Goal: Task Accomplishment & Management: Manage account settings

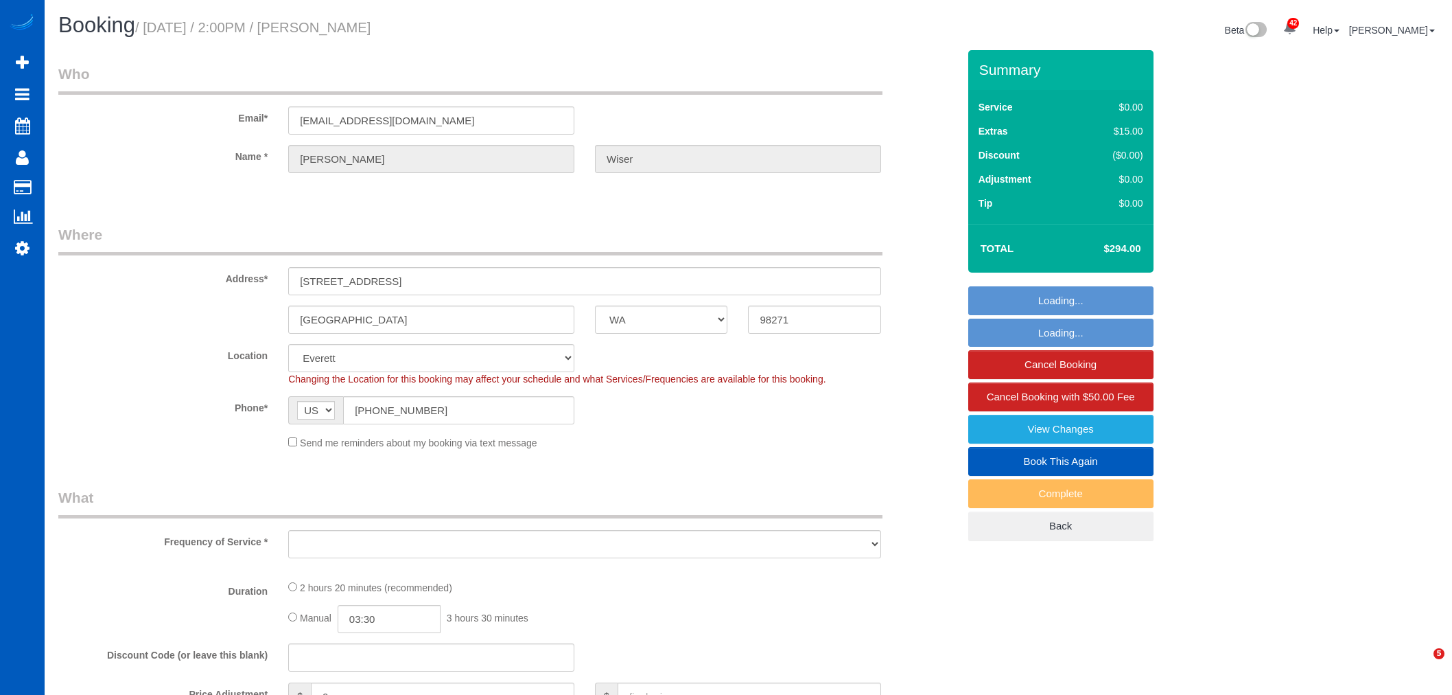
select select "WA"
select select "object:32223"
select select "string:fspay-caac8217-fce0-4519-b009-9f582917eb1c"
select select "spot136"
select select "object:32441"
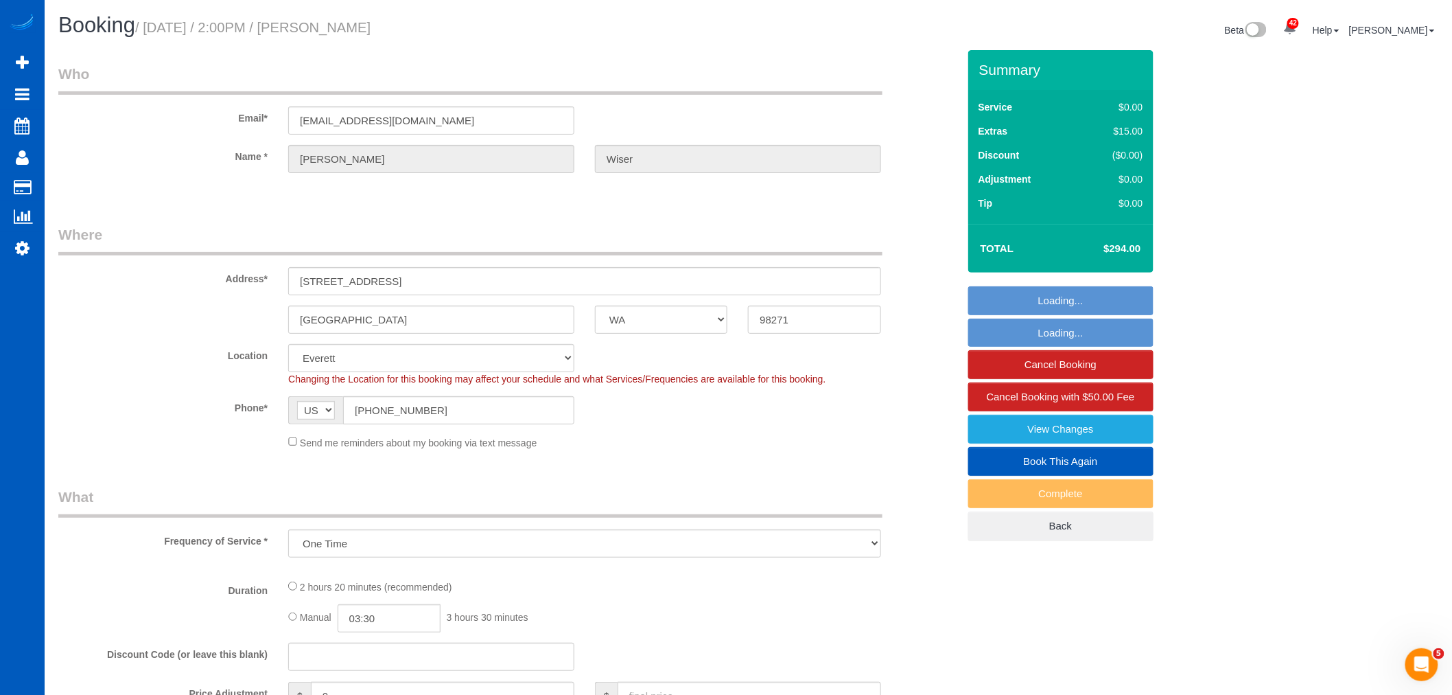
select select "199"
select select "1001"
select select "3"
select select "2"
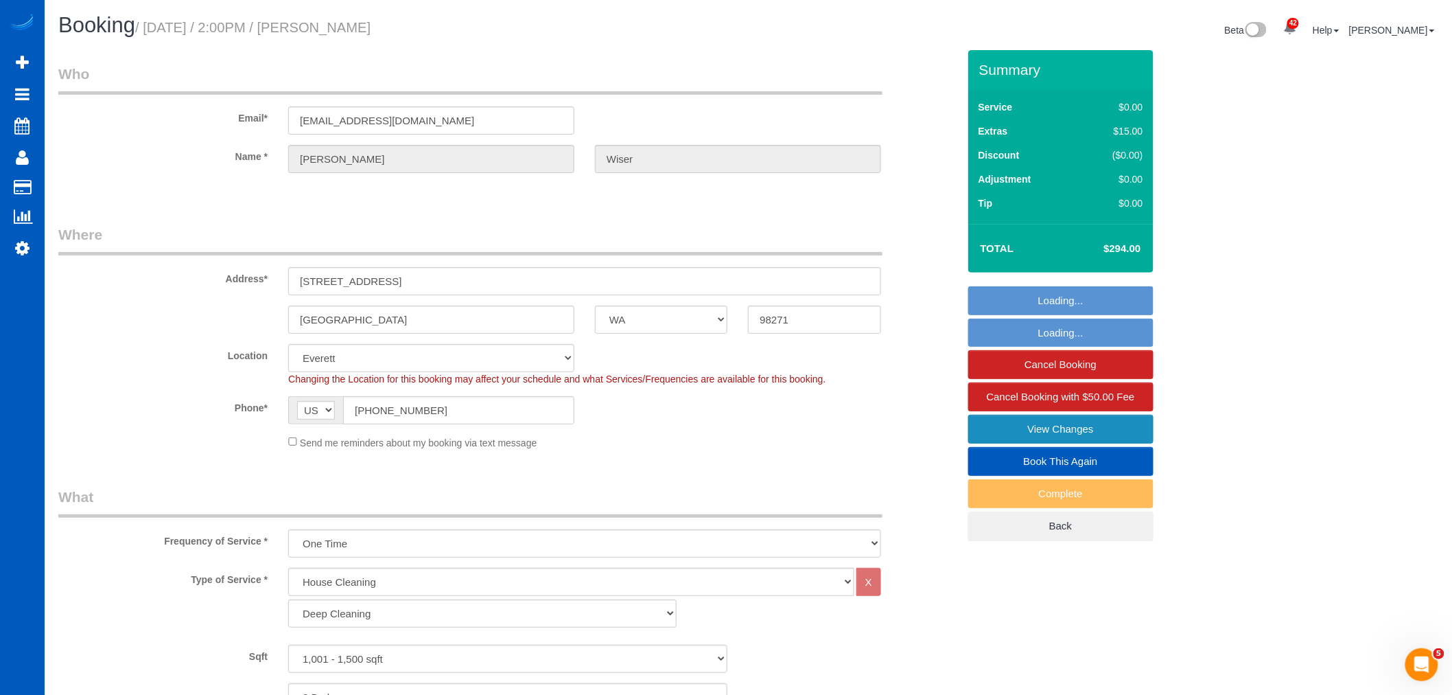
click at [1098, 437] on link "View Changes" at bounding box center [1061, 429] width 185 height 29
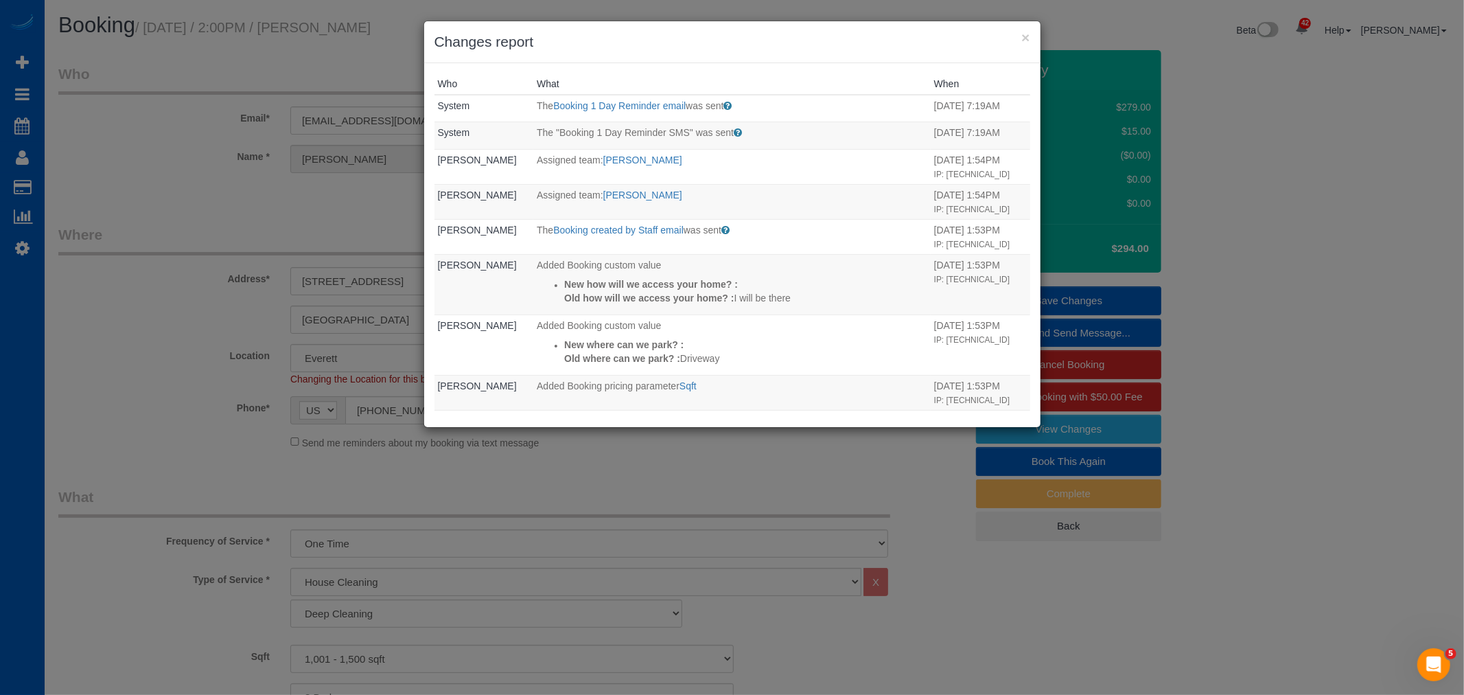
click at [1032, 37] on div "× Changes report" at bounding box center [732, 42] width 616 height 42
click at [1019, 30] on div "× Changes report" at bounding box center [732, 42] width 616 height 42
click at [1030, 36] on button "×" at bounding box center [1025, 37] width 8 height 14
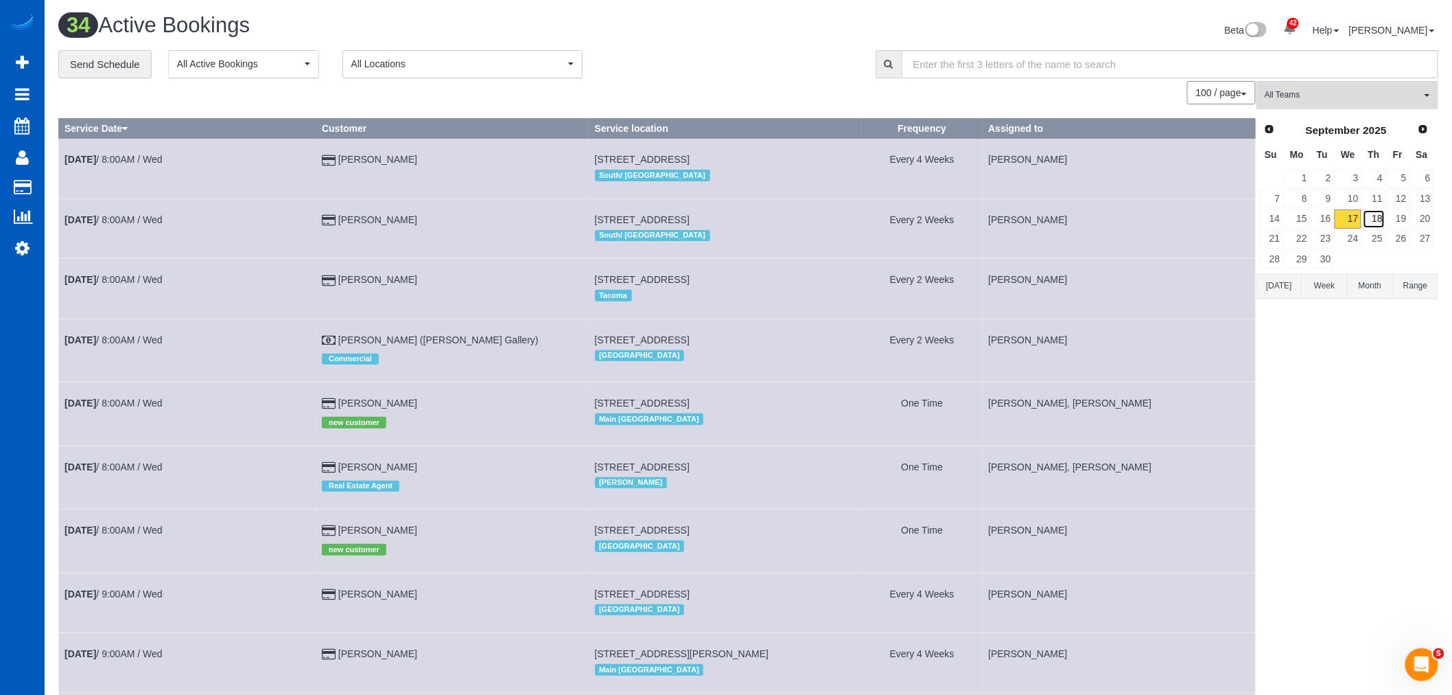
click at [1369, 220] on link "18" at bounding box center [1374, 218] width 23 height 19
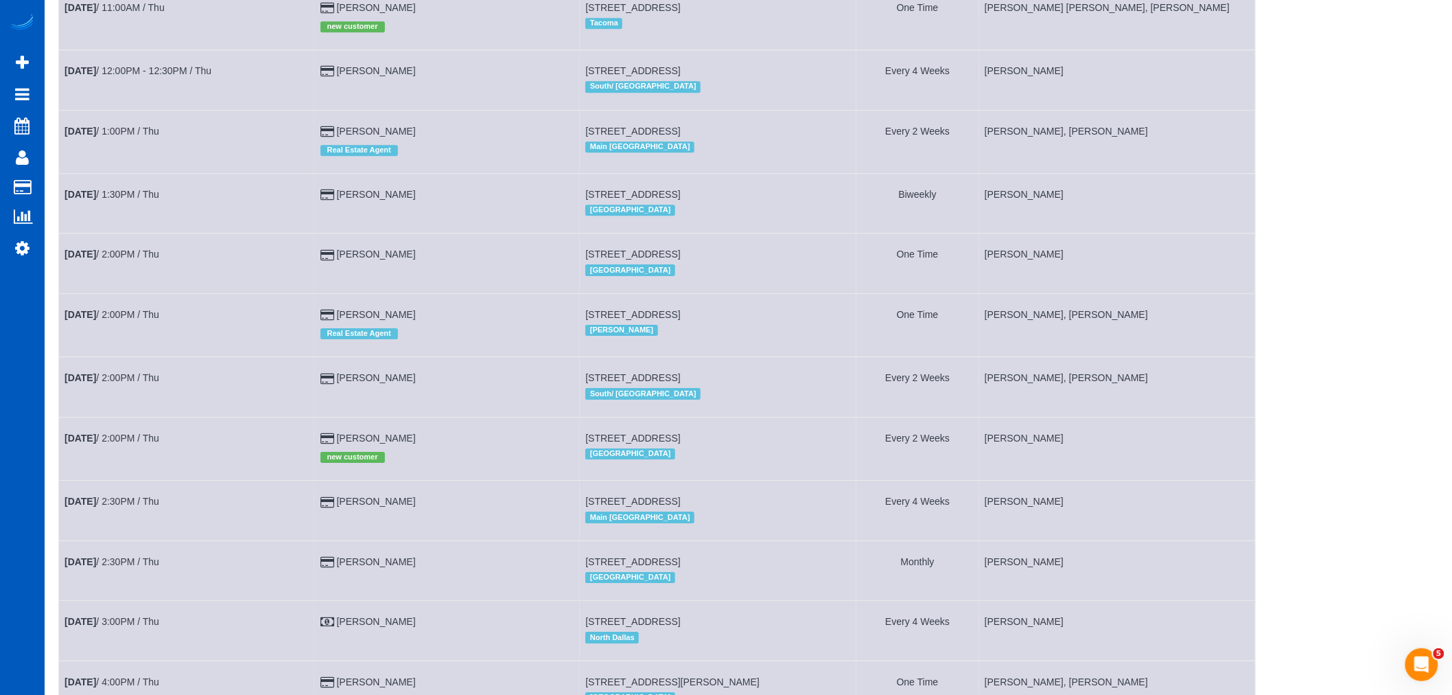
scroll to position [2053, 0]
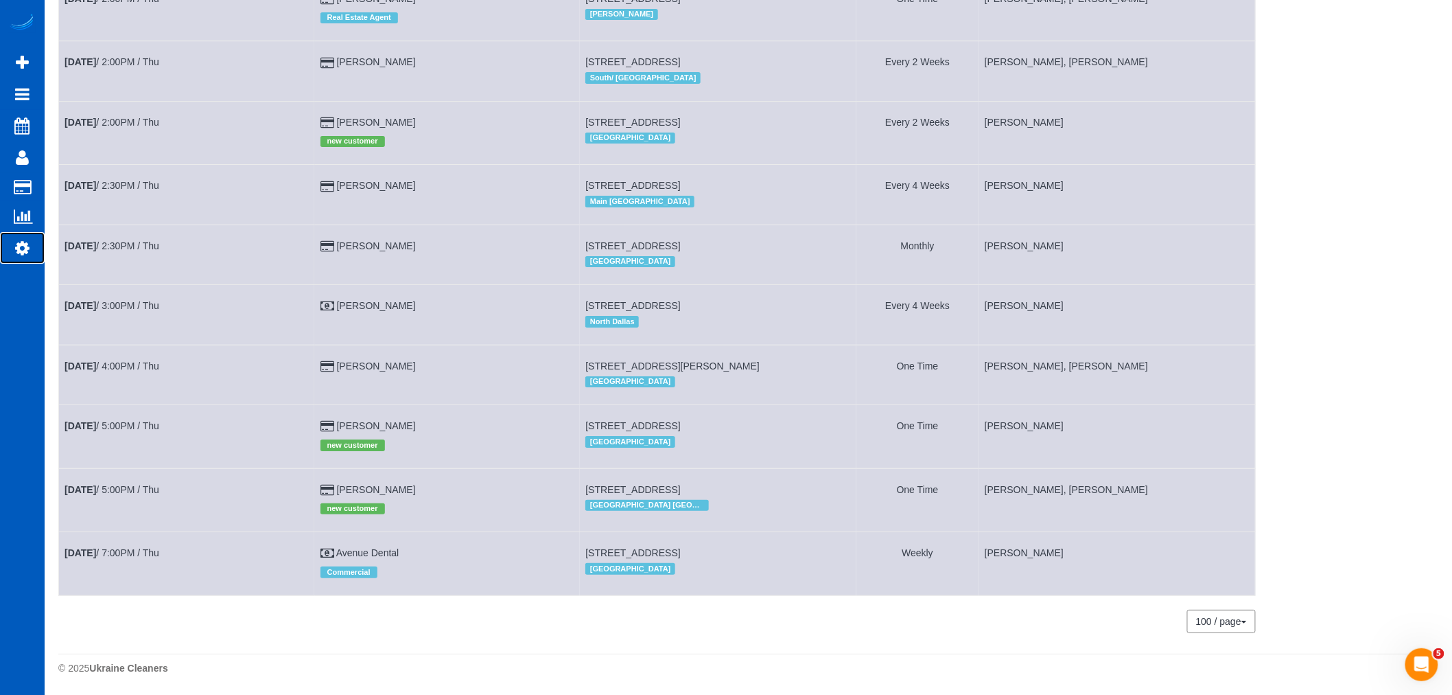
click at [24, 250] on icon at bounding box center [22, 248] width 14 height 16
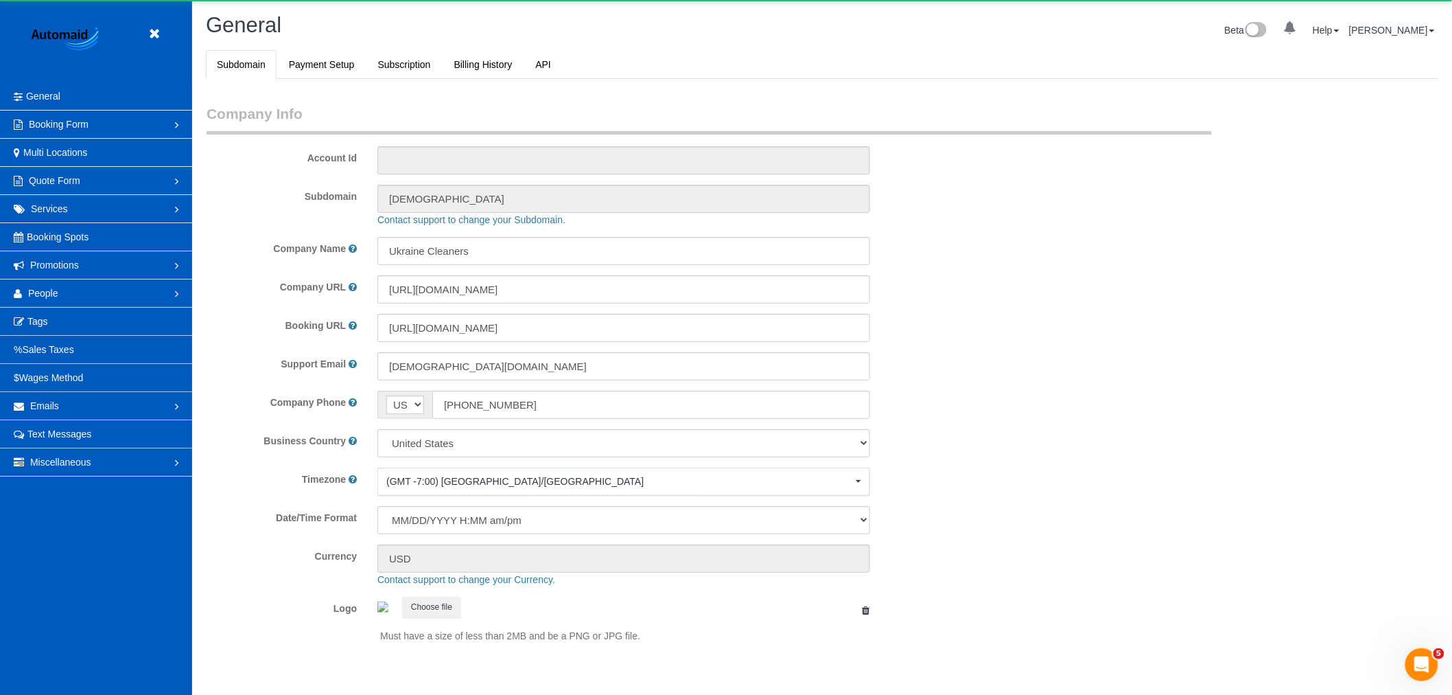
select select "1"
click at [76, 294] on link "People" at bounding box center [96, 292] width 192 height 27
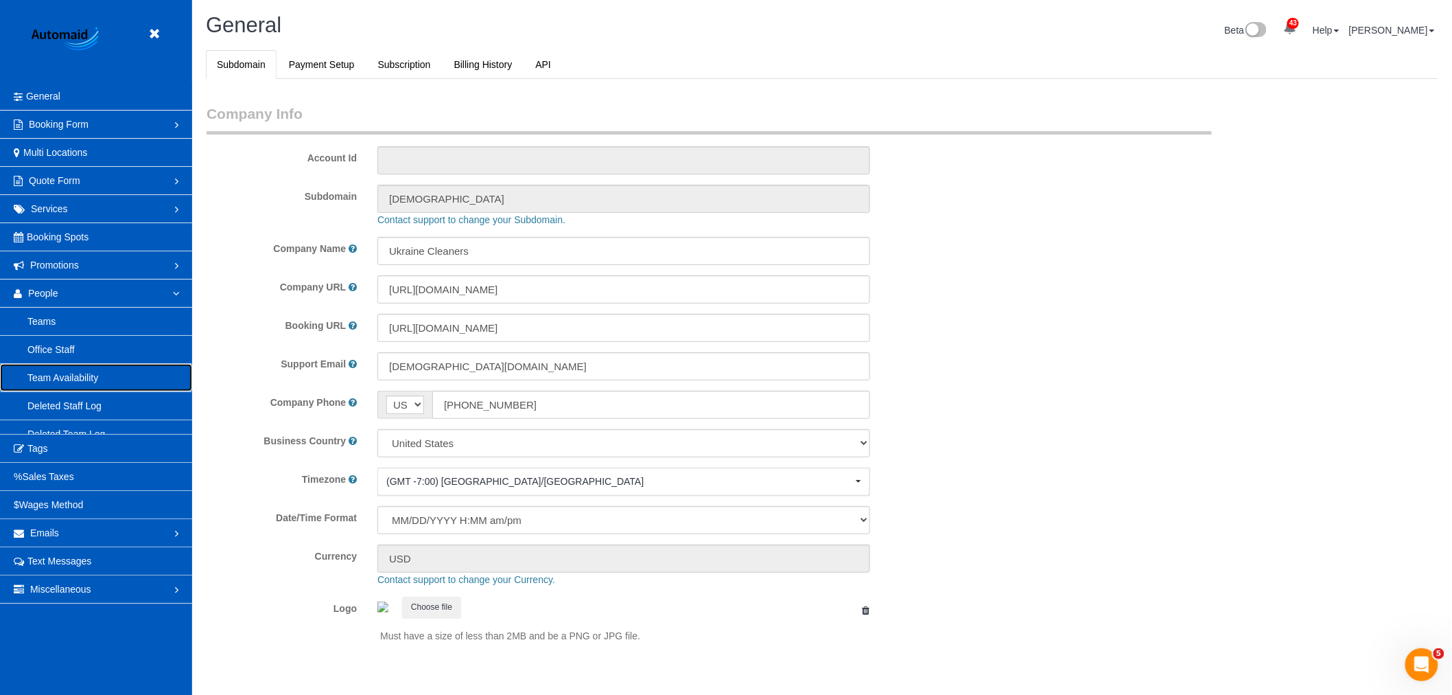
click at [104, 386] on link "Team Availability" at bounding box center [96, 377] width 192 height 27
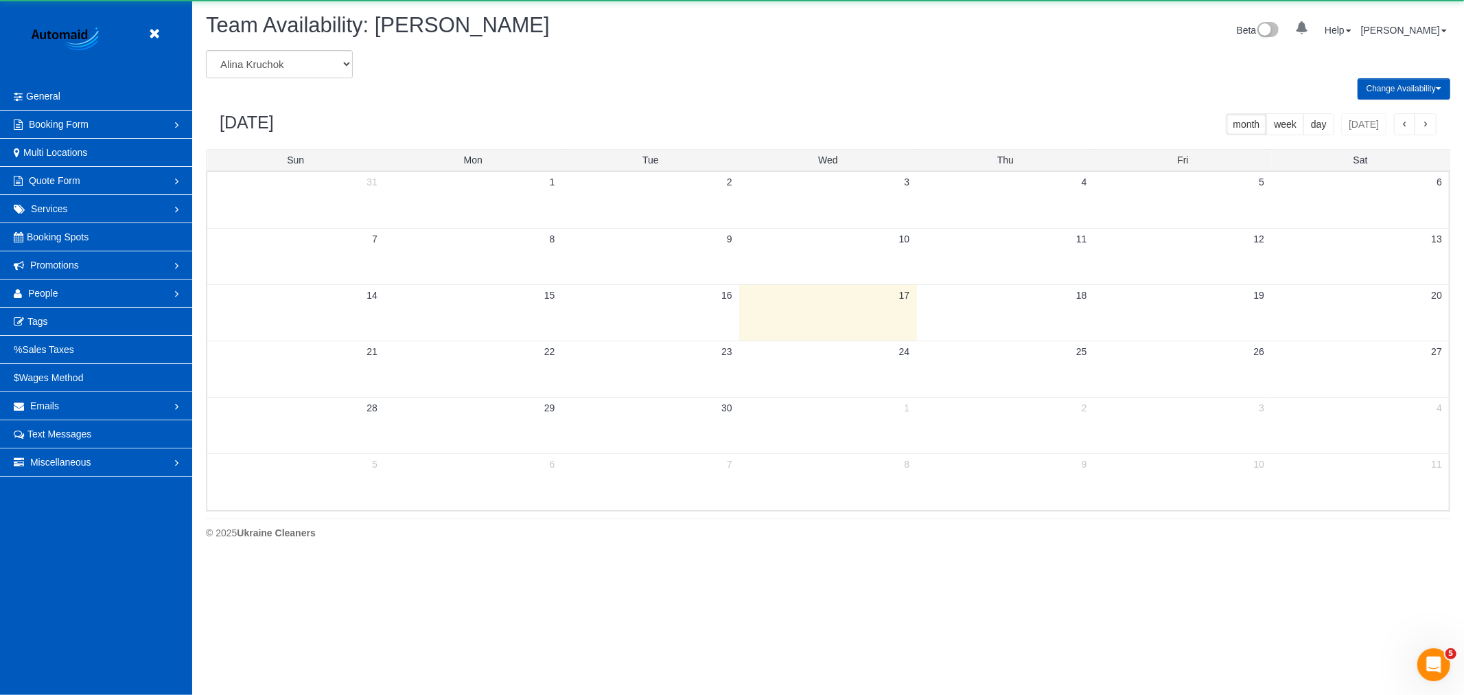
scroll to position [561, 1464]
drag, startPoint x: 263, startPoint y: 79, endPoint x: 275, endPoint y: 76, distance: 12.2
click at [275, 76] on select "[PERSON_NAME] [PERSON_NAME] [PERSON_NAME] [PERSON_NAME] [PERSON_NAME] [PERSON_N…" at bounding box center [279, 64] width 147 height 28
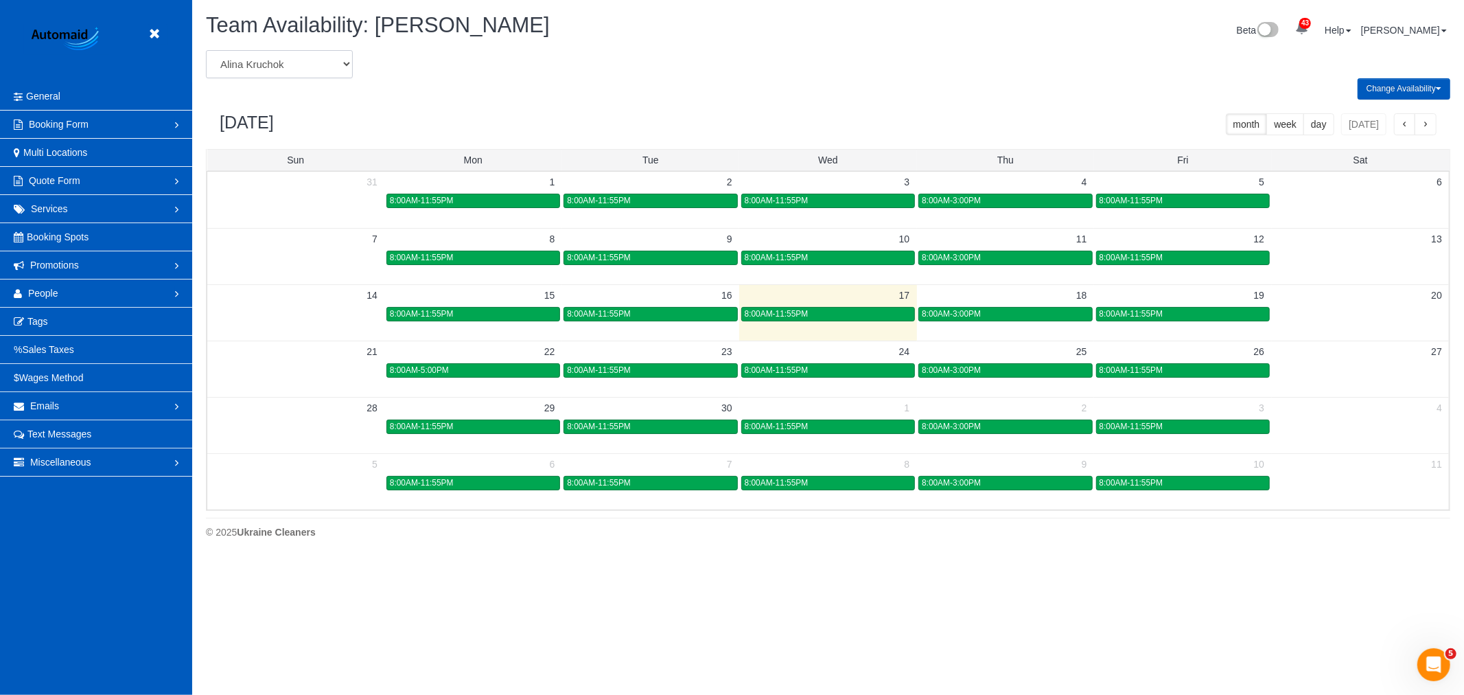
select select "number:20167"
click at [206, 51] on select "[PERSON_NAME] [PERSON_NAME] [PERSON_NAME] [PERSON_NAME] [PERSON_NAME] [PERSON_N…" at bounding box center [279, 64] width 147 height 28
click at [263, 60] on select "[PERSON_NAME] [PERSON_NAME] [PERSON_NAME] [PERSON_NAME] [PERSON_NAME] [PERSON_N…" at bounding box center [279, 64] width 147 height 28
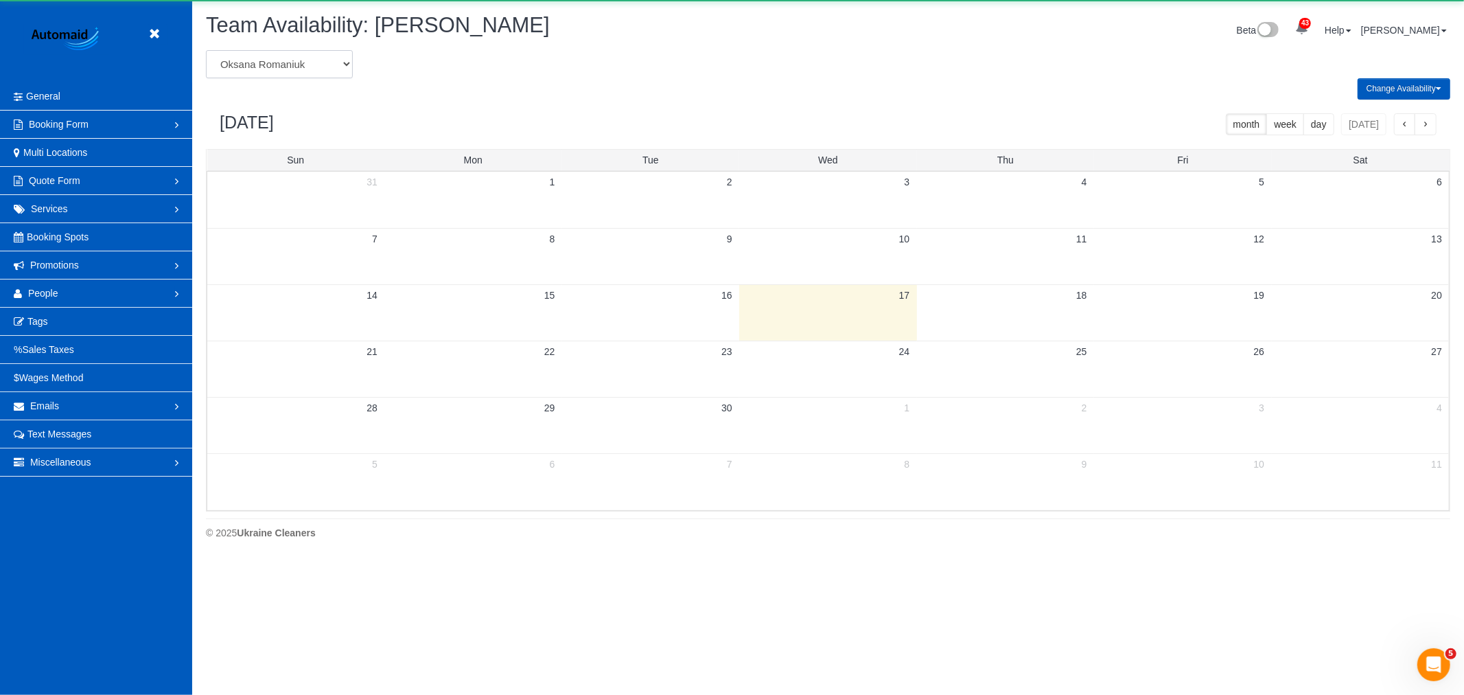
click at [283, 73] on select "[PERSON_NAME] [PERSON_NAME] [PERSON_NAME] [PERSON_NAME] [PERSON_NAME] [PERSON_N…" at bounding box center [279, 64] width 147 height 28
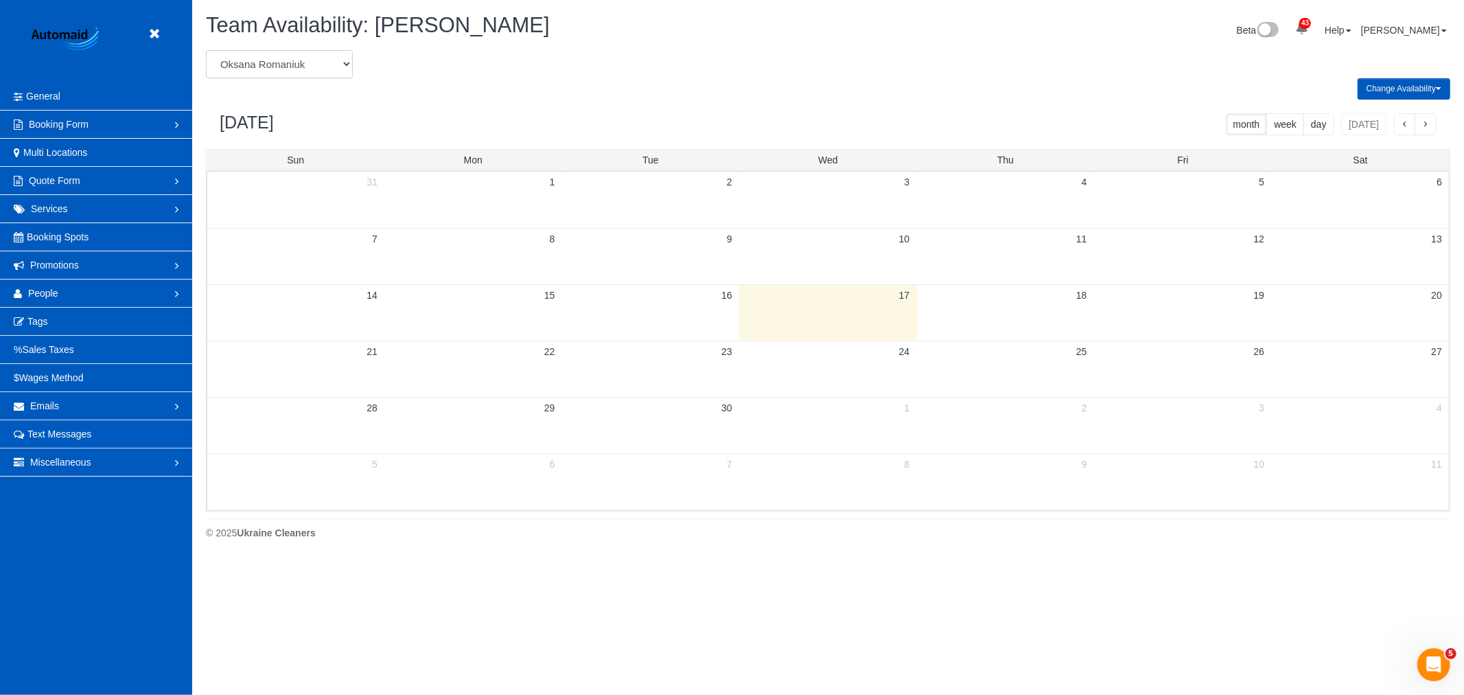
scroll to position [68080, 67176]
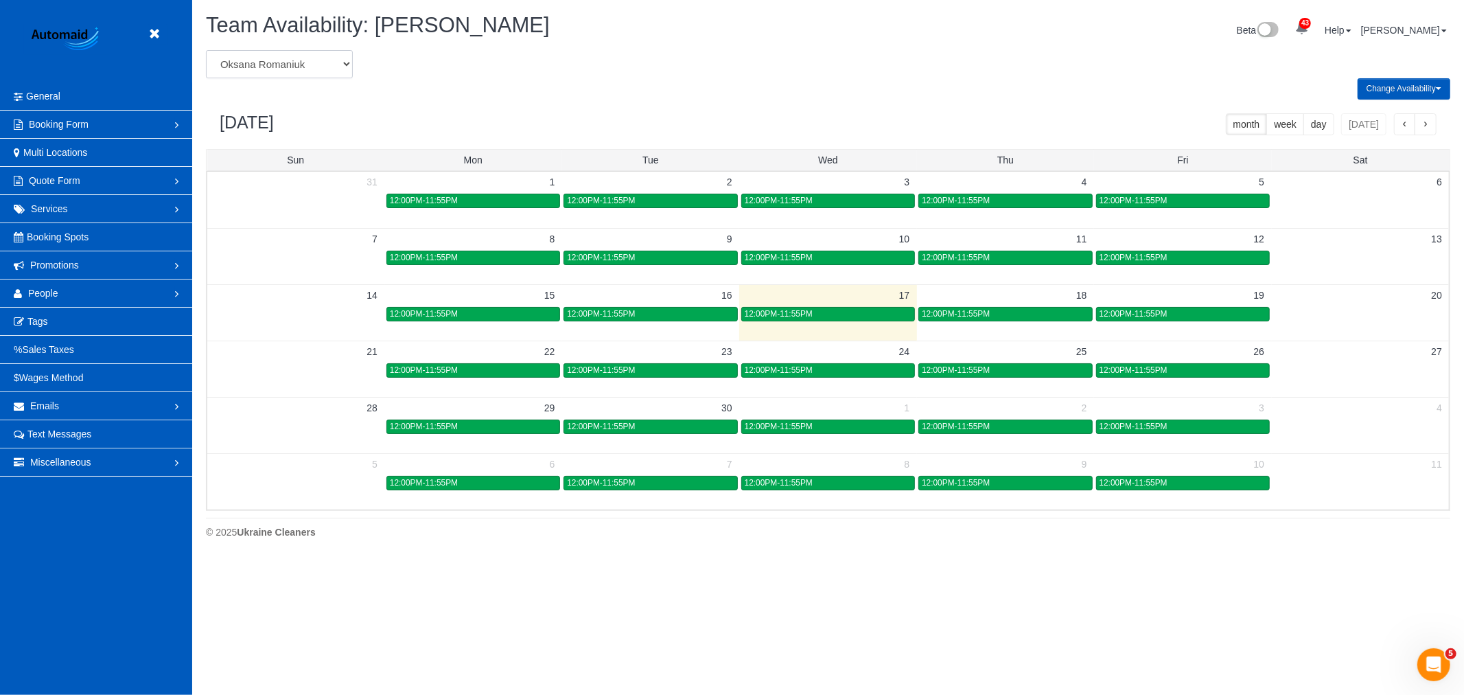
select select "number:24949"
click at [206, 51] on select "[PERSON_NAME] [PERSON_NAME] [PERSON_NAME] [PERSON_NAME] [PERSON_NAME] [PERSON_N…" at bounding box center [279, 64] width 147 height 28
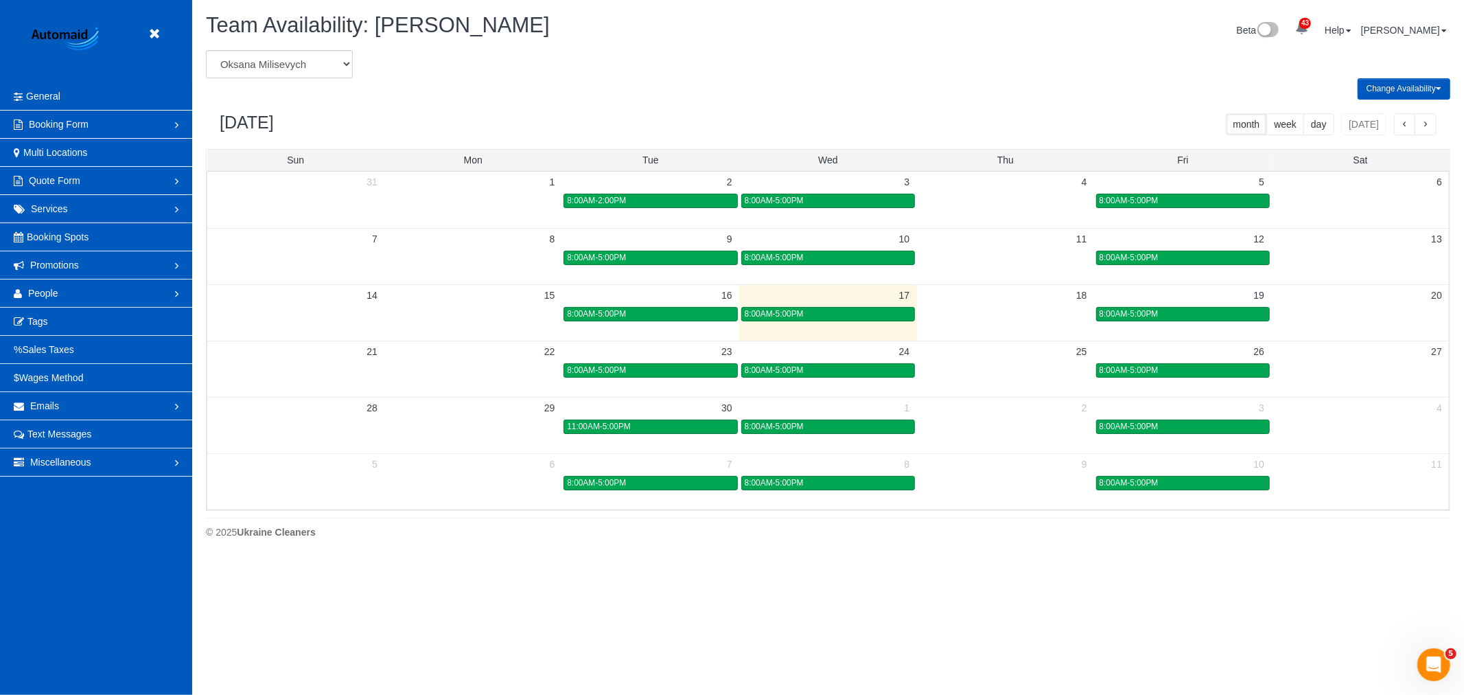
click at [144, 22] on header "Beta" at bounding box center [96, 41] width 192 height 82
click at [273, 63] on select "[PERSON_NAME] [PERSON_NAME] [PERSON_NAME] [PERSON_NAME] [PERSON_NAME] [PERSON_N…" at bounding box center [279, 64] width 147 height 28
select select "number:1496"
click at [206, 51] on select "[PERSON_NAME] [PERSON_NAME] [PERSON_NAME] [PERSON_NAME] [PERSON_NAME] [PERSON_N…" at bounding box center [279, 64] width 147 height 28
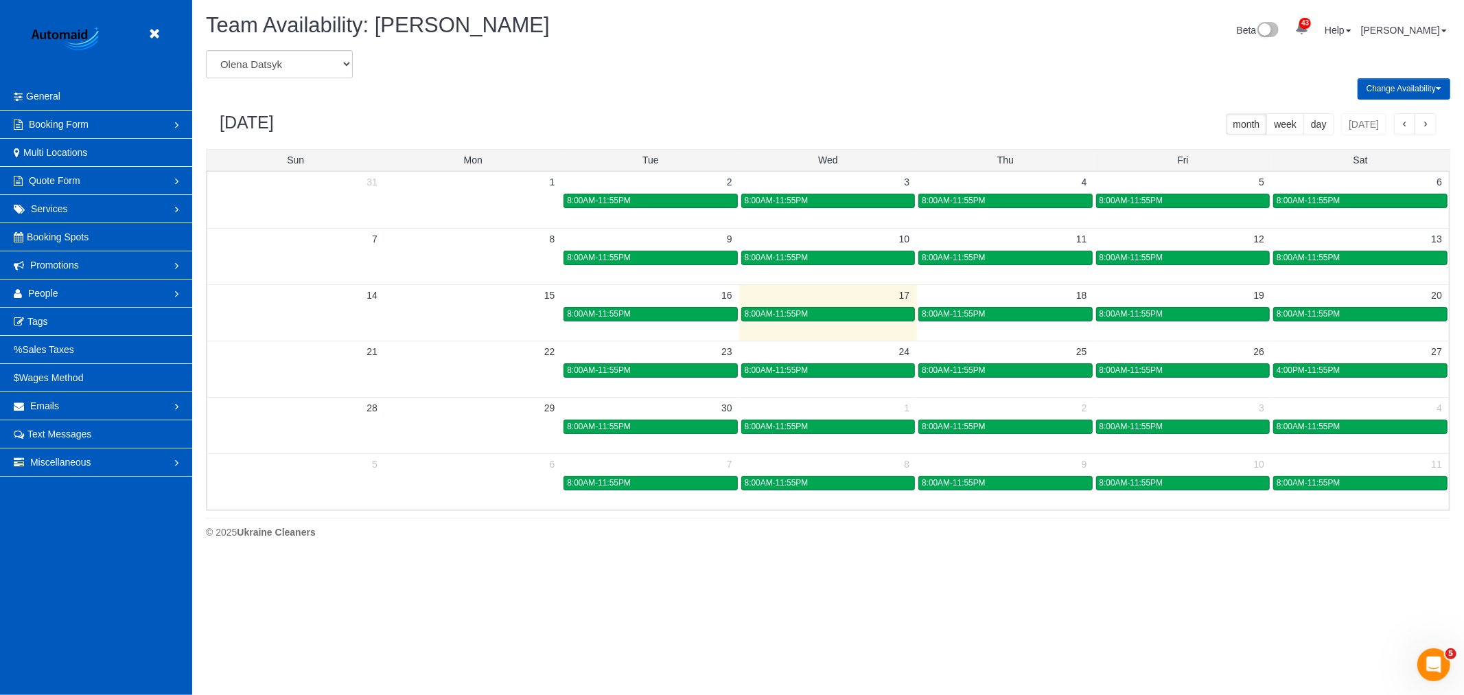
scroll to position [68080, 67176]
click at [494, 369] on td at bounding box center [472, 370] width 177 height 16
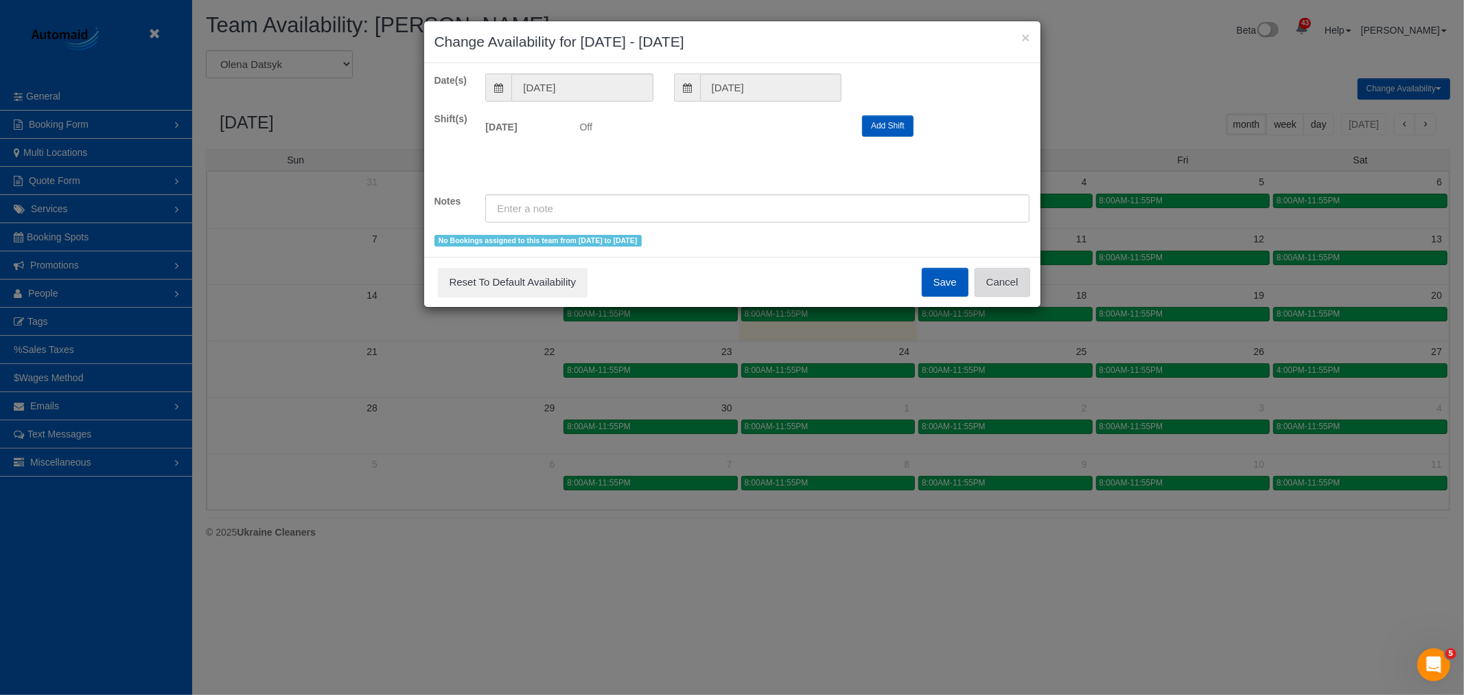
click at [982, 293] on button "Cancel" at bounding box center [1003, 282] width 56 height 29
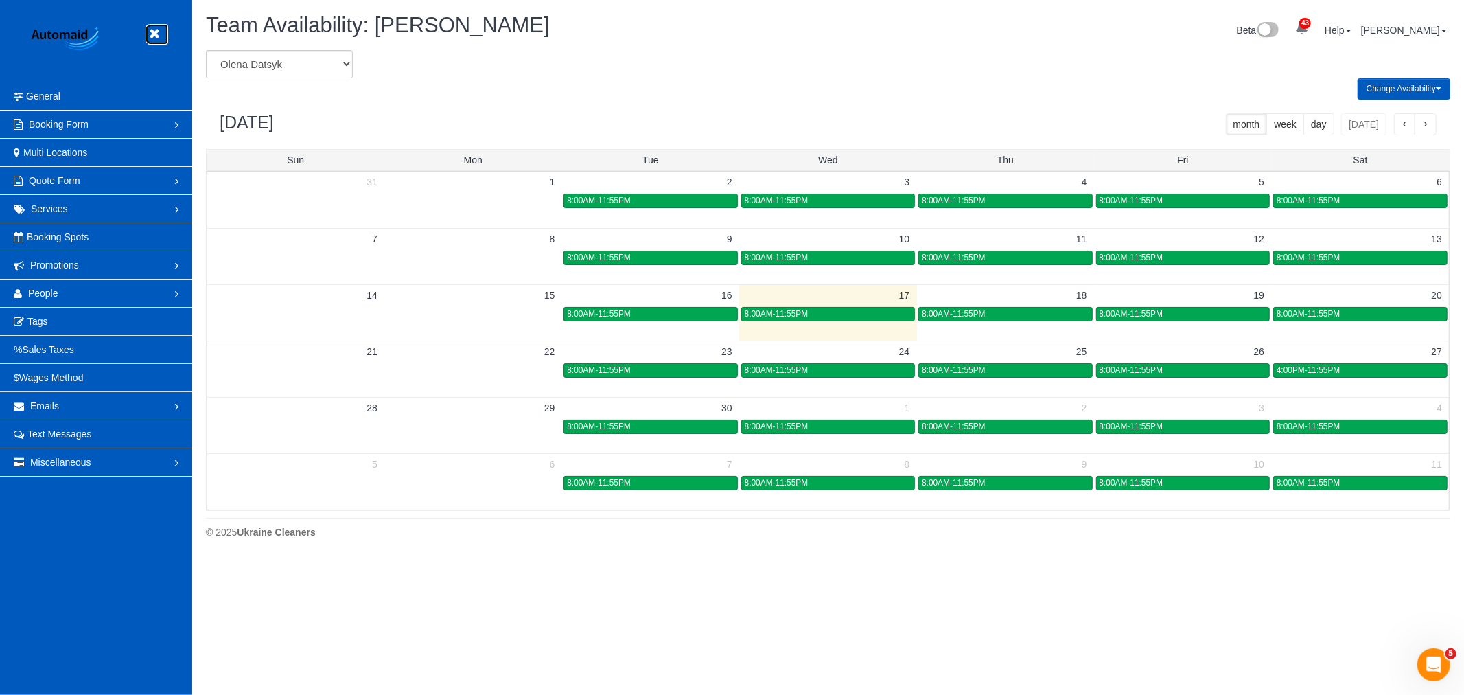
click at [149, 35] on icon at bounding box center [154, 33] width 17 height 17
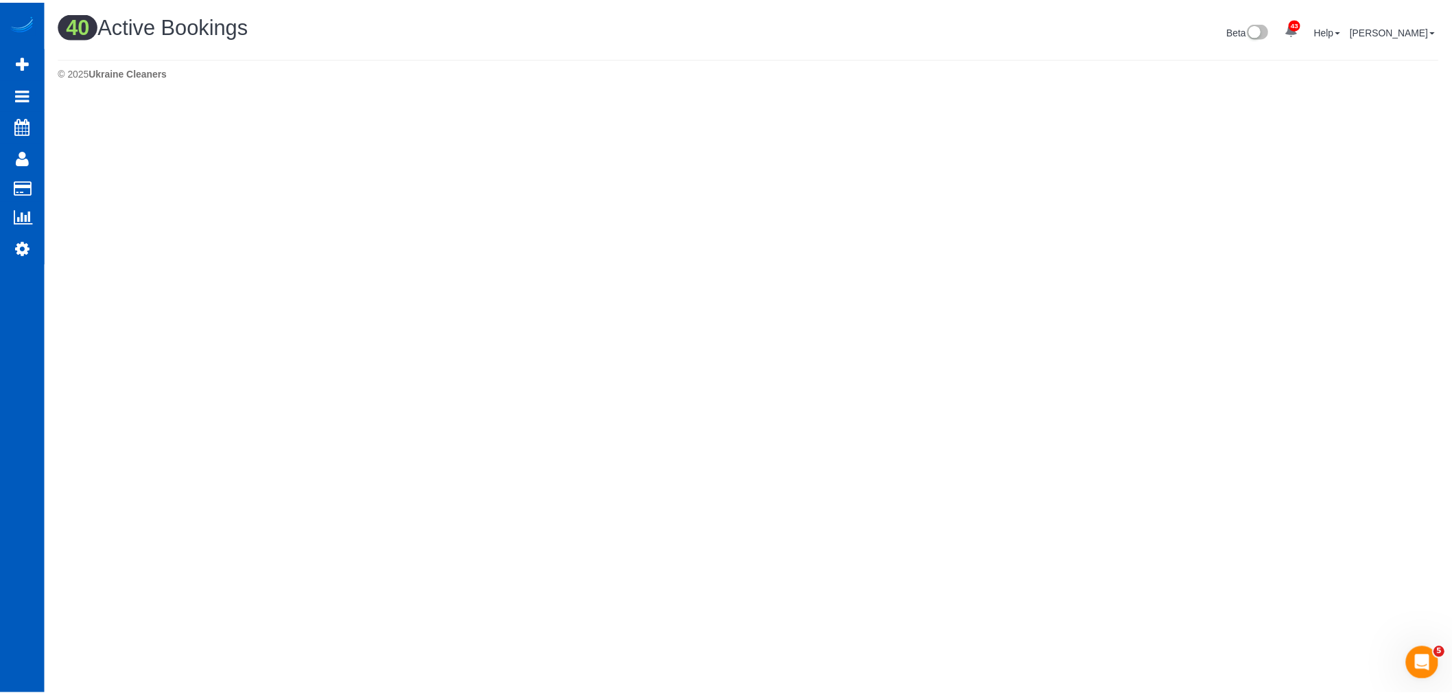
scroll to position [2747, 1452]
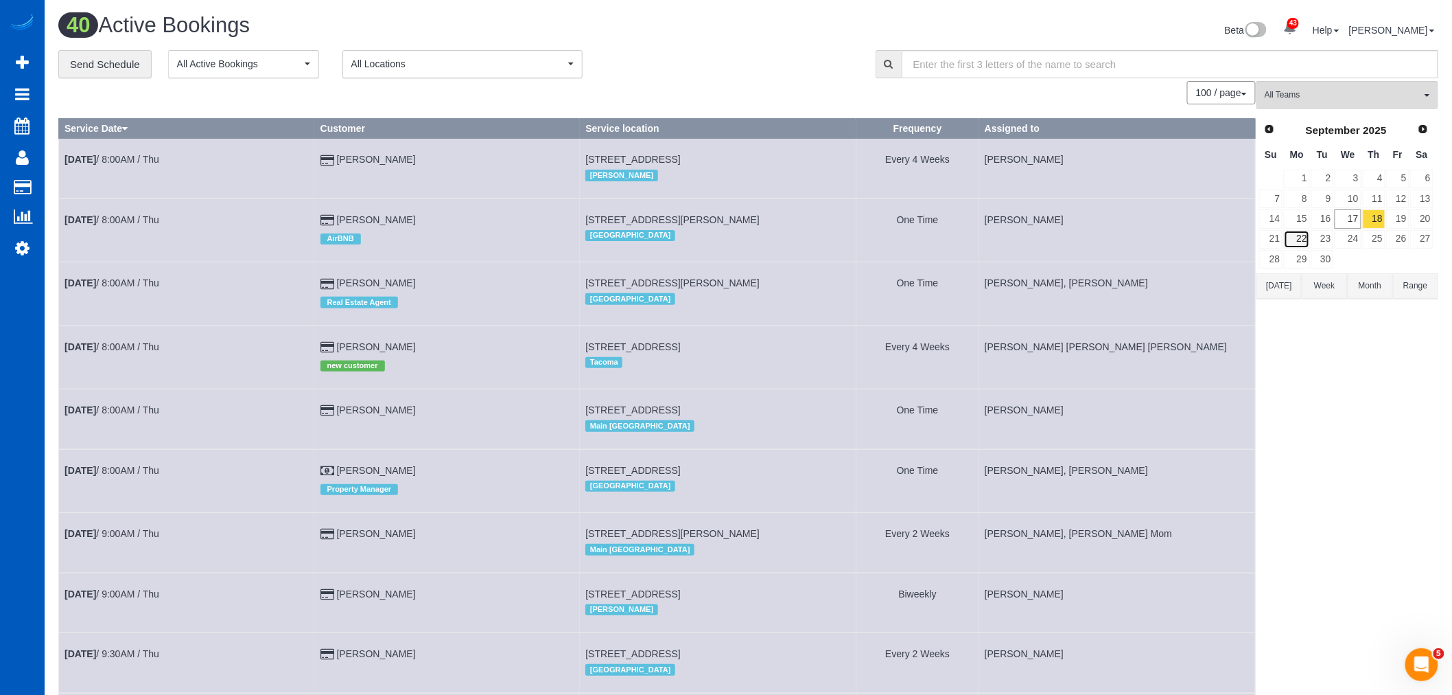
click at [1310, 239] on link "22" at bounding box center [1296, 239] width 25 height 19
click at [1303, 106] on button "All Teams" at bounding box center [1348, 95] width 182 height 28
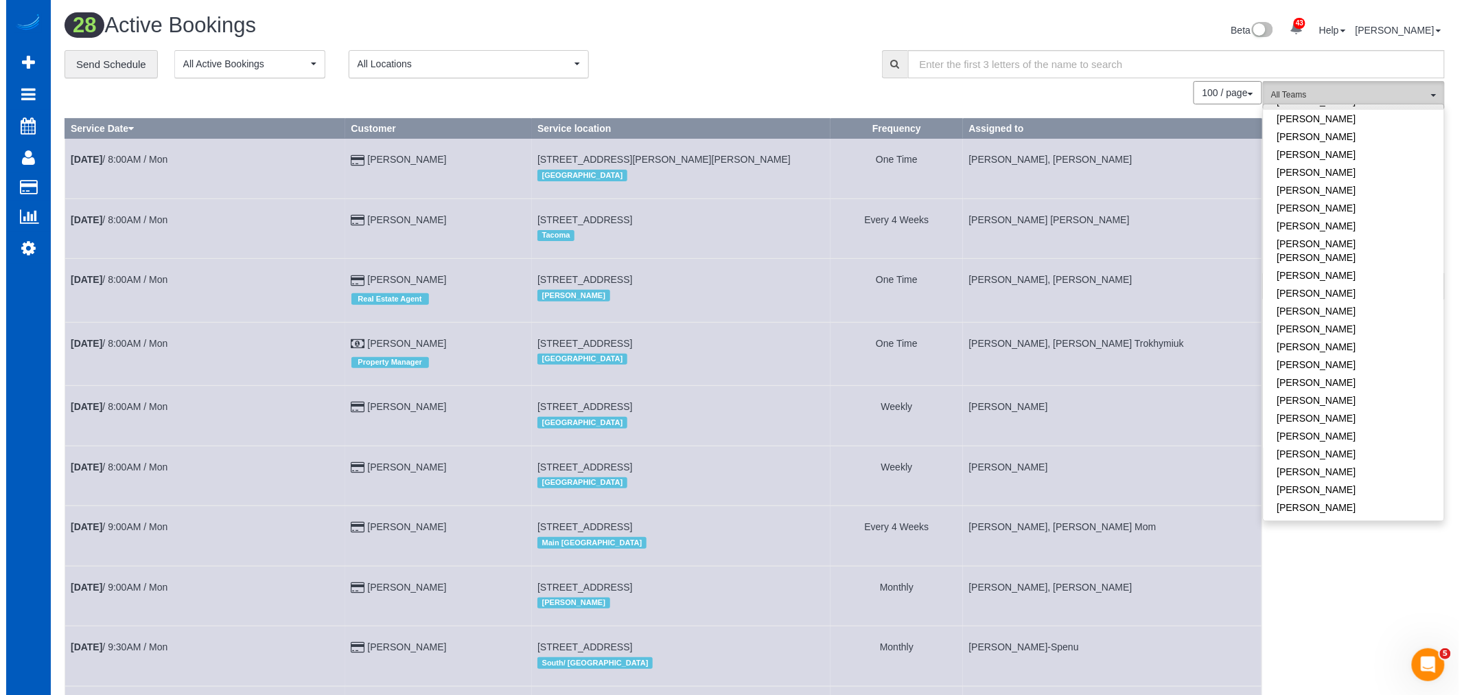
scroll to position [0, 0]
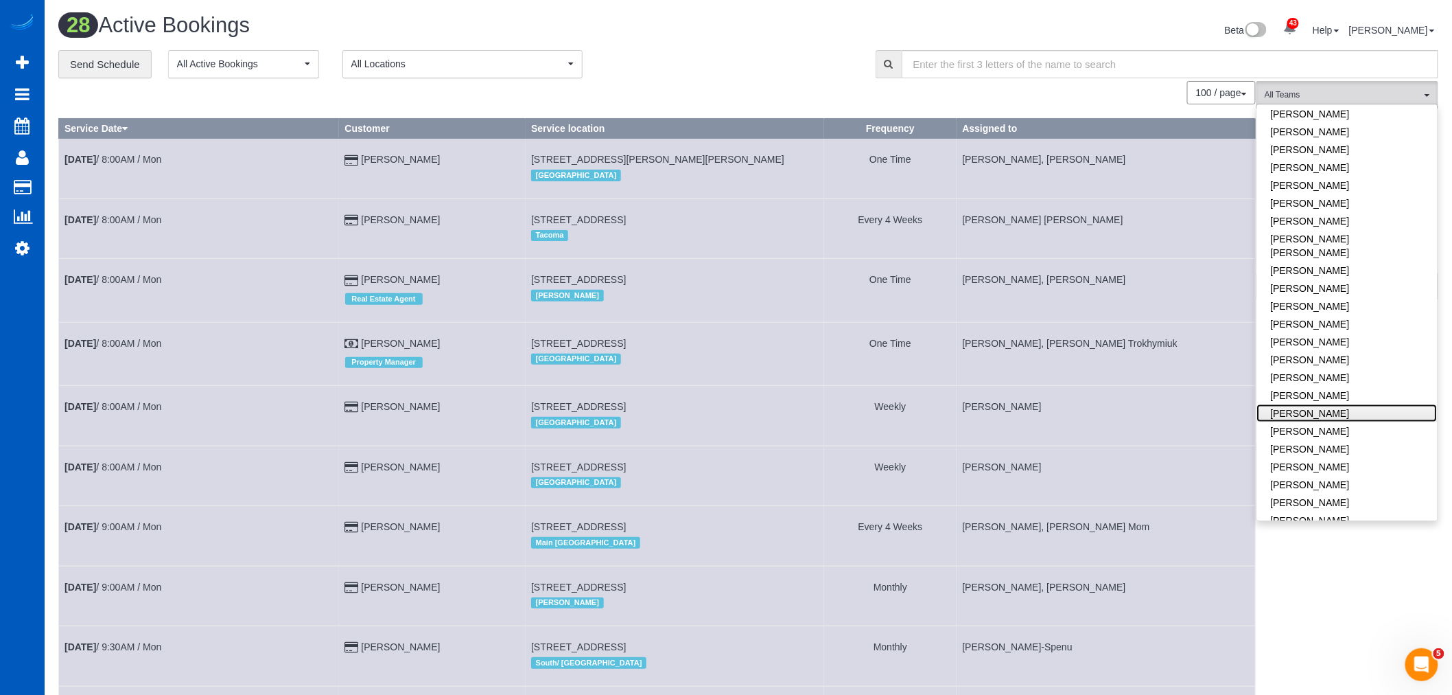
click at [1363, 404] on link "[PERSON_NAME]" at bounding box center [1347, 413] width 181 height 18
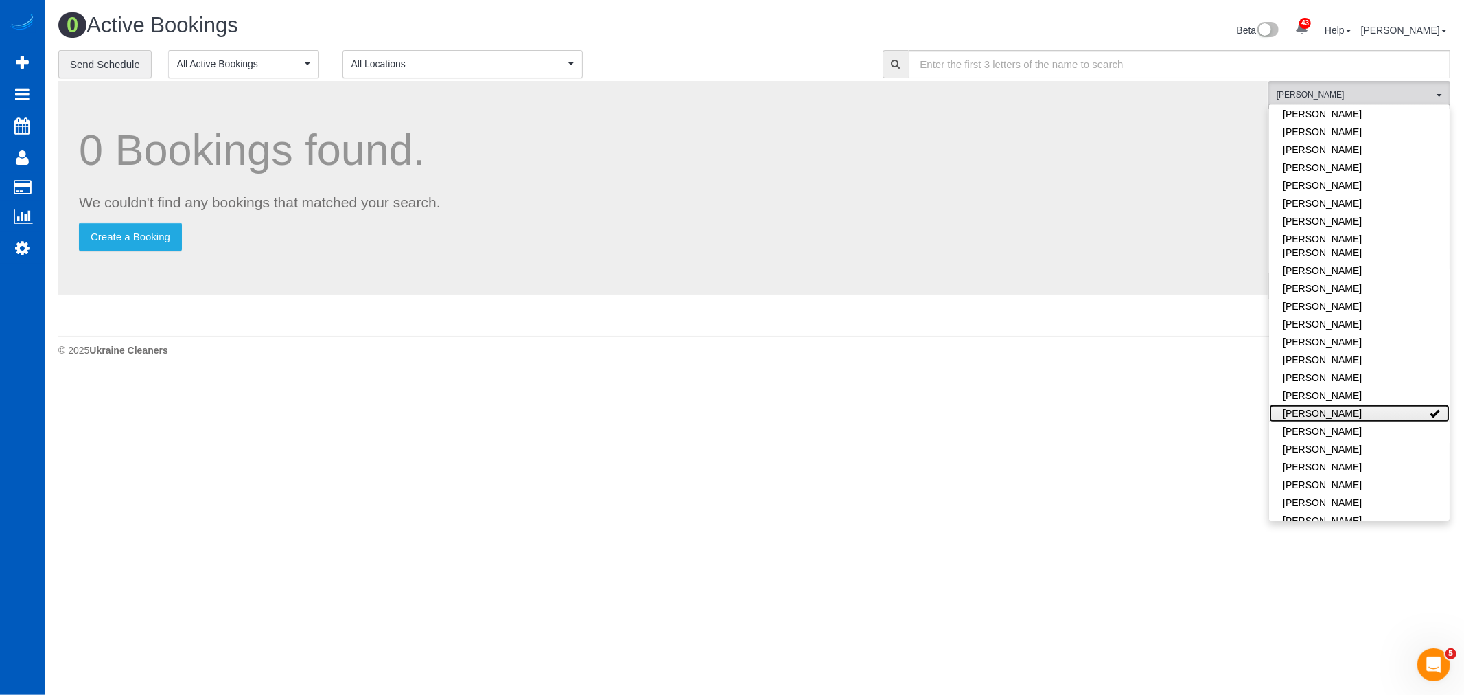
click at [1363, 404] on link "[PERSON_NAME]" at bounding box center [1359, 413] width 181 height 18
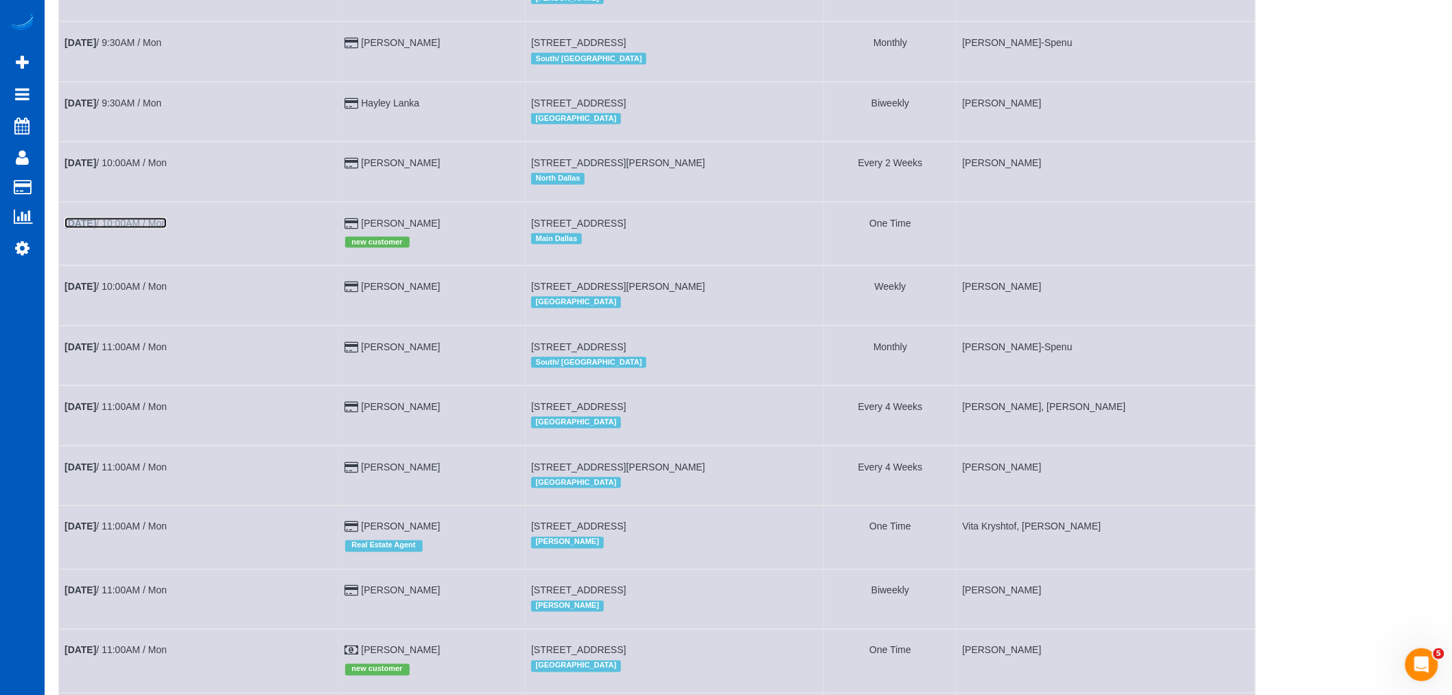
click at [132, 229] on link "[DATE] 10:00AM / Mon" at bounding box center [116, 223] width 102 height 11
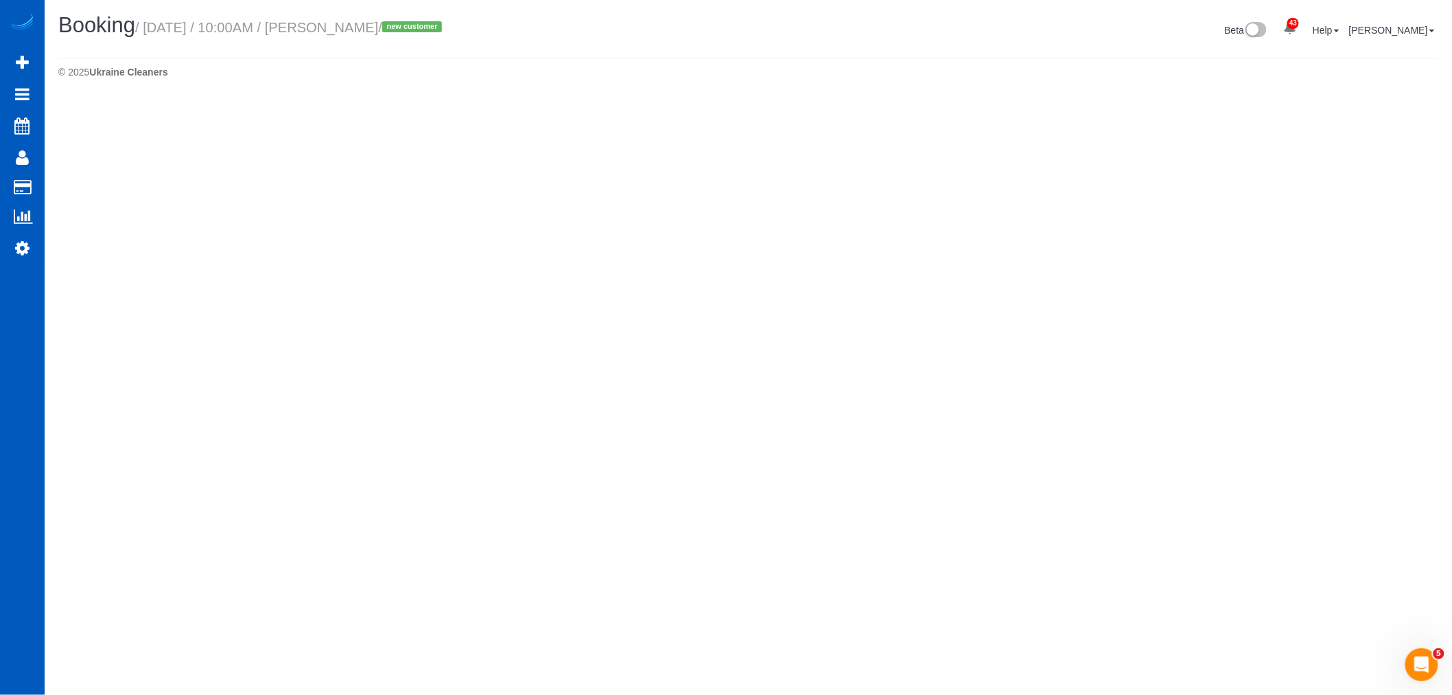
select select "[GEOGRAPHIC_DATA]"
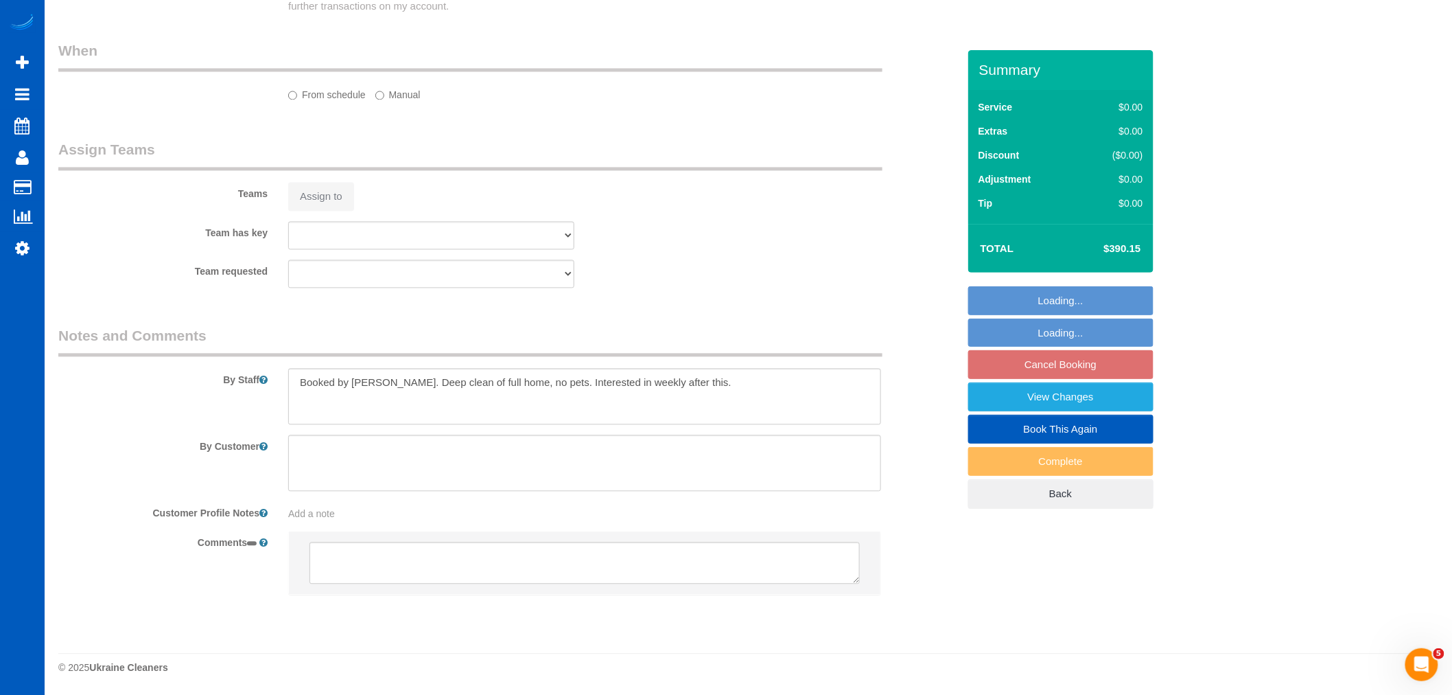
select select "object:37864"
select select "string:fspay-16c24c67-0584-4bcb-8f6b-fc3f7637f213"
select select "199"
select select "3001"
select select "4"
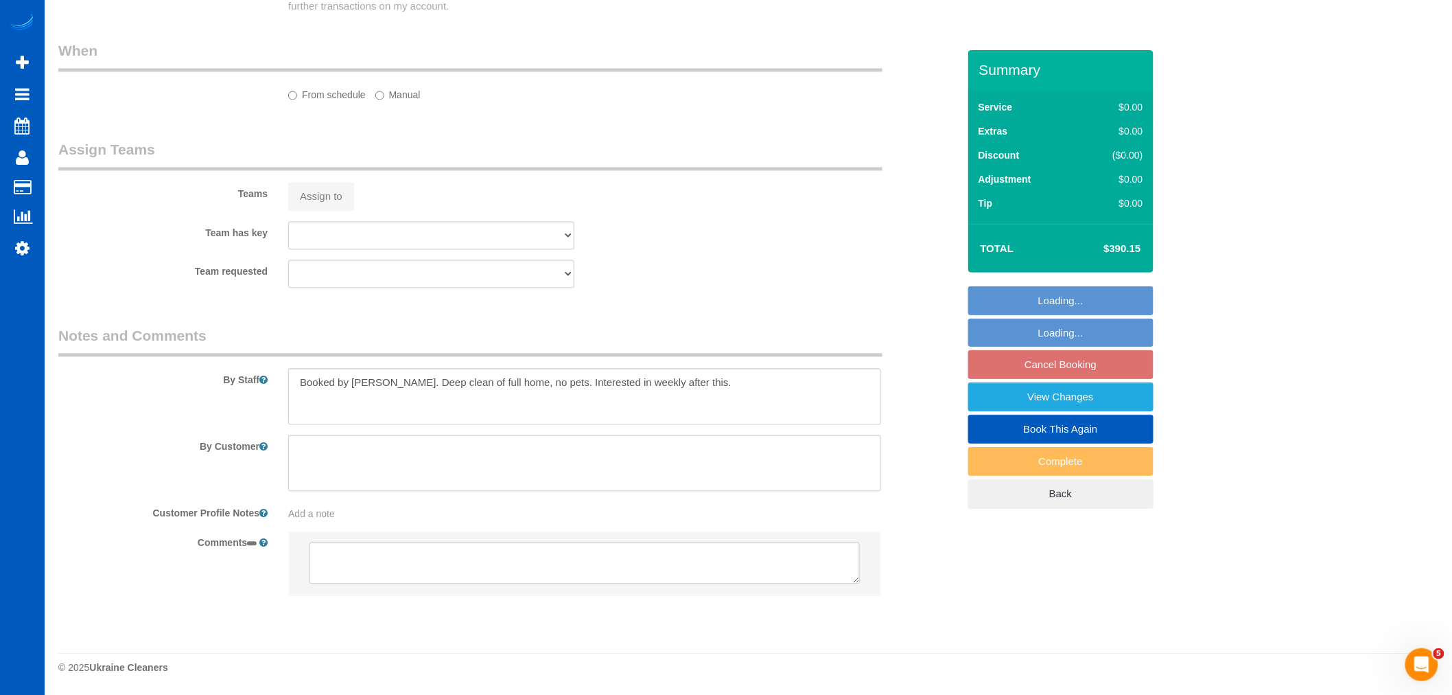
select select "6"
select select "spot146"
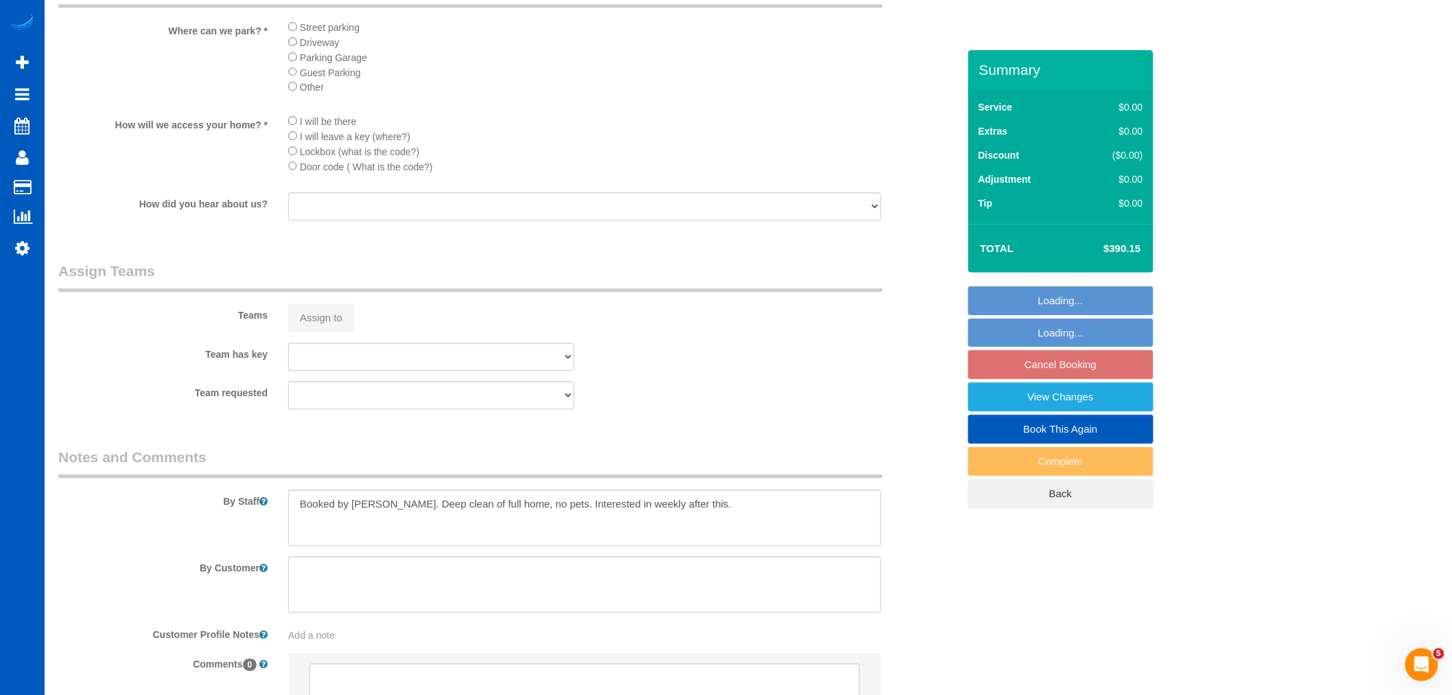
select select "object:37973"
select select "3001"
select select "4"
select select "6"
click at [355, 360] on sui-booking-teams "Teams Assign to Team has key Team requested" at bounding box center [508, 335] width 900 height 148
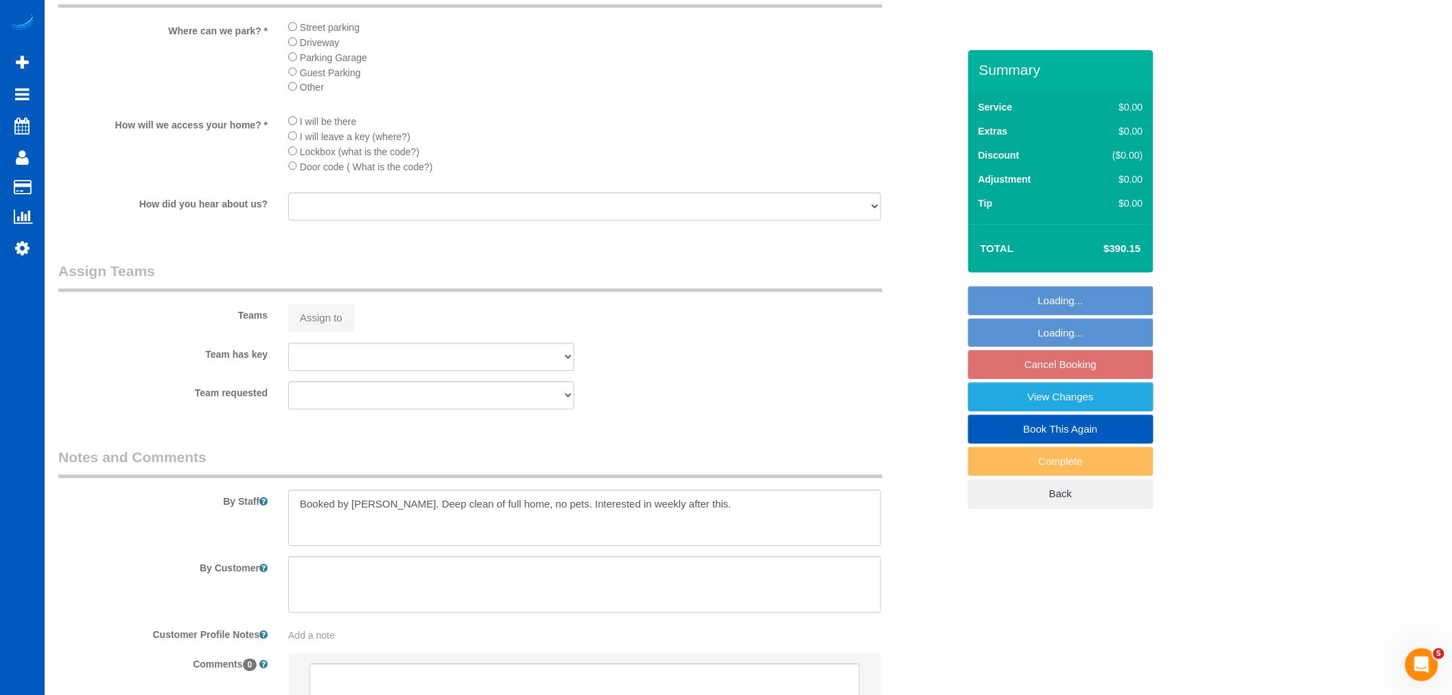
select select "spot151"
click at [346, 332] on div "Assign to" at bounding box center [431, 317] width 307 height 29
click at [303, 327] on button "Assign to" at bounding box center [321, 317] width 66 height 29
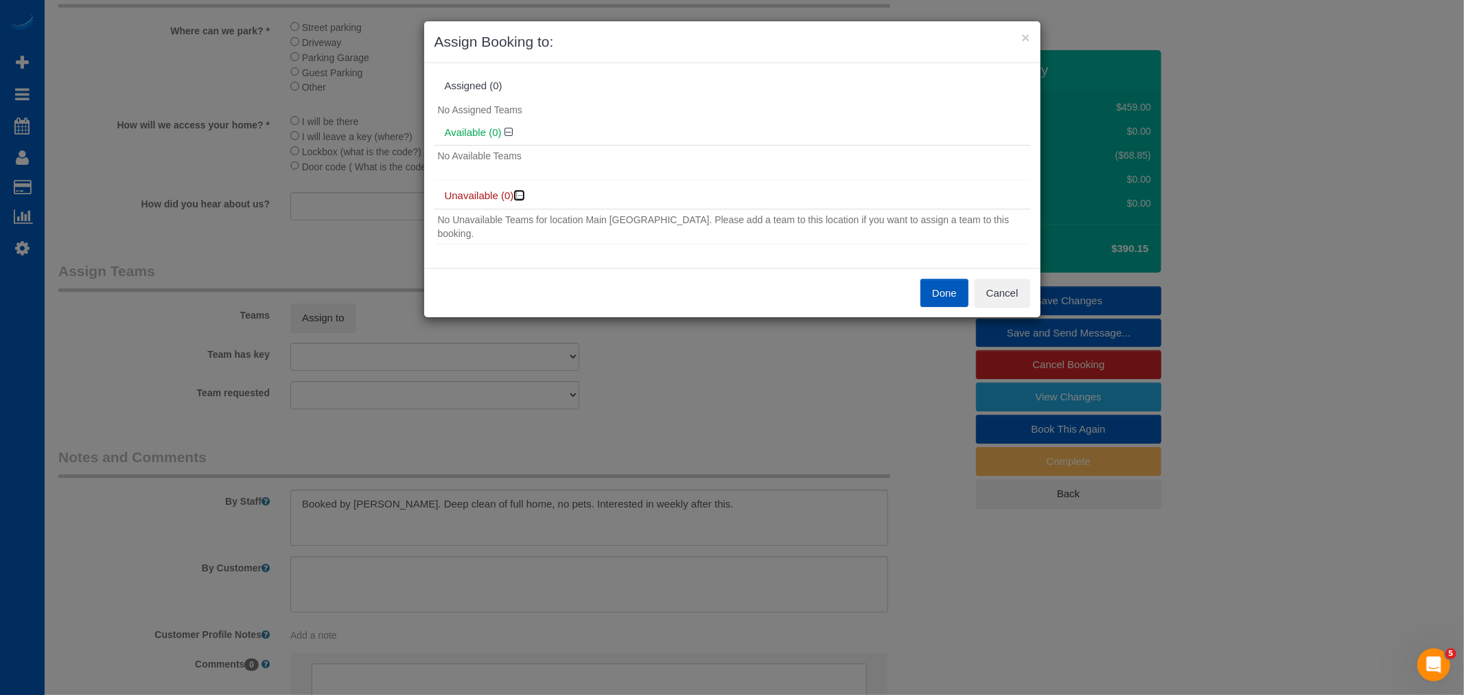
click at [519, 194] on icon at bounding box center [521, 195] width 8 height 10
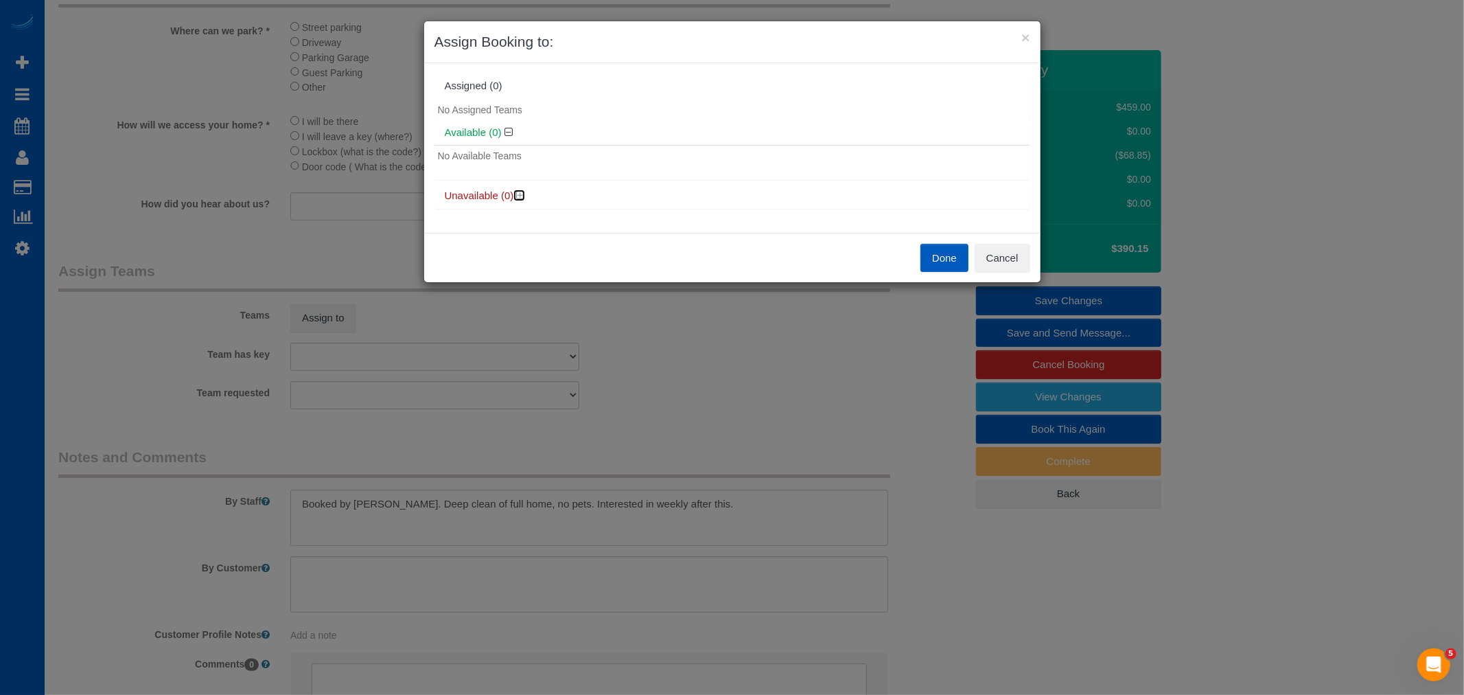
click at [519, 194] on icon at bounding box center [521, 195] width 8 height 10
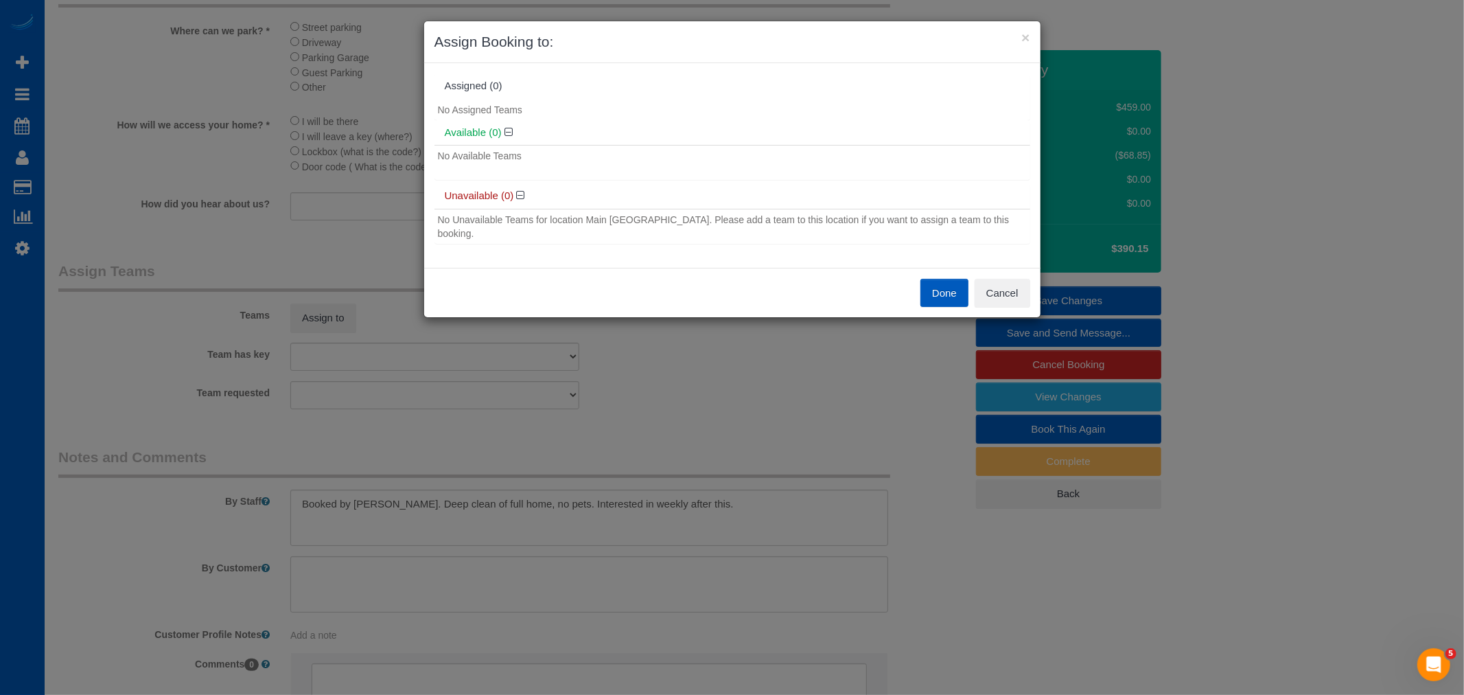
click at [502, 127] on h4 "Available (0)" at bounding box center [732, 133] width 575 height 12
click at [513, 128] on h4 "Available (0)" at bounding box center [732, 133] width 575 height 12
click at [510, 129] on icon at bounding box center [509, 132] width 8 height 10
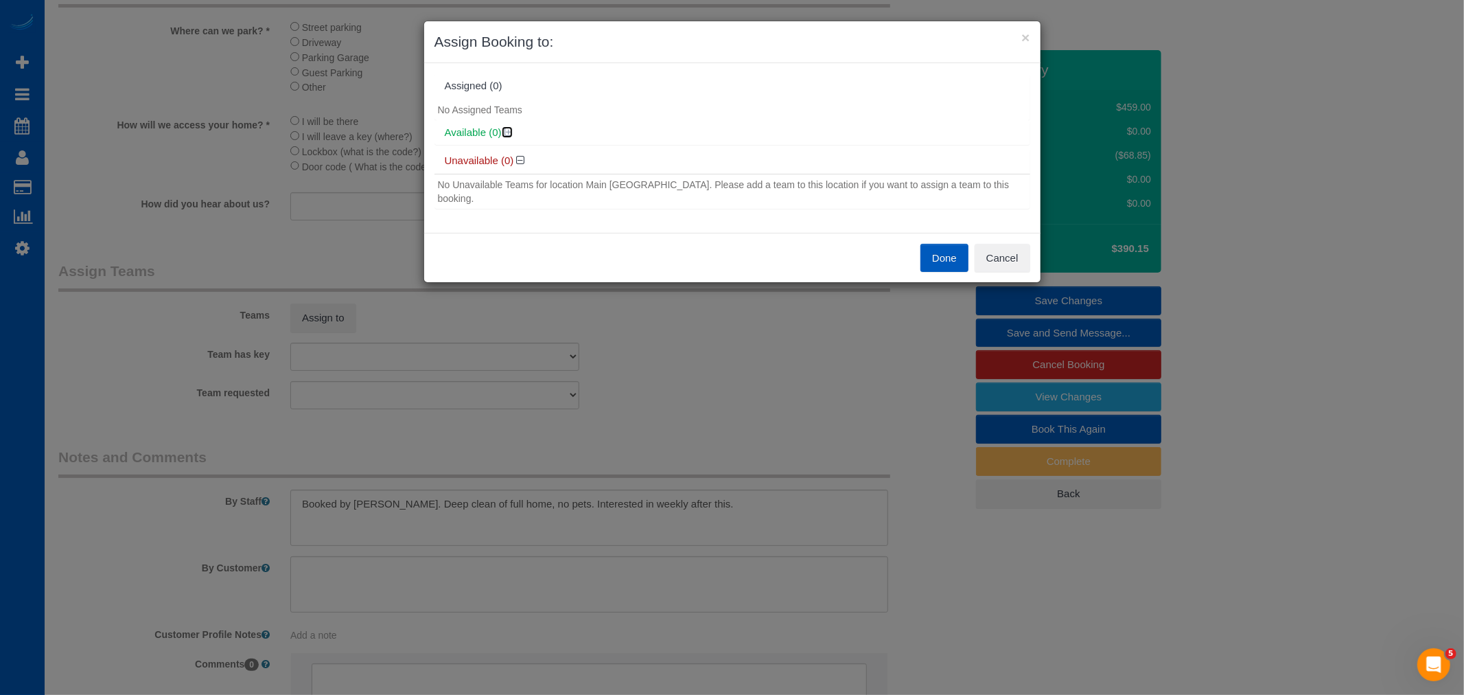
click at [510, 129] on icon at bounding box center [509, 132] width 8 height 10
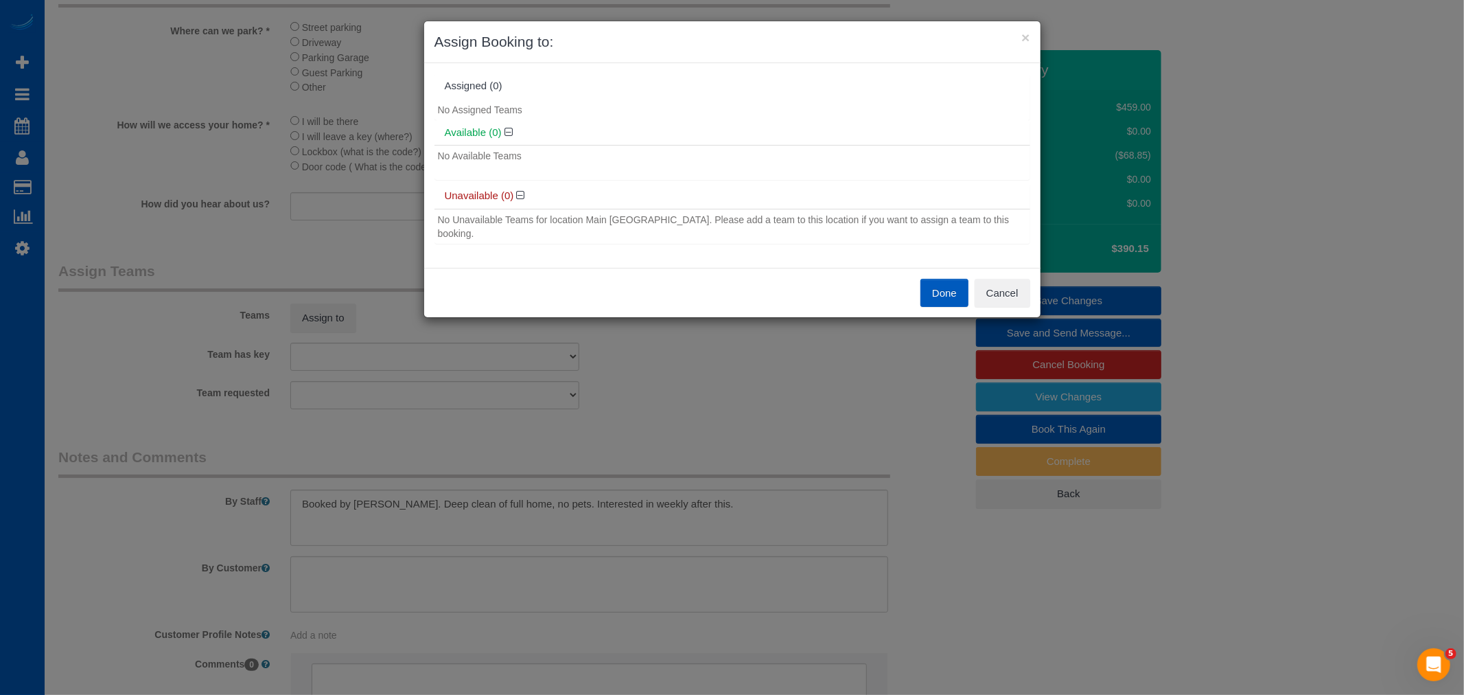
click at [525, 197] on h4 "Unavailable (0)" at bounding box center [732, 196] width 575 height 12
click at [522, 197] on icon at bounding box center [521, 195] width 8 height 10
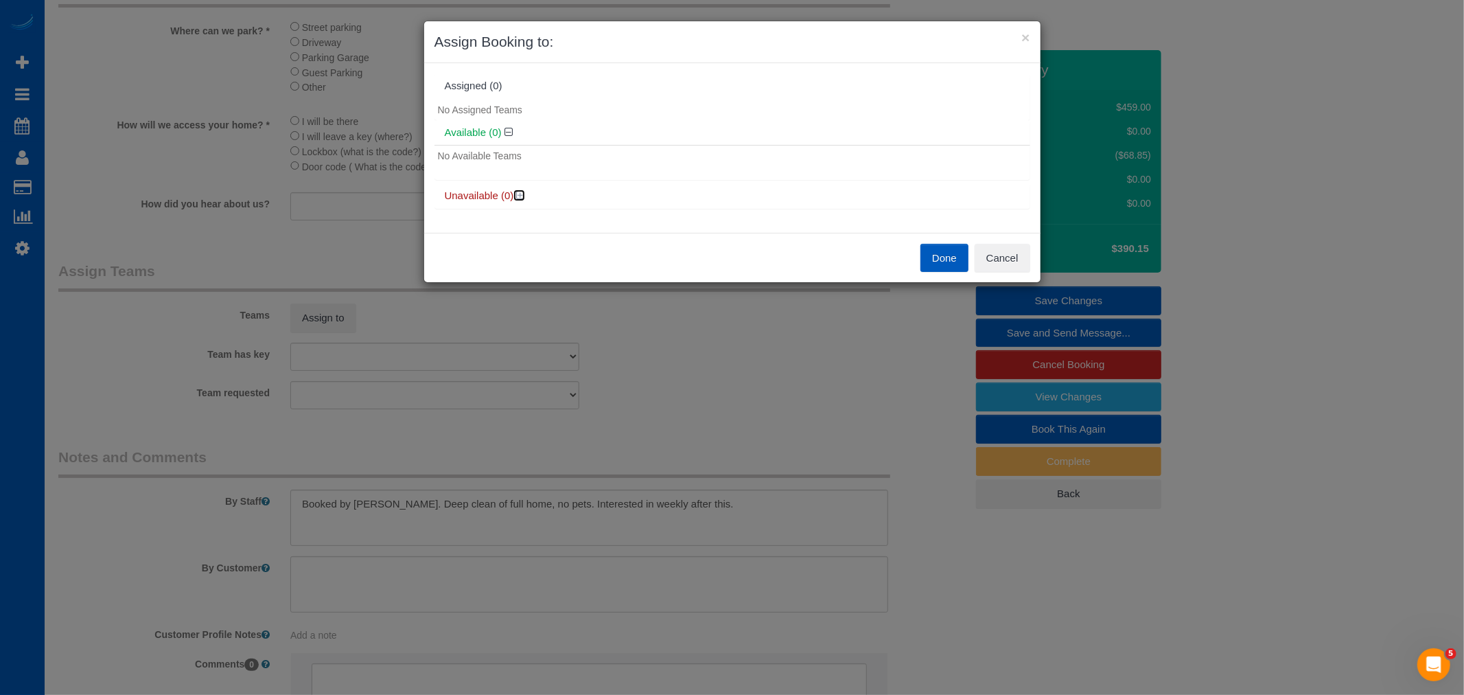
click at [522, 197] on icon at bounding box center [521, 195] width 8 height 10
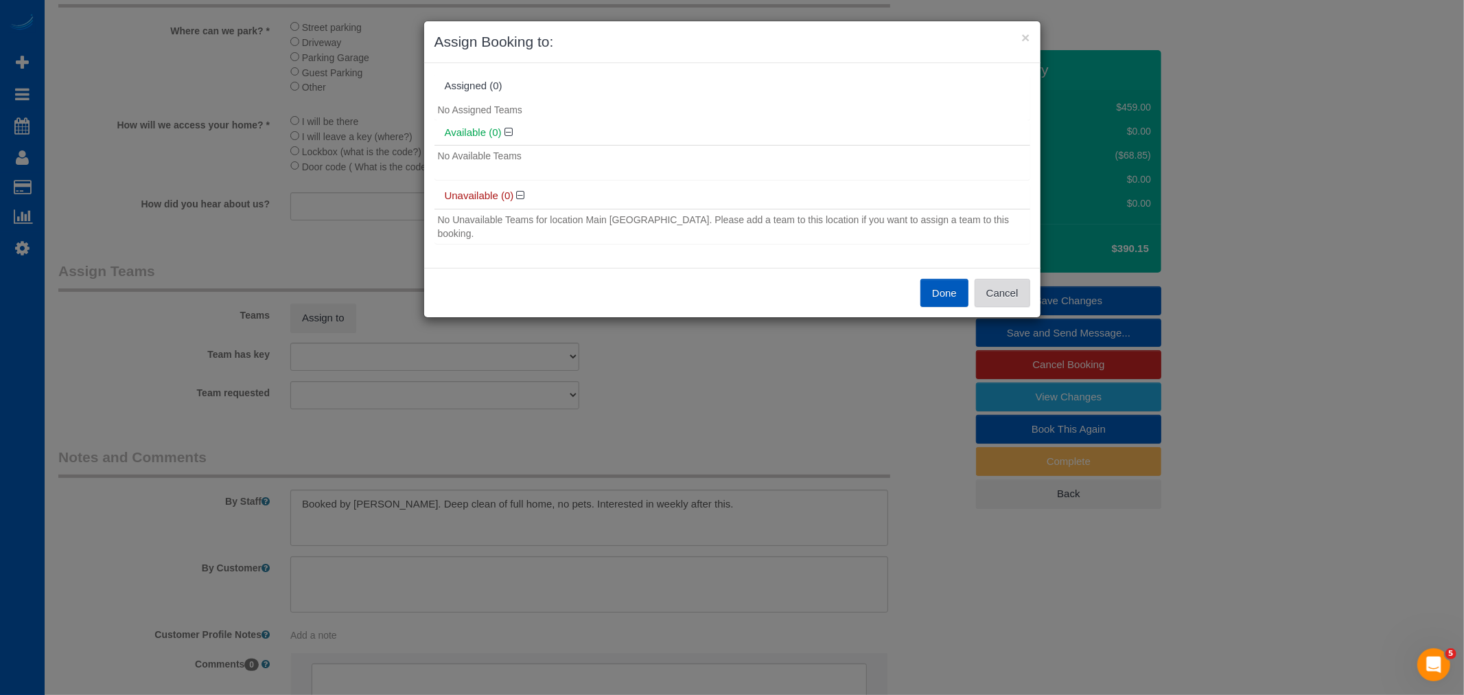
click at [984, 281] on button "Cancel" at bounding box center [1003, 293] width 56 height 29
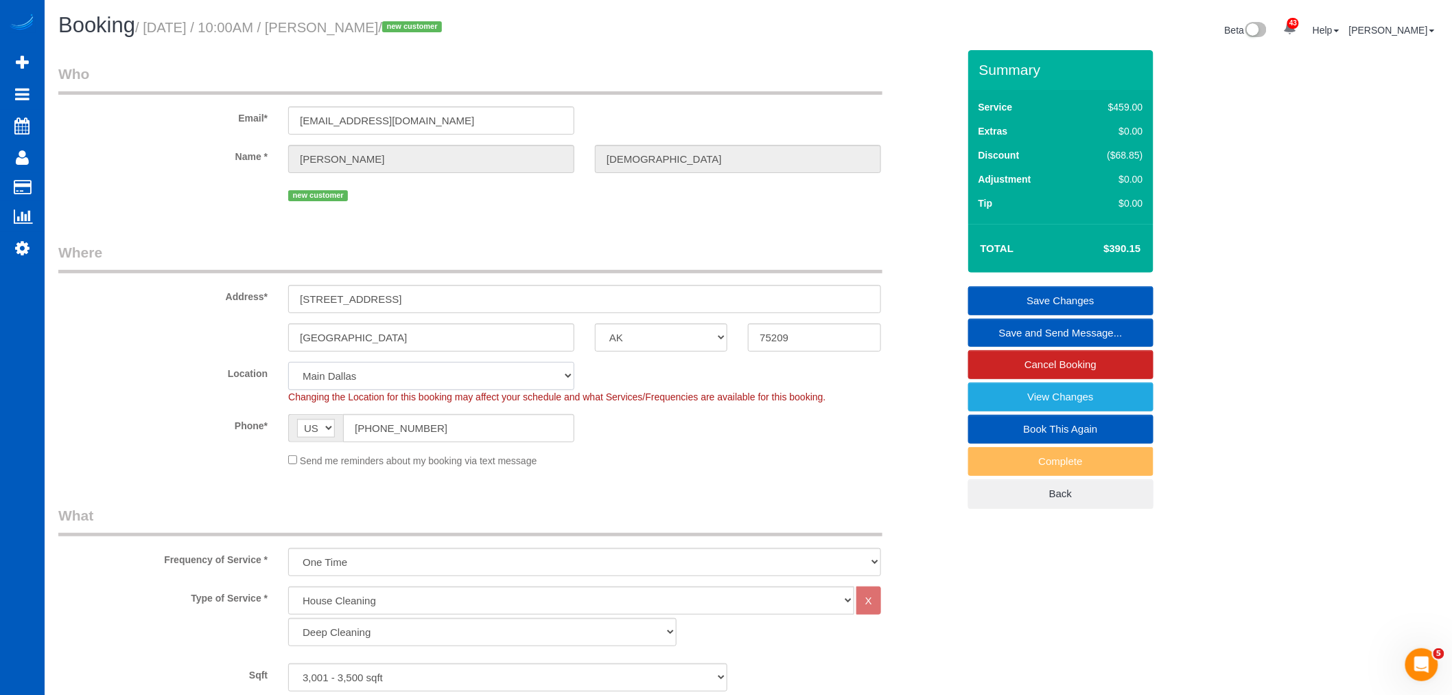
click at [447, 379] on select "North [GEOGRAPHIC_DATA] [GEOGRAPHIC_DATA] [GEOGRAPHIC_DATA] [GEOGRAPHIC_DATA] […" at bounding box center [431, 376] width 286 height 28
select select "331"
click at [288, 363] on select "North [GEOGRAPHIC_DATA] [GEOGRAPHIC_DATA] [GEOGRAPHIC_DATA] [GEOGRAPHIC_DATA] […" at bounding box center [431, 376] width 286 height 28
select select "object:38107"
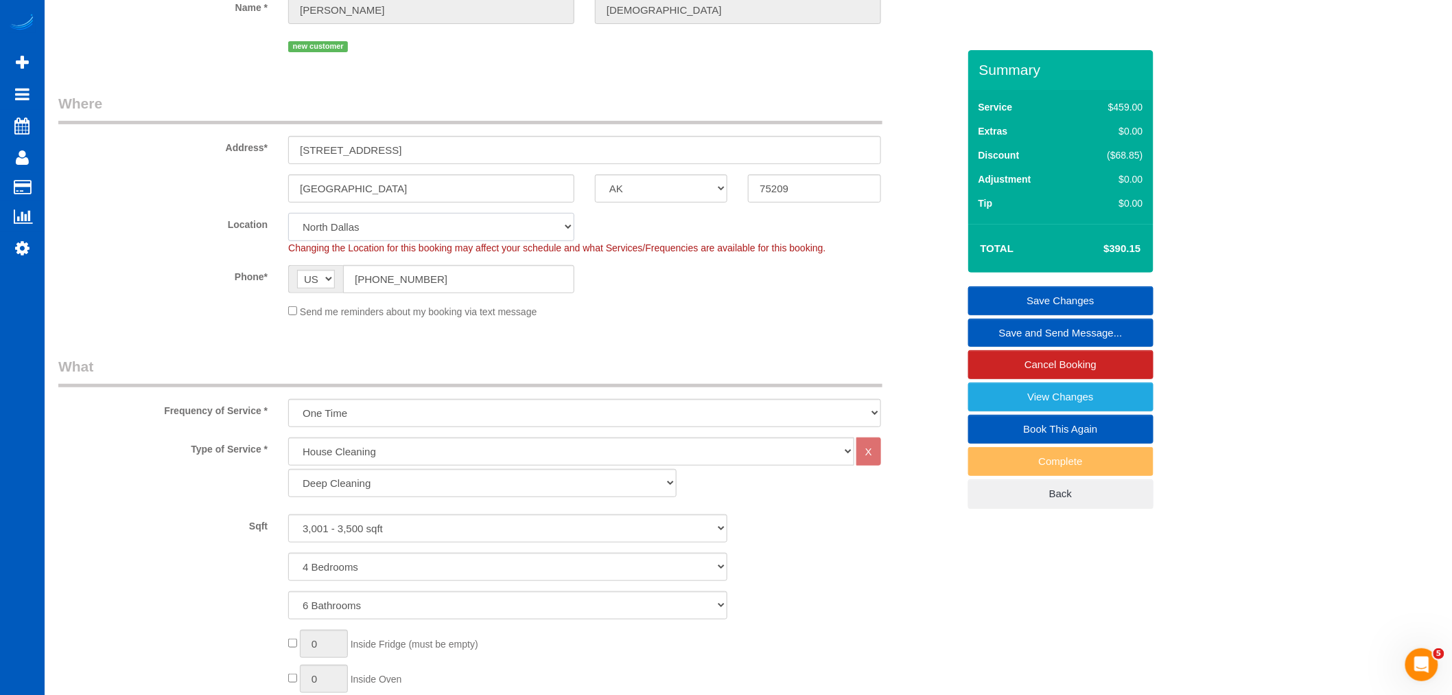
select select "3001"
select select "4"
select select "6"
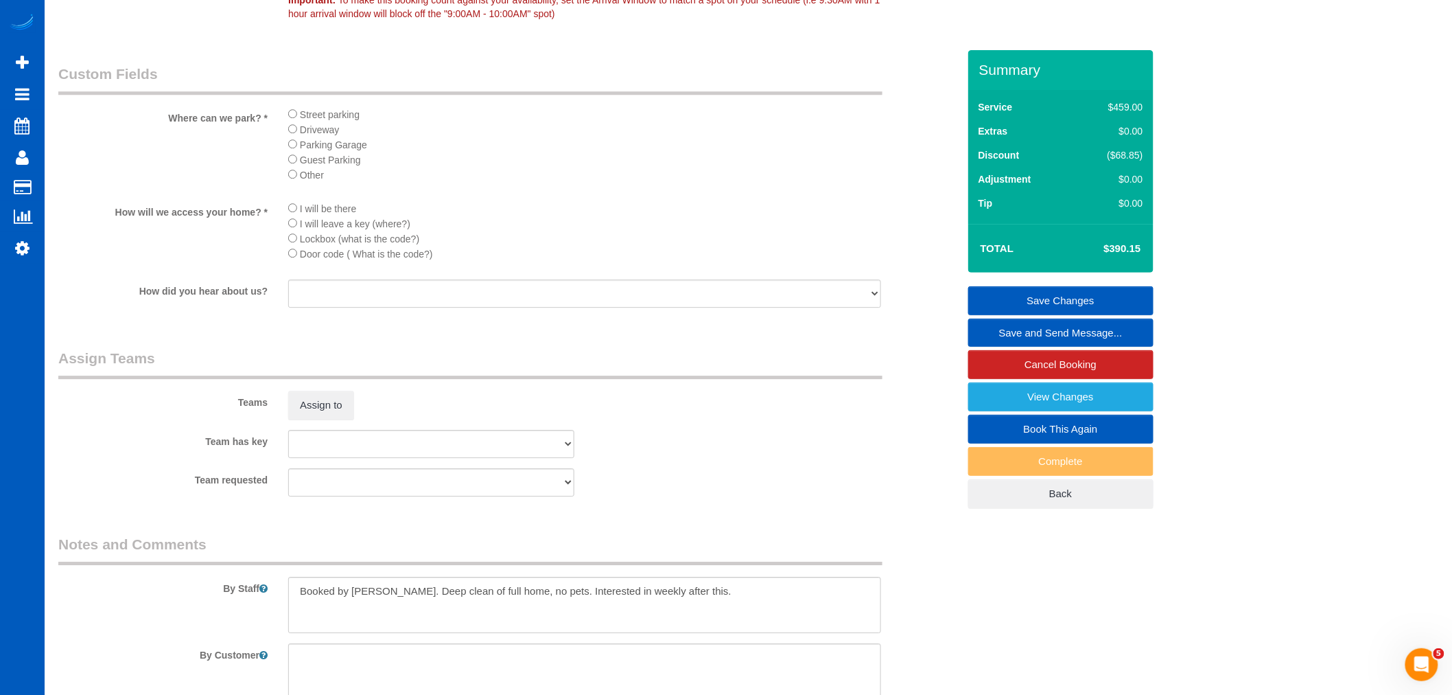
click at [325, 406] on div "Teams Assign to" at bounding box center [508, 383] width 920 height 71
click at [319, 419] on button "Assign to" at bounding box center [321, 405] width 66 height 29
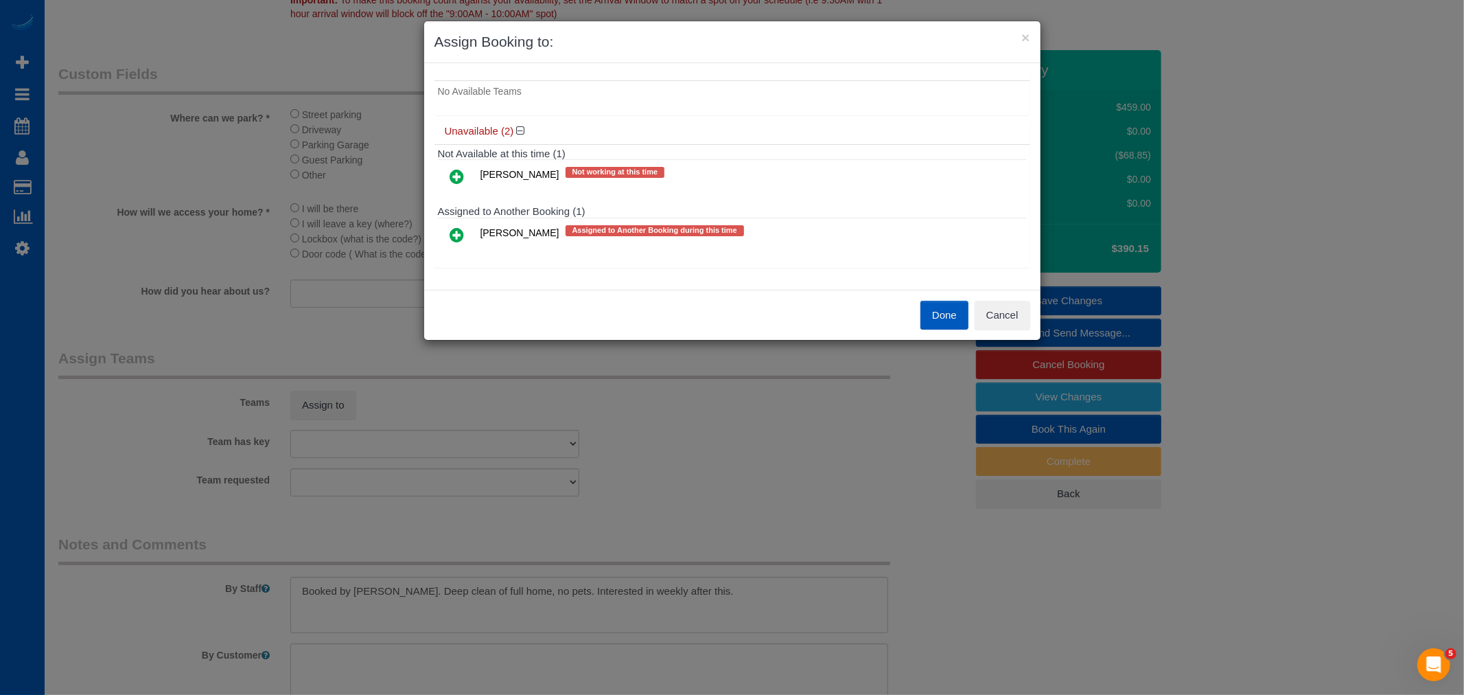
click at [456, 231] on icon at bounding box center [457, 235] width 14 height 16
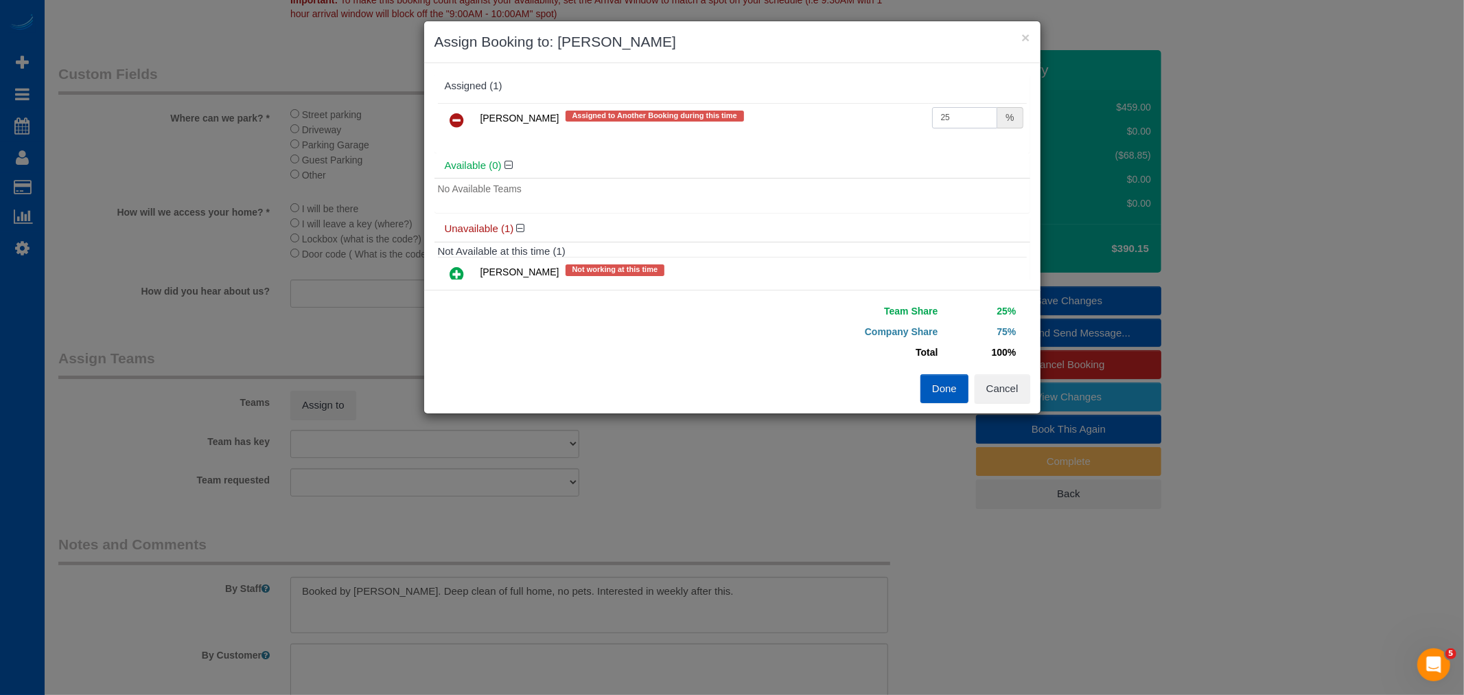
drag, startPoint x: 960, startPoint y: 114, endPoint x: 839, endPoint y: 107, distance: 120.3
click at [839, 107] on tr "[PERSON_NAME] Assigned to Another Booking during this time 25 %" at bounding box center [732, 120] width 589 height 35
type input "50"
click at [930, 376] on button "Done" at bounding box center [944, 388] width 48 height 29
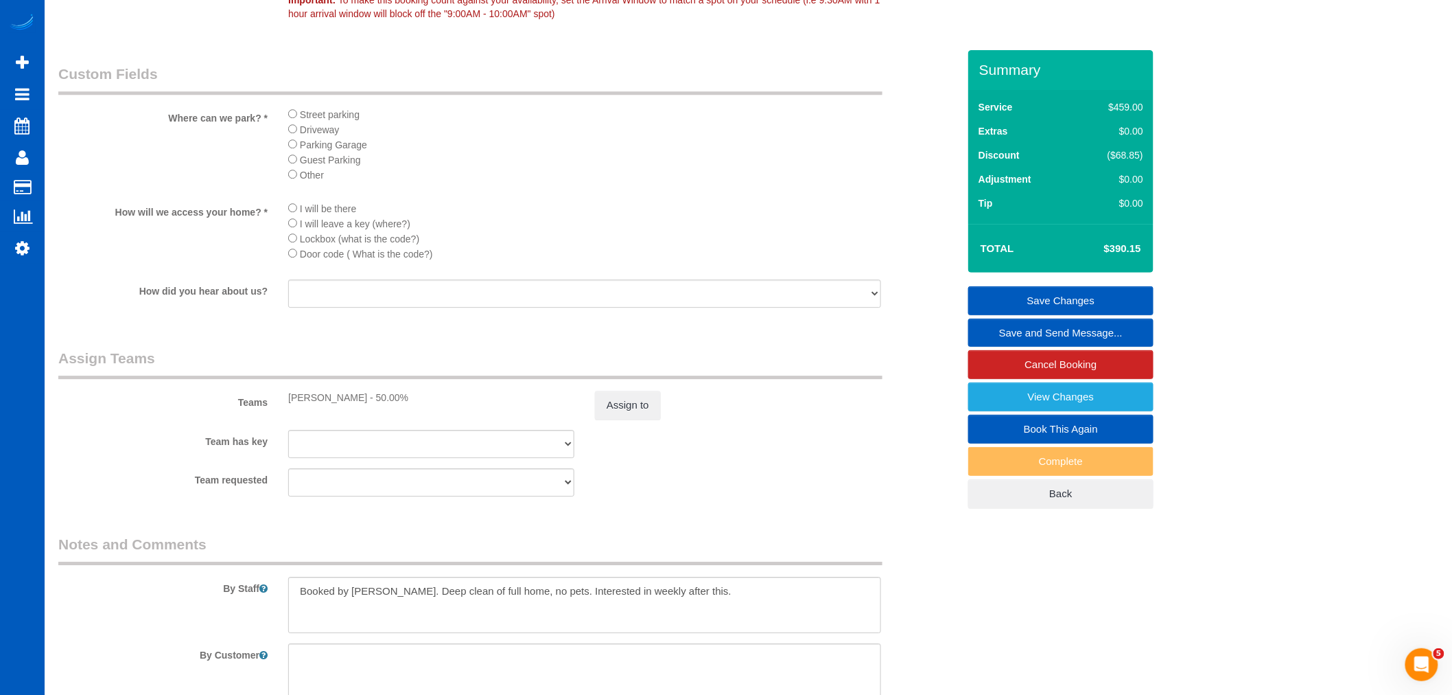
click at [1060, 287] on link "Save Changes" at bounding box center [1061, 300] width 185 height 29
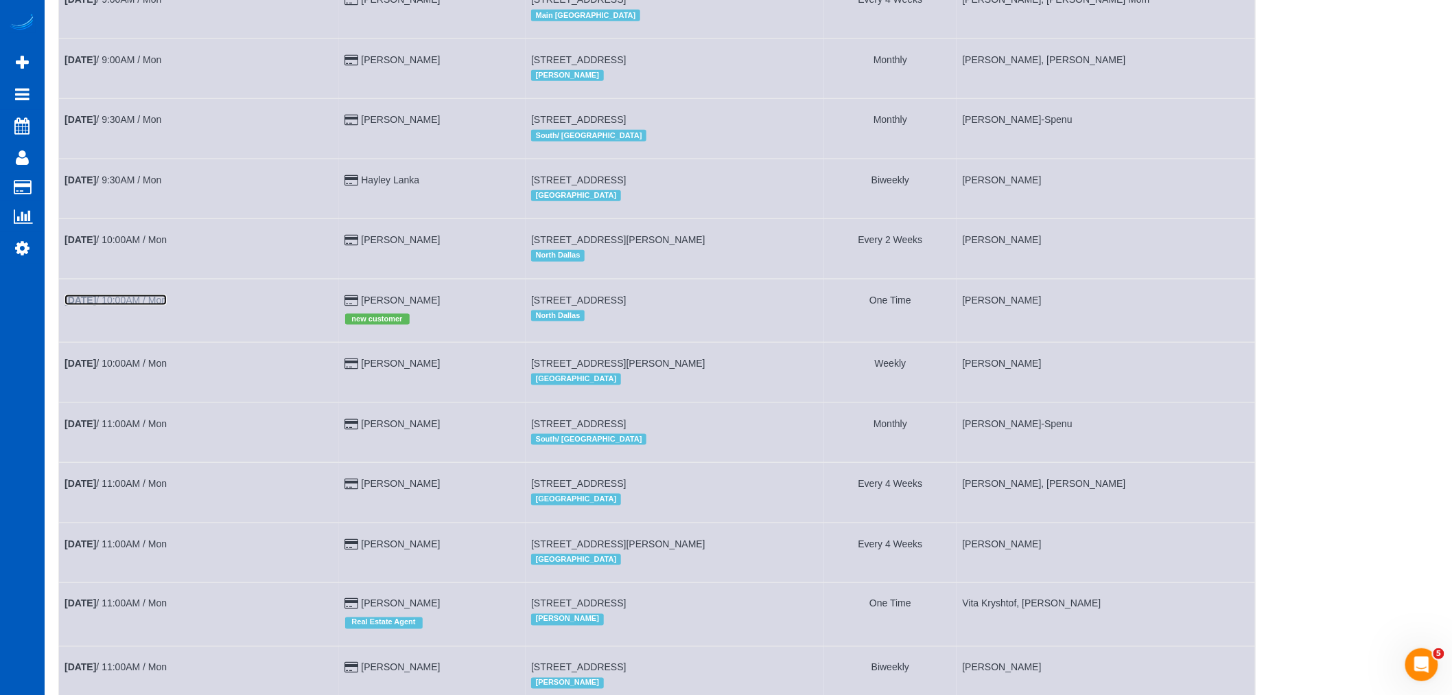
click at [138, 305] on link "[DATE] 10:00AM / Mon" at bounding box center [116, 299] width 102 height 11
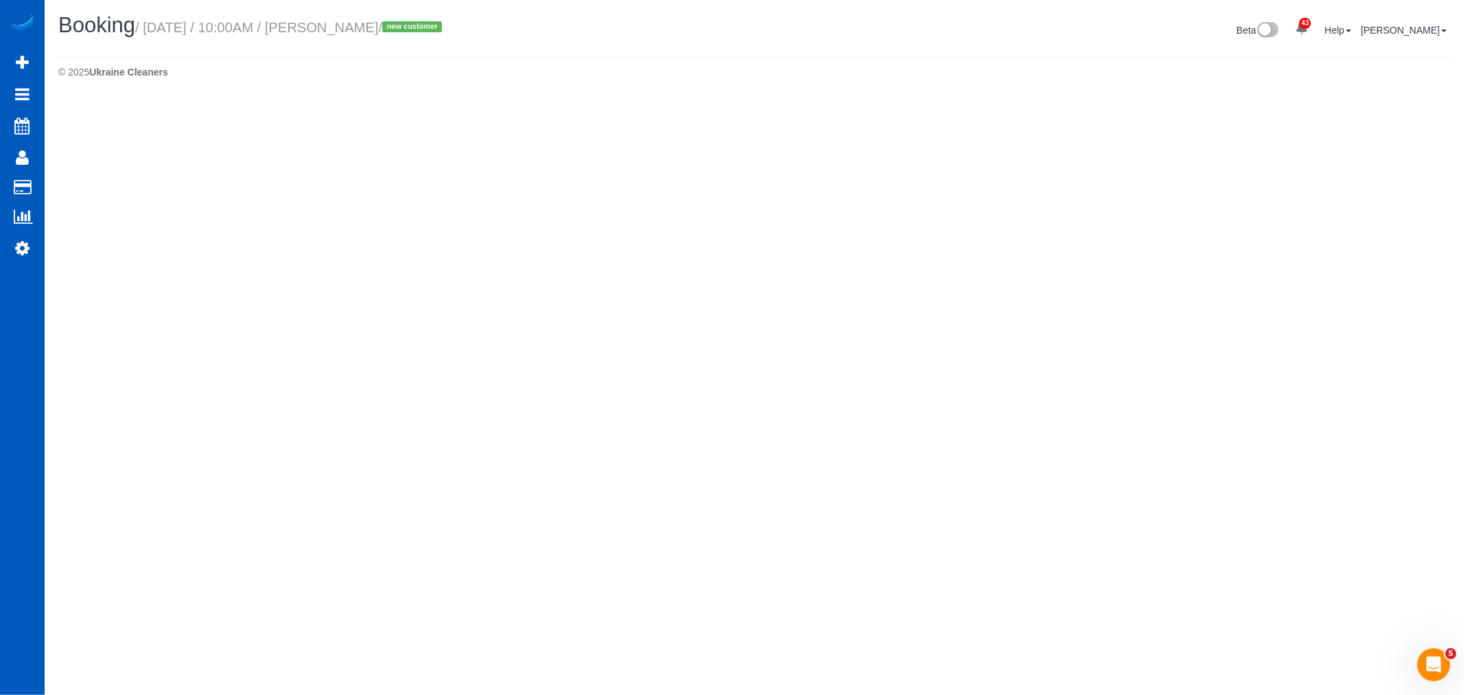
select select "[GEOGRAPHIC_DATA]"
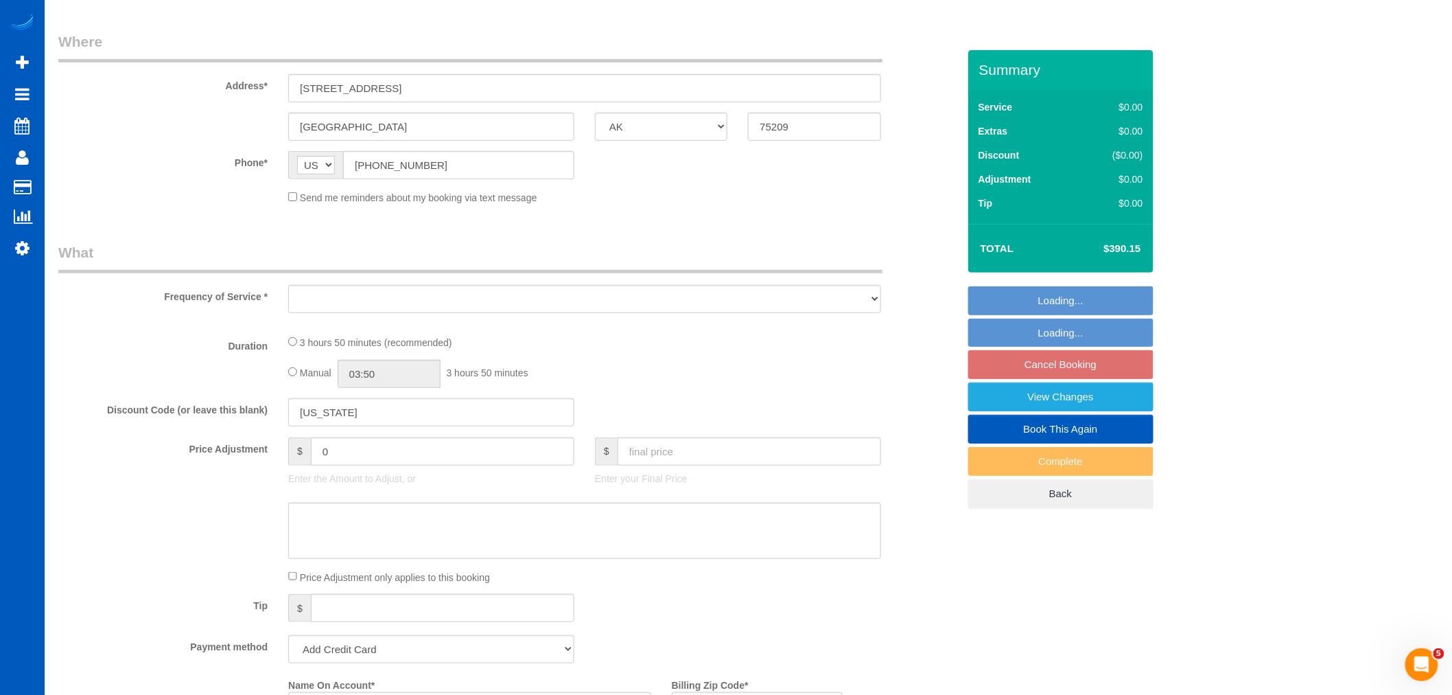
select select "string:fspay-16c24c67-0584-4bcb-8f6b-fc3f7637f213"
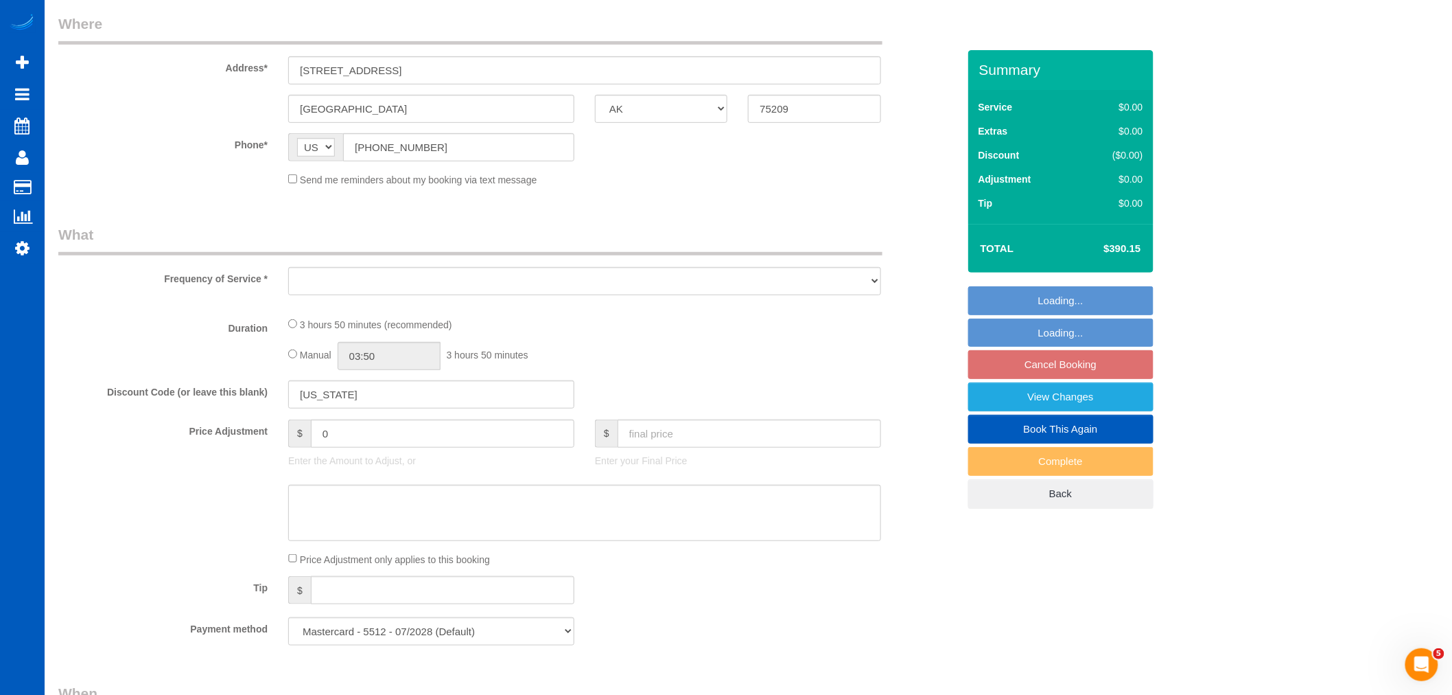
select select "object:39332"
select select "spot163"
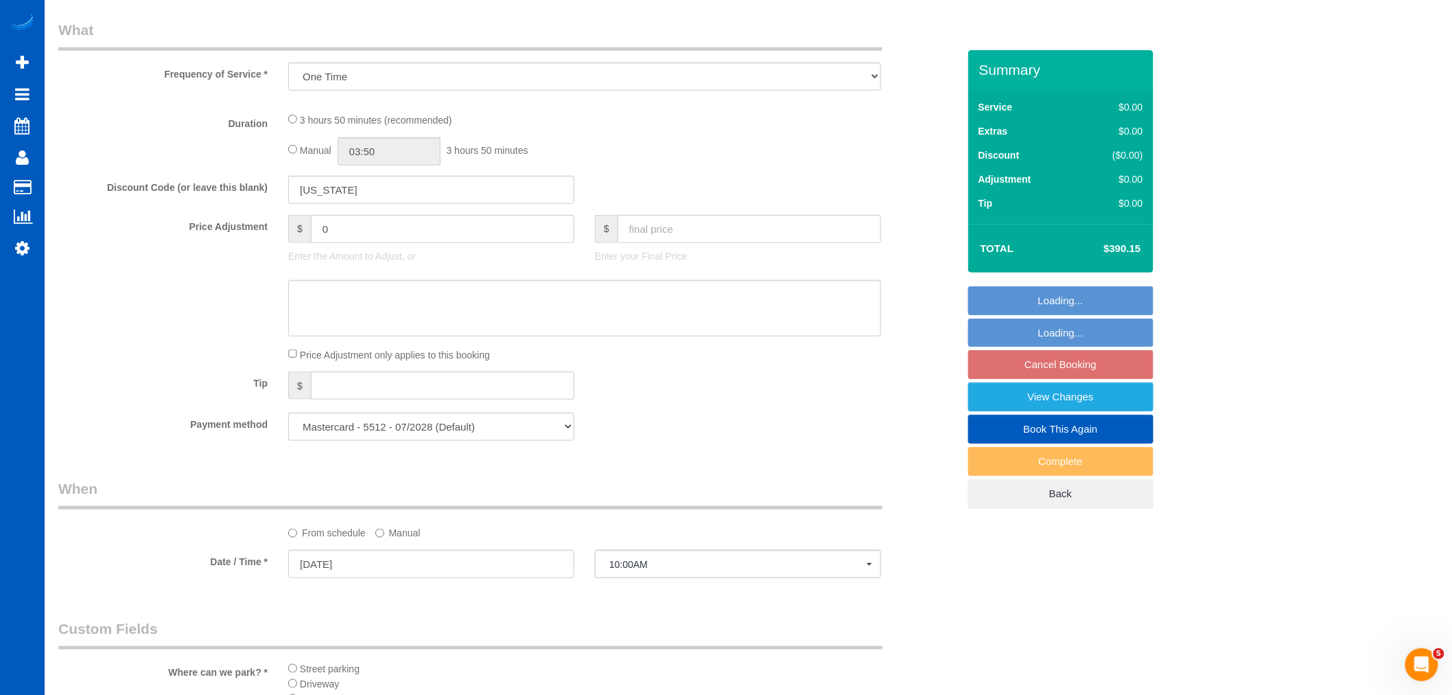
select select "object:39583"
select select "199"
select select "3001"
select select "4"
select select "6"
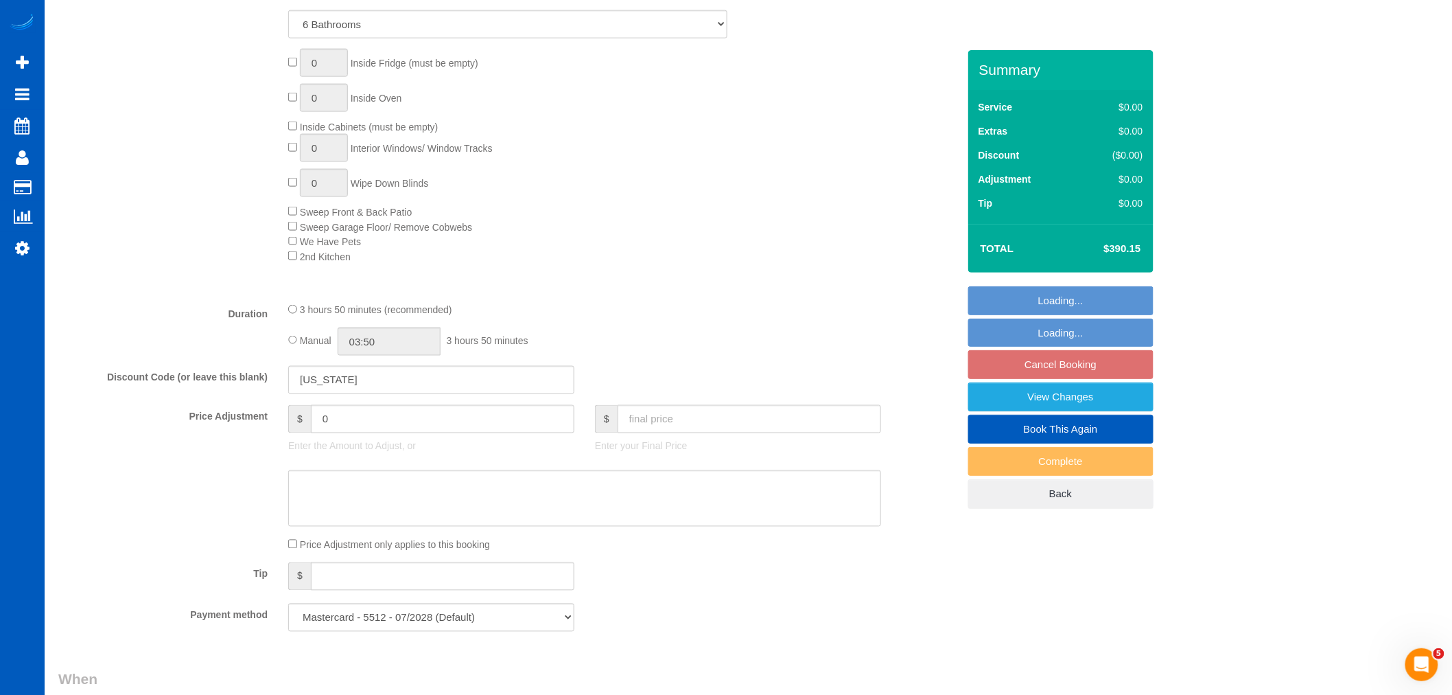
select select "spot170"
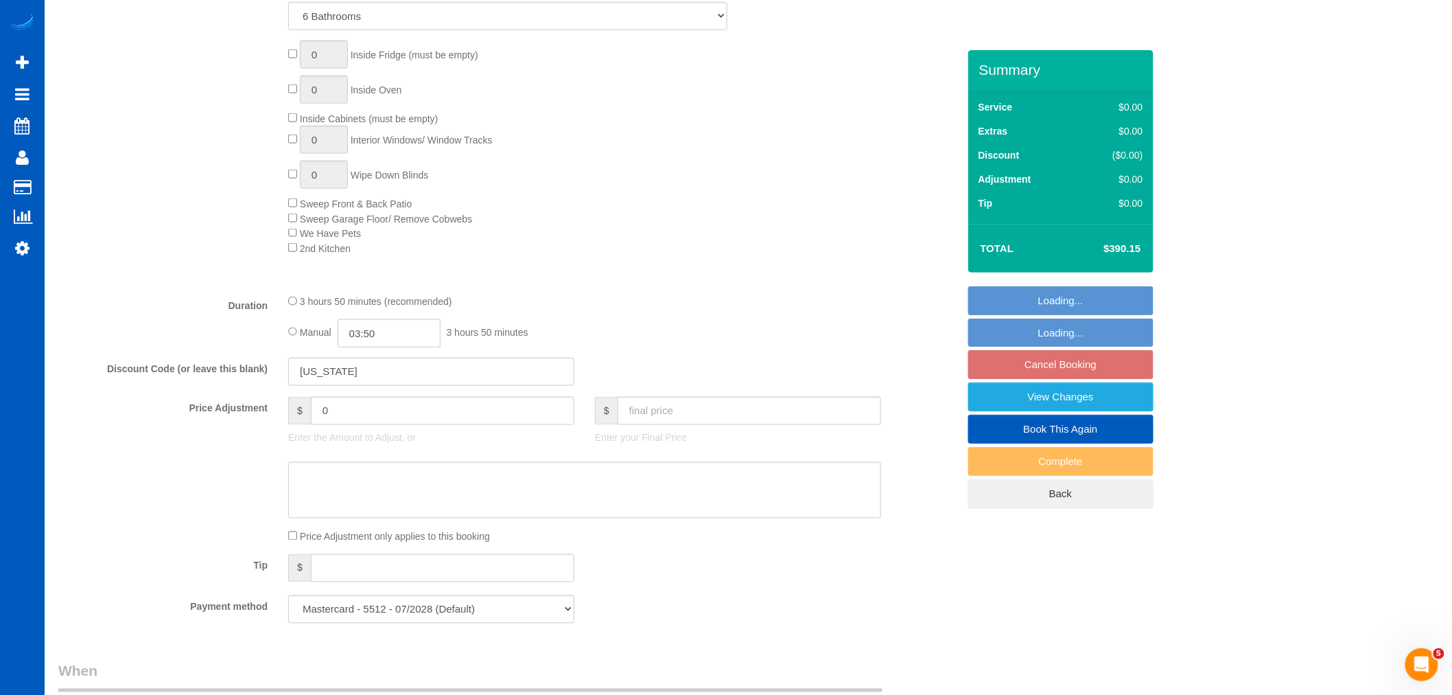
click at [400, 347] on input "03:50" at bounding box center [389, 333] width 103 height 28
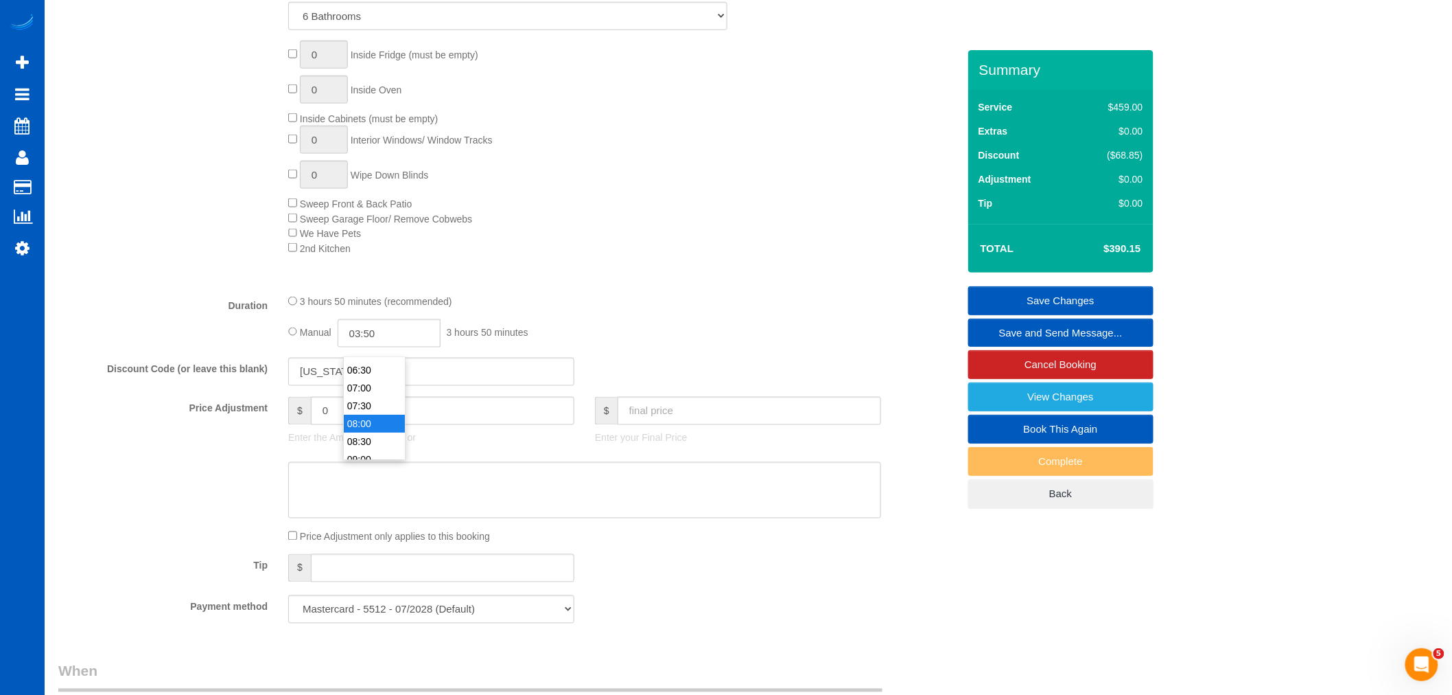
type input "08:00"
click at [372, 415] on li "08:00" at bounding box center [374, 424] width 61 height 18
select select "spot177"
click at [1030, 297] on link "Save Changes" at bounding box center [1061, 300] width 185 height 29
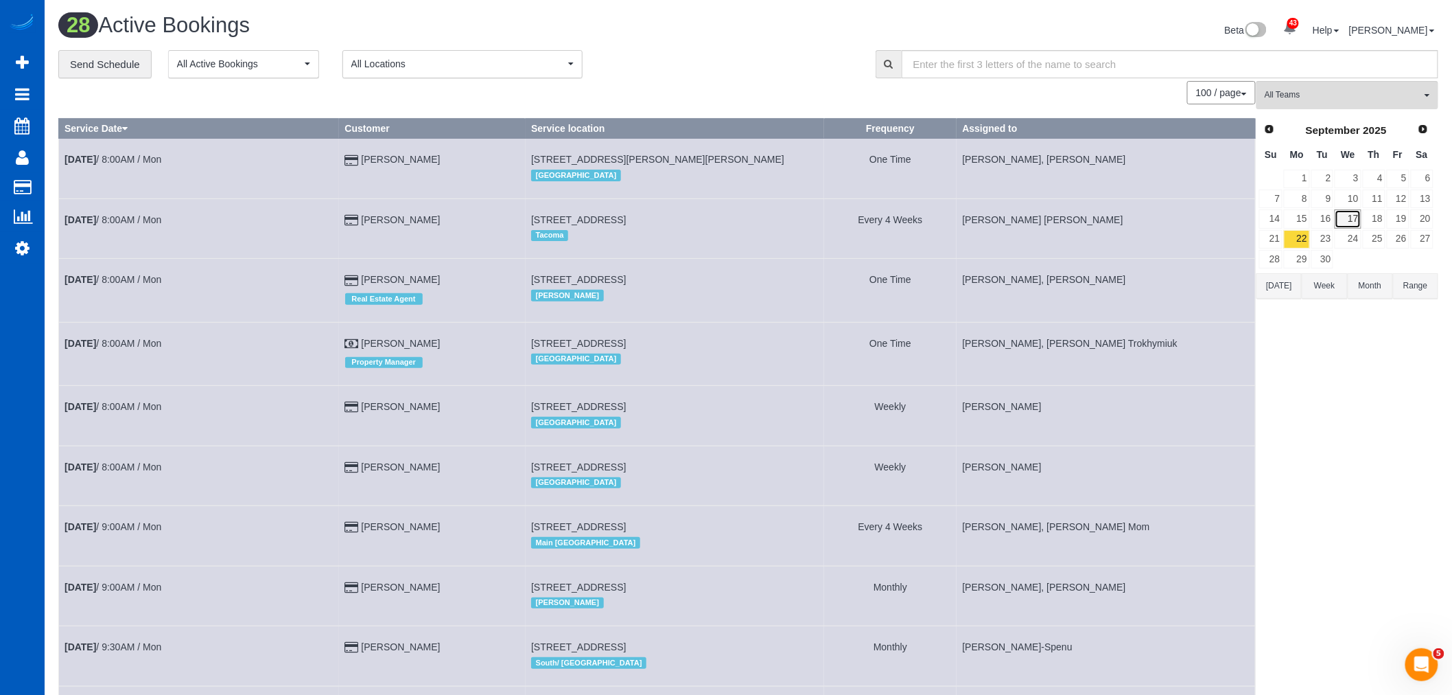
click at [1343, 220] on link "17" at bounding box center [1348, 218] width 26 height 19
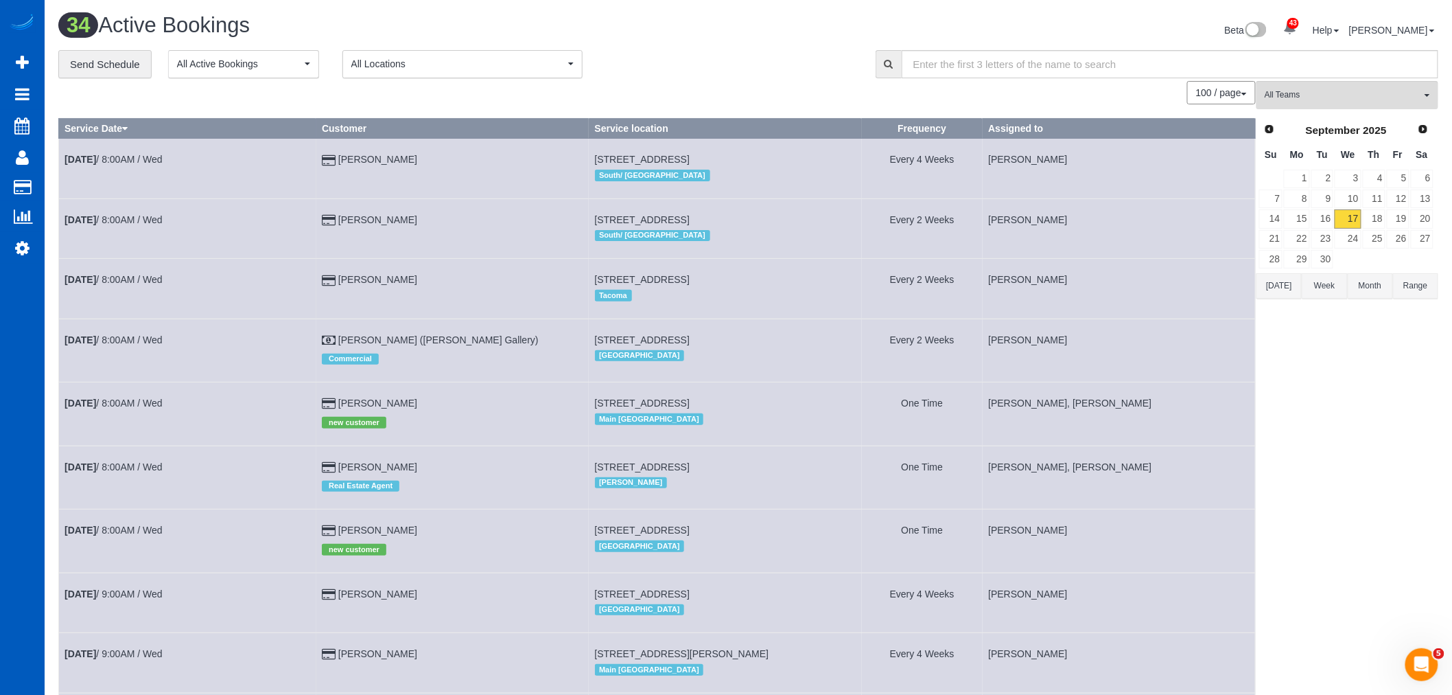
scroll to position [2365, 1452]
click at [1301, 222] on link "15" at bounding box center [1296, 218] width 25 height 19
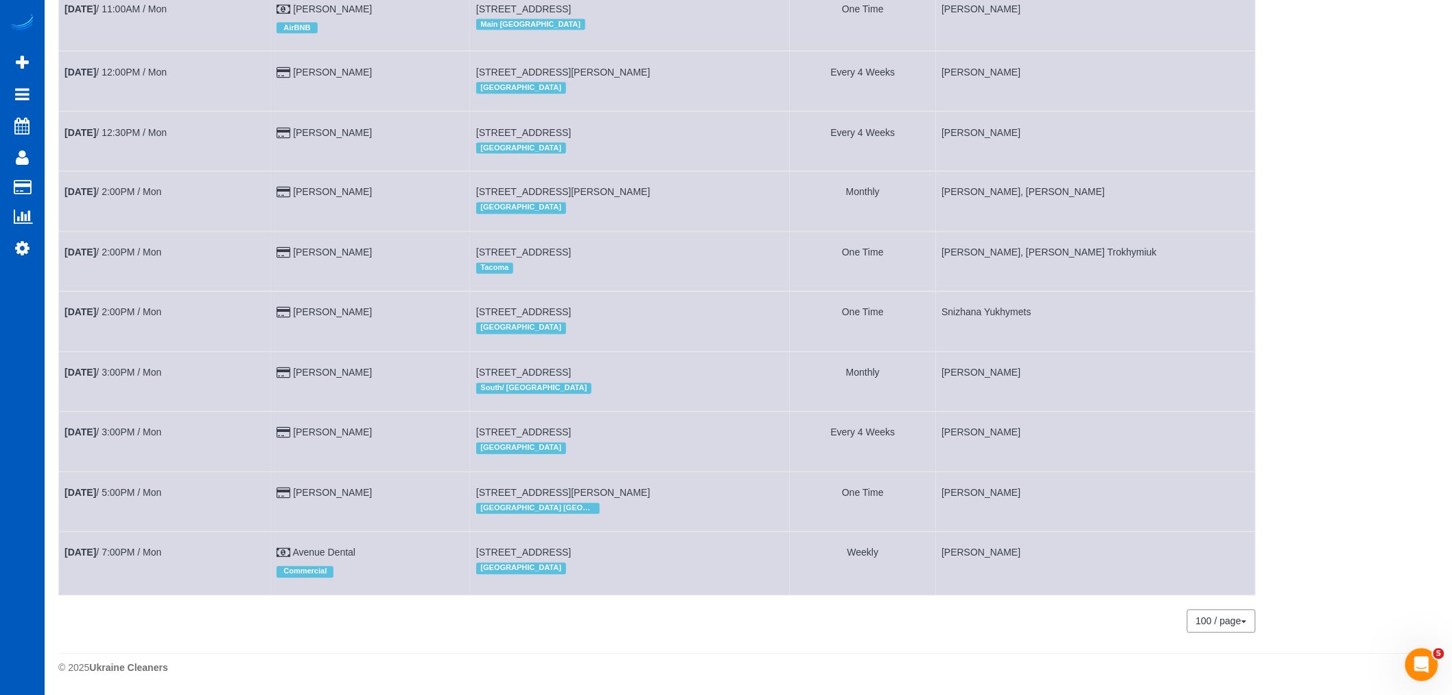
scroll to position [963, 0]
click at [120, 307] on link "[DATE] 2:00PM / Mon" at bounding box center [113, 312] width 97 height 11
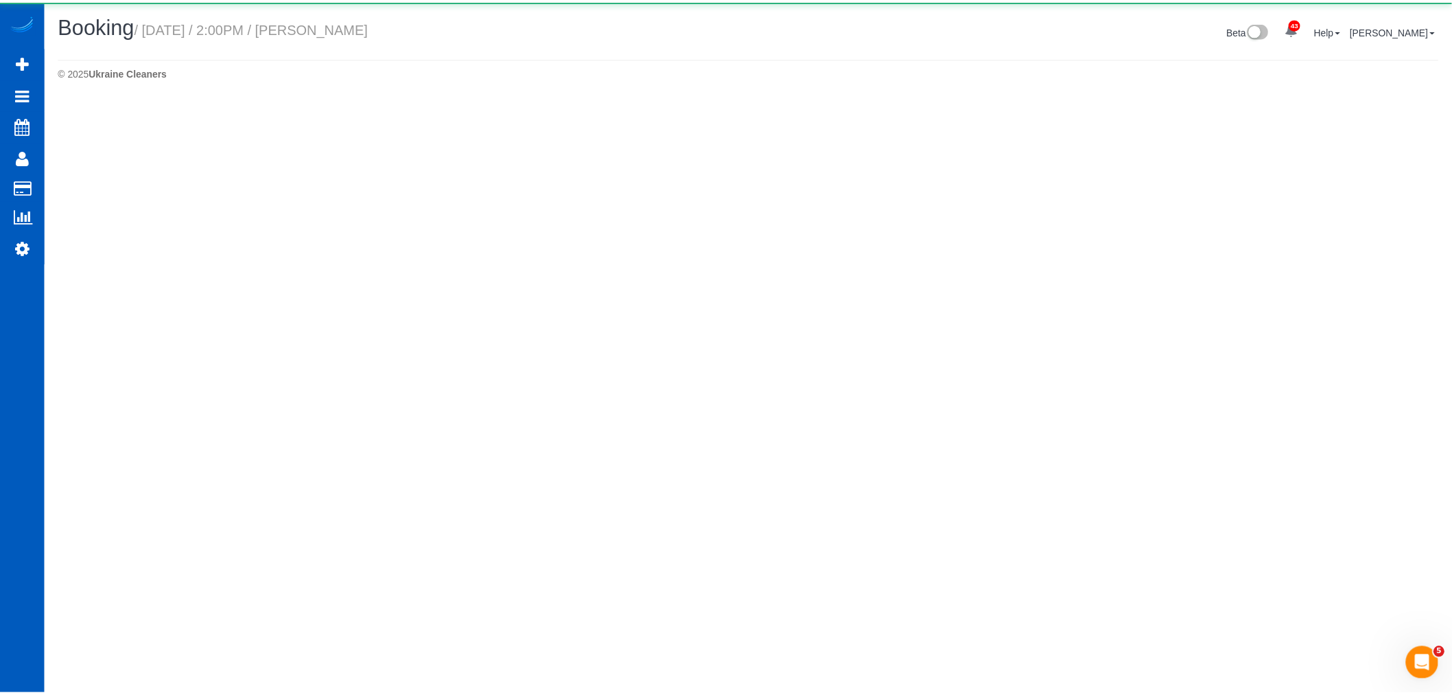
scroll to position [99, 1464]
select select "WA"
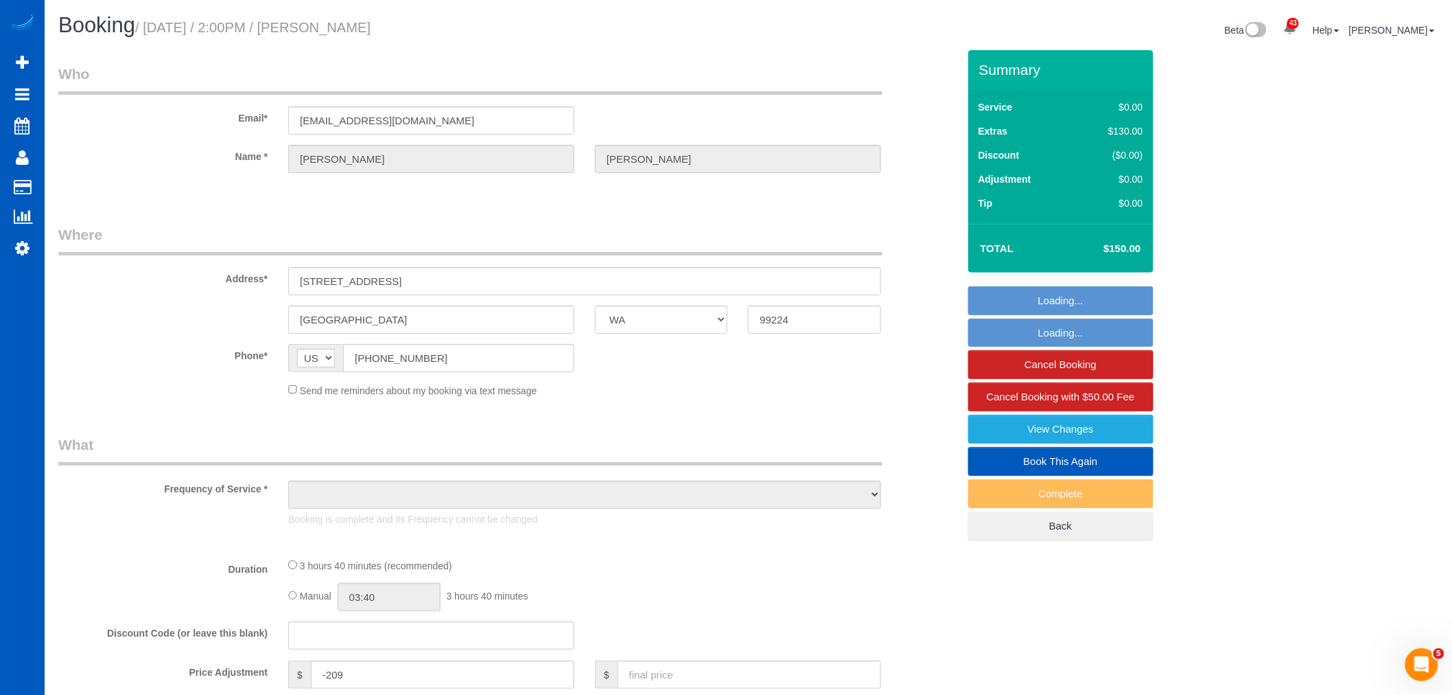
scroll to position [1794, 1452]
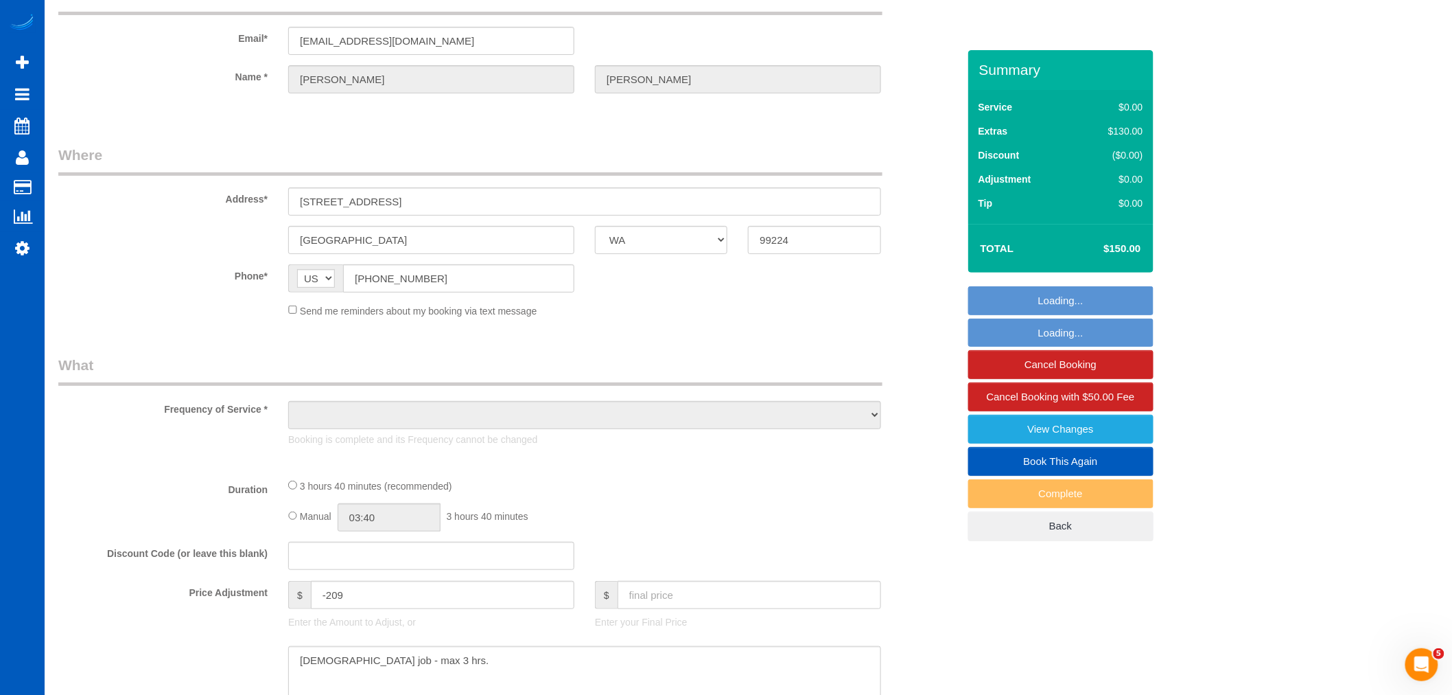
select select "object:41339"
select select "string:fspay-d9b91b29-2795-4119-97d0-cff69db9f465"
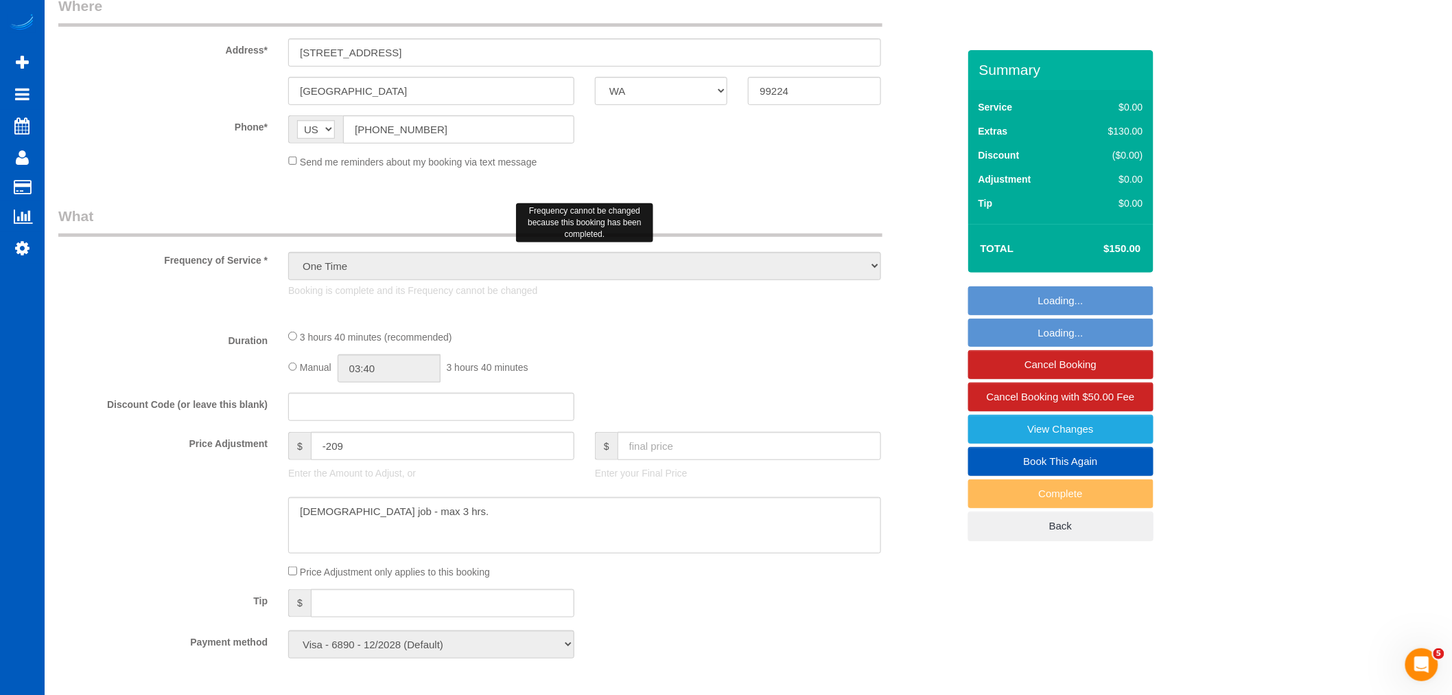
scroll to position [0, 0]
select select "object:41607"
select select "199"
select select "2"
select select "spot192"
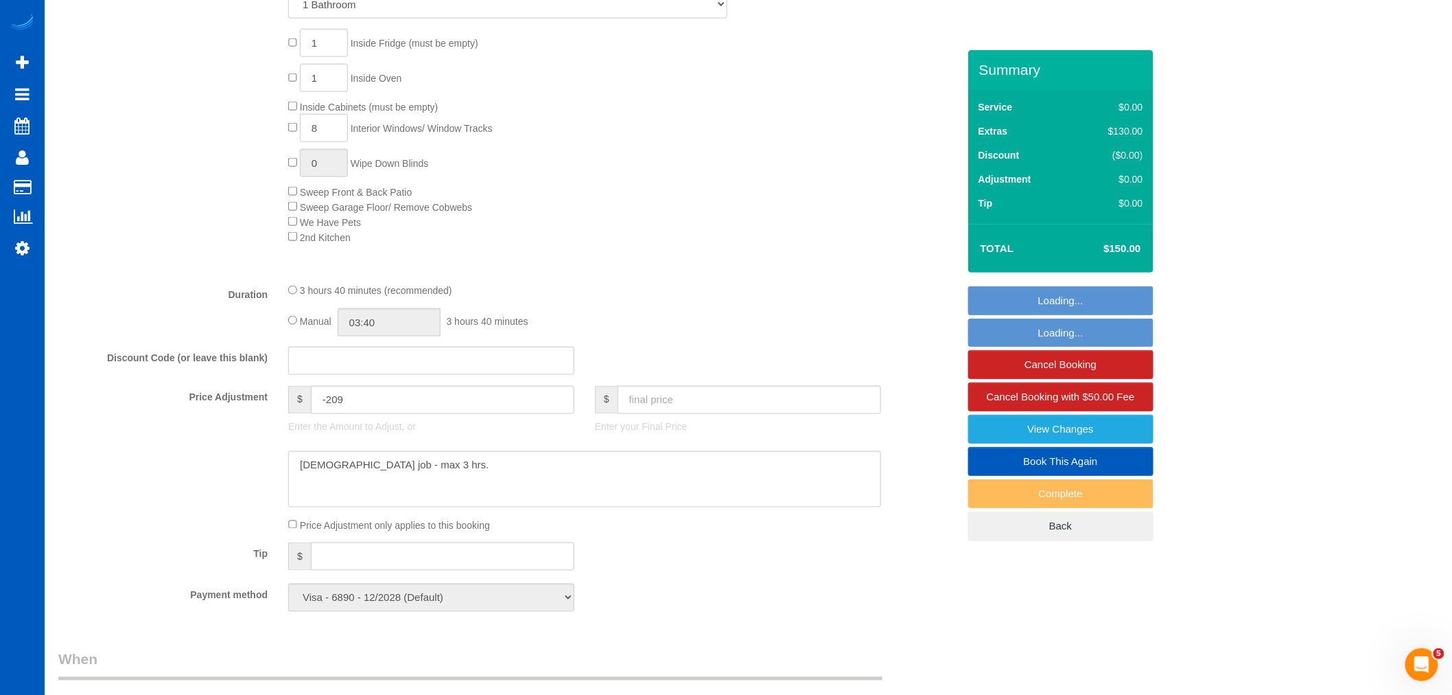
scroll to position [763, 0]
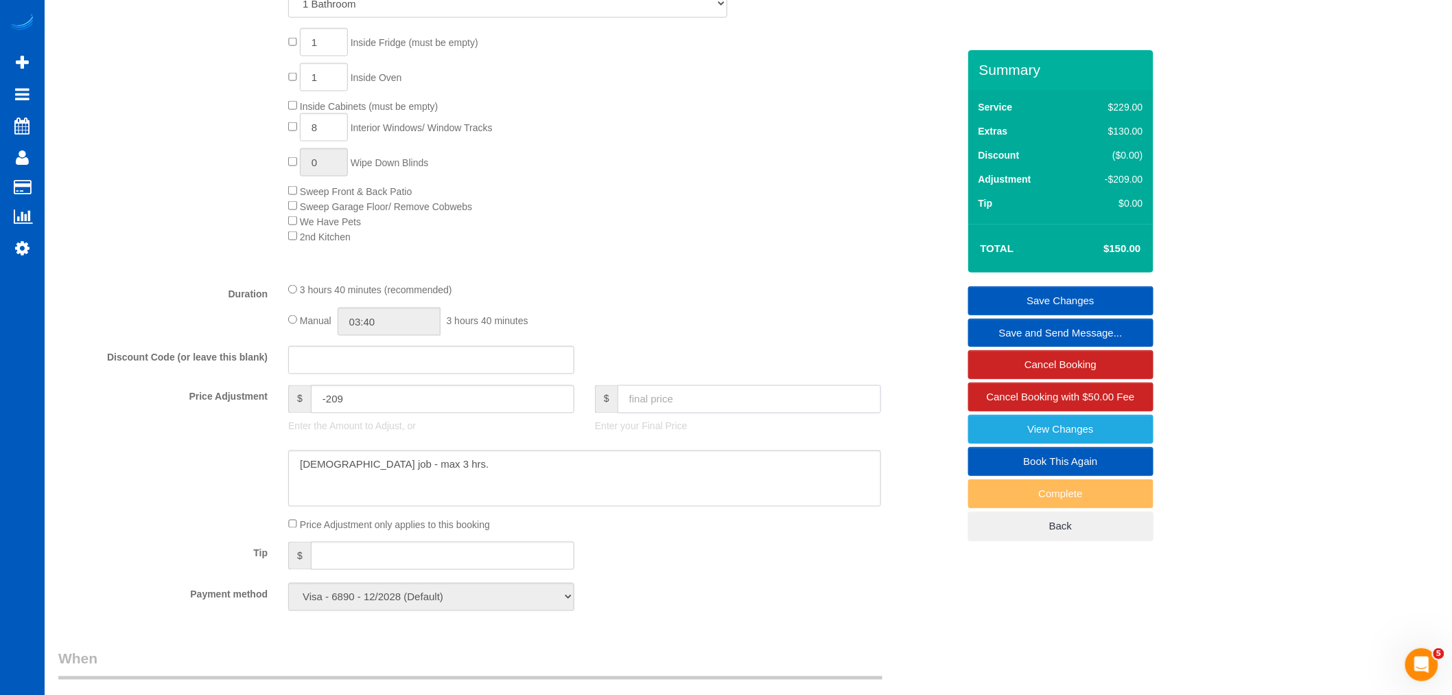
click at [670, 401] on input "text" at bounding box center [750, 399] width 264 height 28
type input "100"
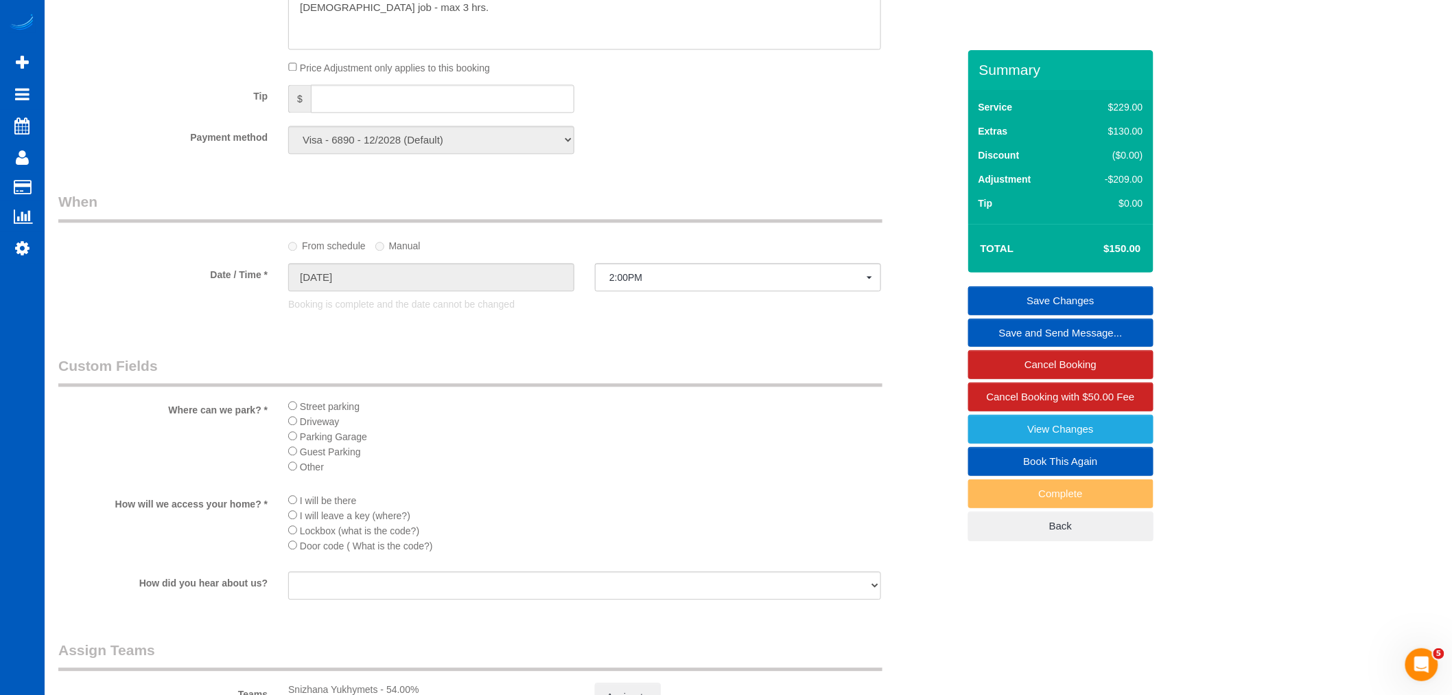
type input "-259"
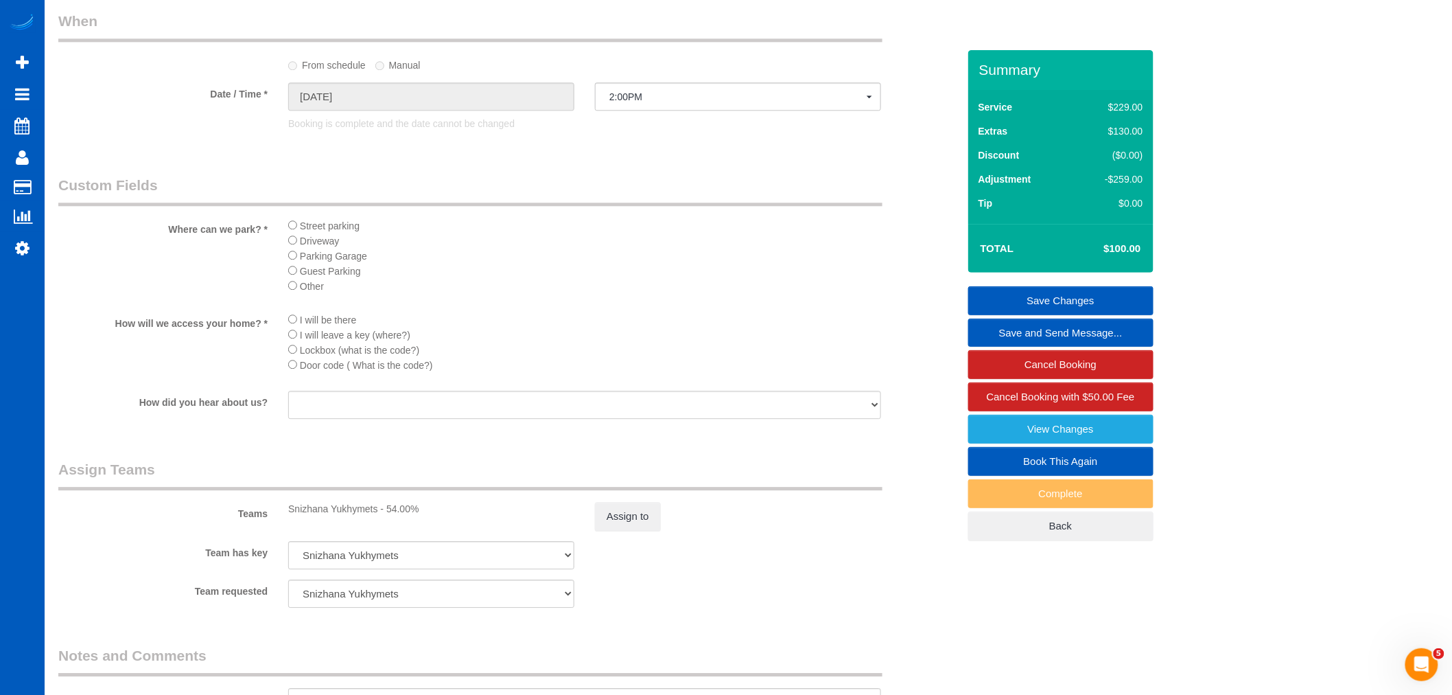
scroll to position [1373, 0]
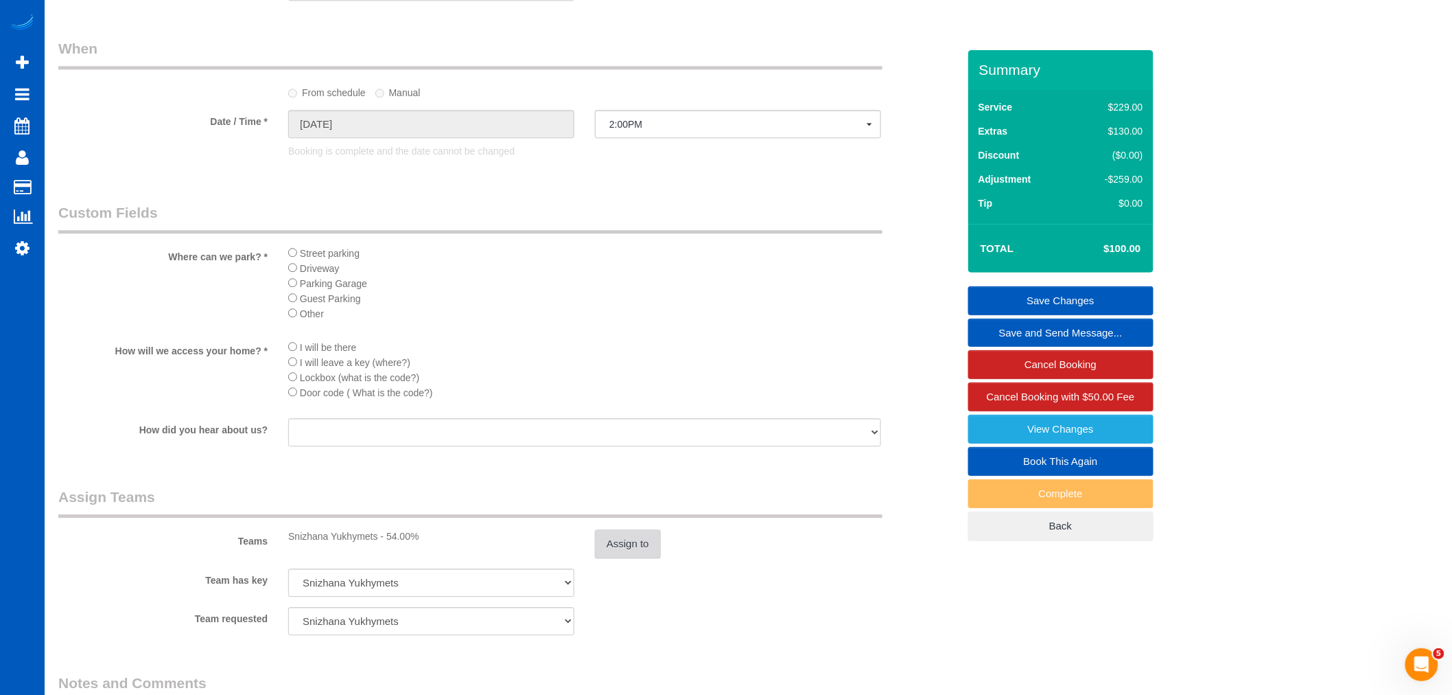
click at [627, 556] on button "Assign to" at bounding box center [628, 543] width 66 height 29
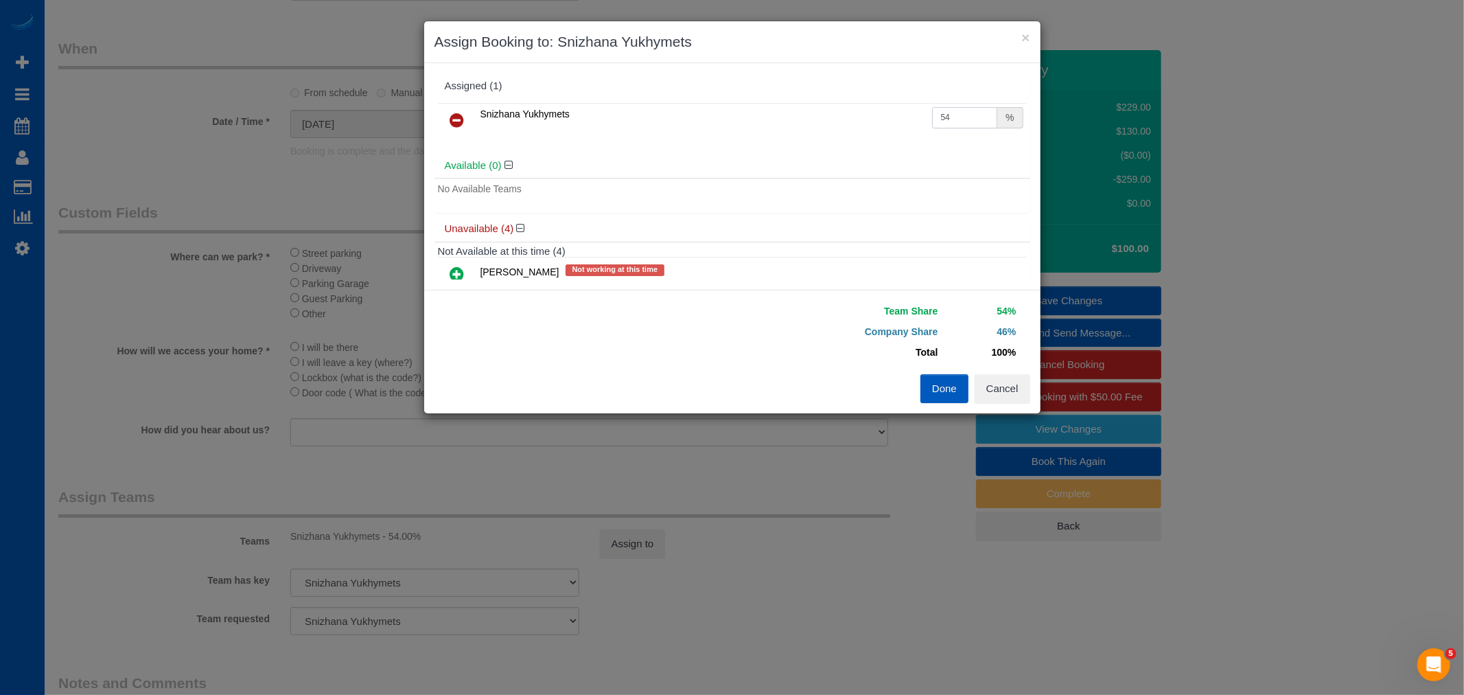
drag, startPoint x: 938, startPoint y: 122, endPoint x: 800, endPoint y: 102, distance: 140.2
click at [800, 103] on table "Snizhana Yukhymets 54 %" at bounding box center [732, 120] width 589 height 35
type input "81"
click at [936, 390] on button "Done" at bounding box center [944, 388] width 48 height 29
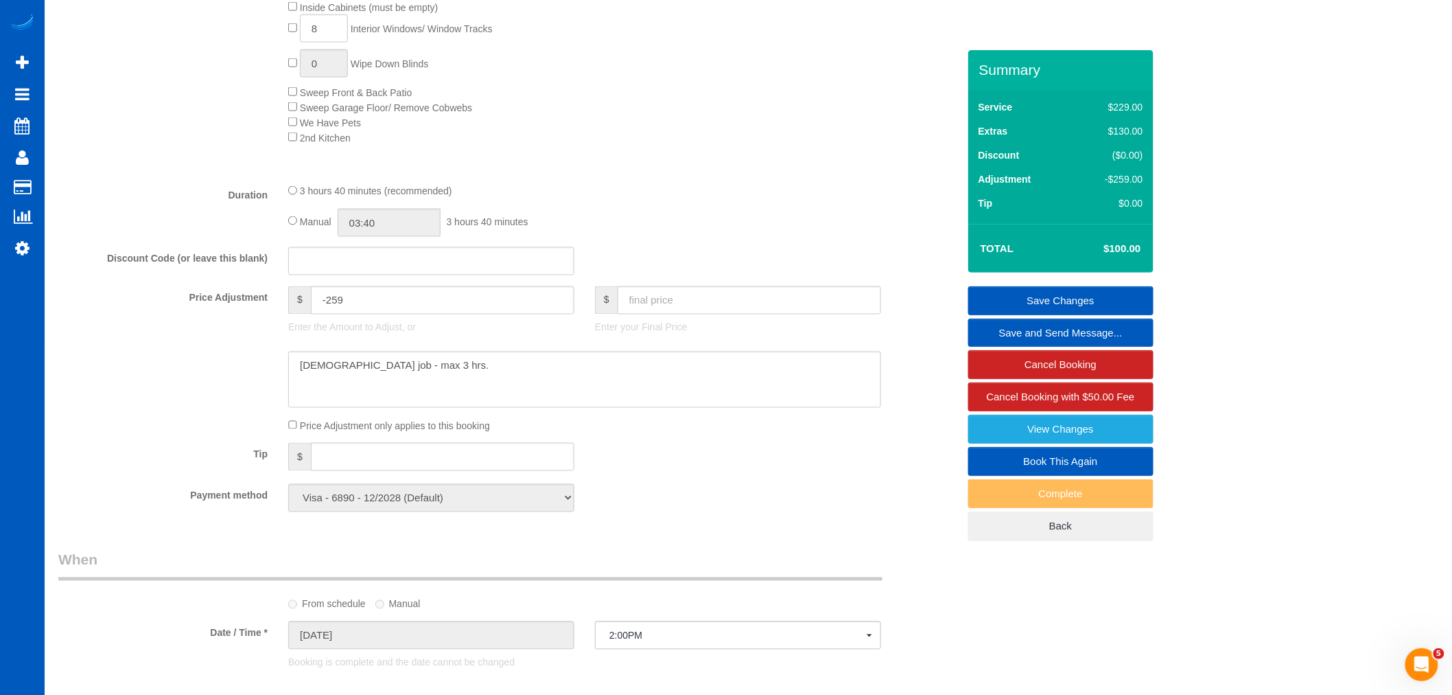
scroll to position [686, 0]
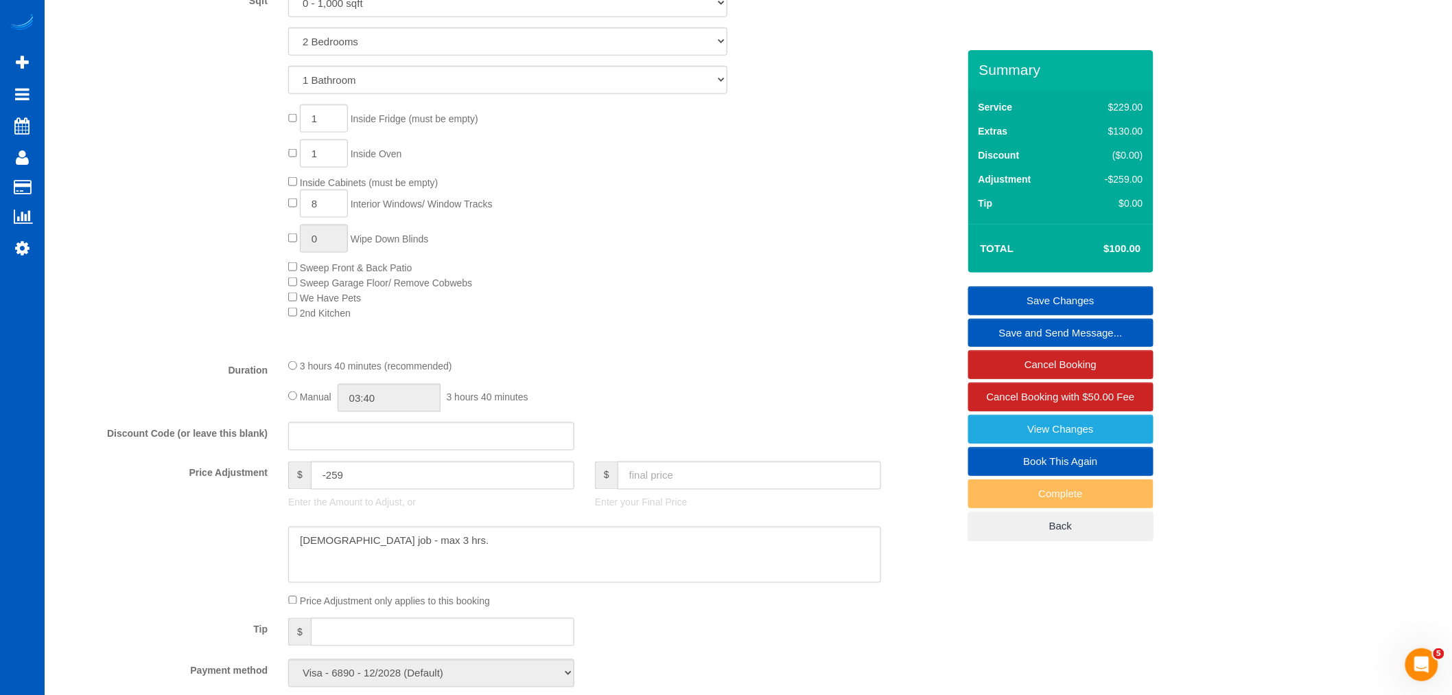
click at [1102, 297] on link "Save Changes" at bounding box center [1061, 300] width 185 height 29
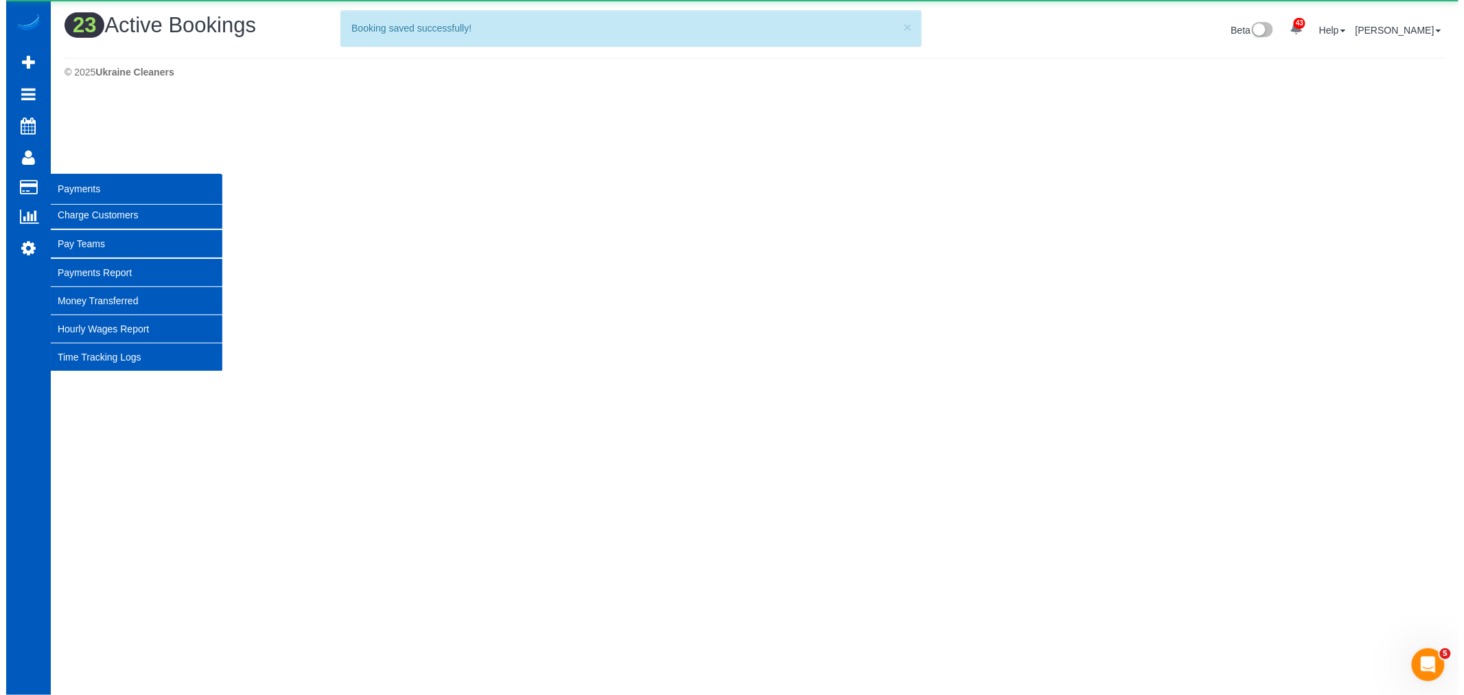
scroll to position [1658, 1452]
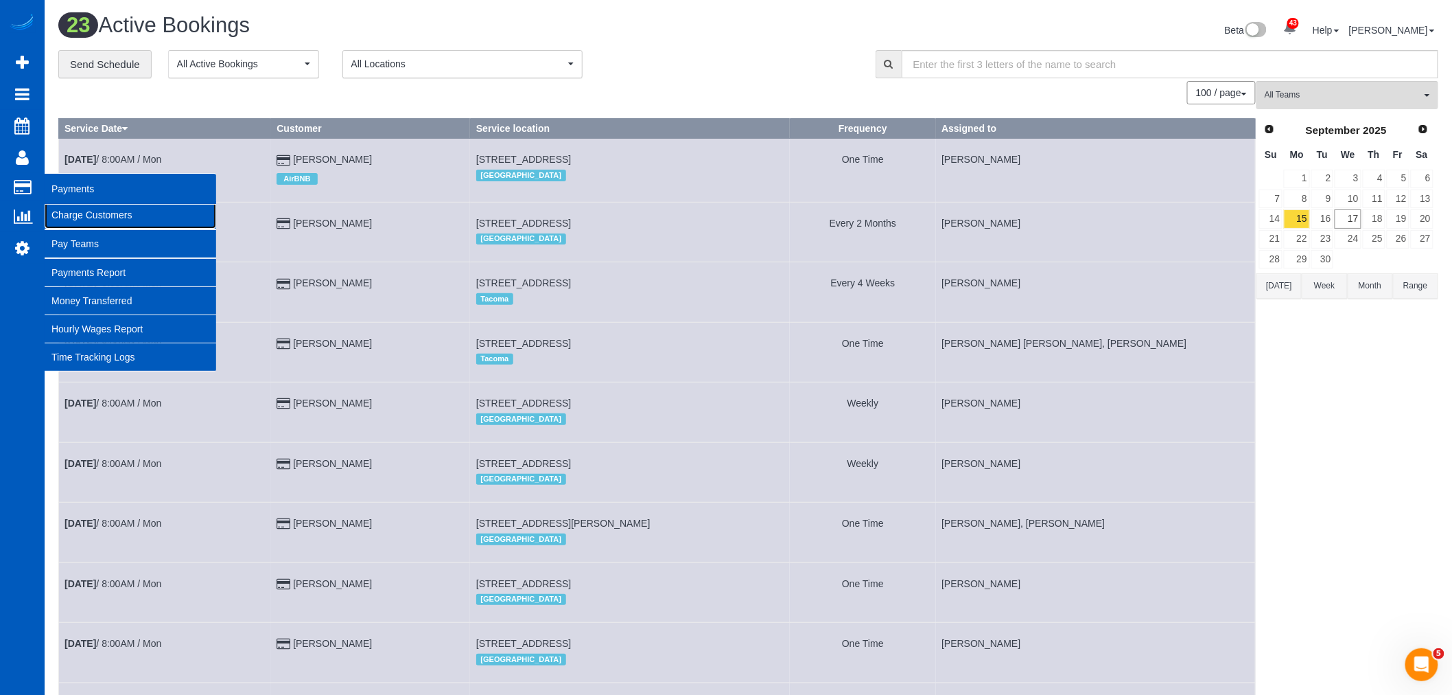
click at [104, 220] on link "Charge Customers" at bounding box center [131, 214] width 172 height 27
select select
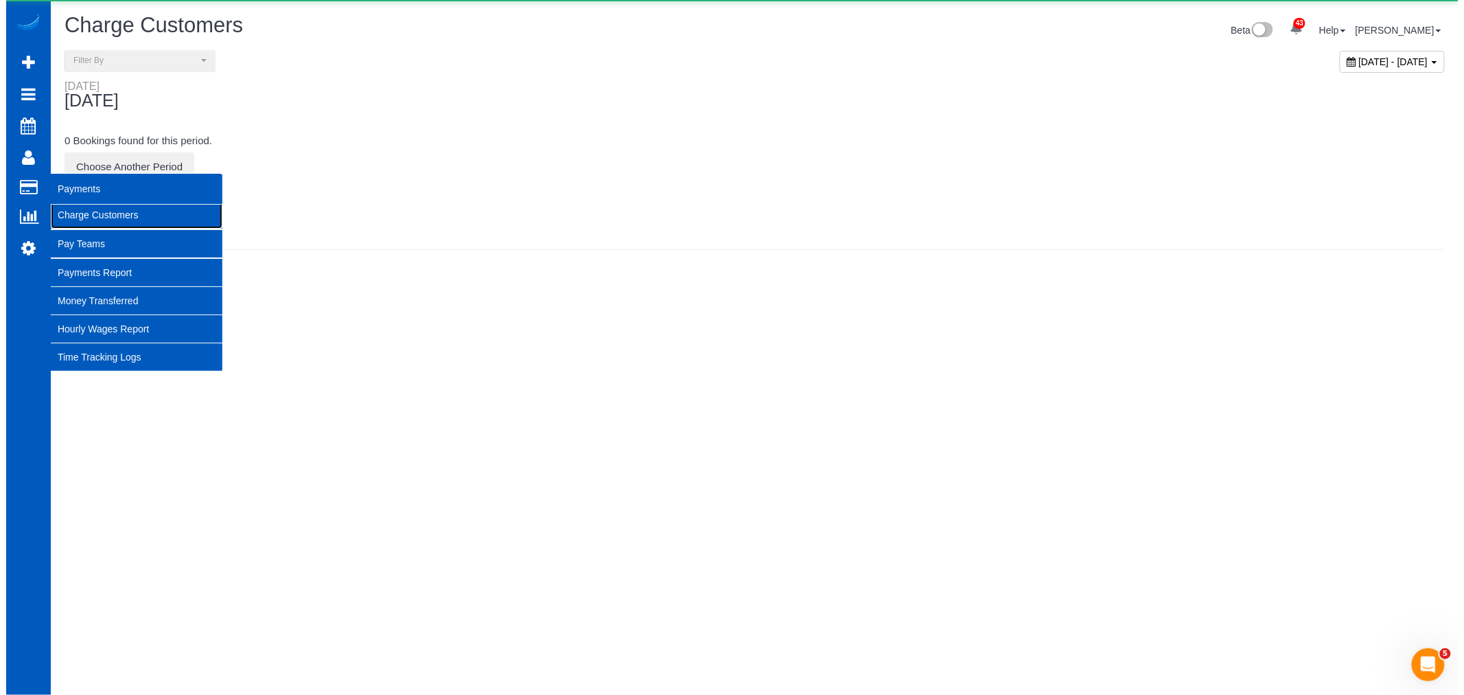
scroll to position [68349, 67176]
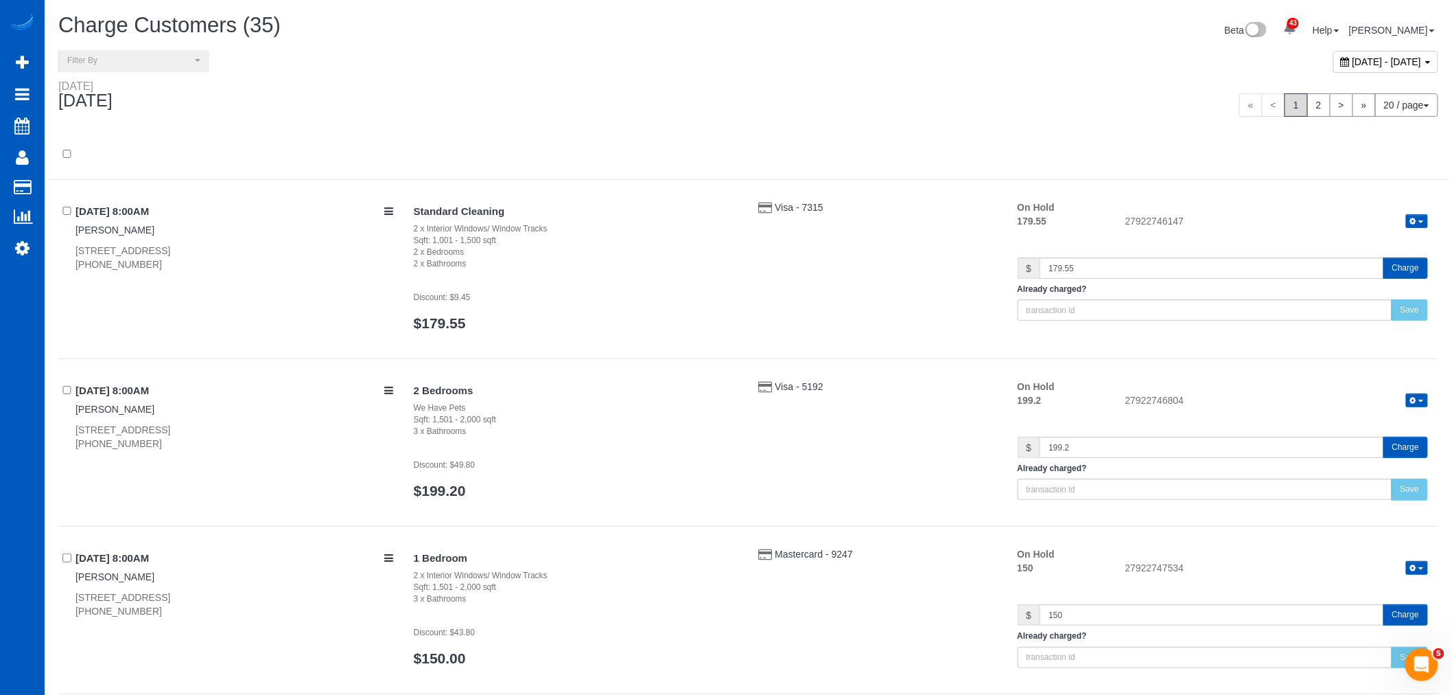
click at [1353, 65] on span "[DATE] - [DATE]" at bounding box center [1387, 61] width 69 height 11
type input "**********"
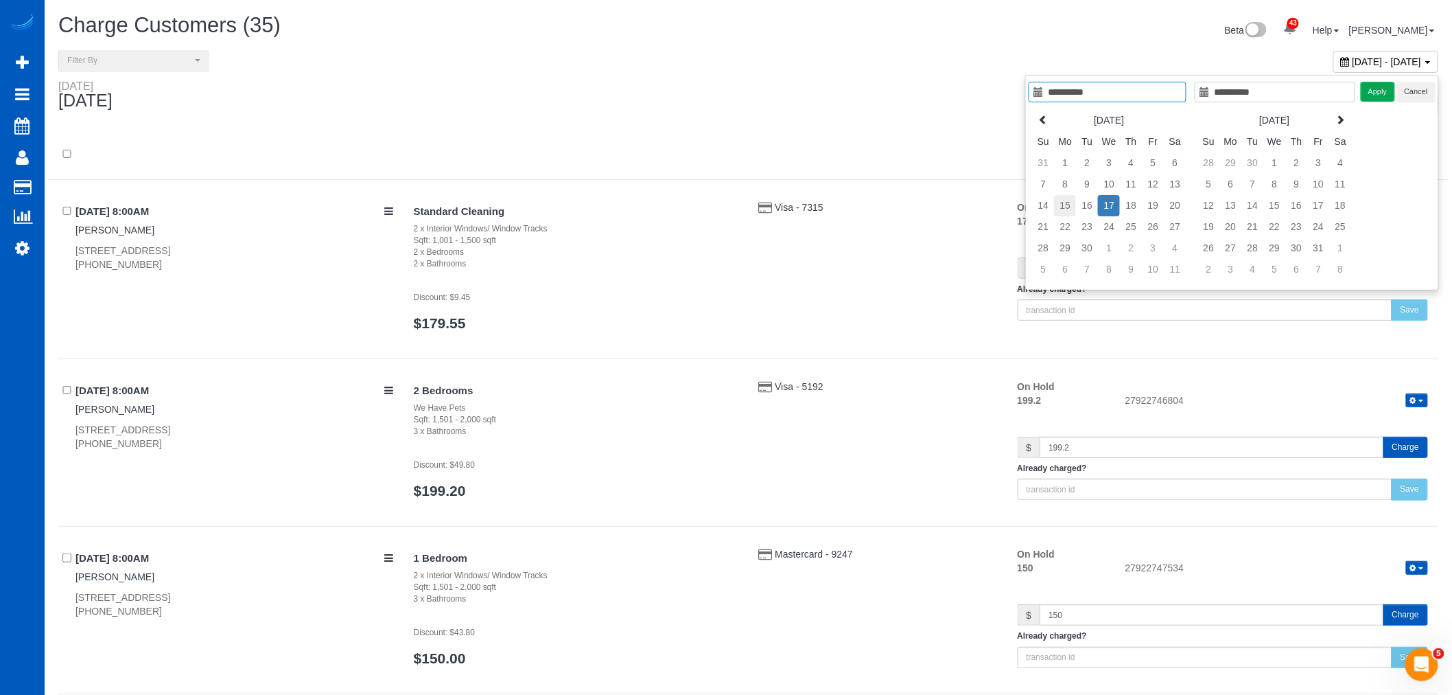
type input "**********"
click at [1065, 204] on td "15" at bounding box center [1065, 205] width 22 height 21
type input "**********"
click at [1065, 204] on td "15" at bounding box center [1065, 205] width 22 height 21
type input "**********"
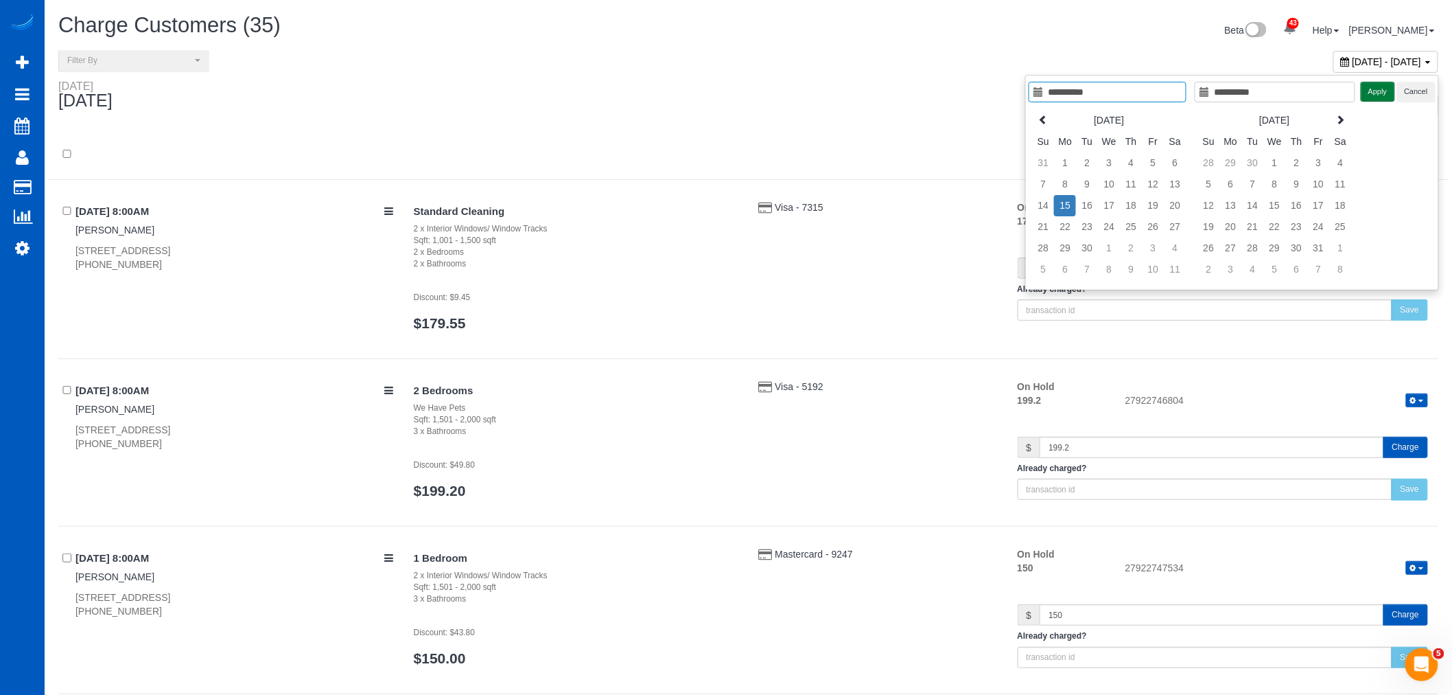
click at [1380, 98] on button "Apply" at bounding box center [1378, 92] width 34 height 20
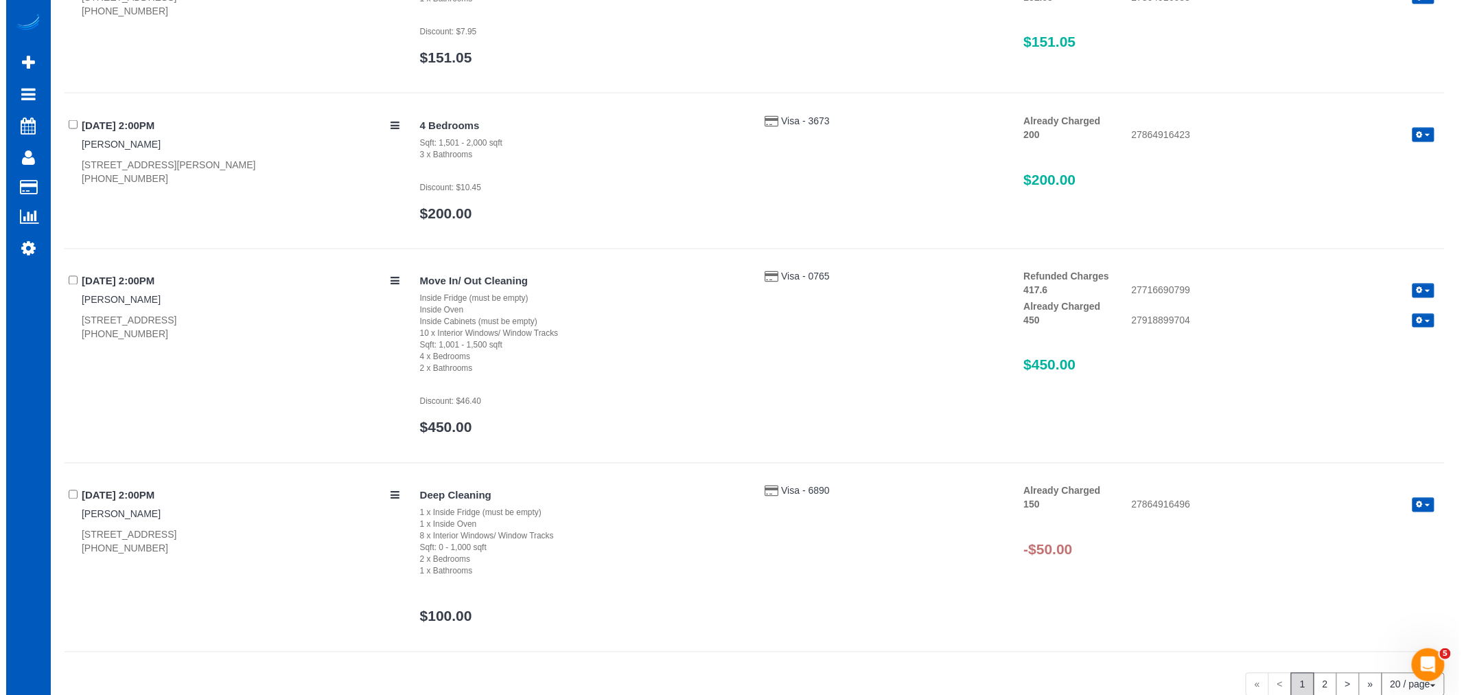
scroll to position [3090, 0]
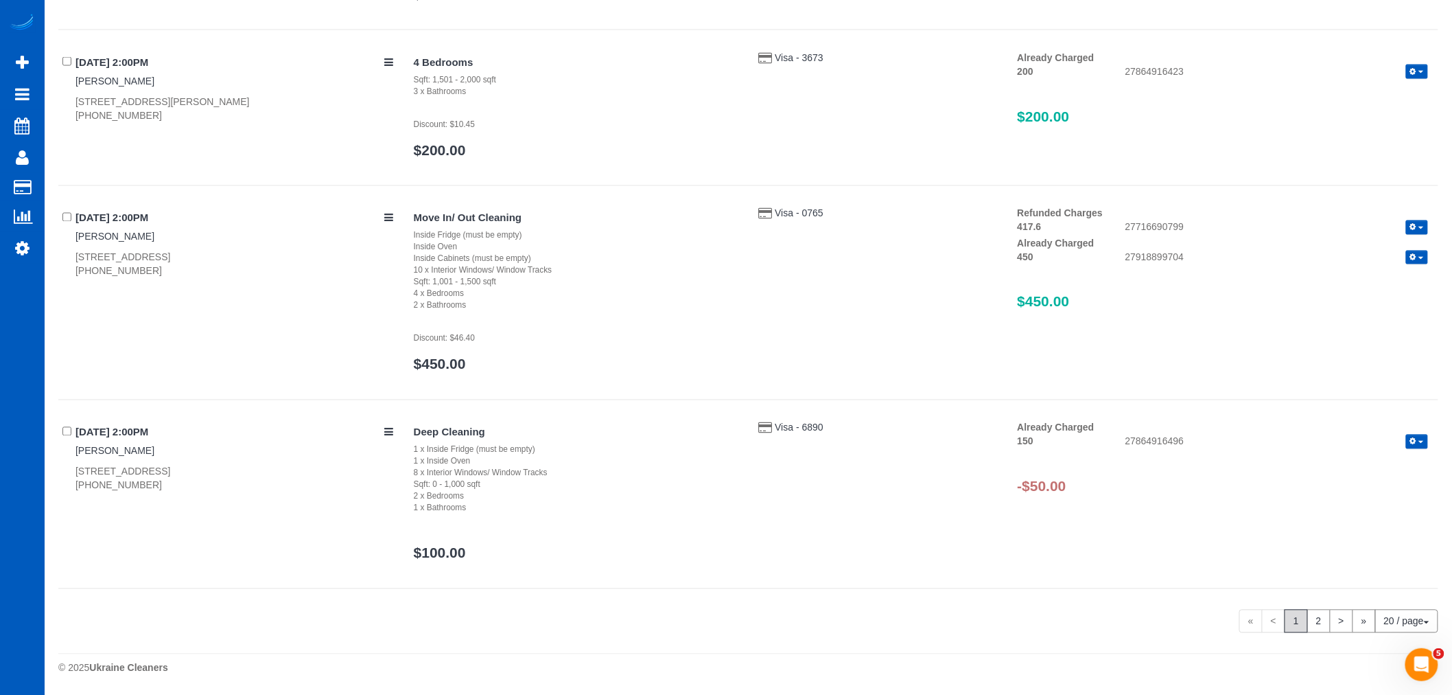
click at [1425, 437] on button "button" at bounding box center [1417, 441] width 22 height 14
click at [1373, 464] on link "Refund" at bounding box center [1373, 465] width 108 height 18
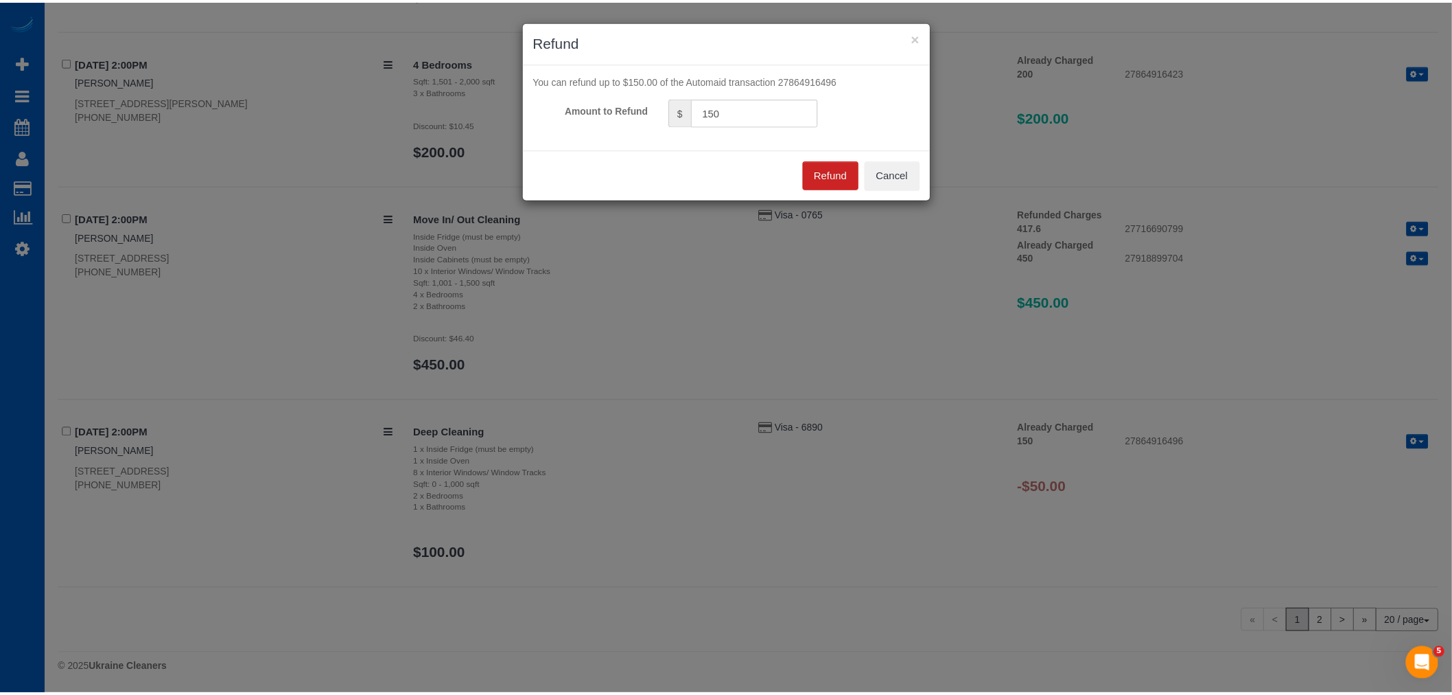
scroll to position [3783, 1464]
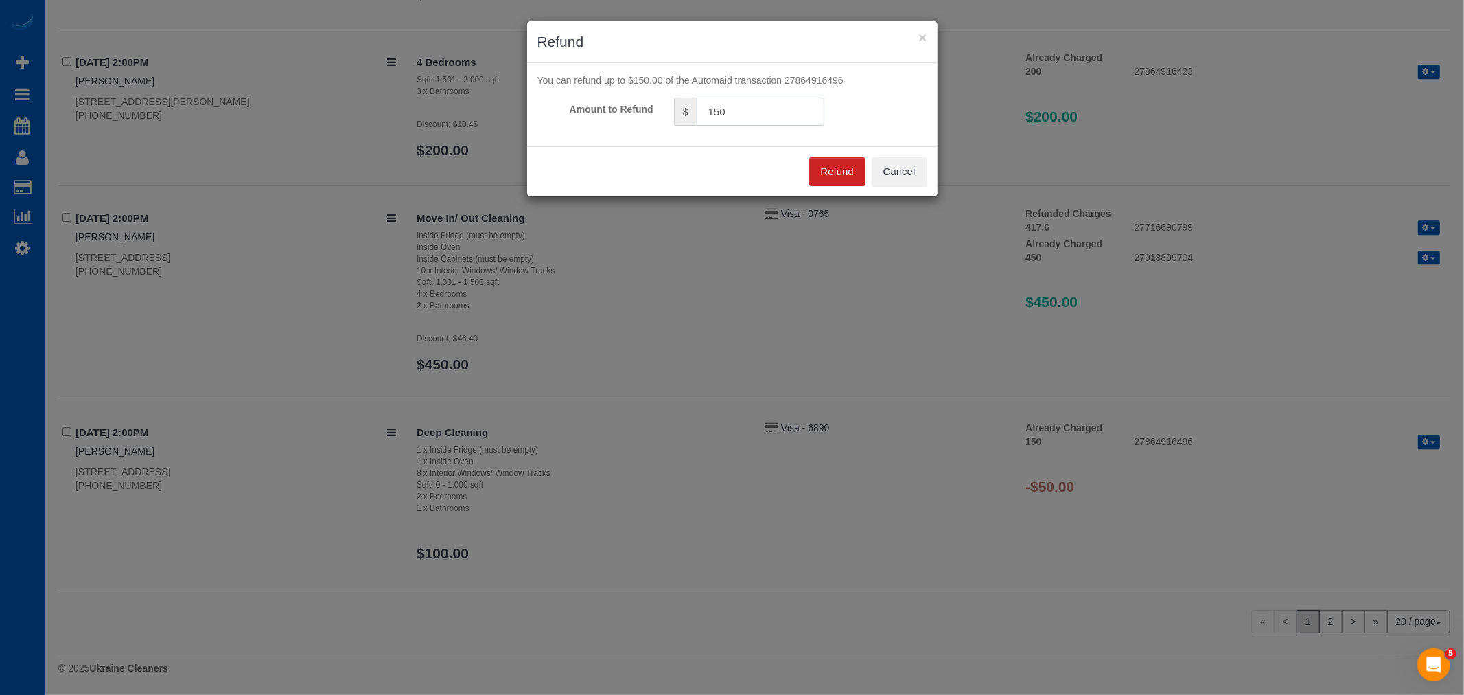
drag, startPoint x: 765, startPoint y: 106, endPoint x: 380, endPoint y: 108, distance: 384.4
click at [380, 108] on div "× Refund You can refund up to $150.00 of the Automaid transaction 27864916496 A…" at bounding box center [732, 347] width 1464 height 695
type input "50"
click at [806, 175] on div "Refund Cancel" at bounding box center [732, 171] width 410 height 50
click at [822, 175] on button "Refund" at bounding box center [837, 171] width 56 height 29
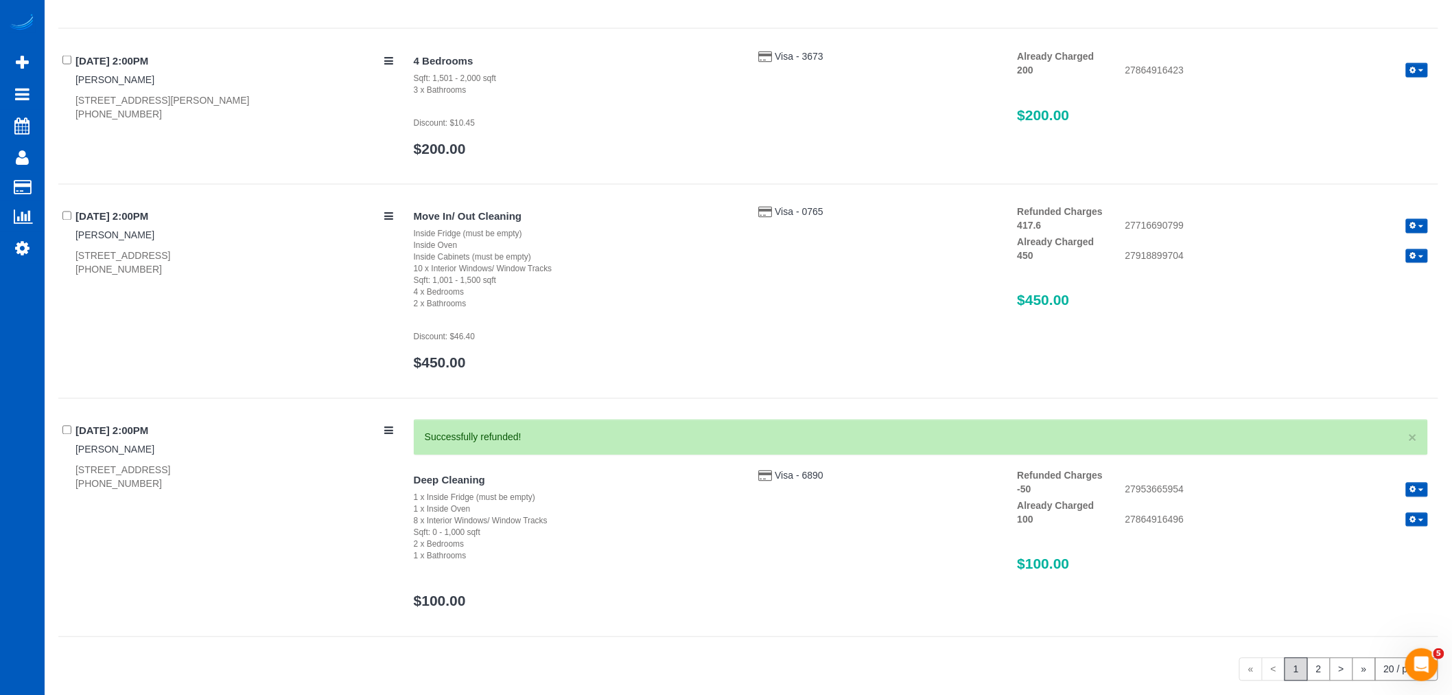
scroll to position [3833, 1452]
click at [1322, 680] on link "2" at bounding box center [1319, 669] width 23 height 23
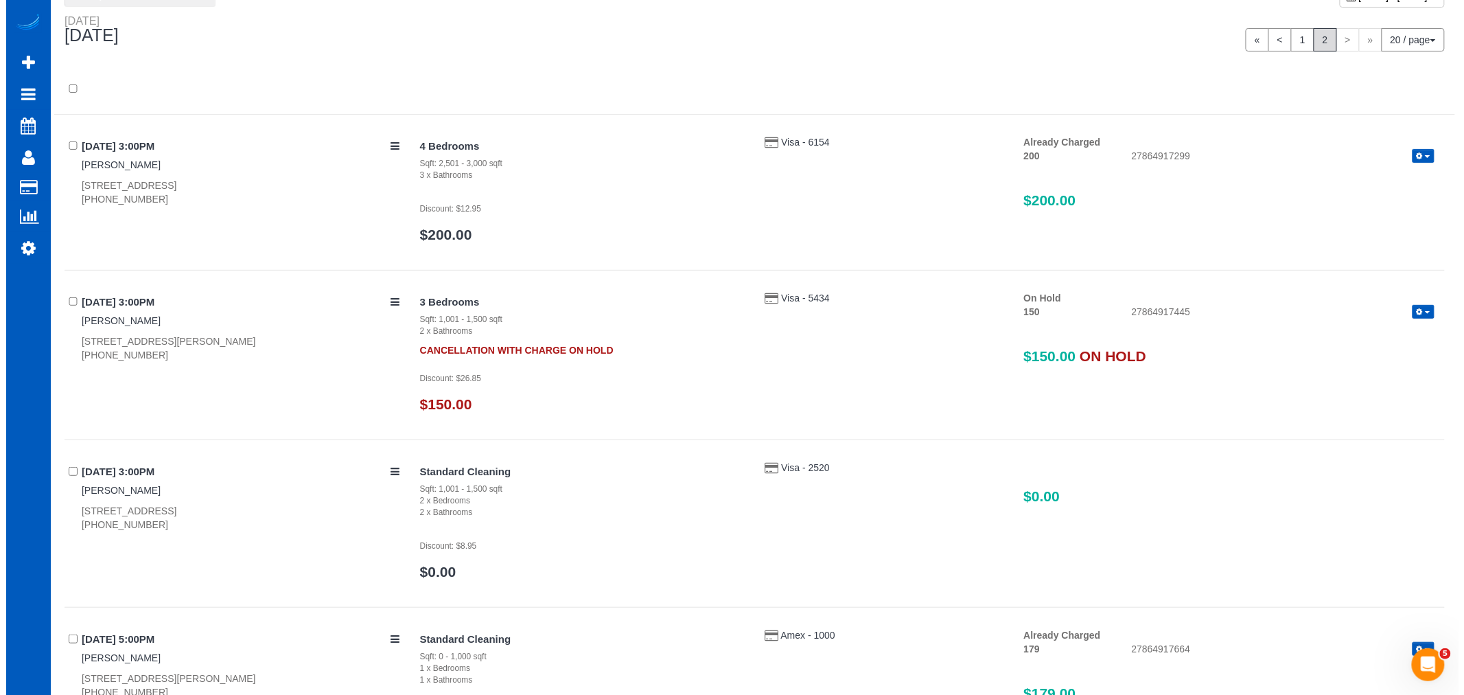
scroll to position [0, 0]
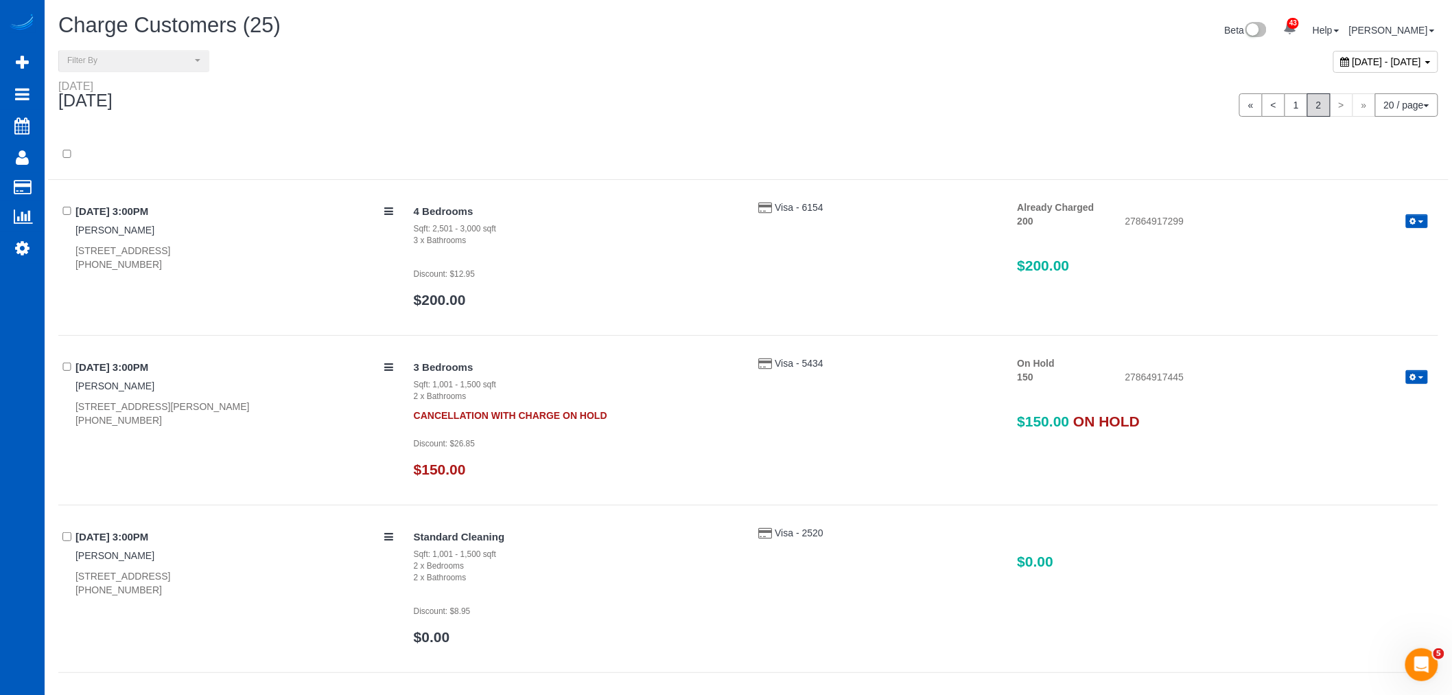
click at [1416, 380] on icon "button" at bounding box center [1414, 377] width 6 height 8
click at [1405, 404] on link "Release Hold" at bounding box center [1373, 400] width 108 height 18
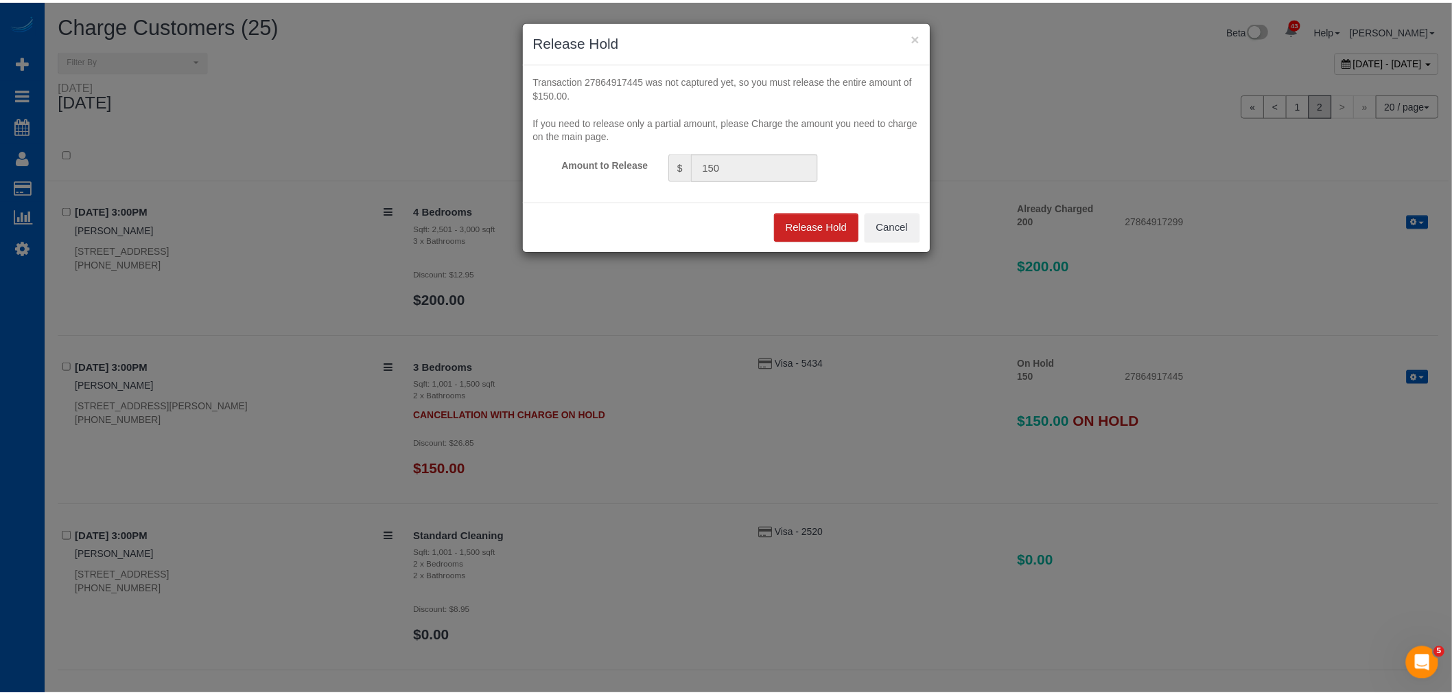
scroll to position [1059, 1464]
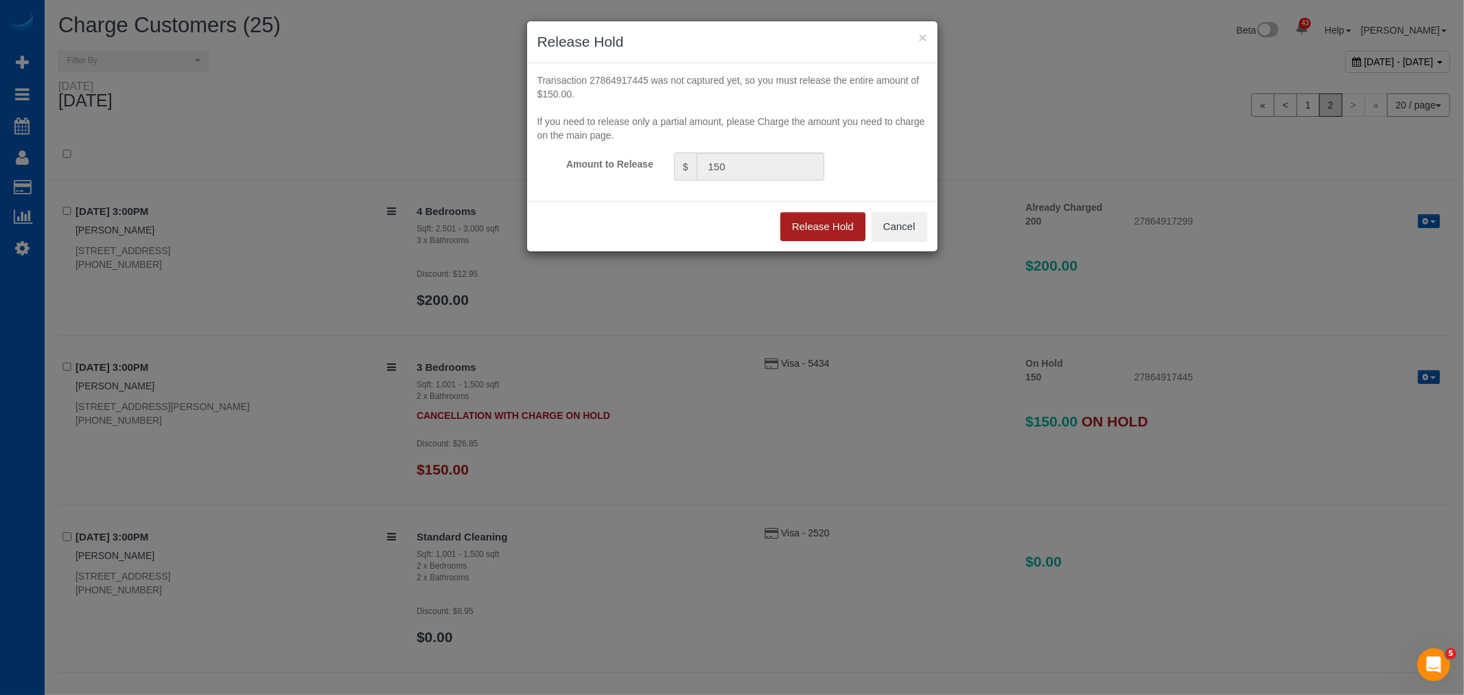
click at [804, 218] on button "Release Hold" at bounding box center [822, 226] width 85 height 29
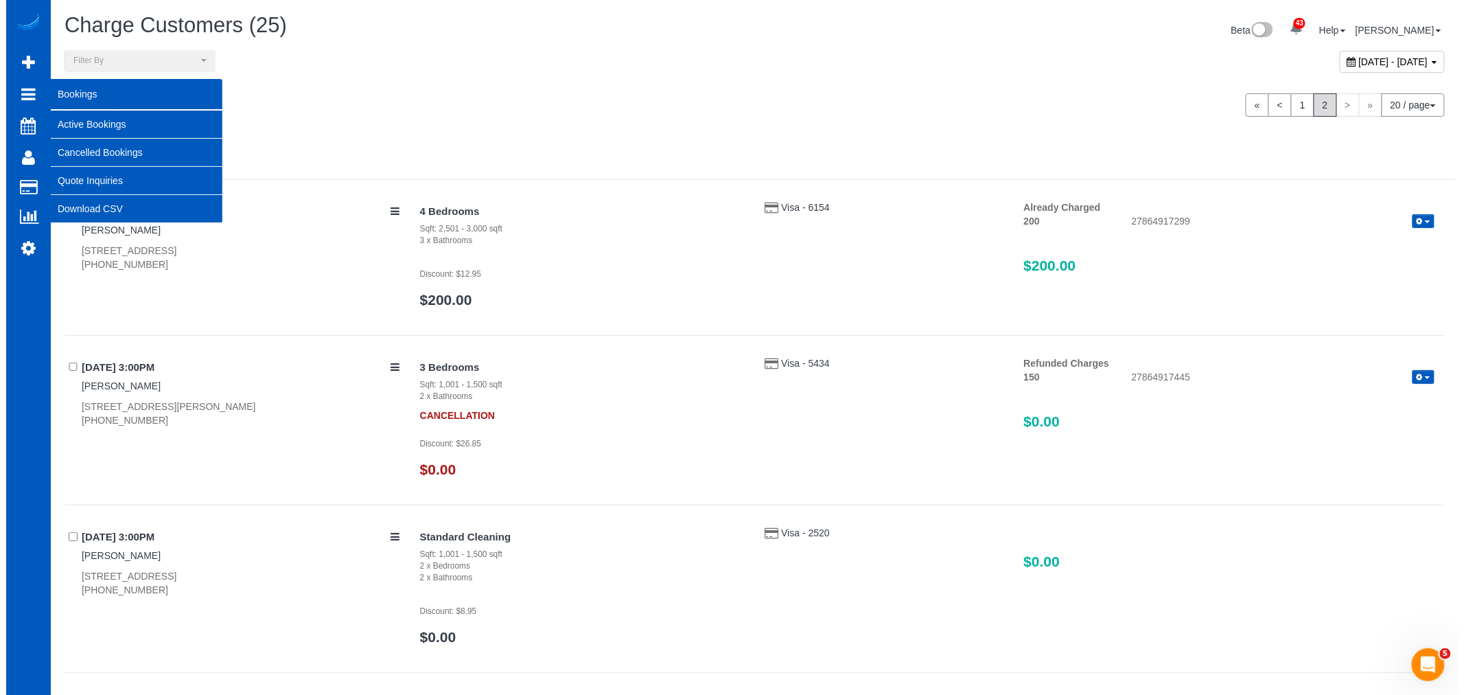
scroll to position [67581, 67187]
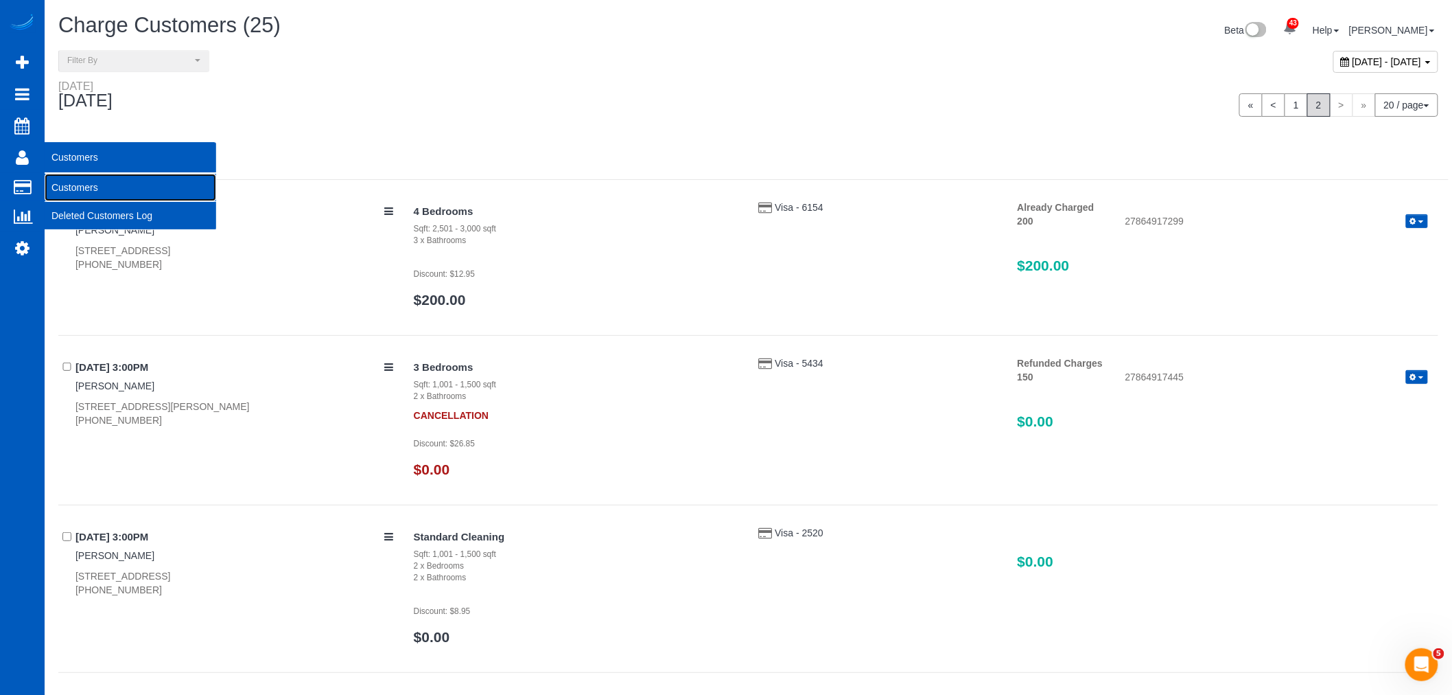
click at [83, 185] on link "Customers" at bounding box center [131, 187] width 172 height 27
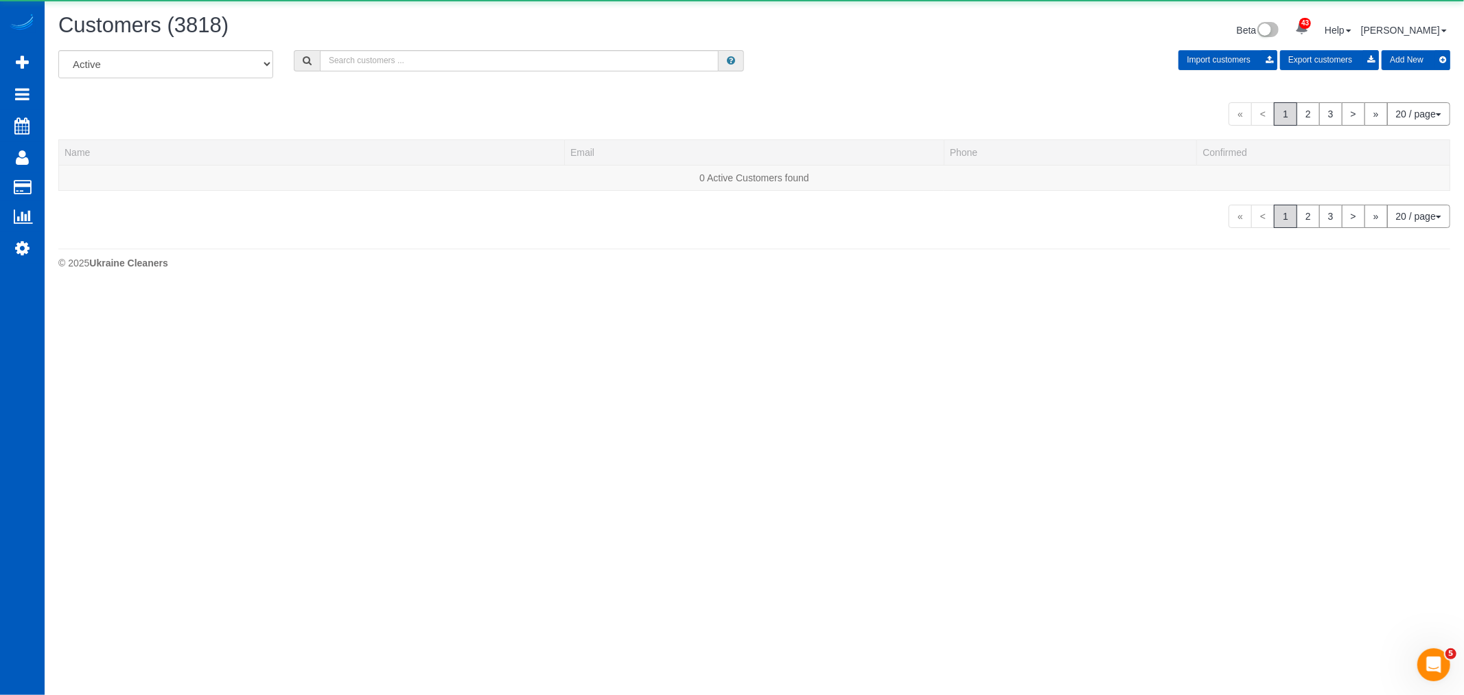
scroll to position [890, 1452]
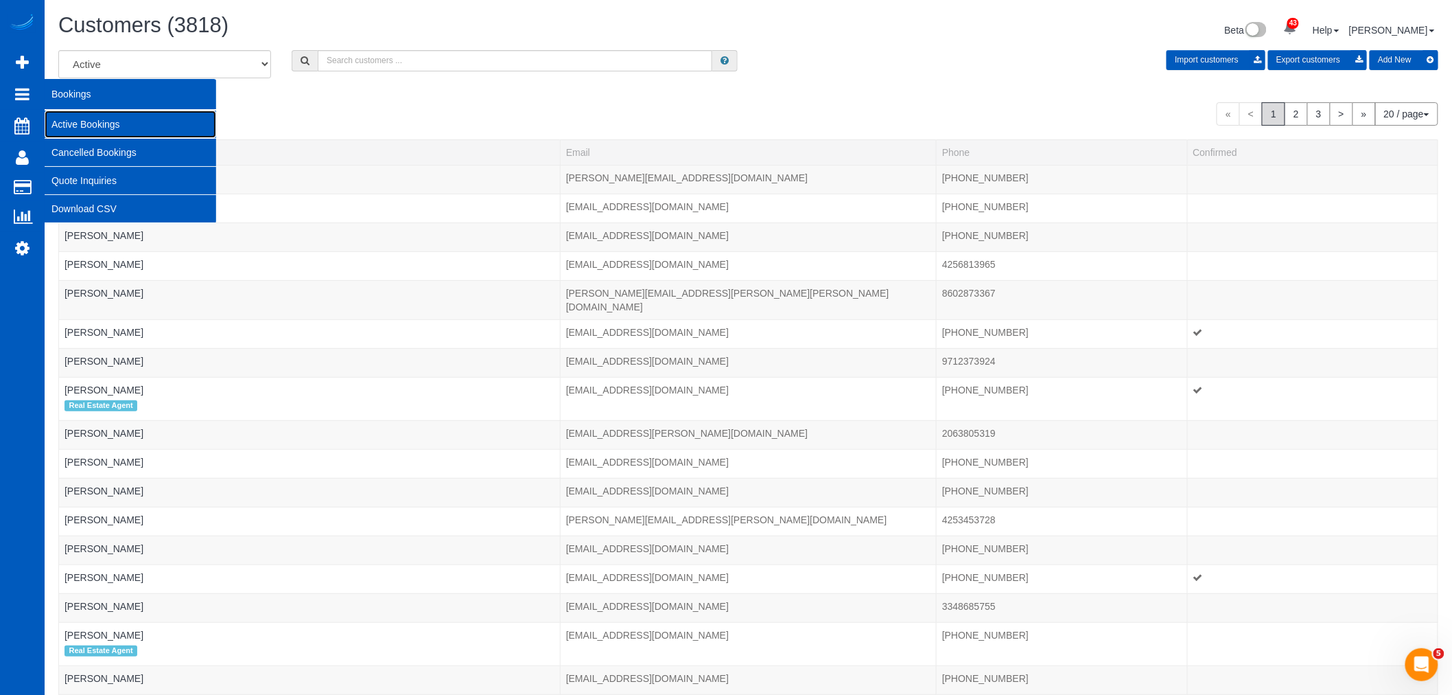
click at [114, 126] on link "Active Bookings" at bounding box center [131, 124] width 172 height 27
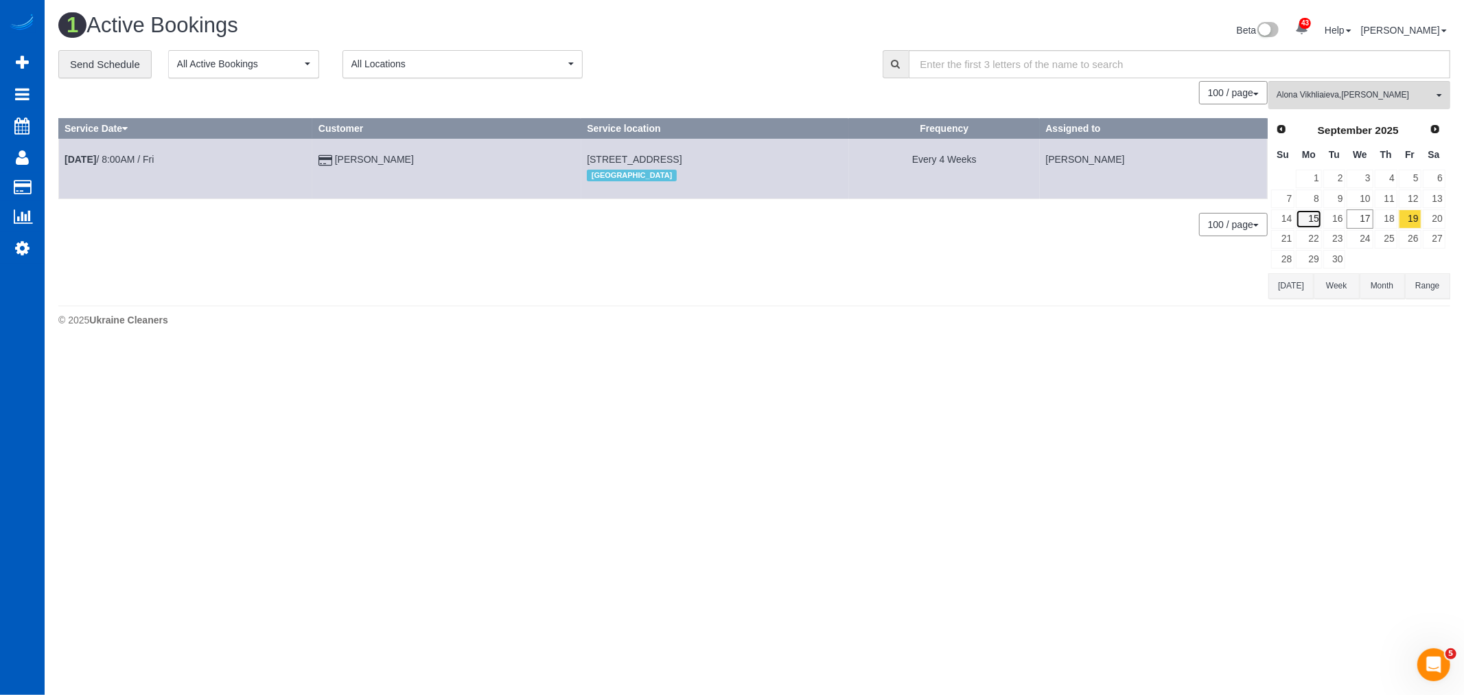
click at [1316, 222] on link "15" at bounding box center [1308, 218] width 25 height 19
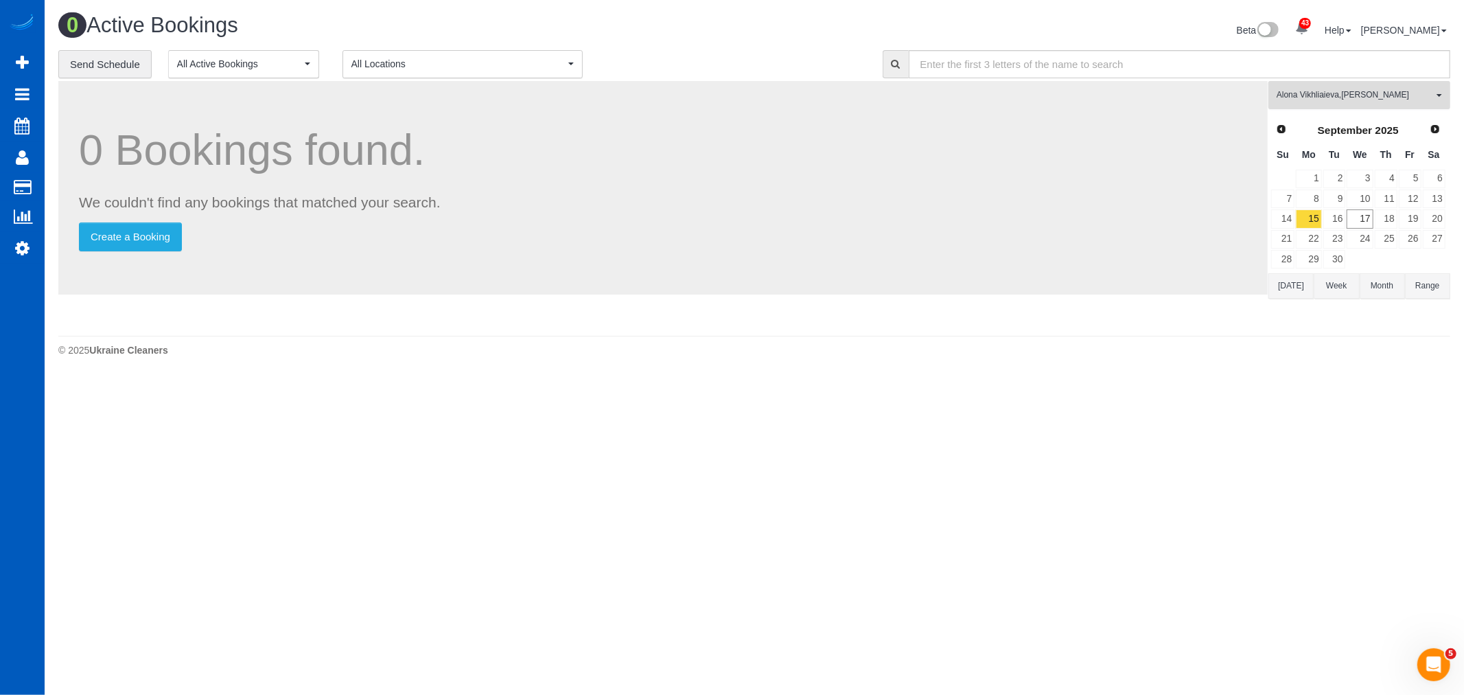
click at [1354, 92] on span "Alona Vikhliaieva , [PERSON_NAME]" at bounding box center [1355, 95] width 156 height 12
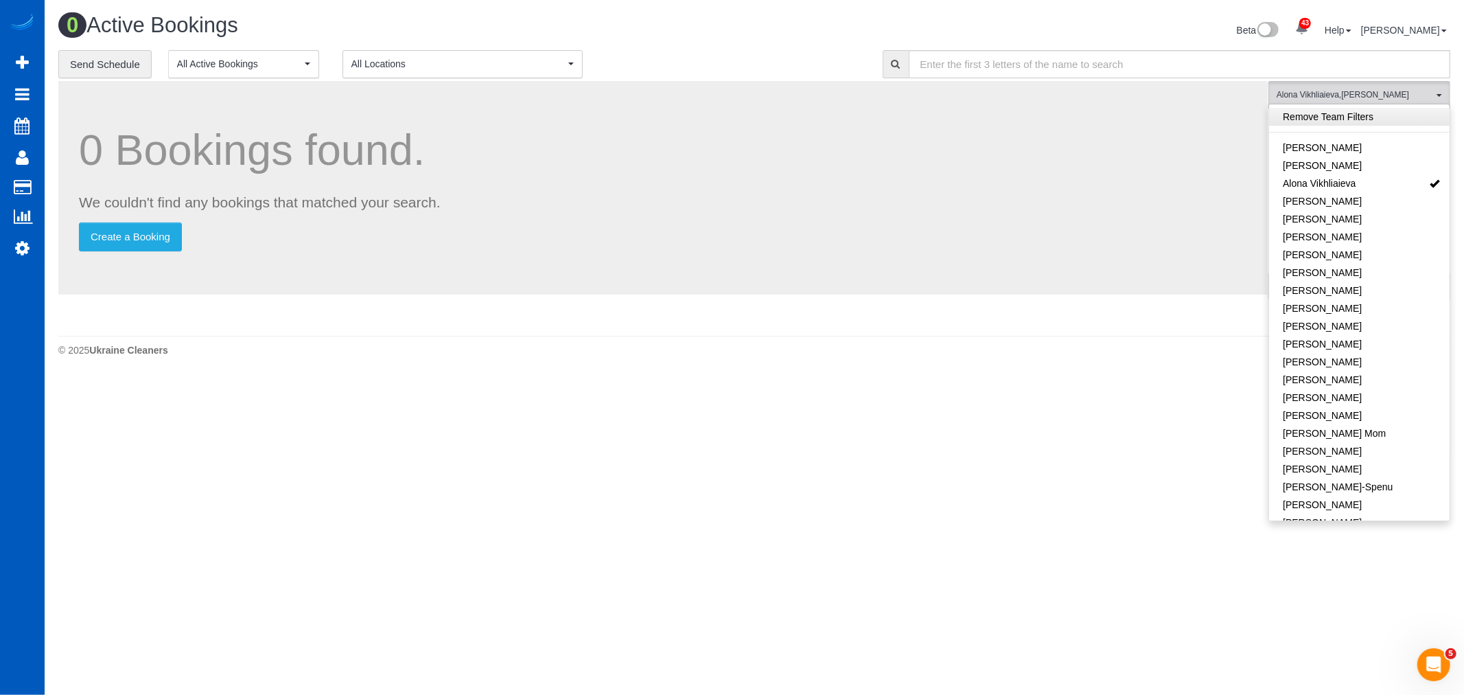
click at [1354, 121] on link "Remove Team Filters" at bounding box center [1359, 117] width 181 height 18
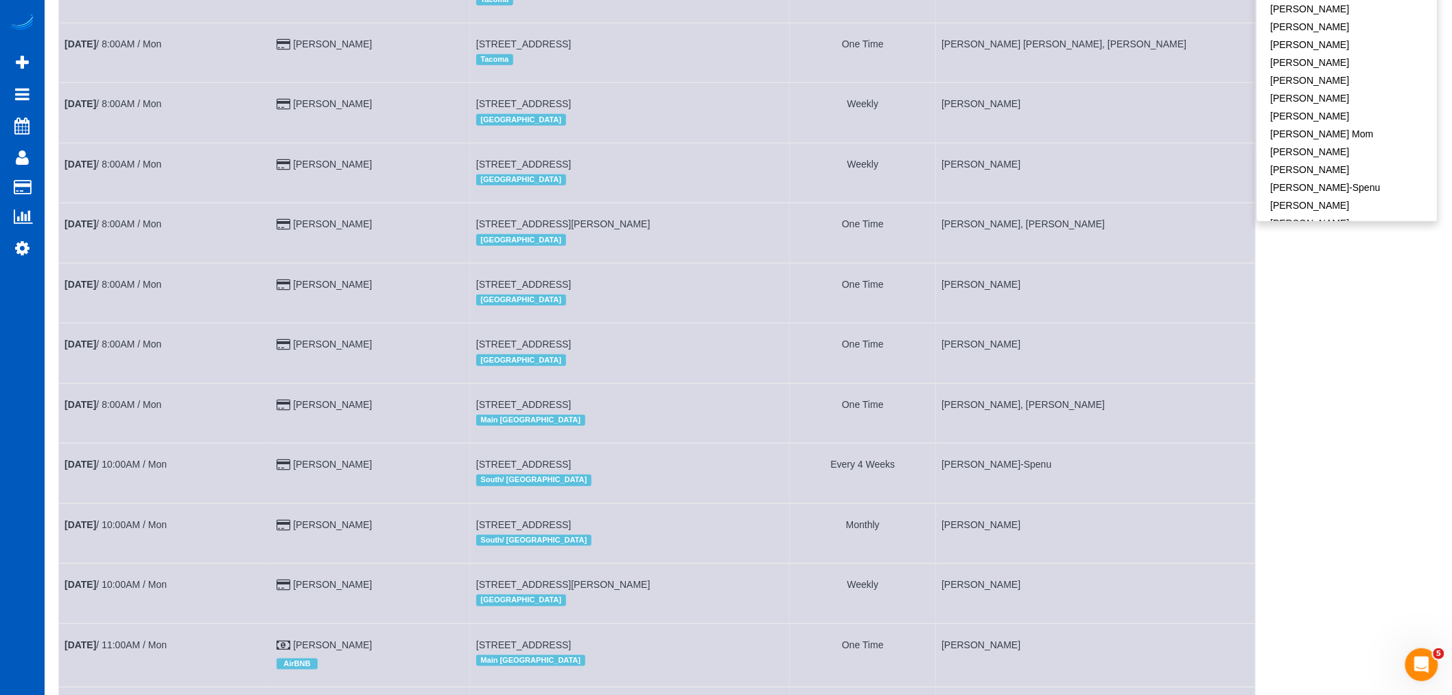
scroll to position [305, 0]
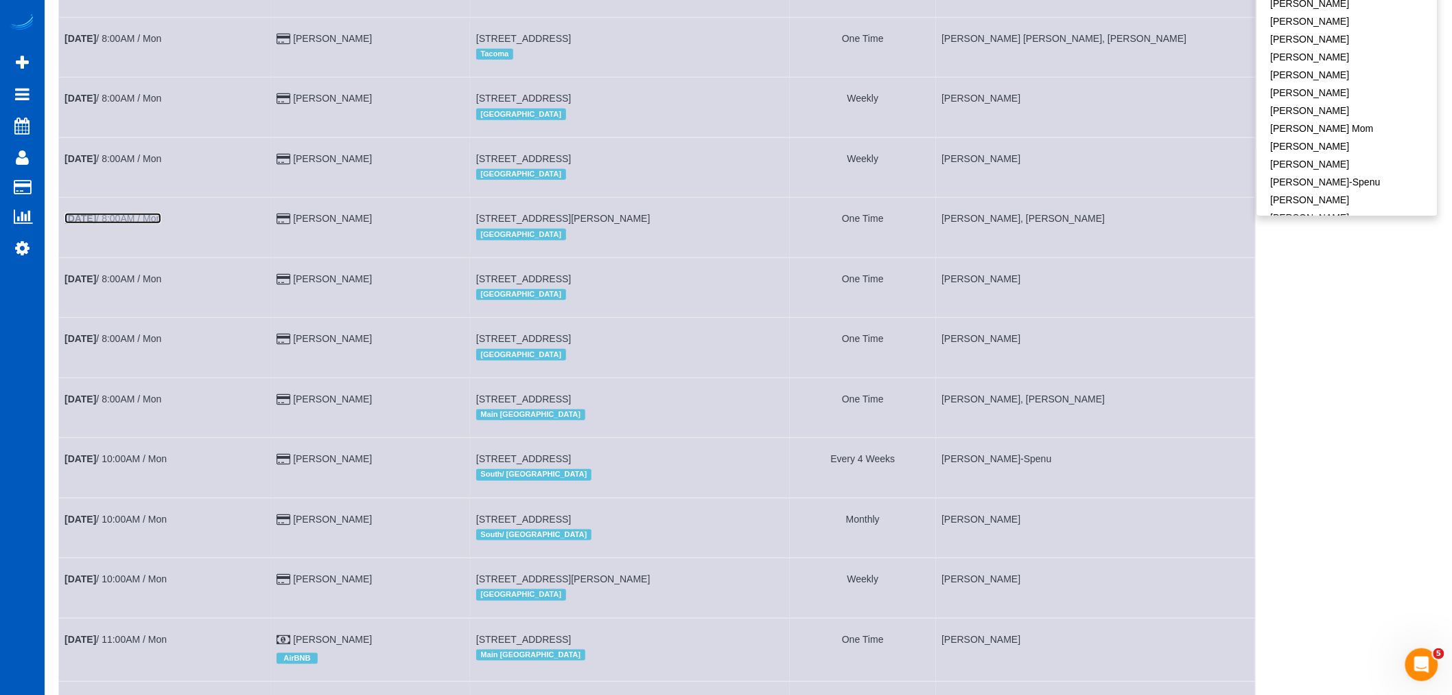
click at [119, 223] on link "[DATE] 8:00AM / Mon" at bounding box center [113, 218] width 97 height 11
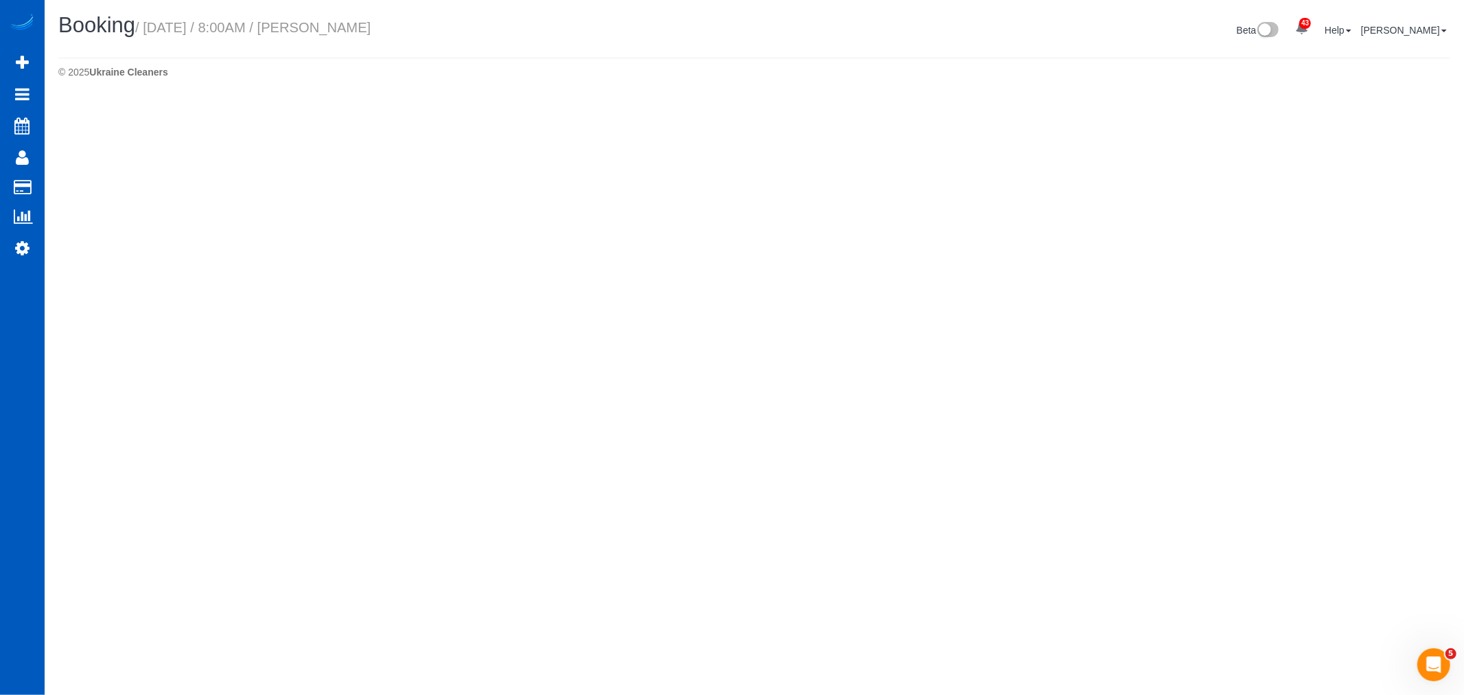
select select "WA"
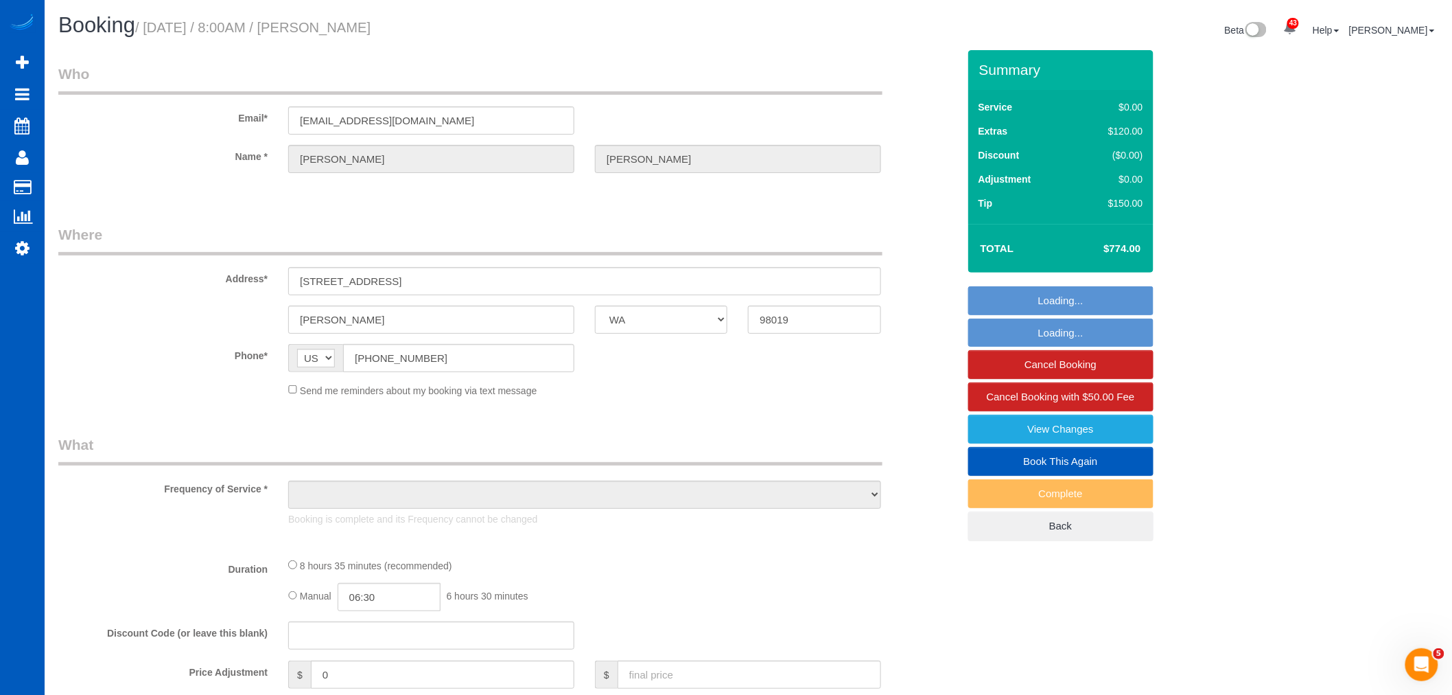
select select "object:45459"
select select "string:fspay-570e58df-e1de-4473-bf7d-85a0d0df5cff"
select select "spot200"
select select "object:45821"
select select "199"
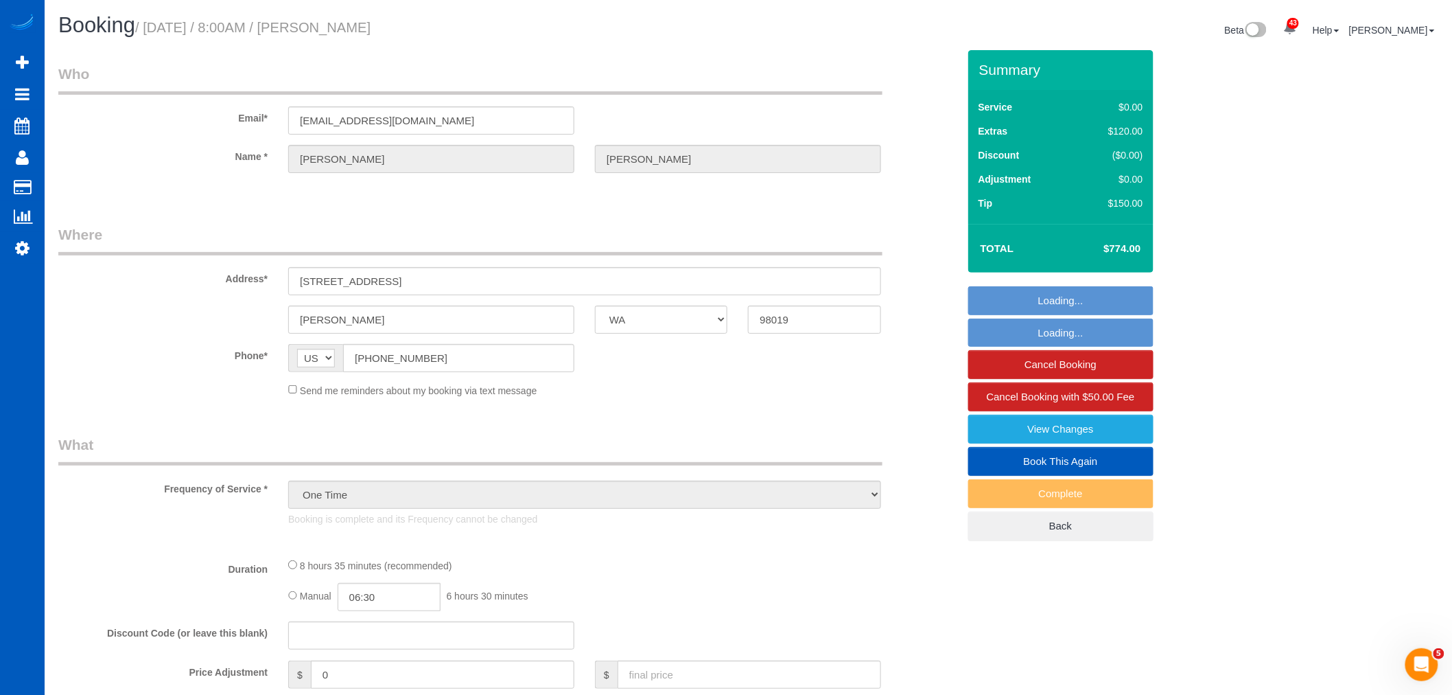
select select "2001"
select select "4"
select select "number:67"
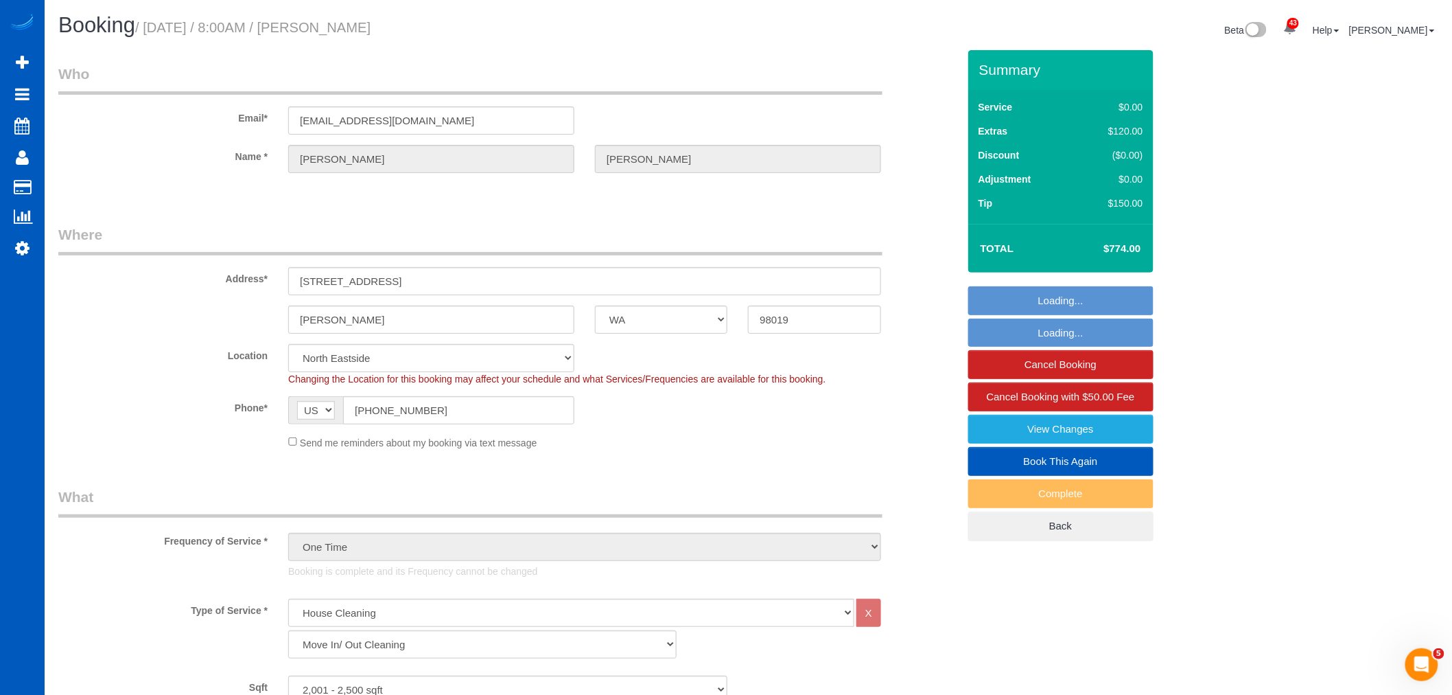
select select "spot206"
select select "2001"
select select "4"
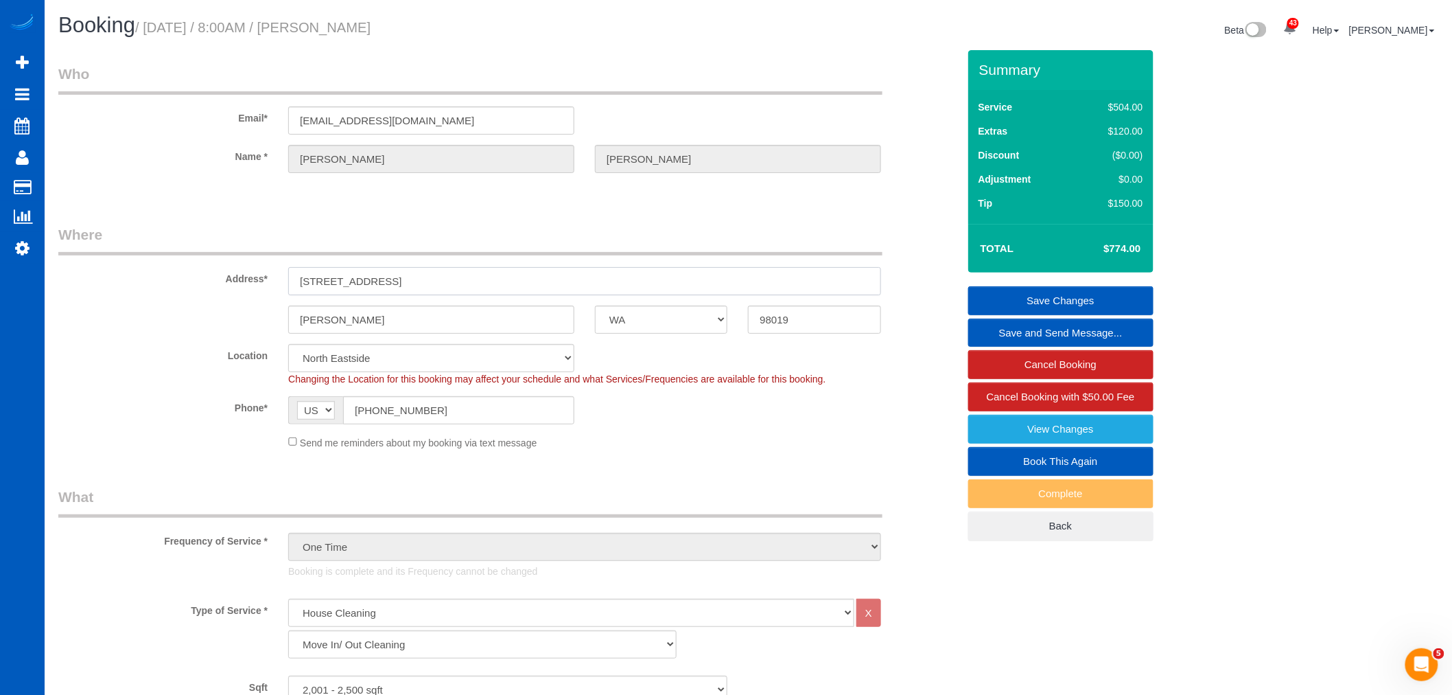
drag, startPoint x: 445, startPoint y: 277, endPoint x: 187, endPoint y: 271, distance: 257.5
click at [187, 271] on div "Address* [STREET_ADDRESS]" at bounding box center [508, 259] width 920 height 71
drag, startPoint x: 364, startPoint y: 318, endPoint x: 216, endPoint y: 321, distance: 149.0
click at [216, 321] on div "[PERSON_NAME] AK AL AR AZ CA CO CT DC DE [GEOGRAPHIC_DATA] [GEOGRAPHIC_DATA] HI…" at bounding box center [508, 319] width 920 height 28
drag, startPoint x: 460, startPoint y: 408, endPoint x: 262, endPoint y: 403, distance: 198.4
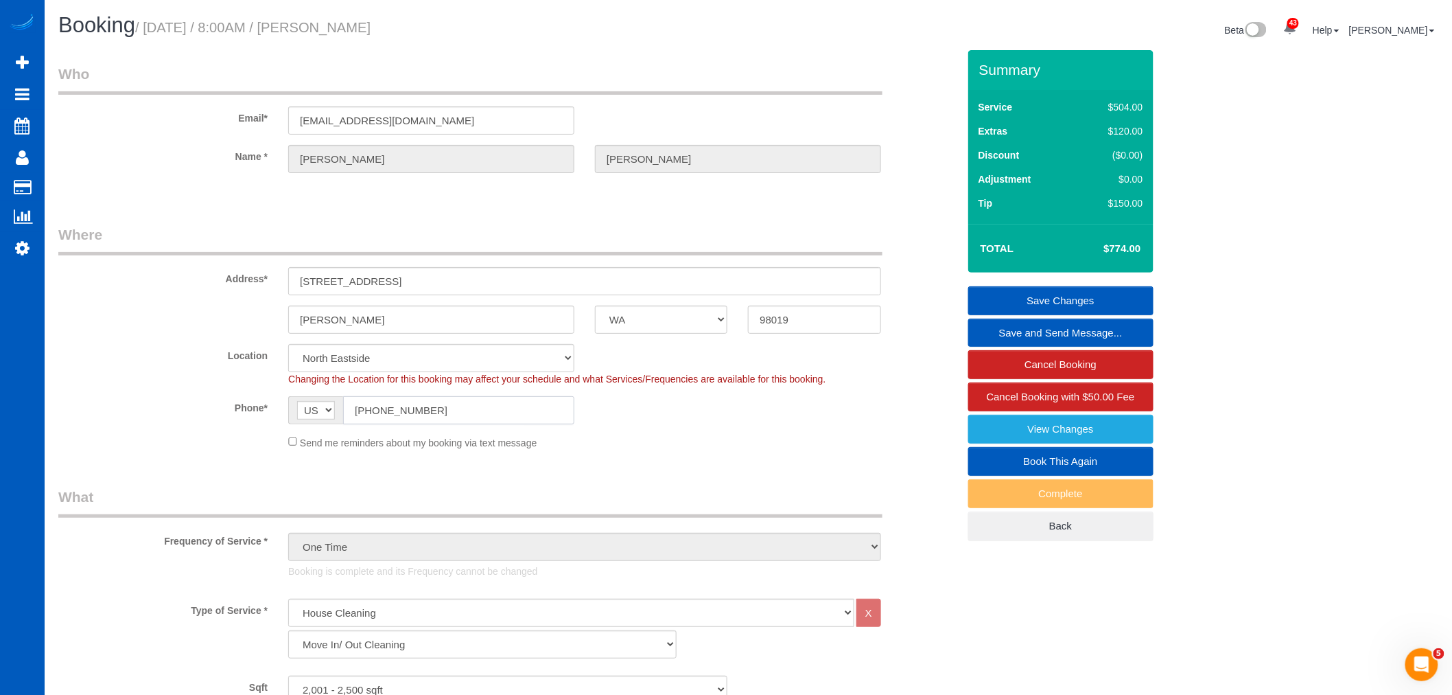
click at [262, 403] on div "Phone* AF AL DZ AD AO AI AQ AG AR AM AW AU AT AZ BS BH BD BB BY BE BZ BJ BM BT …" at bounding box center [508, 410] width 920 height 28
drag, startPoint x: 430, startPoint y: 119, endPoint x: 156, endPoint y: 97, distance: 275.4
click at [156, 97] on div "Email* [EMAIL_ADDRESS][DOMAIN_NAME]" at bounding box center [508, 99] width 920 height 71
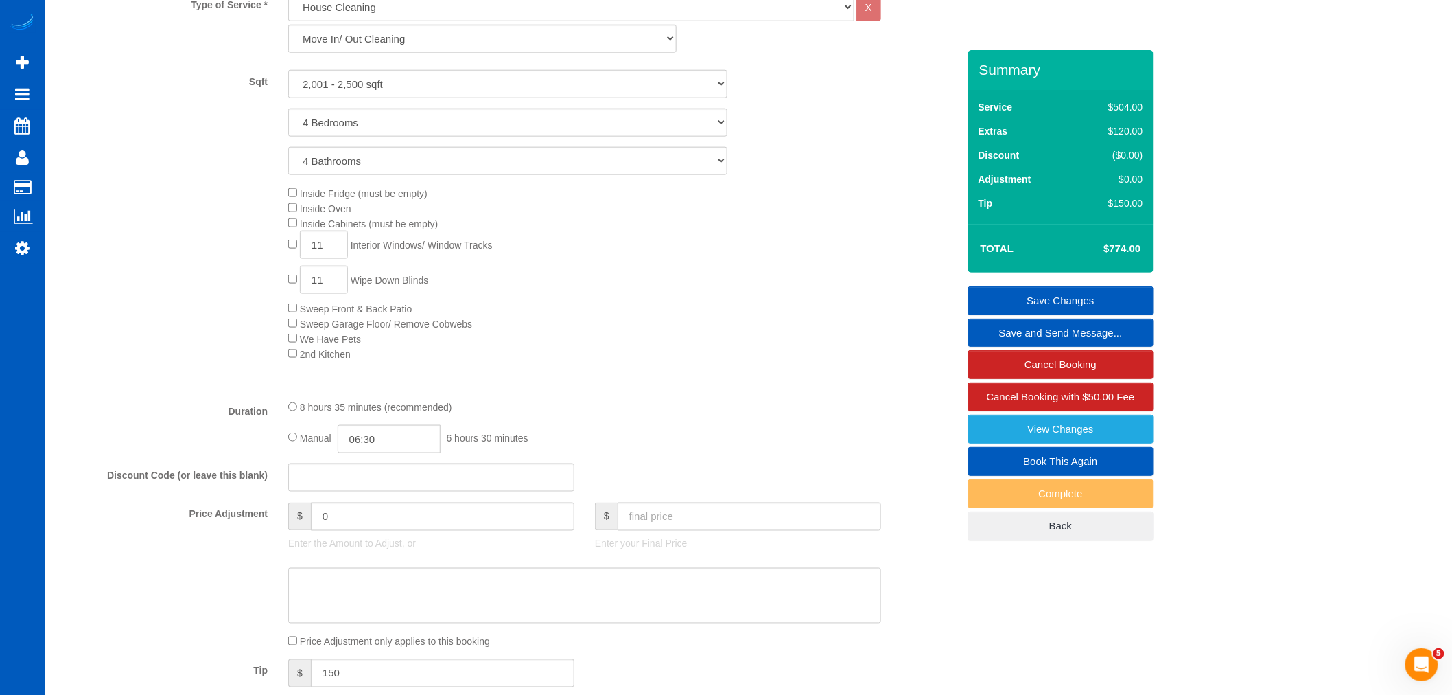
scroll to position [634, 0]
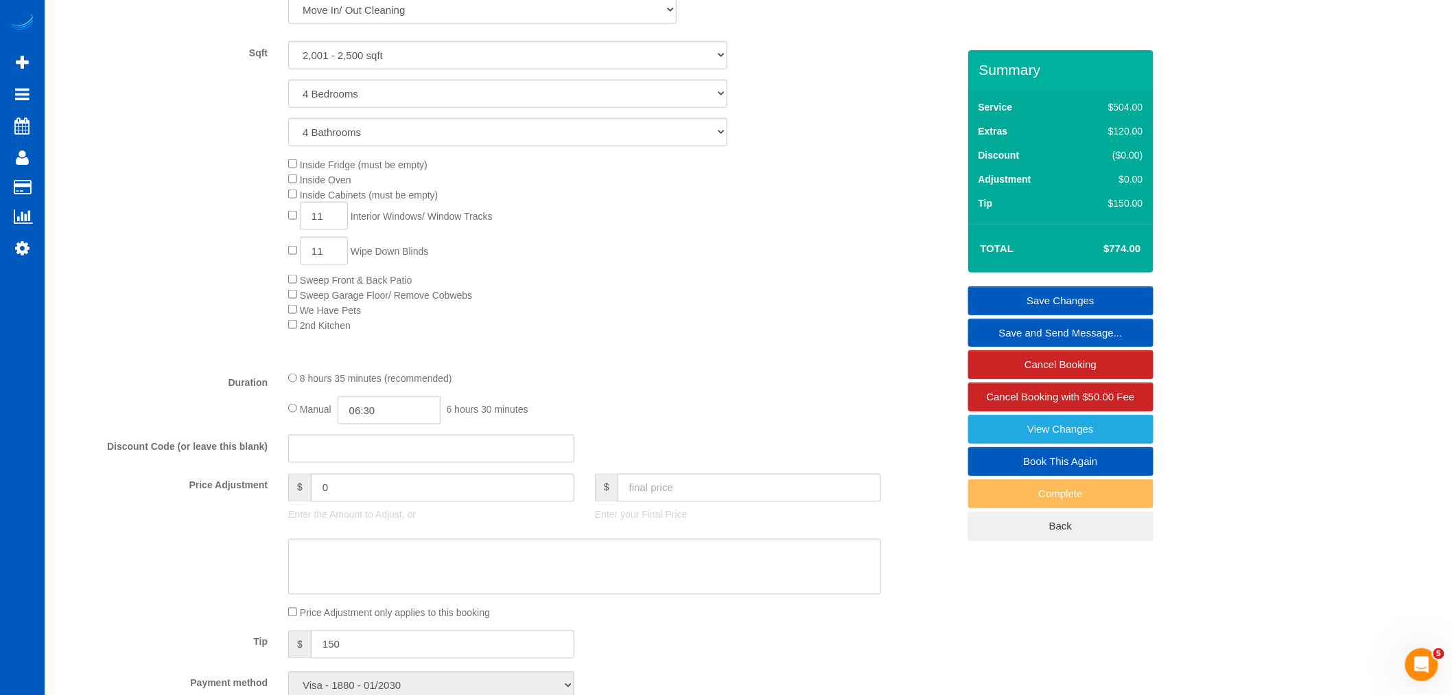
click at [305, 300] on span "Sweep Garage Floor/ Remove Cobwebs" at bounding box center [386, 295] width 172 height 11
click at [676, 293] on div "Inside Fridge (must be empty) Inside Oven Inside Cabinets (must be empty) 11 In…" at bounding box center [623, 243] width 690 height 175
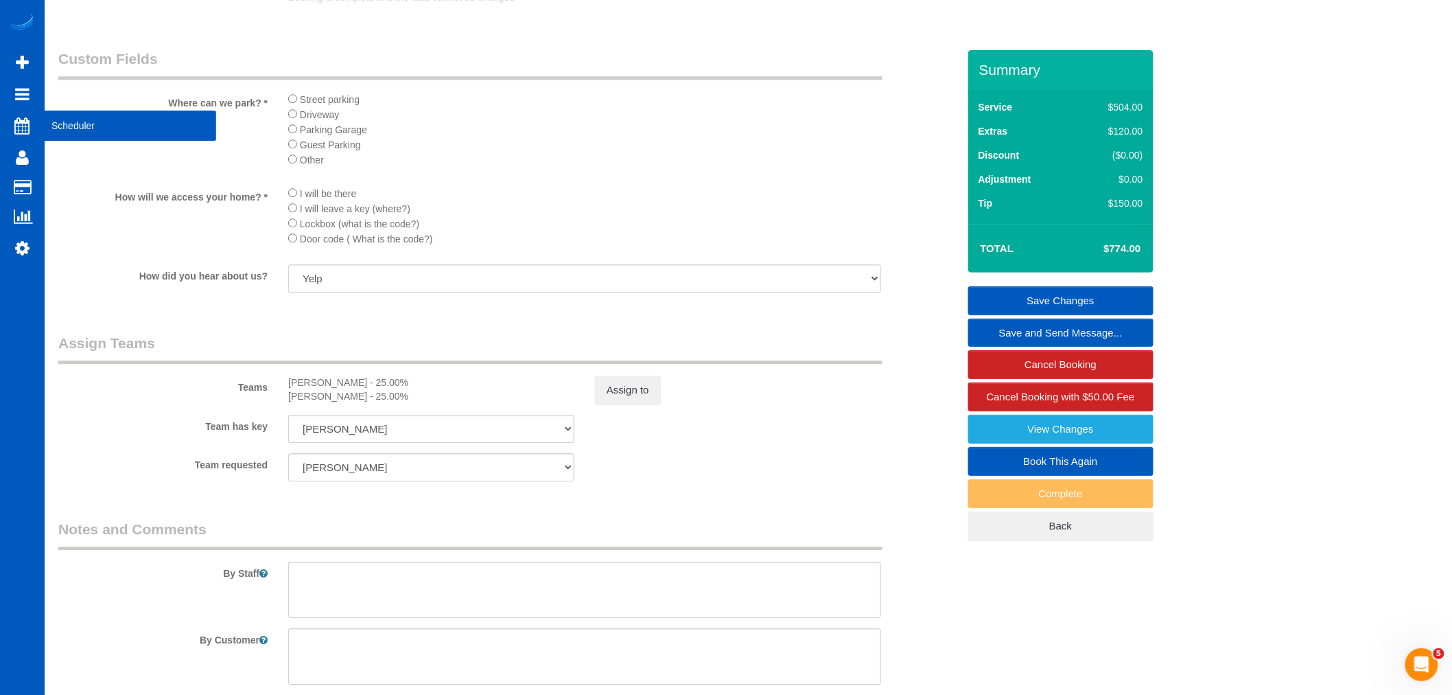
scroll to position [1473, 0]
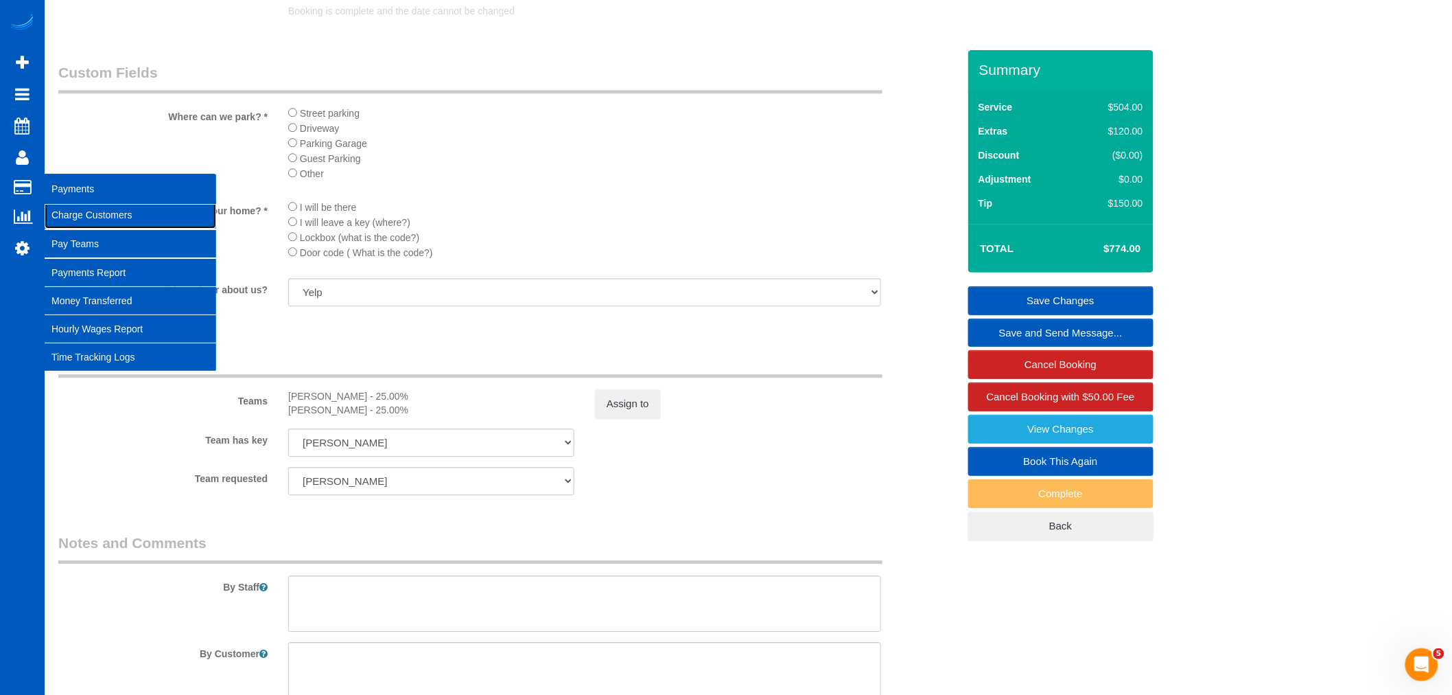
click at [74, 213] on link "Charge Customers" at bounding box center [131, 214] width 172 height 27
select select
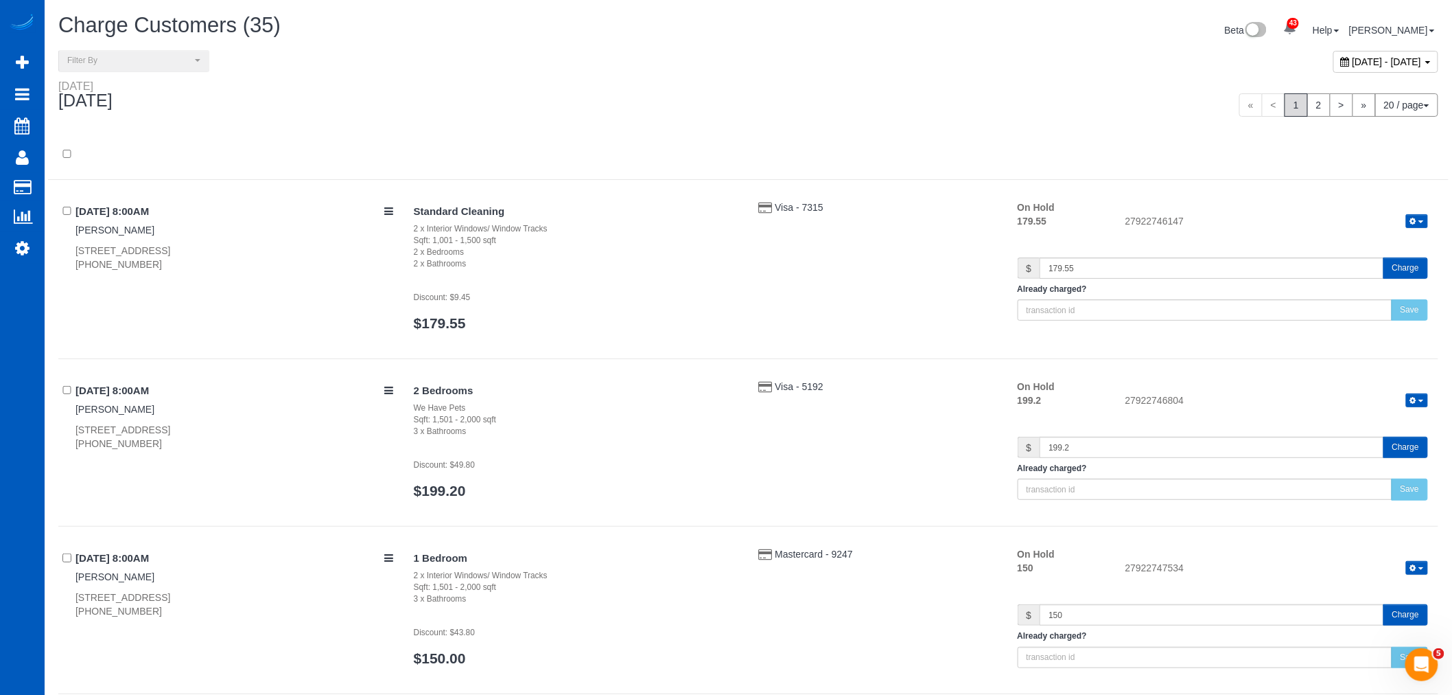
click at [1334, 72] on div "[DATE] - [DATE]" at bounding box center [1386, 62] width 105 height 22
type input "**********"
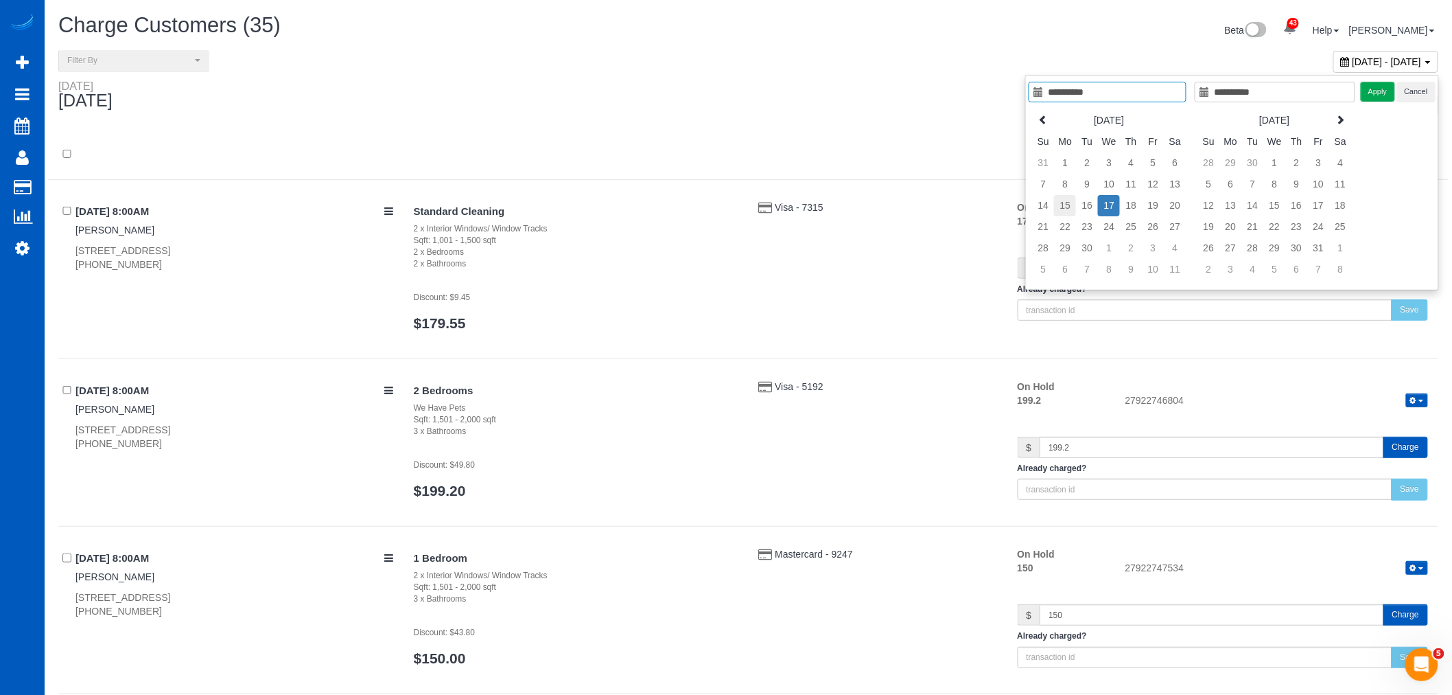
type input "**********"
click at [1067, 202] on td "15" at bounding box center [1065, 205] width 22 height 21
type input "**********"
click at [1392, 93] on button "Apply" at bounding box center [1378, 92] width 34 height 20
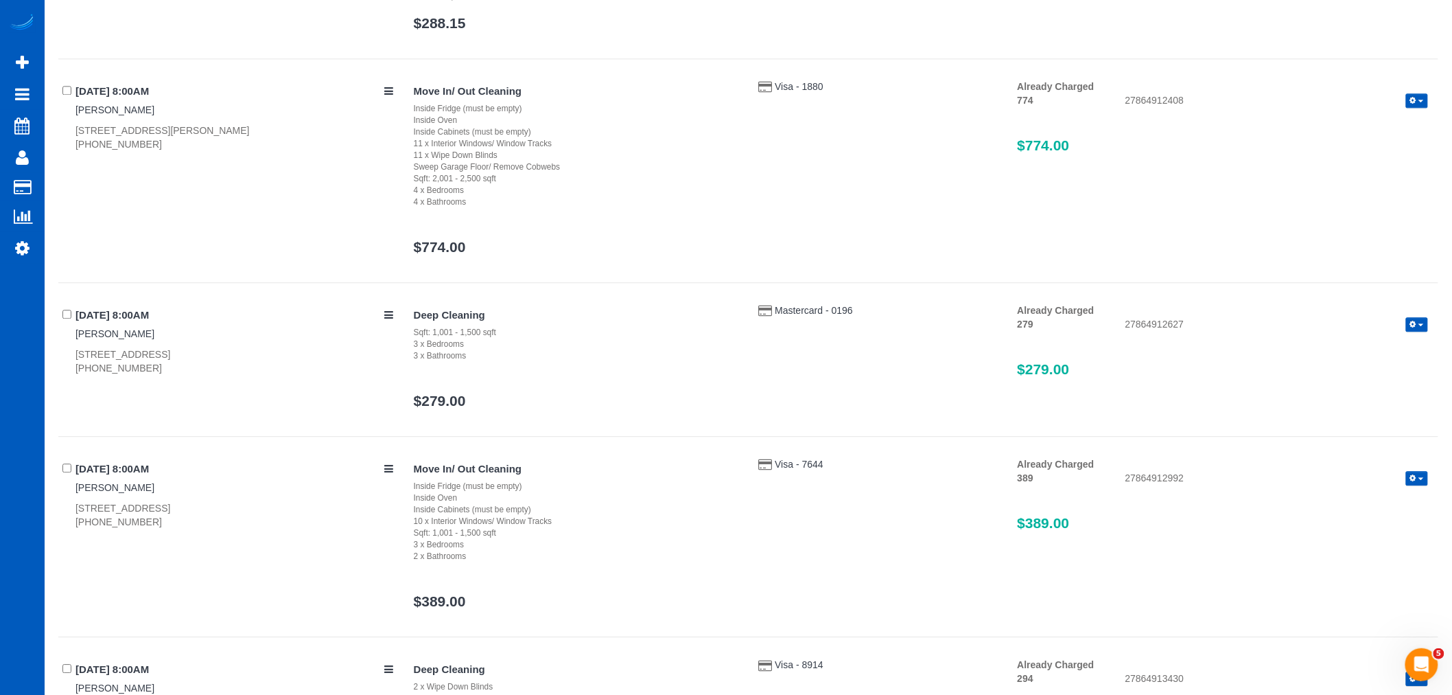
scroll to position [1296, 0]
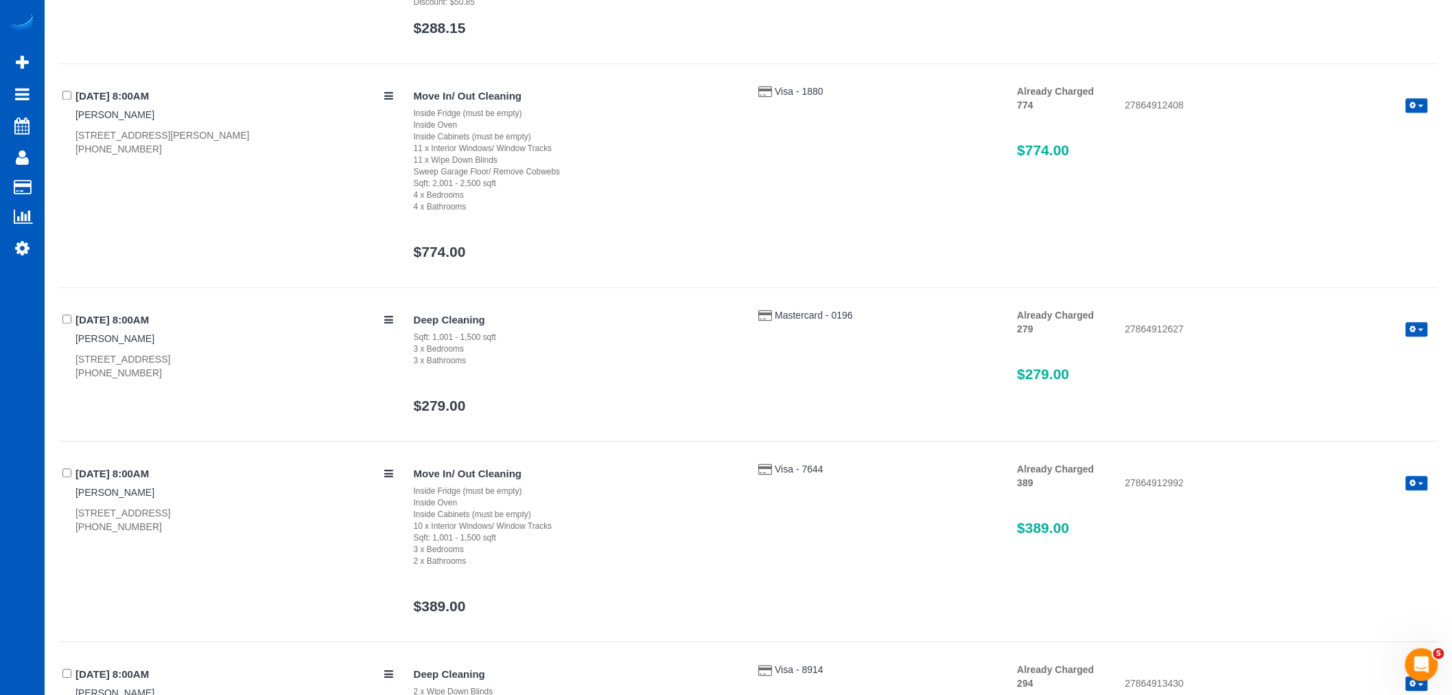
drag, startPoint x: 1161, startPoint y: 104, endPoint x: 1191, endPoint y: 108, distance: 30.5
click at [1191, 108] on div "27864912408 Refund Send Invoice" at bounding box center [1276, 106] width 323 height 16
click at [1186, 106] on div "27864912408 Refund Send Invoice" at bounding box center [1276, 106] width 323 height 16
drag, startPoint x: 1153, startPoint y: 106, endPoint x: 1198, endPoint y: 106, distance: 45.3
click at [1198, 106] on div "27864912408 Refund Send Invoice" at bounding box center [1276, 106] width 323 height 16
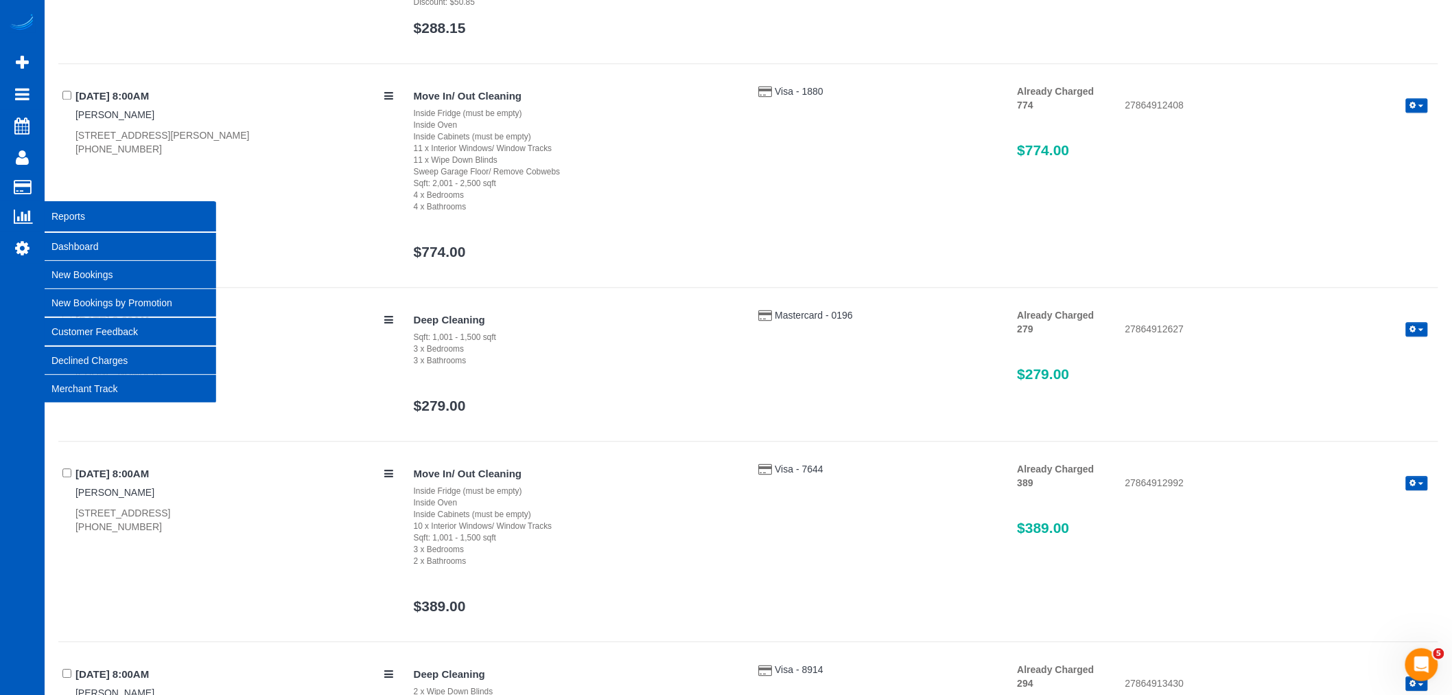
copy div "912408"
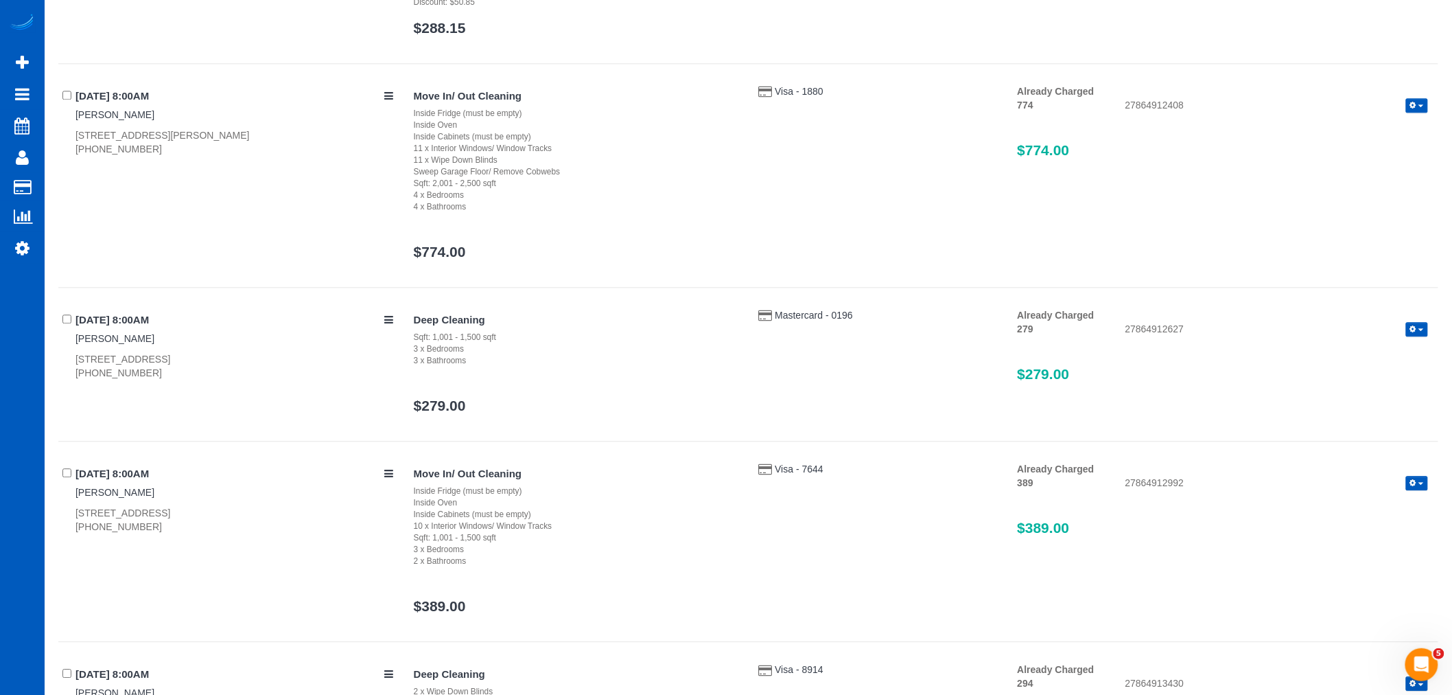
drag, startPoint x: 72, startPoint y: 111, endPoint x: 152, endPoint y: 114, distance: 79.7
click at [152, 114] on div "[DATE] 8:00AM [PERSON_NAME] [STREET_ADDRESS][PERSON_NAME] [PHONE_NUMBER]" at bounding box center [230, 119] width 345 height 71
copy link "[PERSON_NAME]"
click at [120, 124] on div "[DATE] 8:00AM [PERSON_NAME] [STREET_ADDRESS][PERSON_NAME] [PHONE_NUMBER]" at bounding box center [230, 119] width 345 height 71
click at [121, 113] on link "[PERSON_NAME]" at bounding box center [115, 114] width 79 height 11
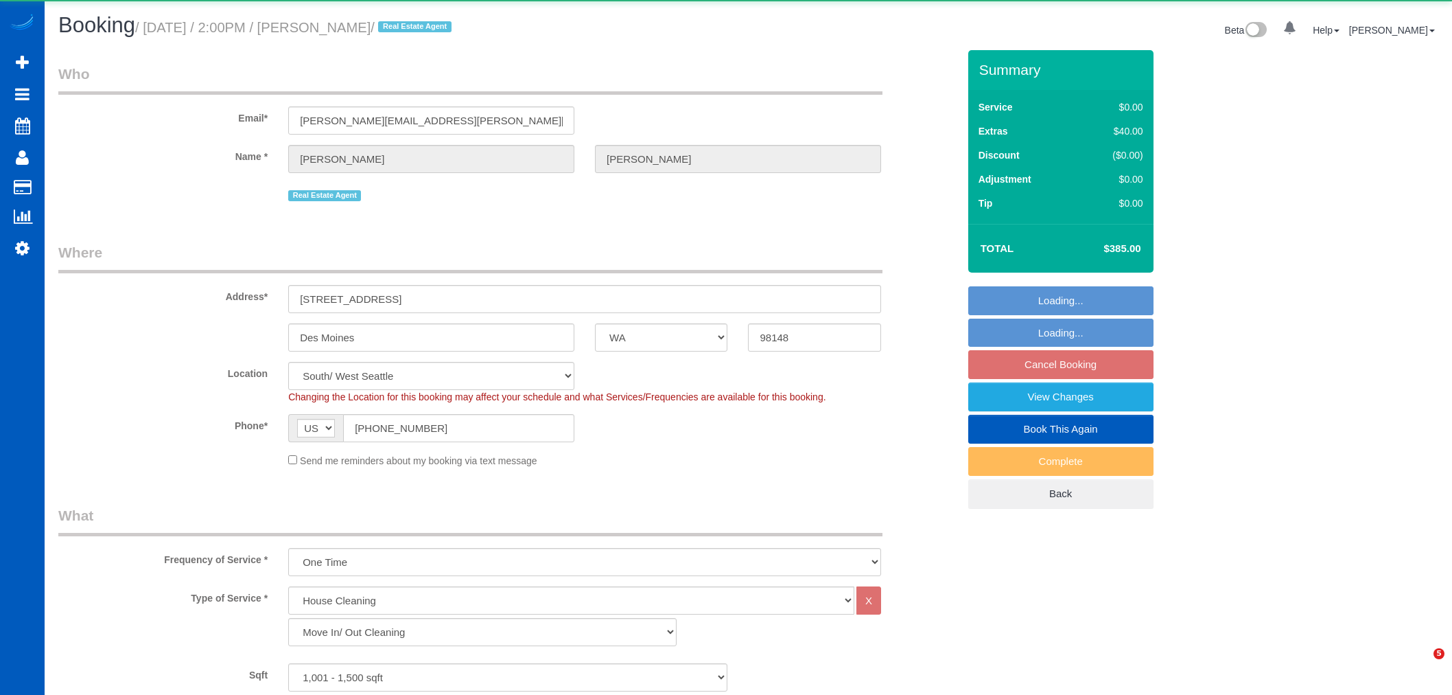
select select "WA"
select select "199"
select select "1001"
select select "3"
select select "2"
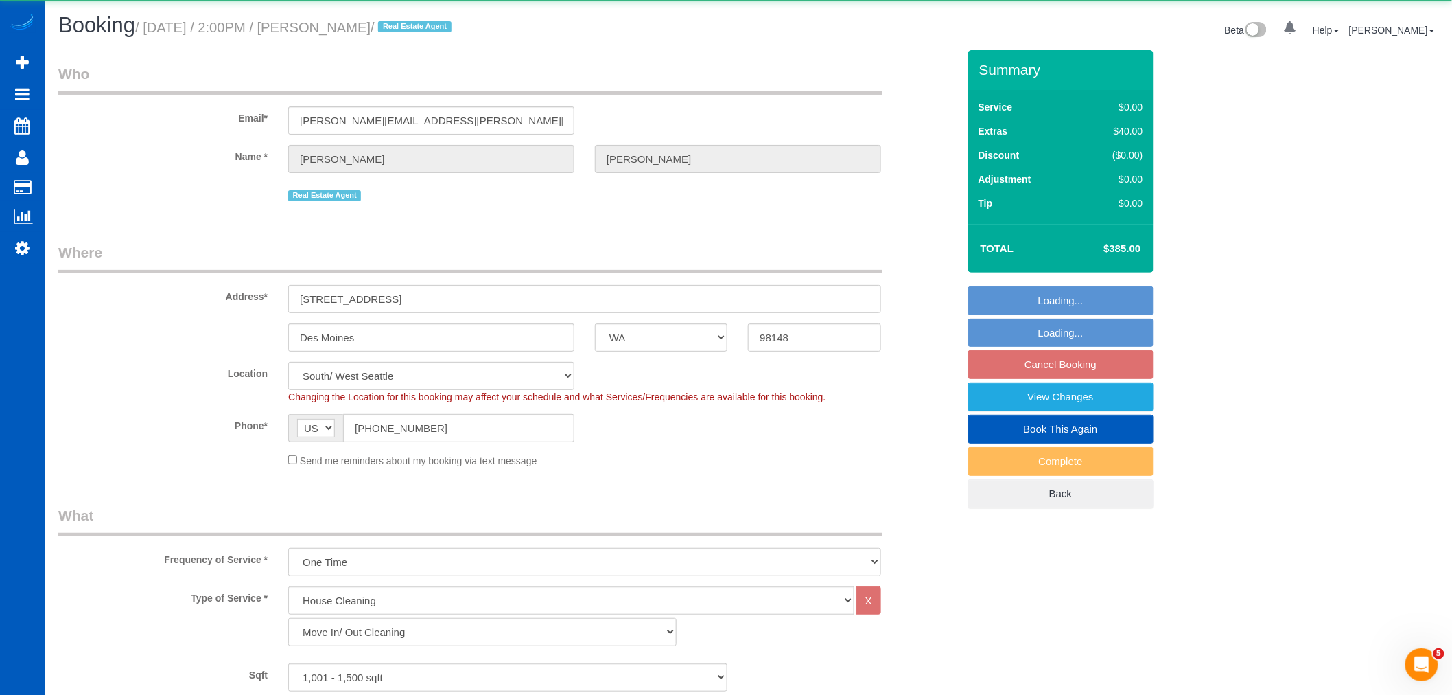
select select "object:1198"
select select "1001"
select select "3"
select select "2"
select select "spot1"
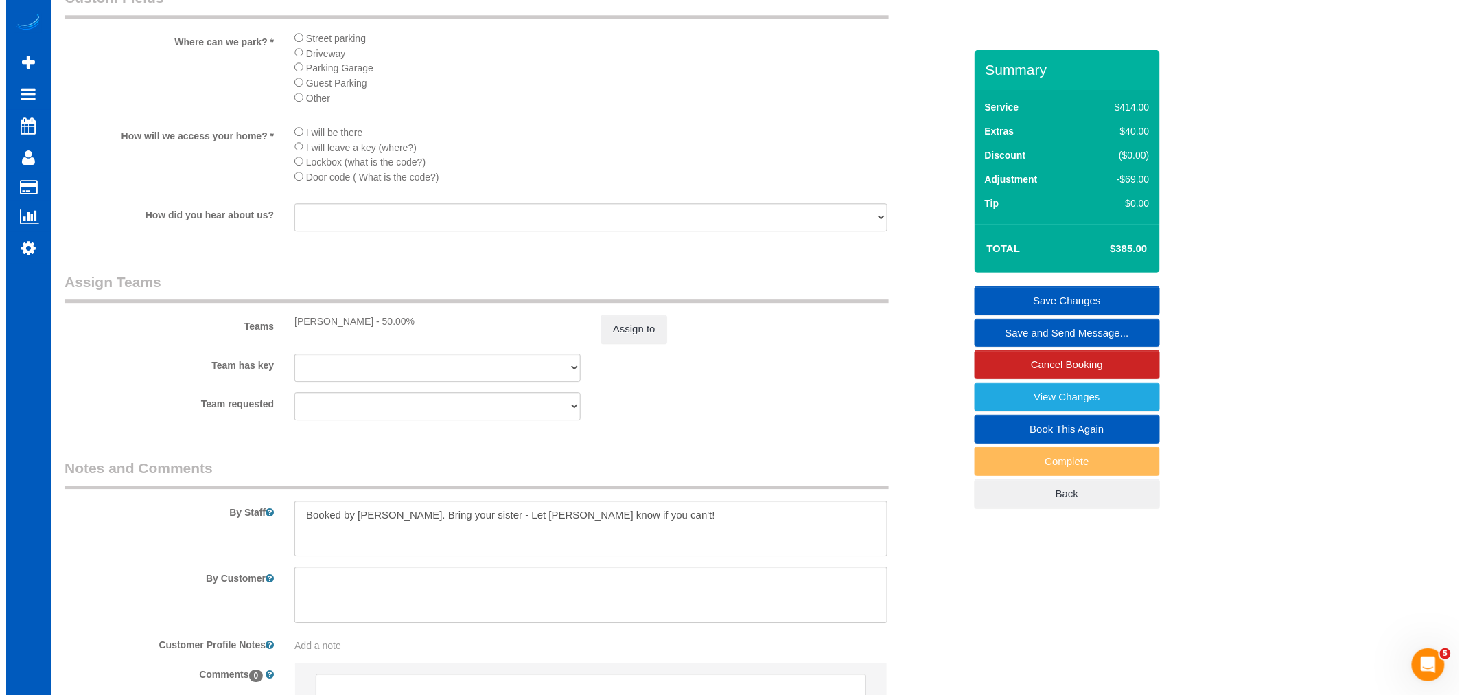
scroll to position [1601, 0]
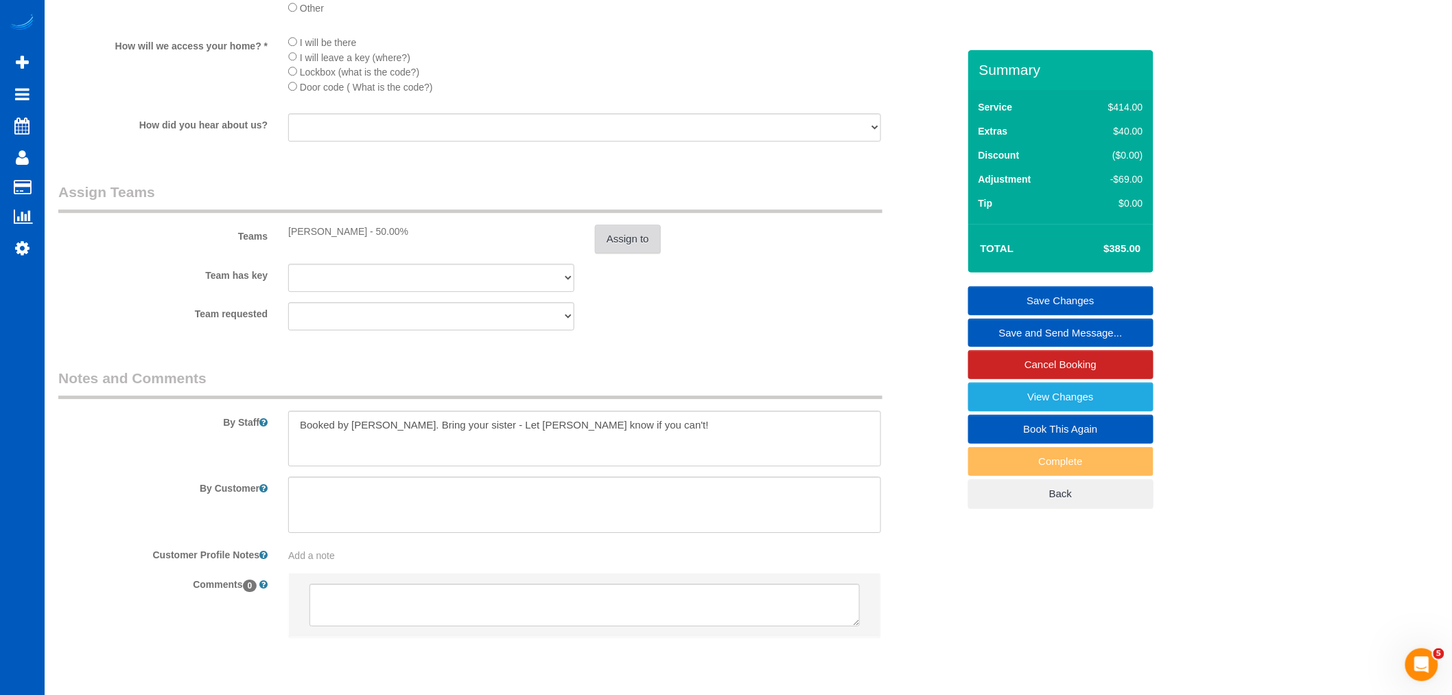
click at [635, 253] on button "Assign to" at bounding box center [628, 238] width 66 height 29
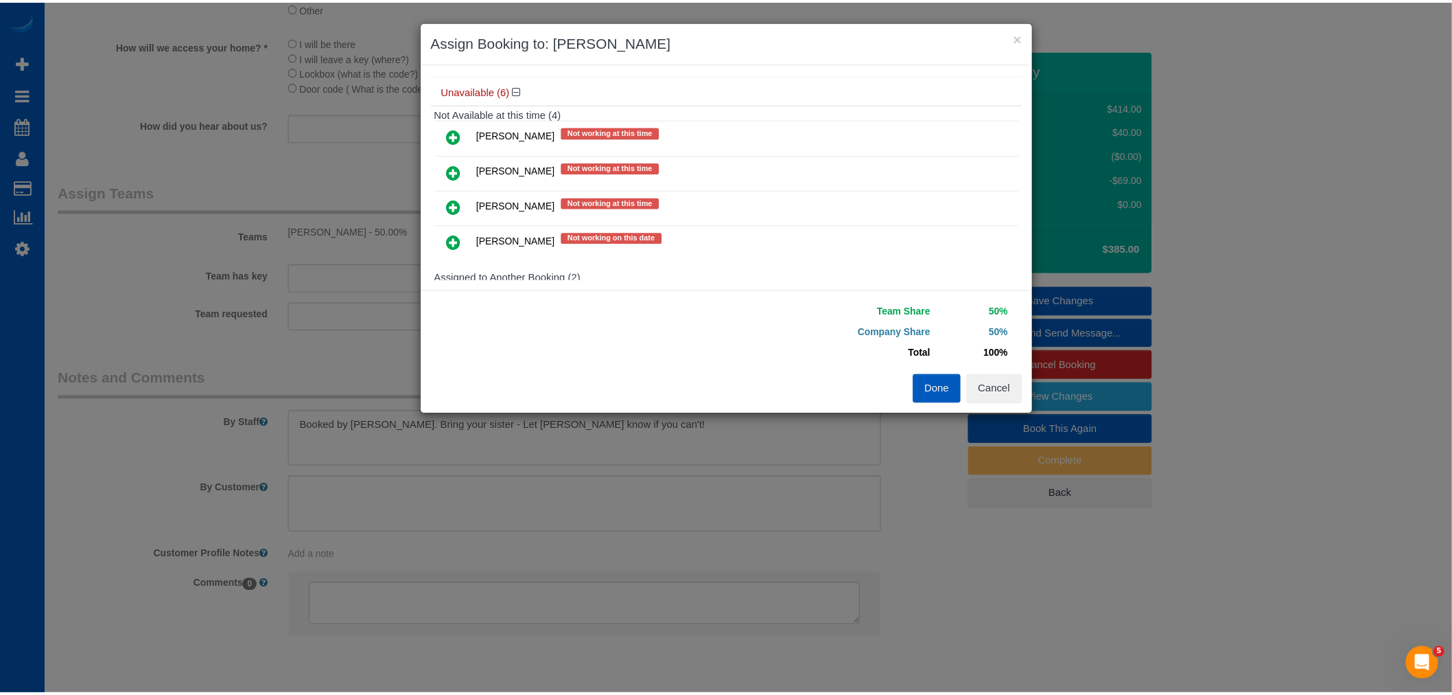
scroll to position [229, 0]
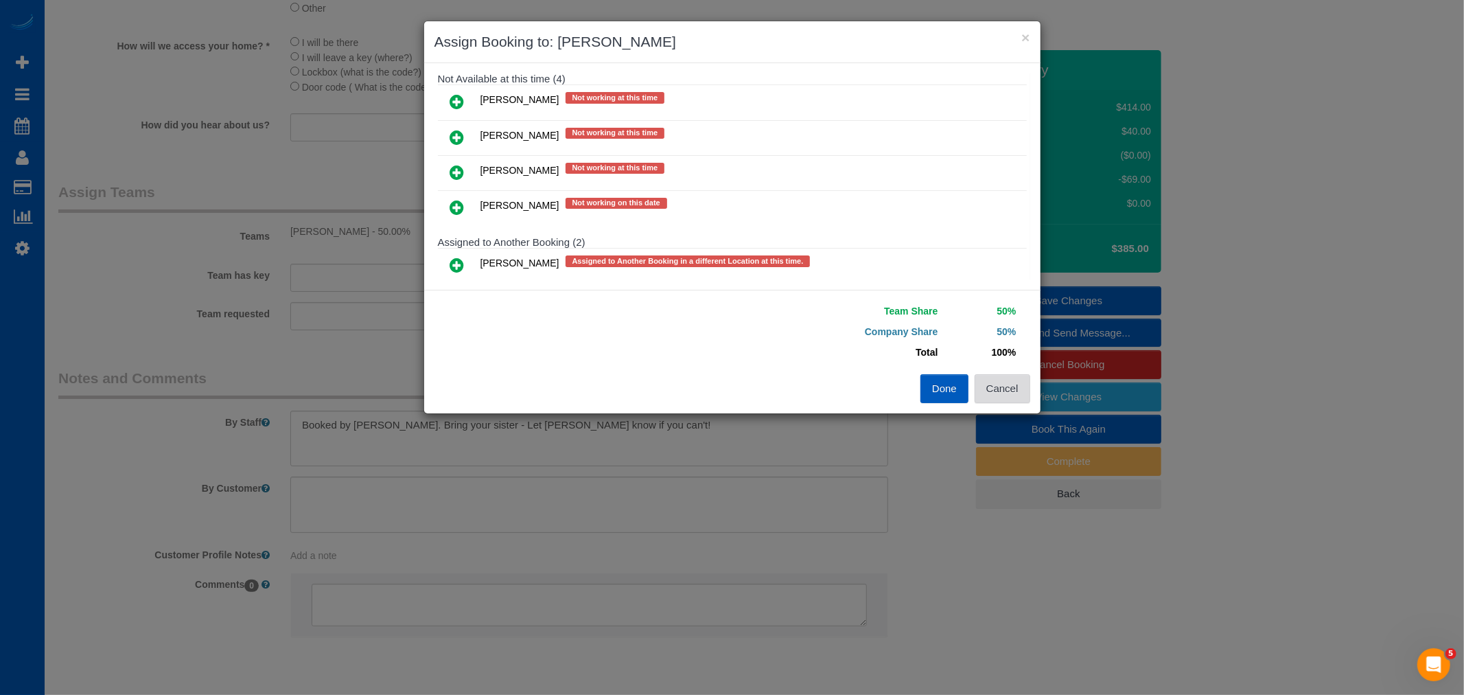
click at [995, 382] on button "Cancel" at bounding box center [1003, 388] width 56 height 29
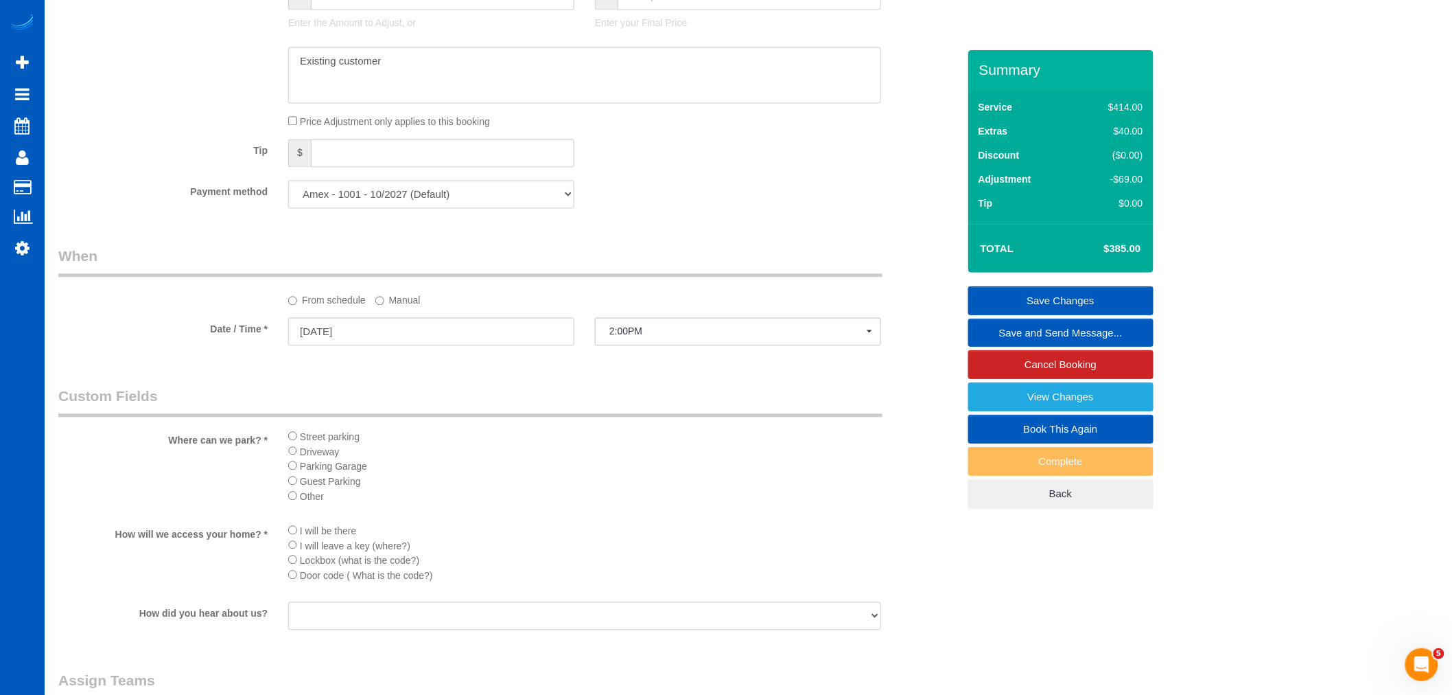
scroll to position [903, 0]
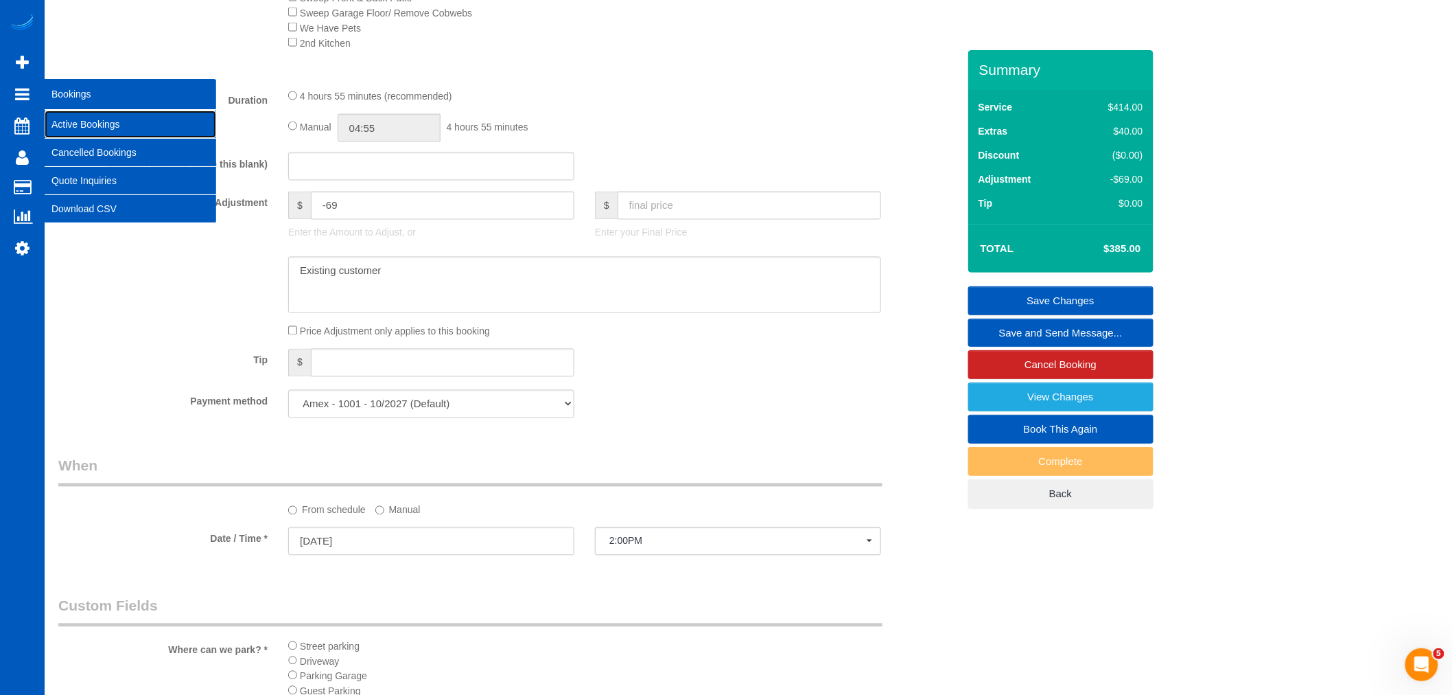
click at [117, 136] on link "Active Bookings" at bounding box center [131, 124] width 172 height 27
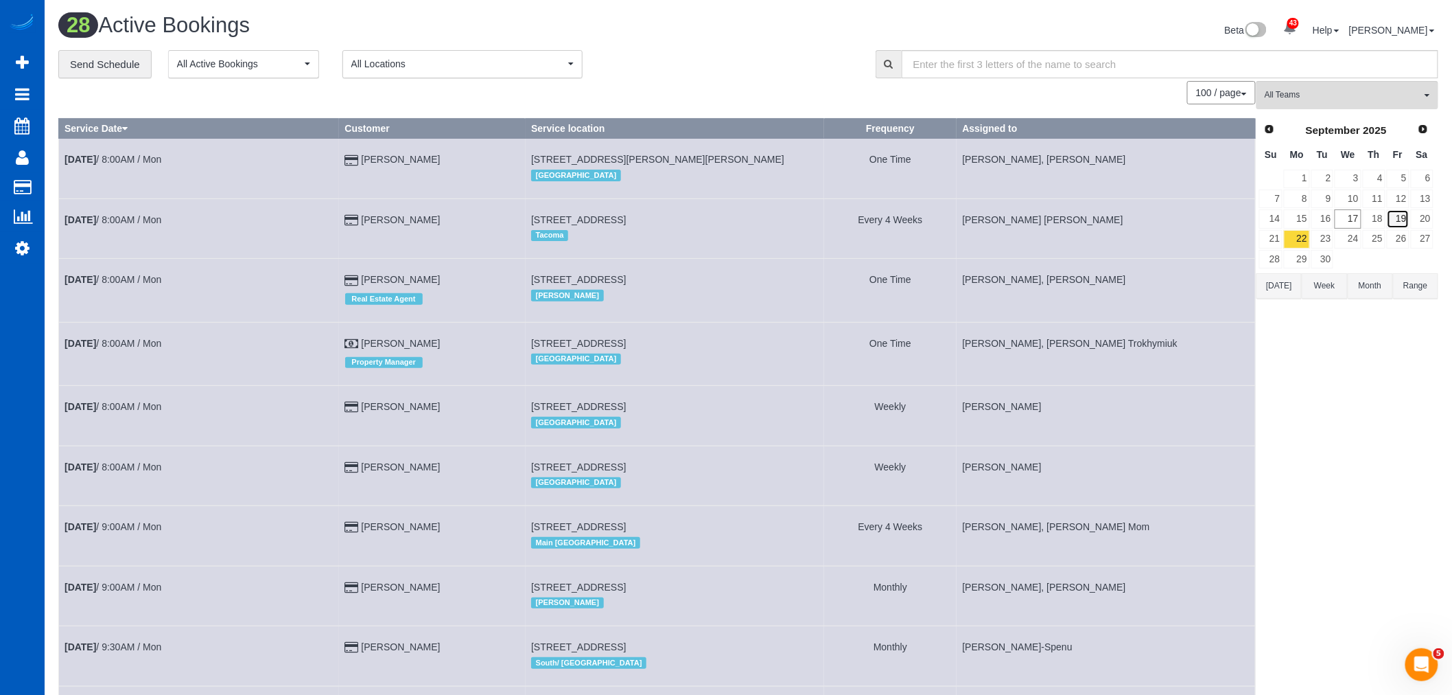
click at [1398, 225] on link "19" at bounding box center [1398, 218] width 23 height 19
click at [1299, 90] on span "All Teams" at bounding box center [1343, 95] width 156 height 12
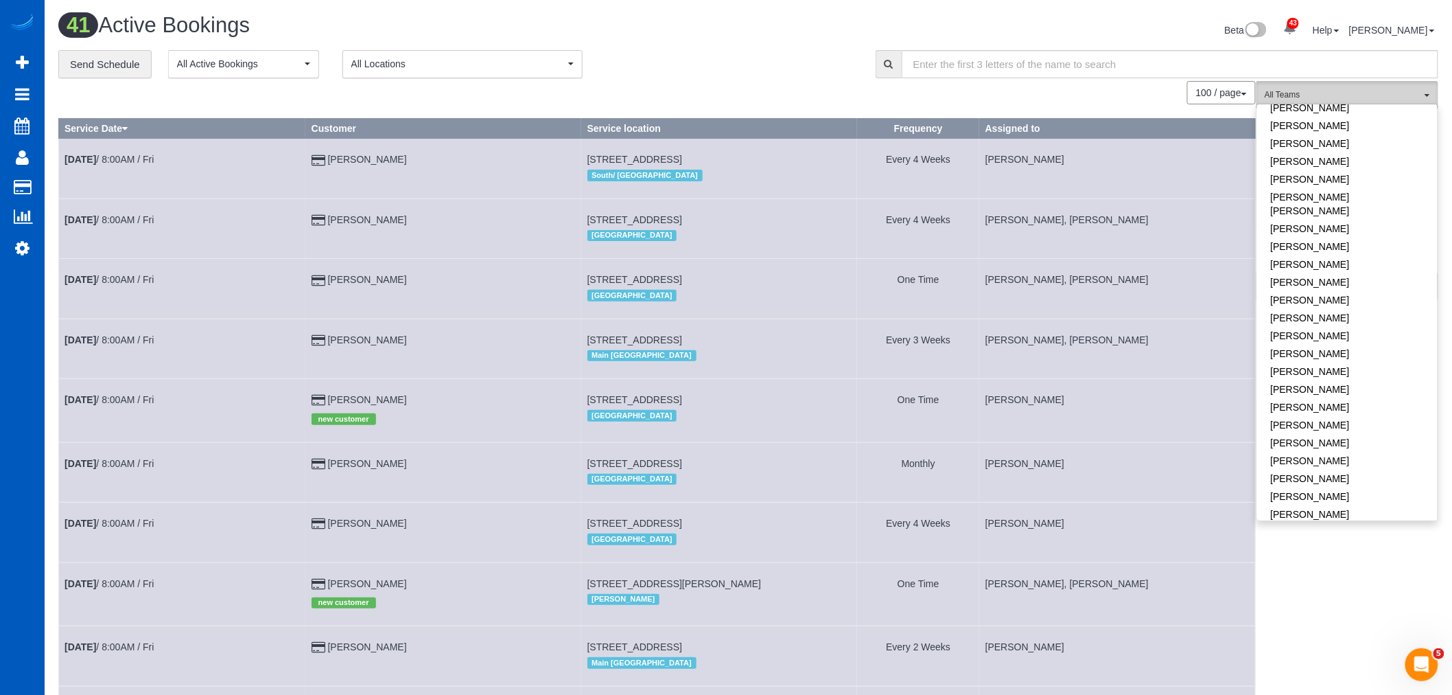
scroll to position [610, 0]
click at [1347, 328] on link "[PERSON_NAME]" at bounding box center [1347, 337] width 181 height 18
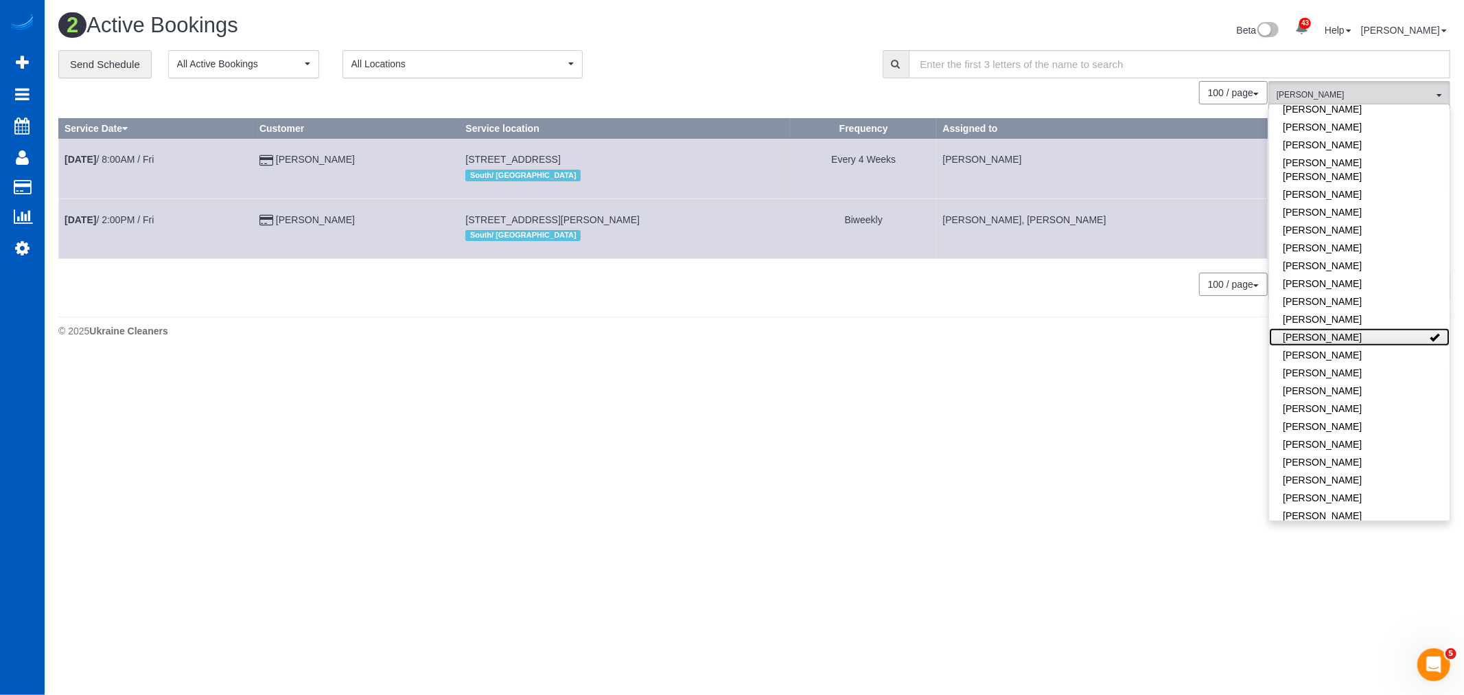
click at [1347, 328] on link "[PERSON_NAME]" at bounding box center [1359, 337] width 181 height 18
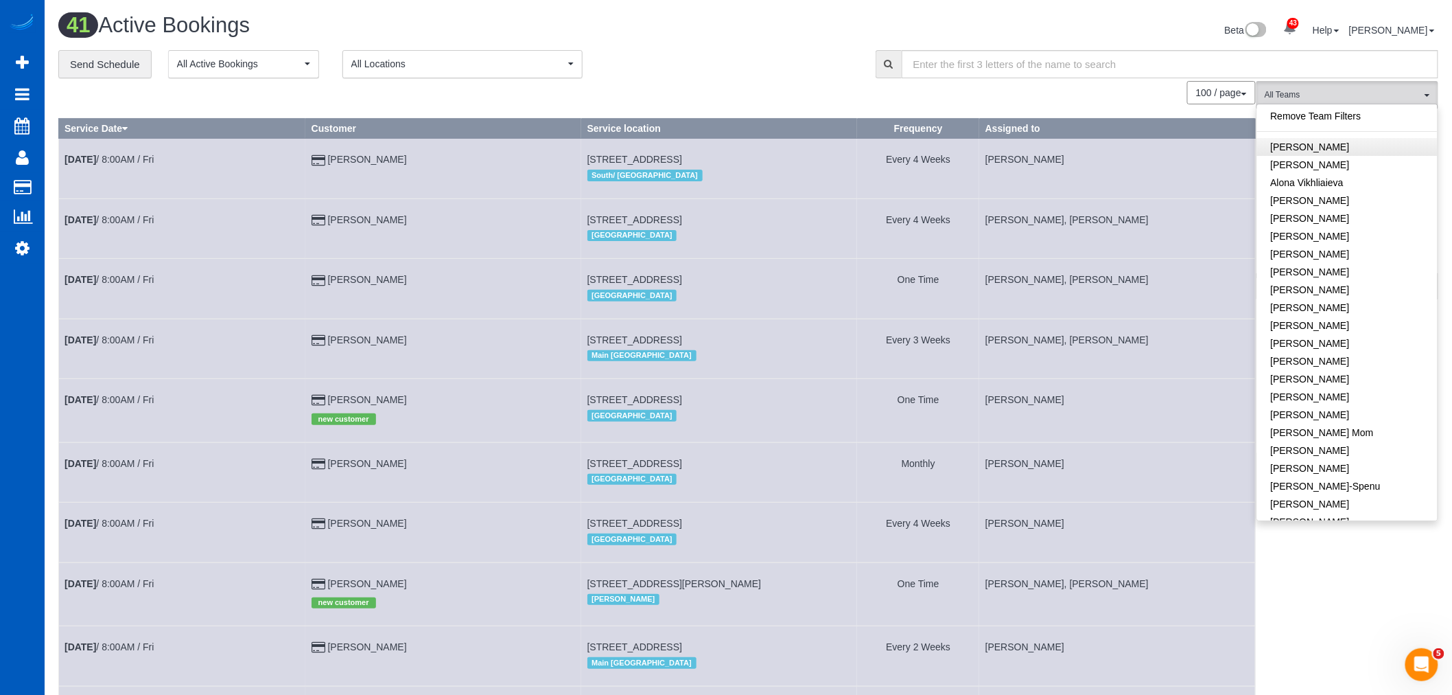
scroll to position [0, 0]
click at [1336, 153] on link "[PERSON_NAME]" at bounding box center [1347, 148] width 181 height 18
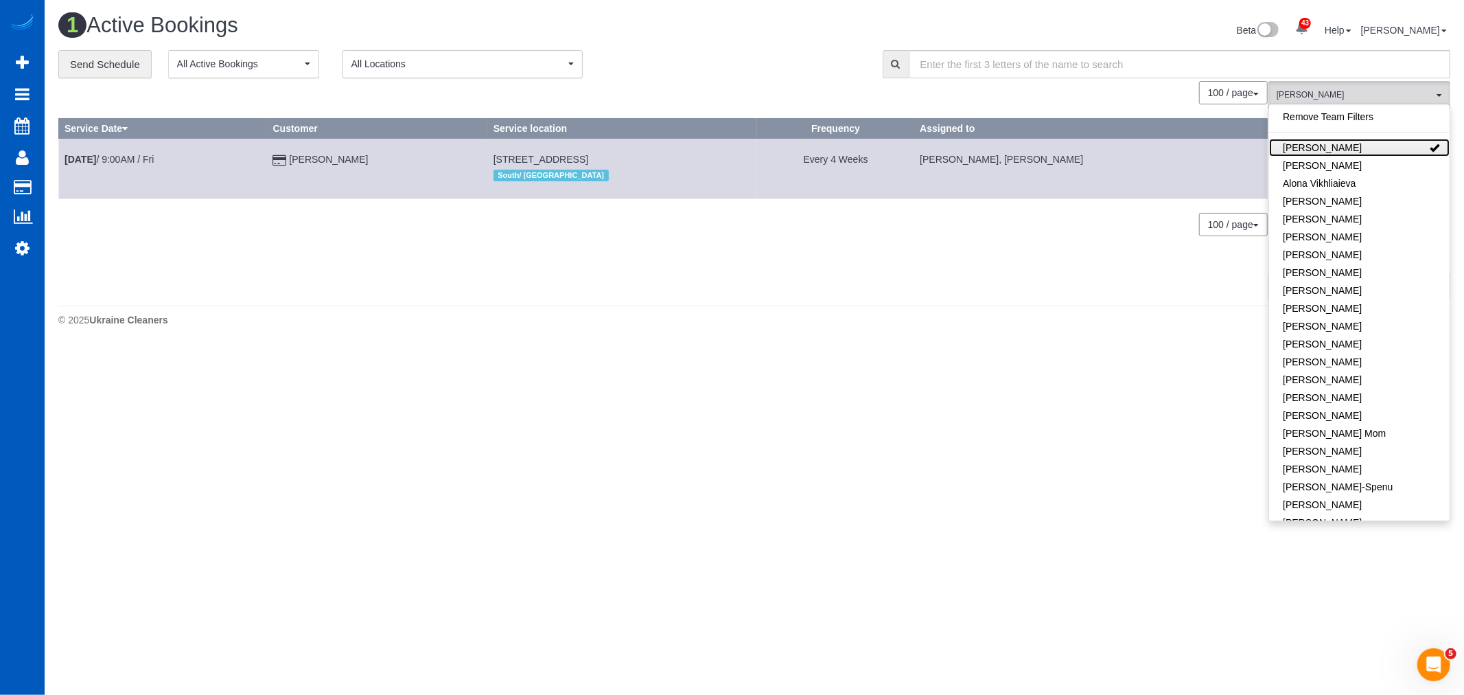
click at [1336, 153] on link "[PERSON_NAME]" at bounding box center [1359, 148] width 181 height 18
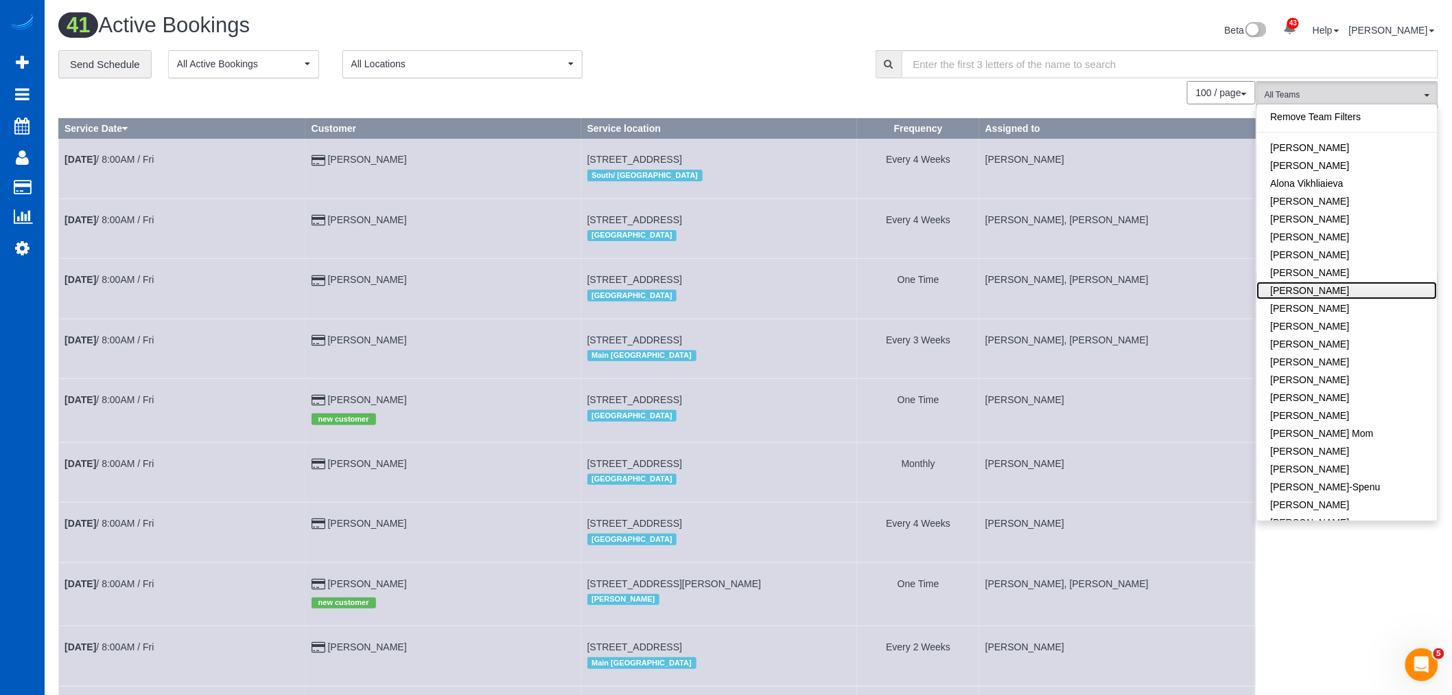
click at [1336, 297] on link "[PERSON_NAME]" at bounding box center [1347, 290] width 181 height 18
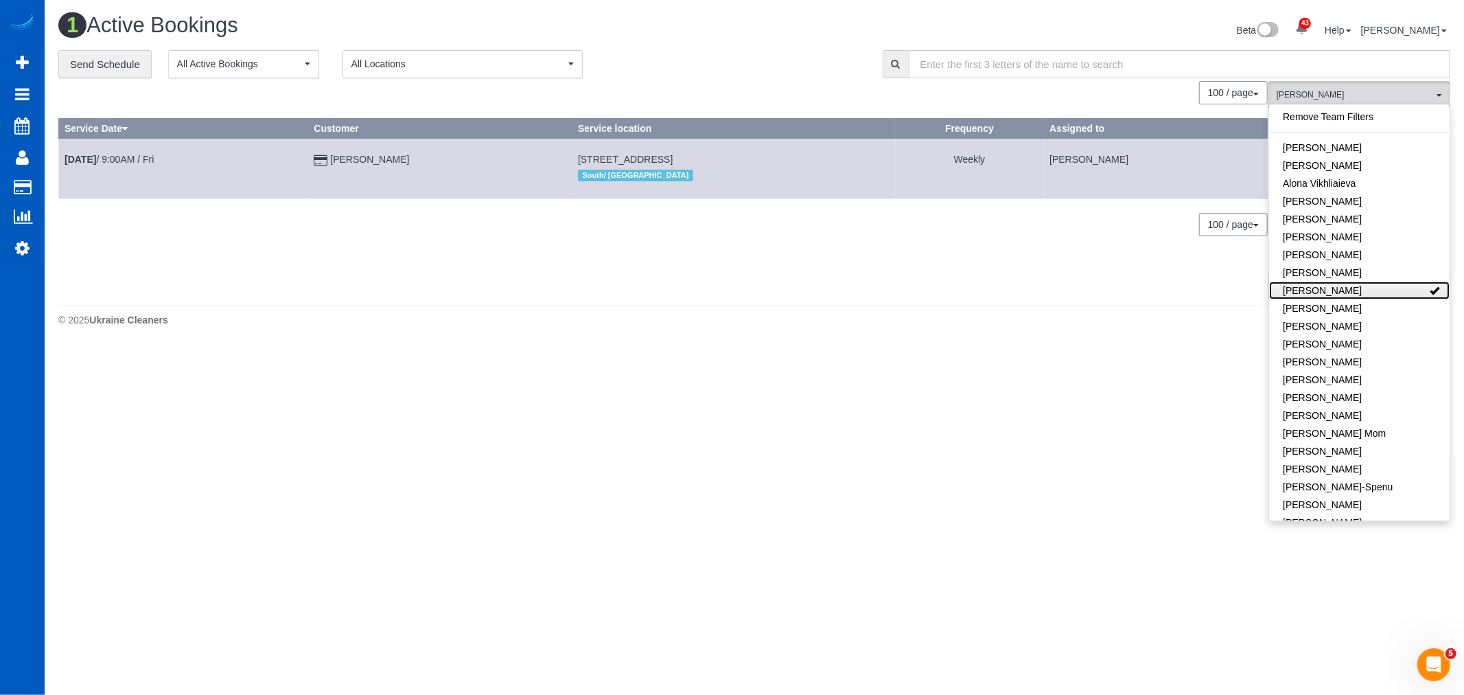
click at [1336, 297] on link "[PERSON_NAME]" at bounding box center [1359, 290] width 181 height 18
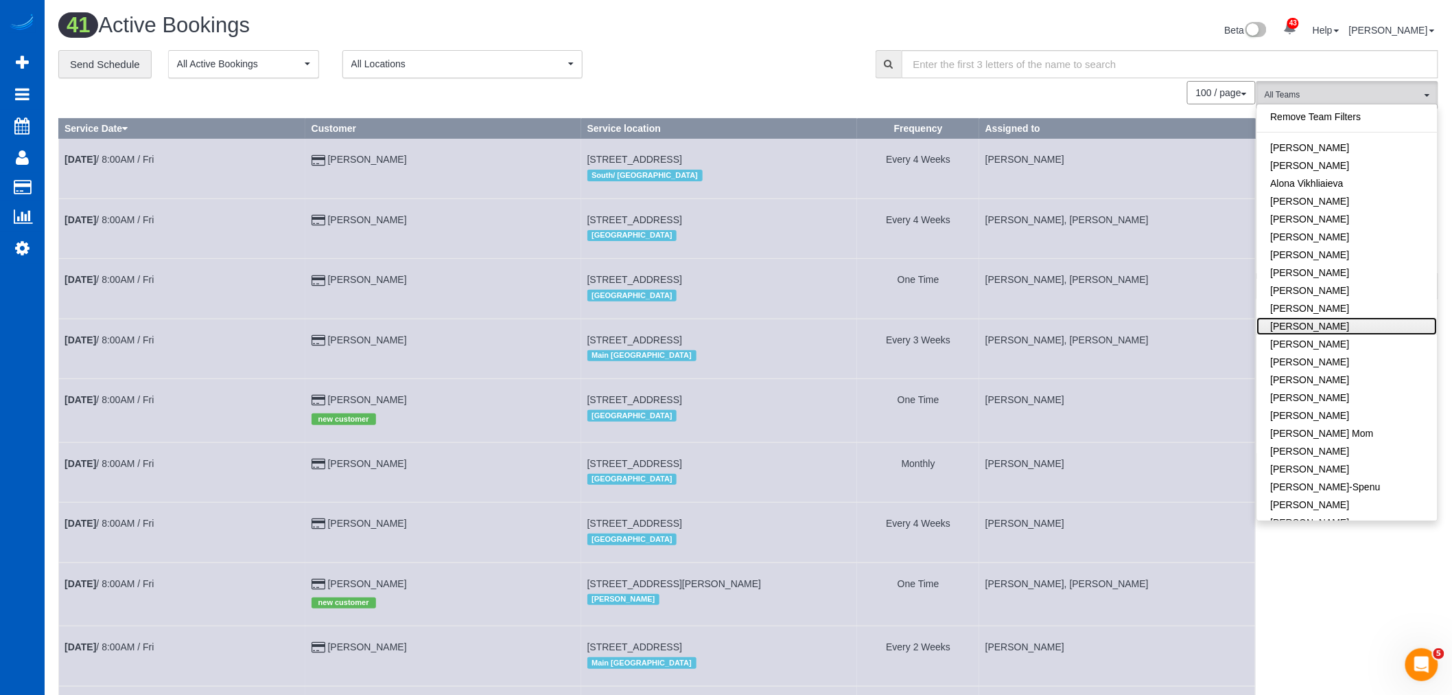
click at [1357, 319] on link "[PERSON_NAME]" at bounding box center [1347, 326] width 181 height 18
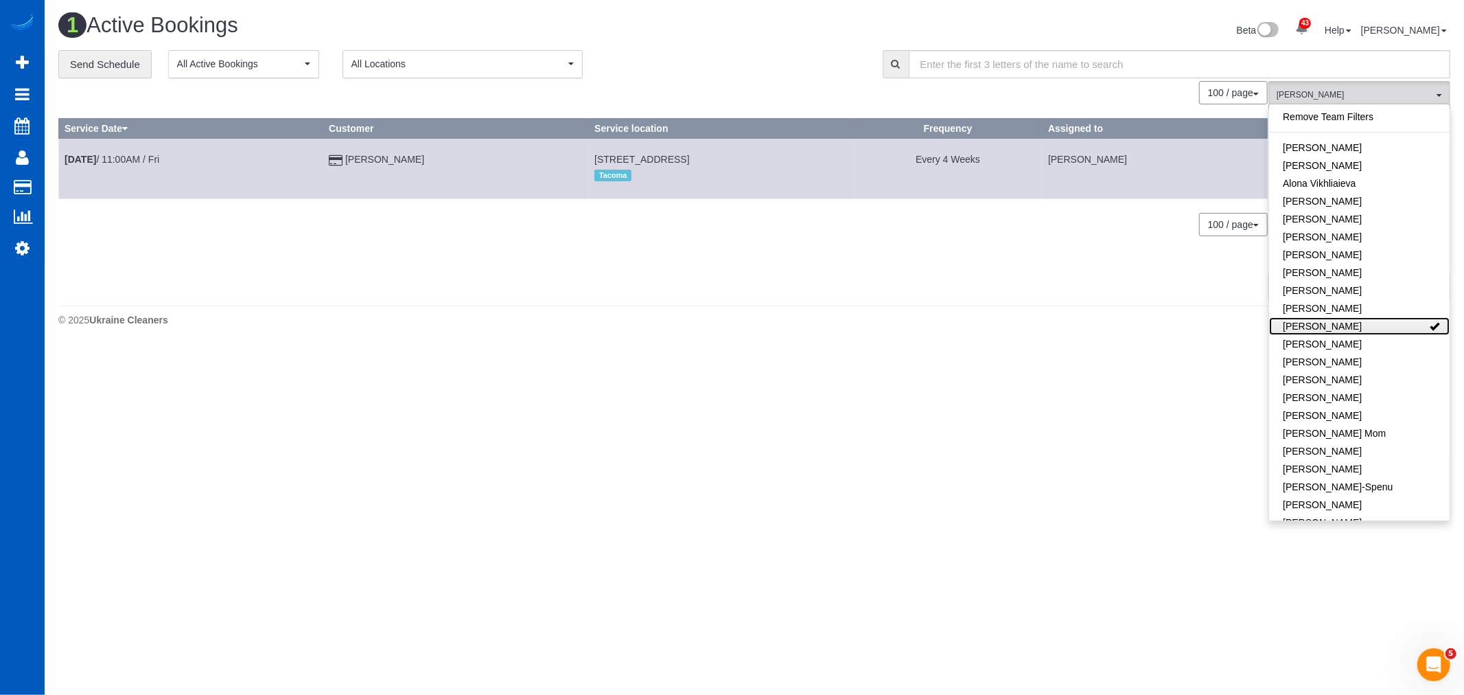
click at [1357, 319] on link "[PERSON_NAME]" at bounding box center [1359, 326] width 181 height 18
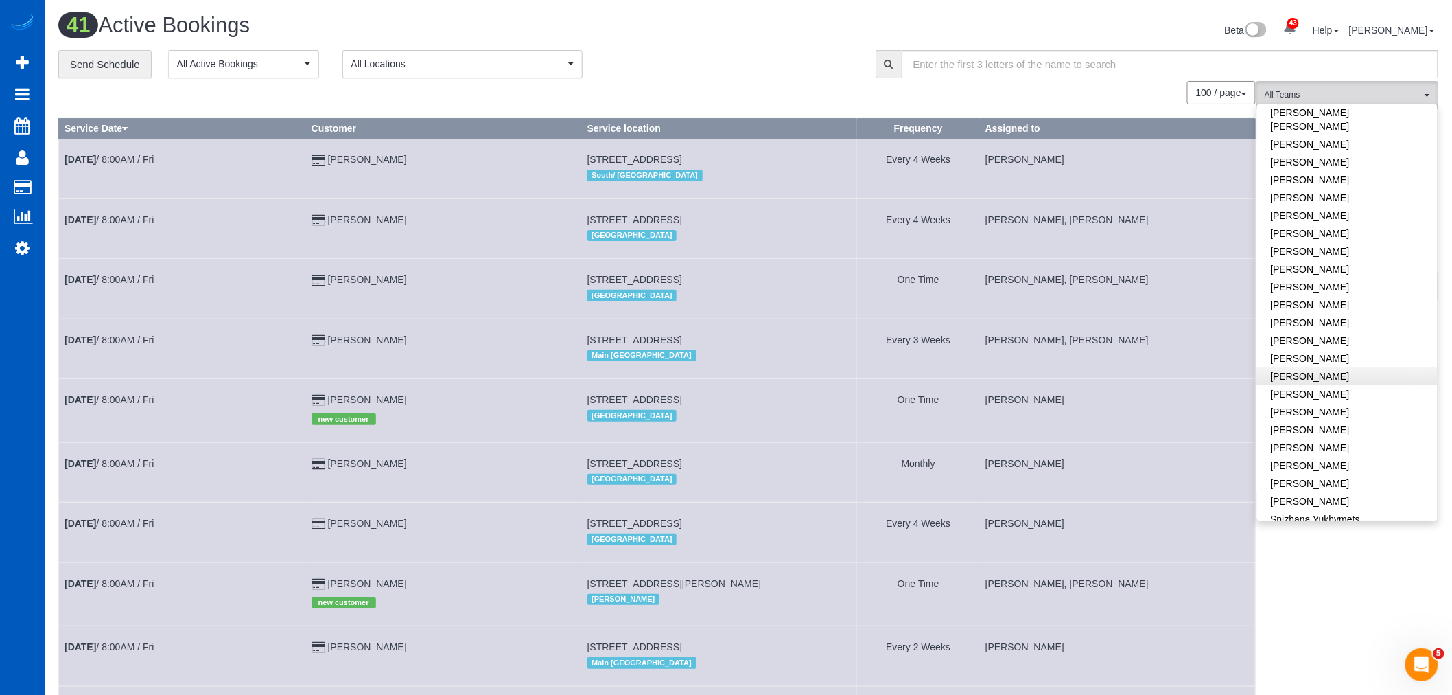
scroll to position [686, 0]
click at [1335, 376] on link "[PERSON_NAME]" at bounding box center [1347, 385] width 181 height 18
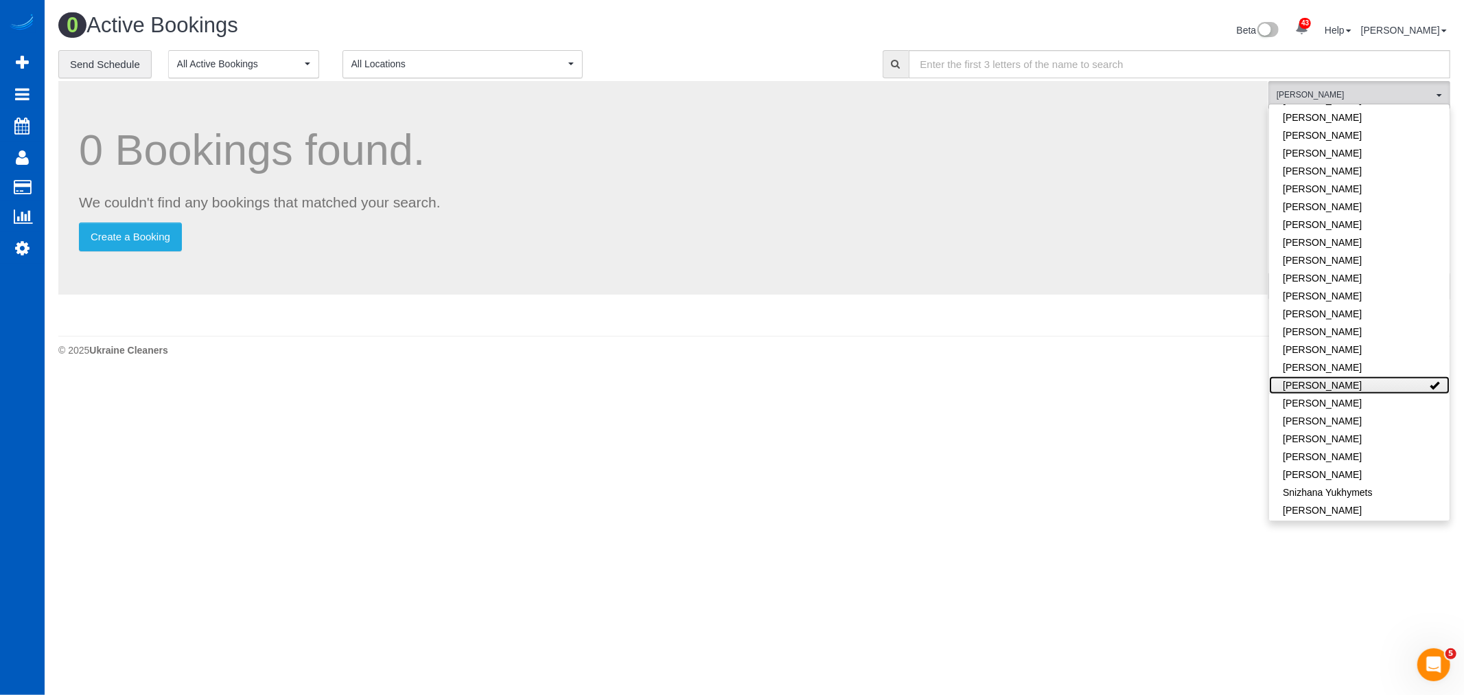
click at [1335, 376] on link "[PERSON_NAME]" at bounding box center [1359, 385] width 181 height 18
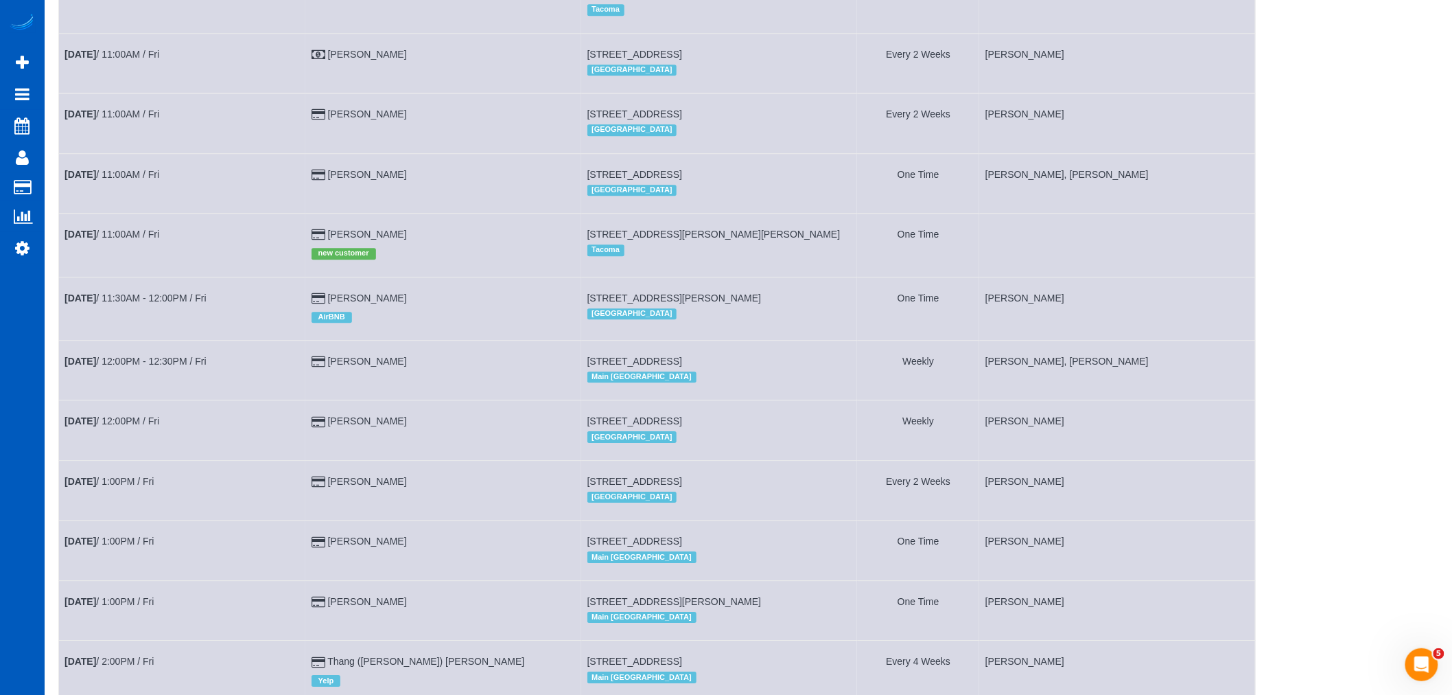
scroll to position [1525, 0]
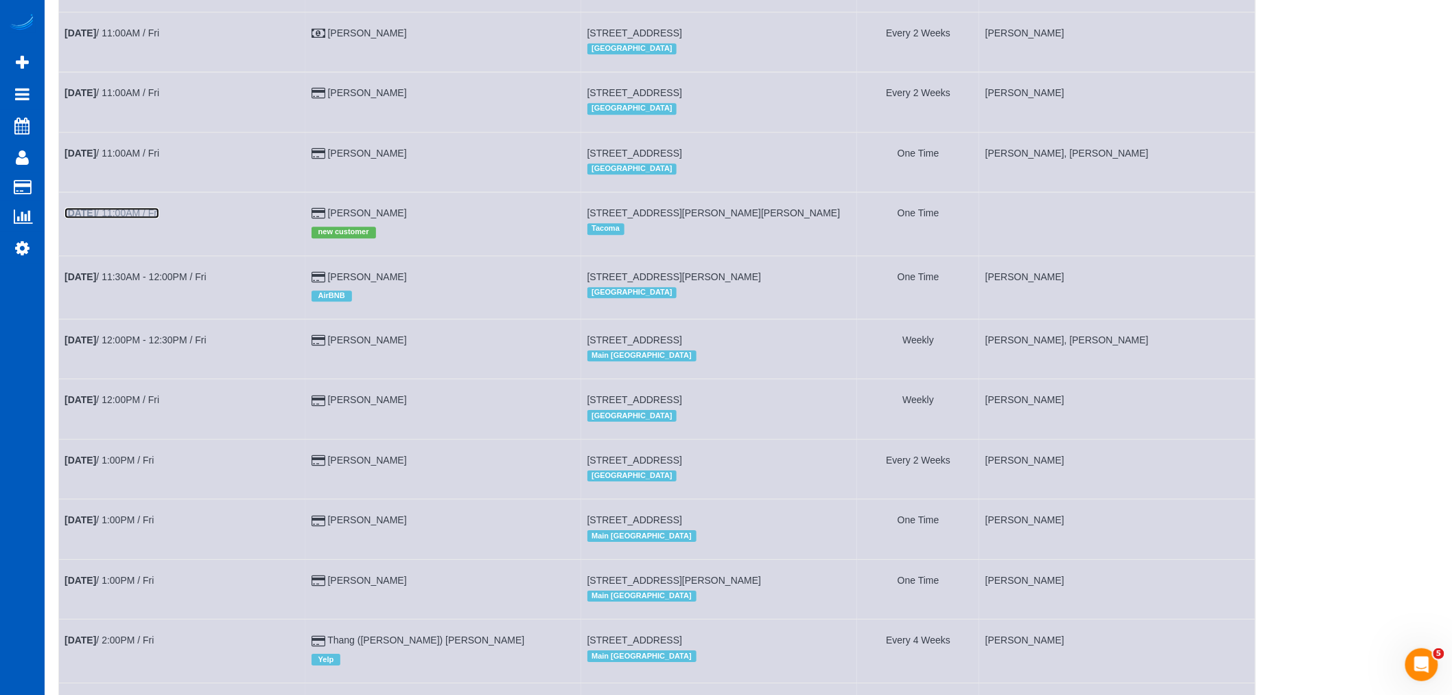
click at [121, 218] on link "Sep 19th / 11:00AM / Fri" at bounding box center [112, 212] width 95 height 11
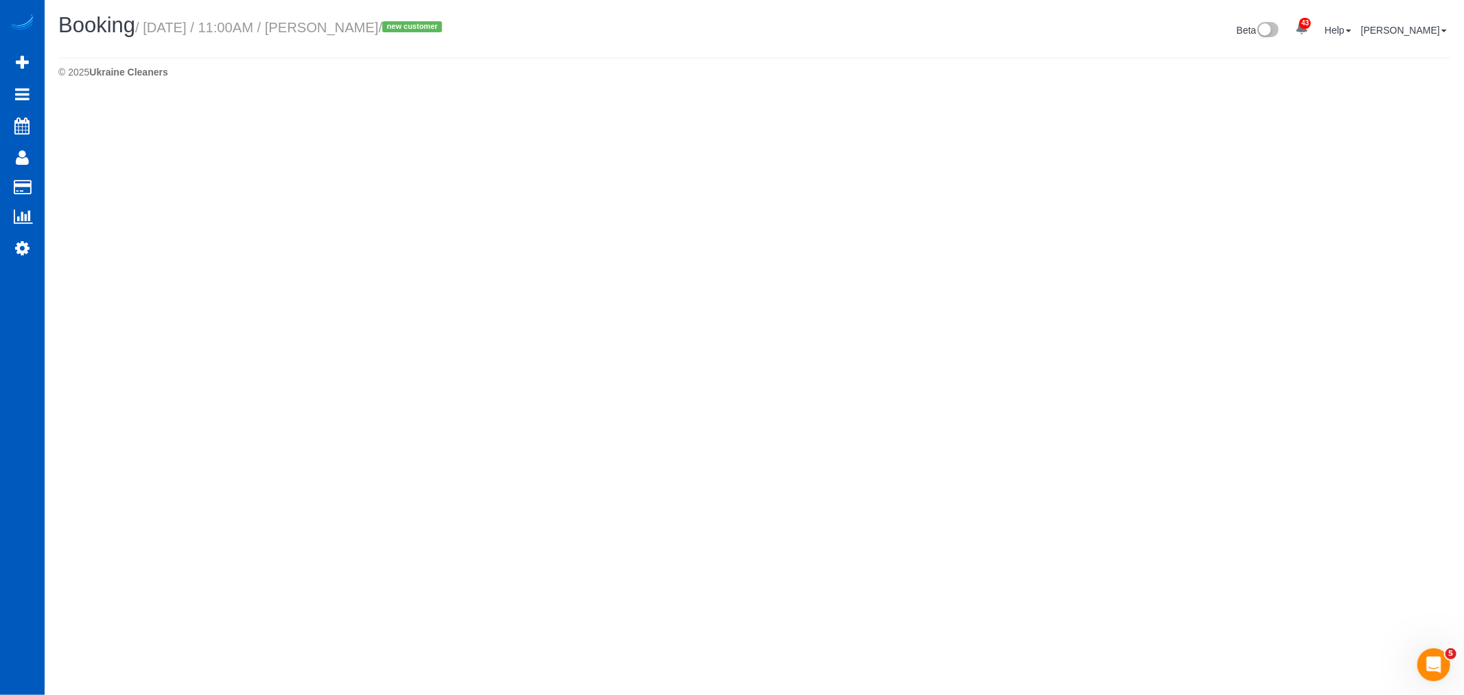
select select "WA"
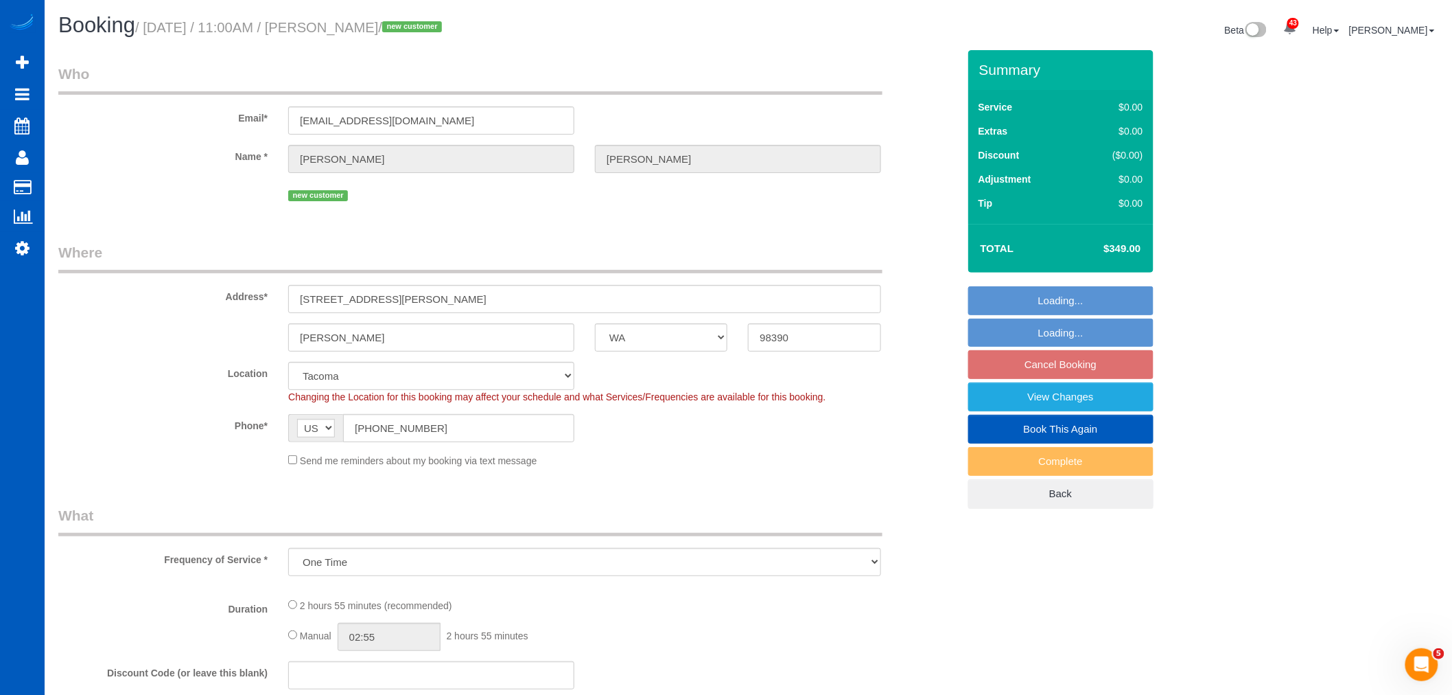
select select "object:5965"
select select "string:fspay-c160076d-d986-4b48-8ac1-1ab2a5ac641e"
select select "199"
select select "3001"
select select "5"
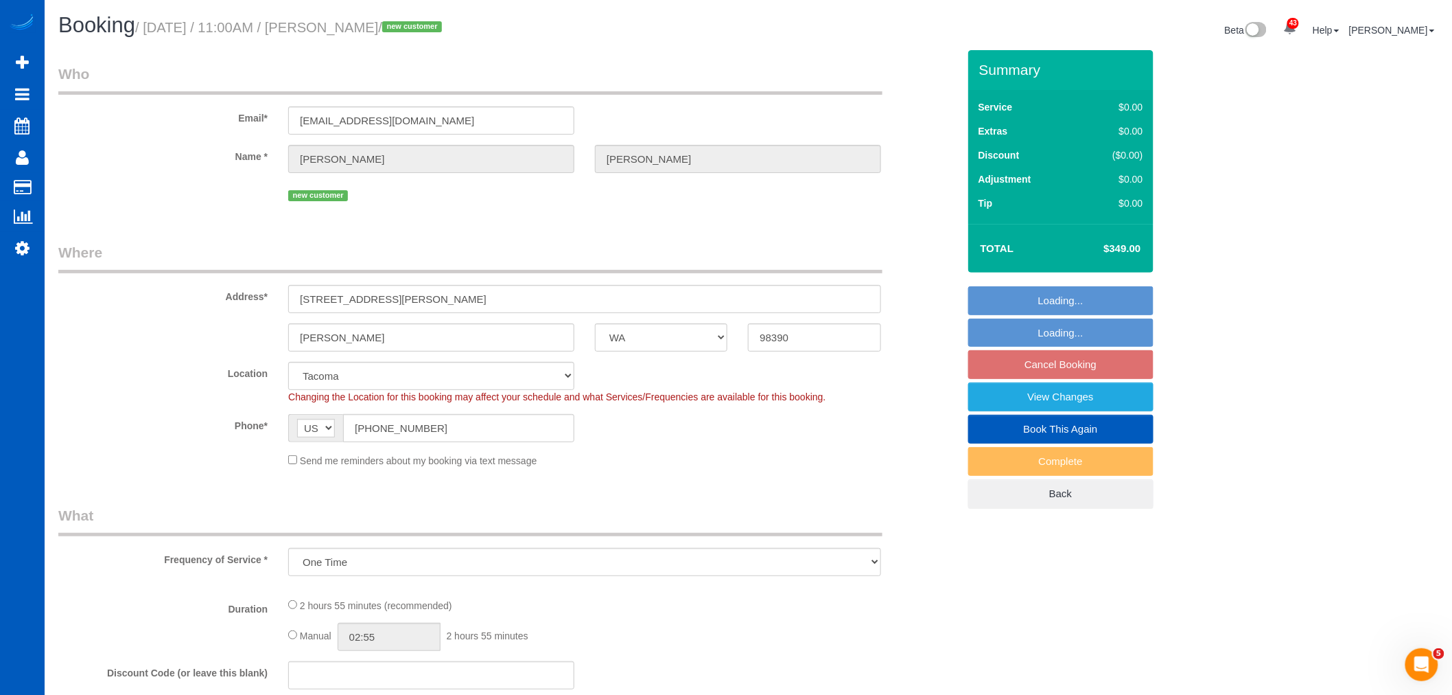
select select "3"
select select "spot16"
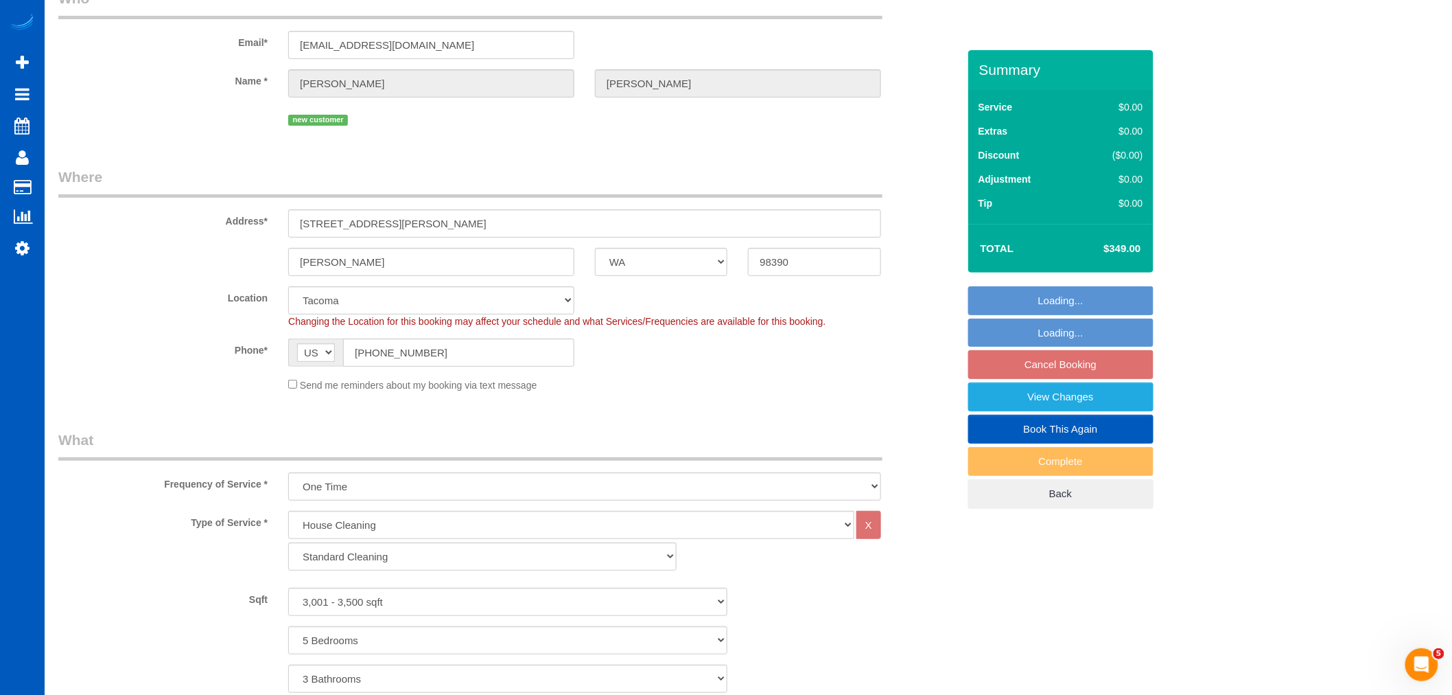
select select "3001"
select select "5"
select select "3"
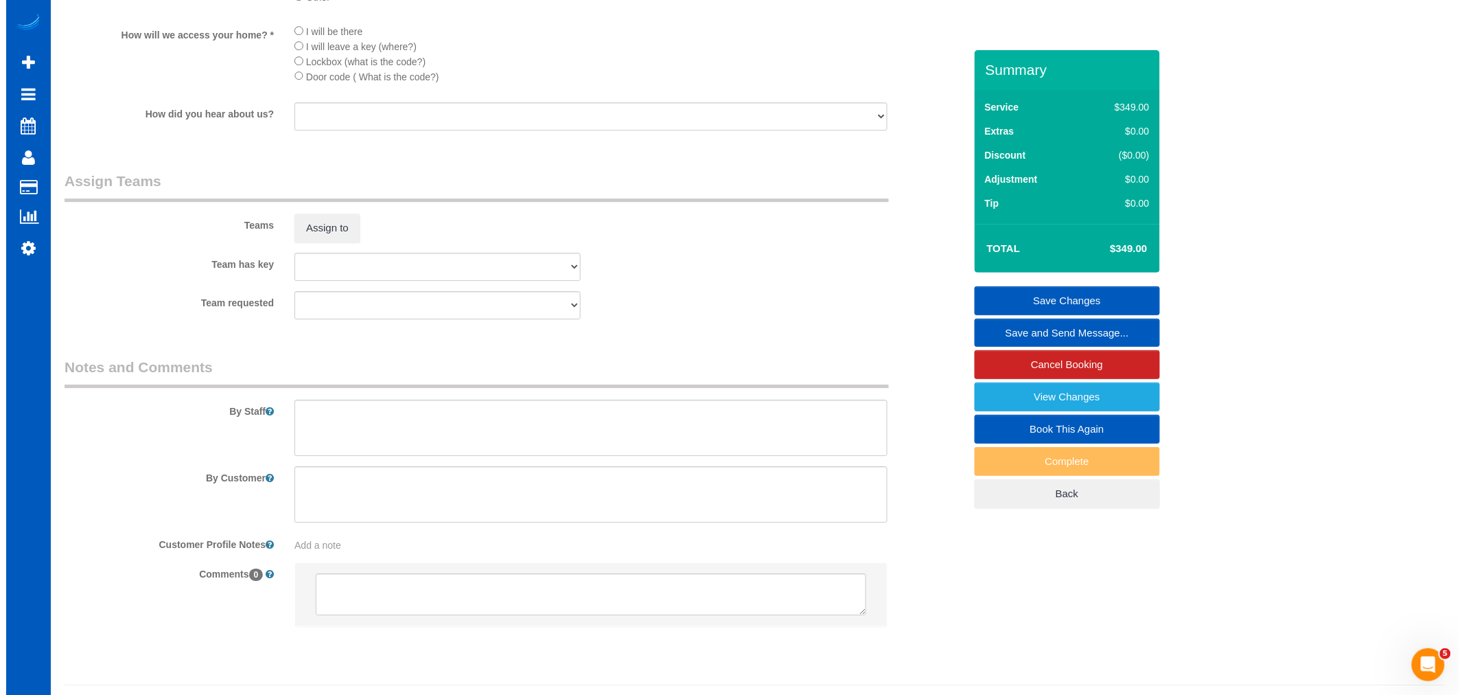
scroll to position [1704, 0]
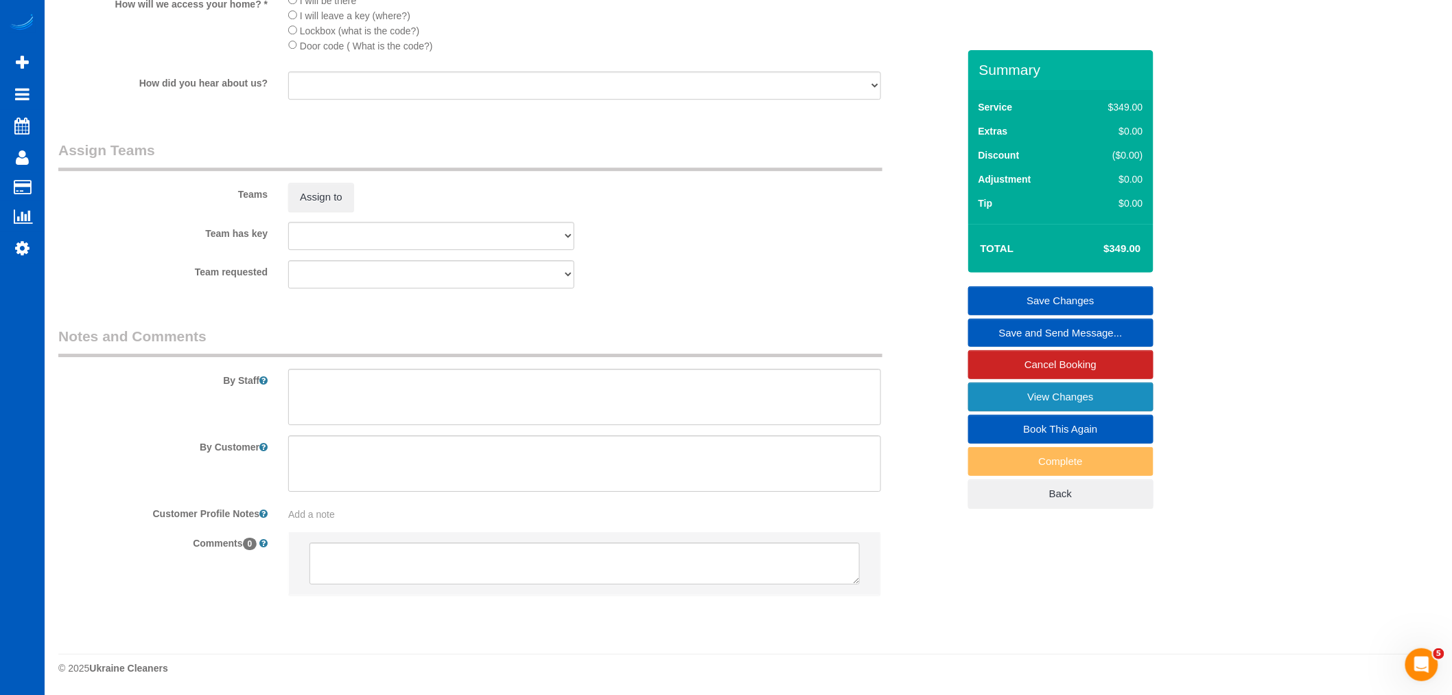
click at [1121, 397] on link "View Changes" at bounding box center [1061, 396] width 185 height 29
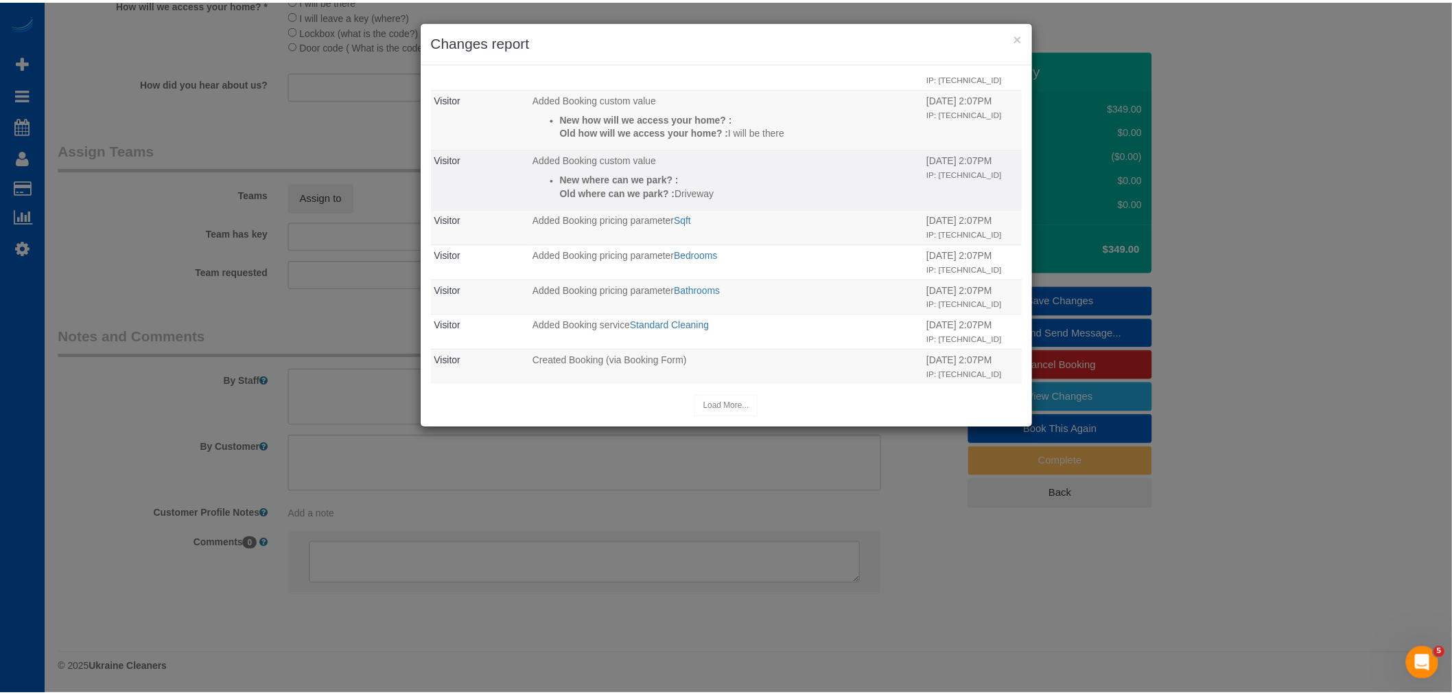
scroll to position [124, 0]
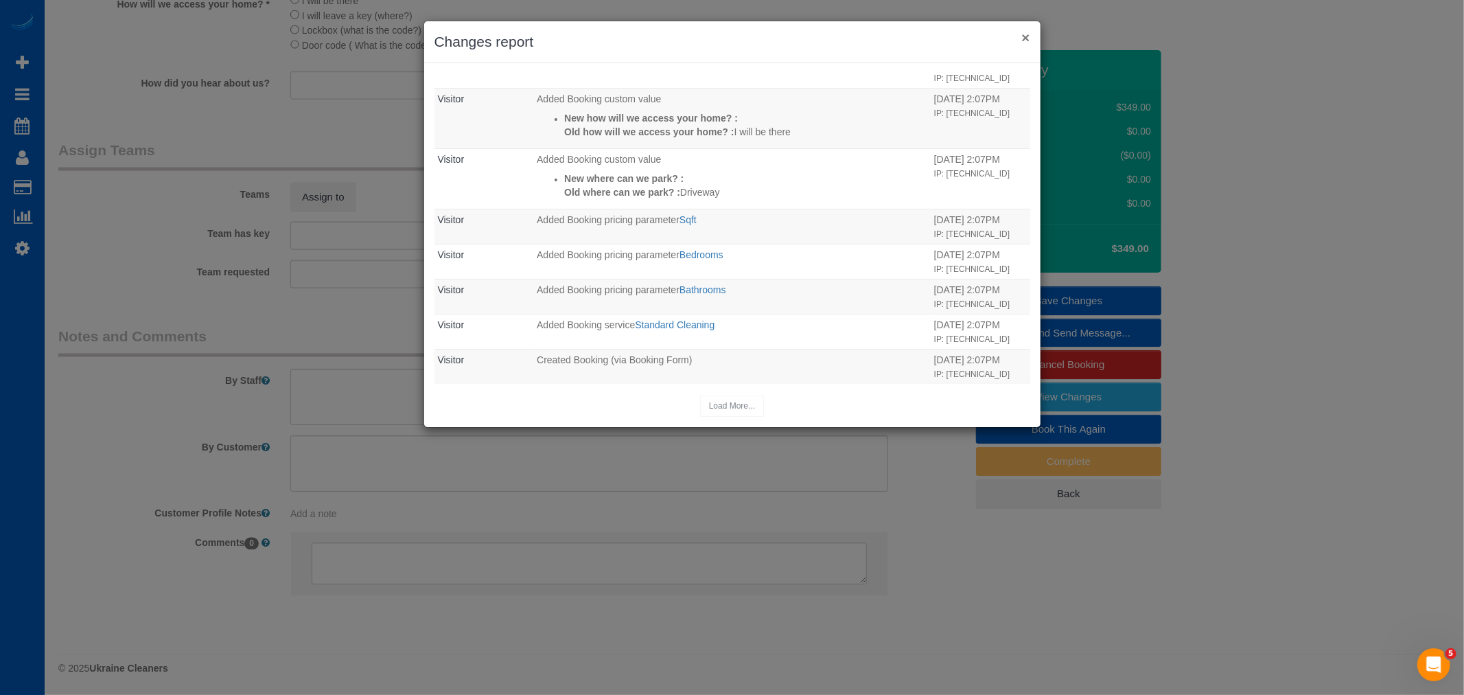
click at [1028, 39] on button "×" at bounding box center [1025, 37] width 8 height 14
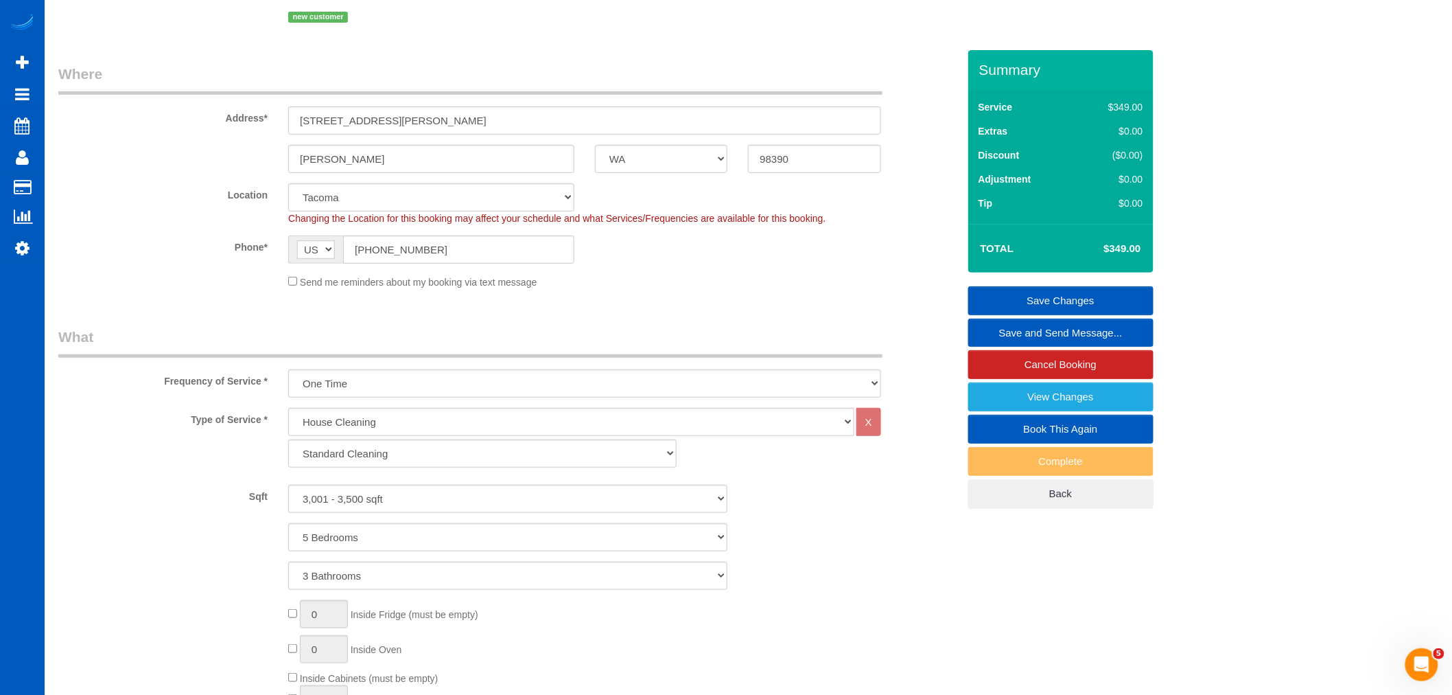
scroll to position [0, 0]
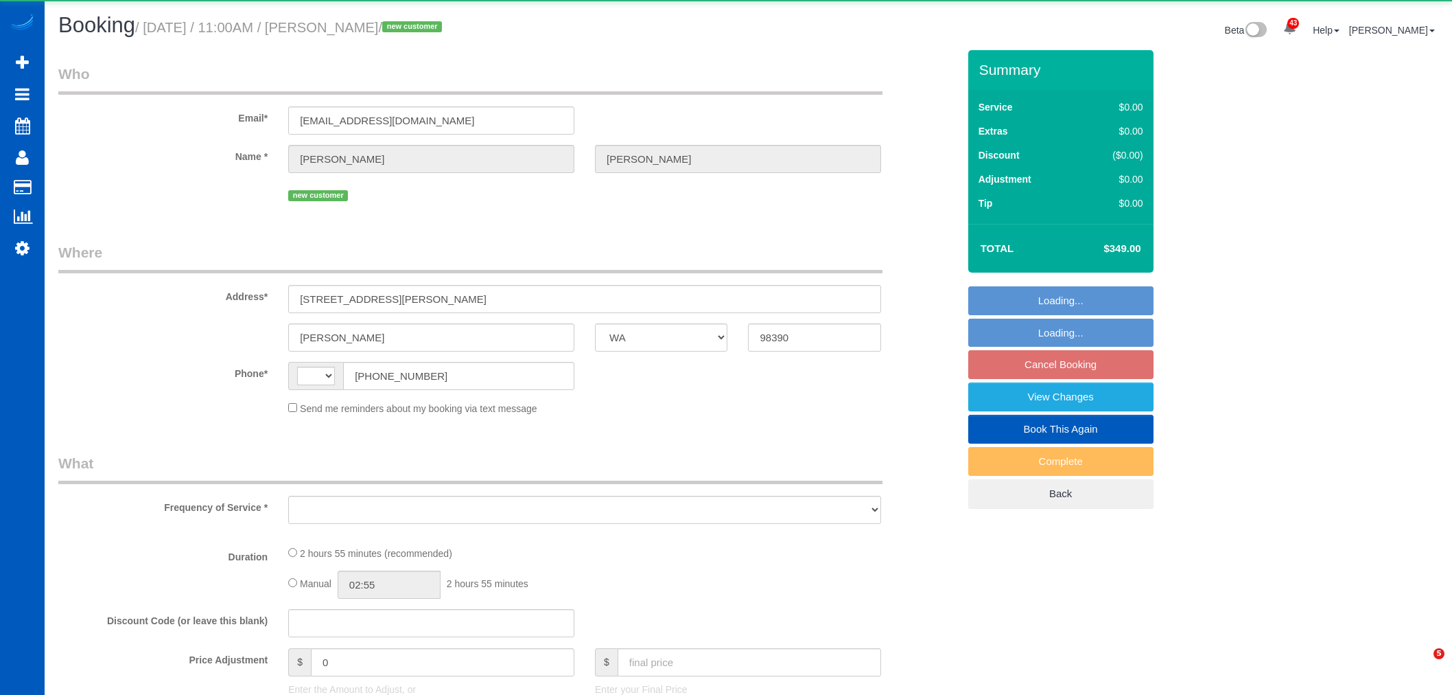
select select "WA"
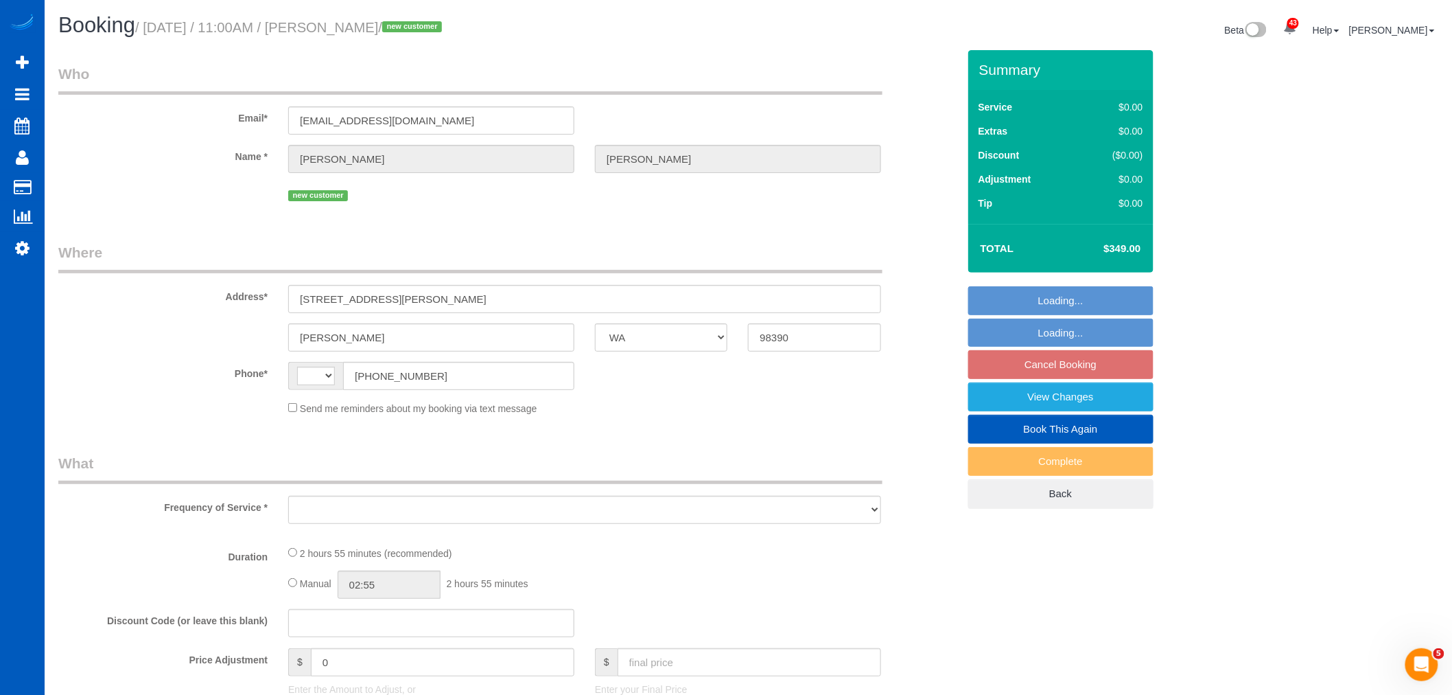
select select "string:[GEOGRAPHIC_DATA]"
select select "object:864"
select select "string:fspay-c160076d-d986-4b48-8ac1-1ab2a5ac641e"
select select "object:1117"
select select "199"
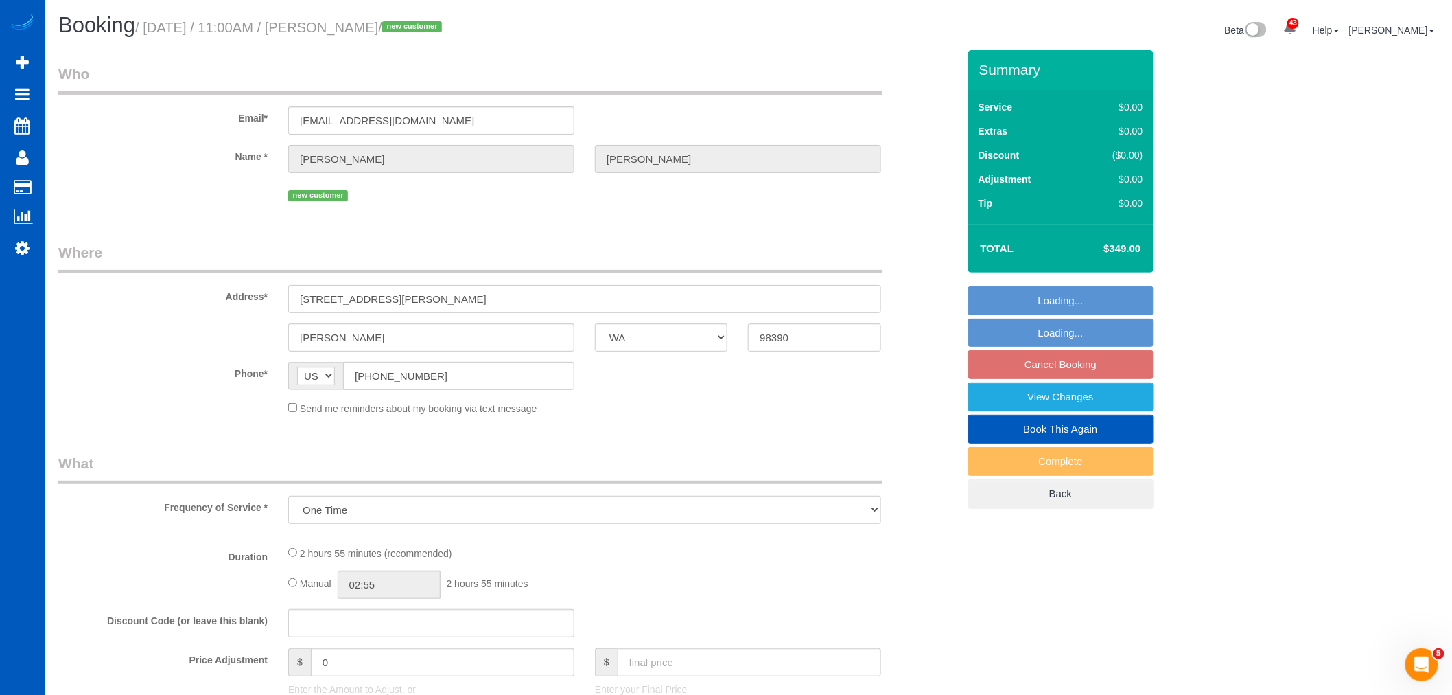
select select "3001"
select select "5"
select select "3"
select select "spot1"
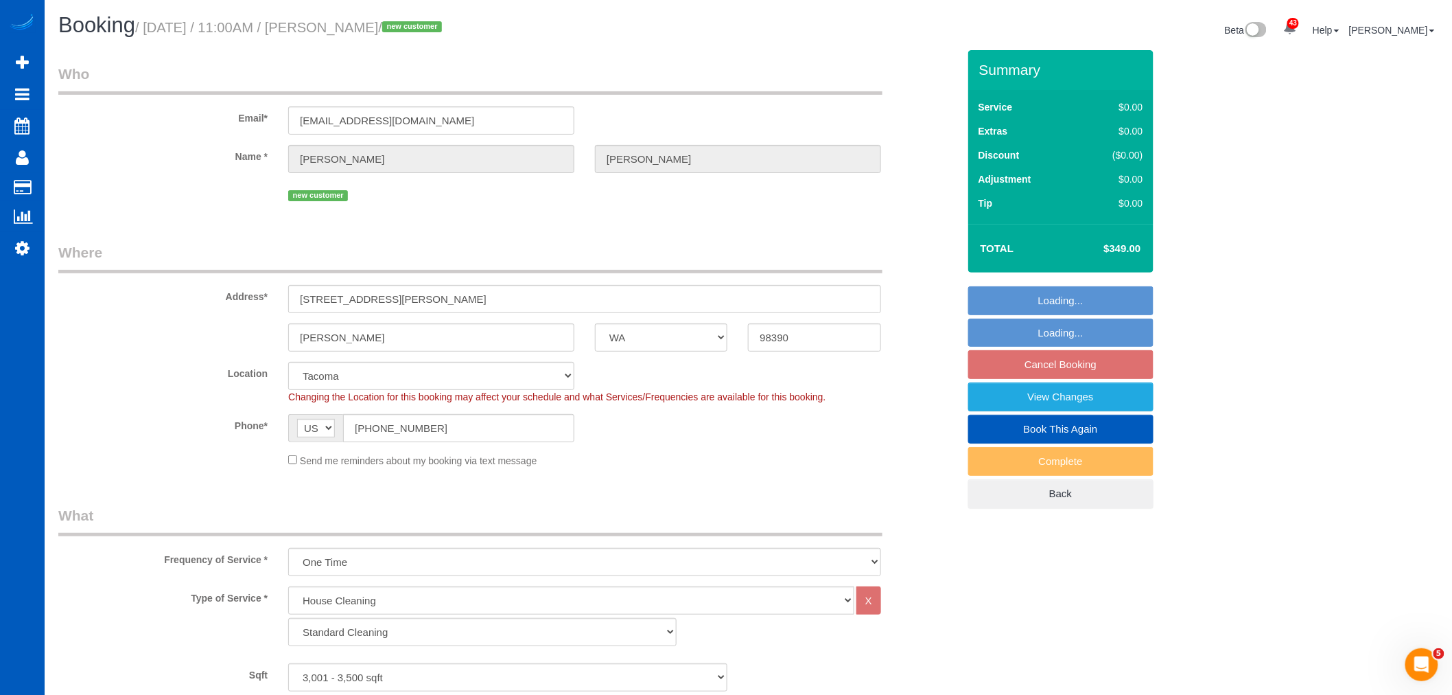
select select "3001"
select select "5"
select select "3"
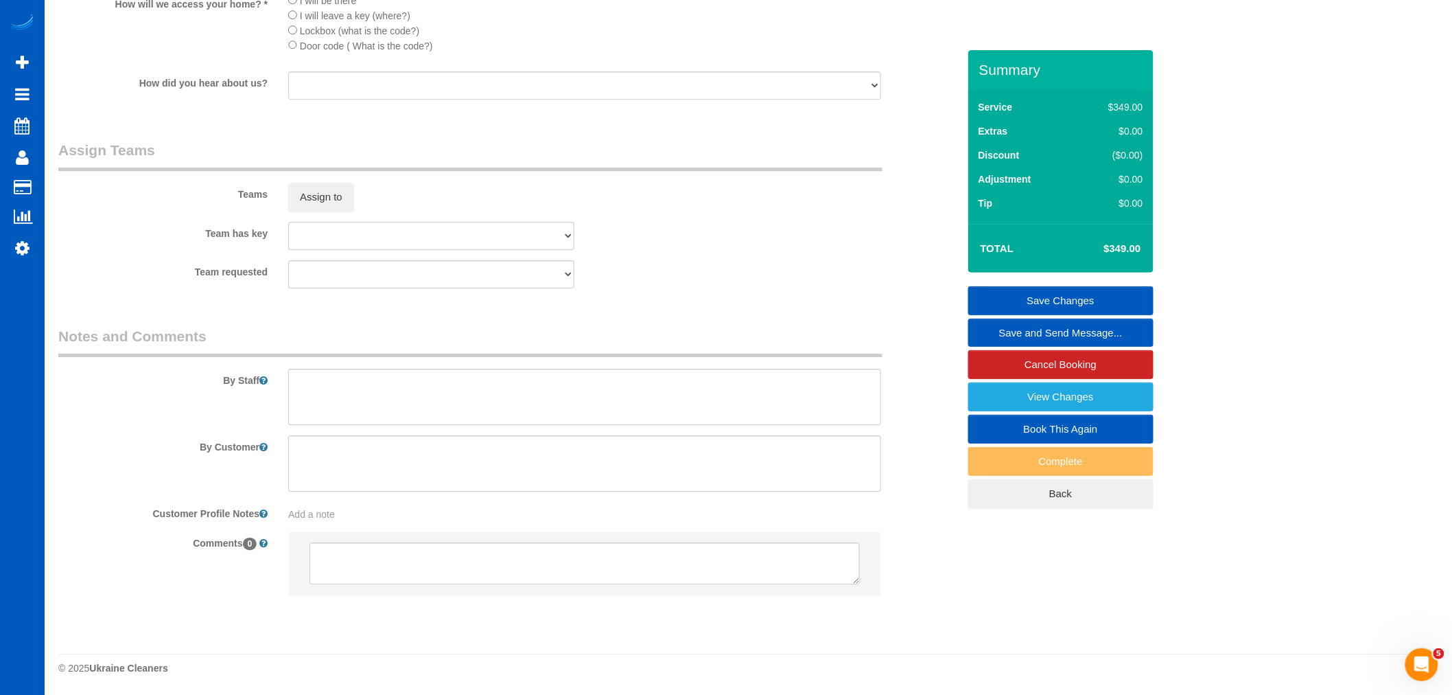
scroll to position [1704, 0]
click at [340, 197] on button "Assign to" at bounding box center [321, 197] width 66 height 29
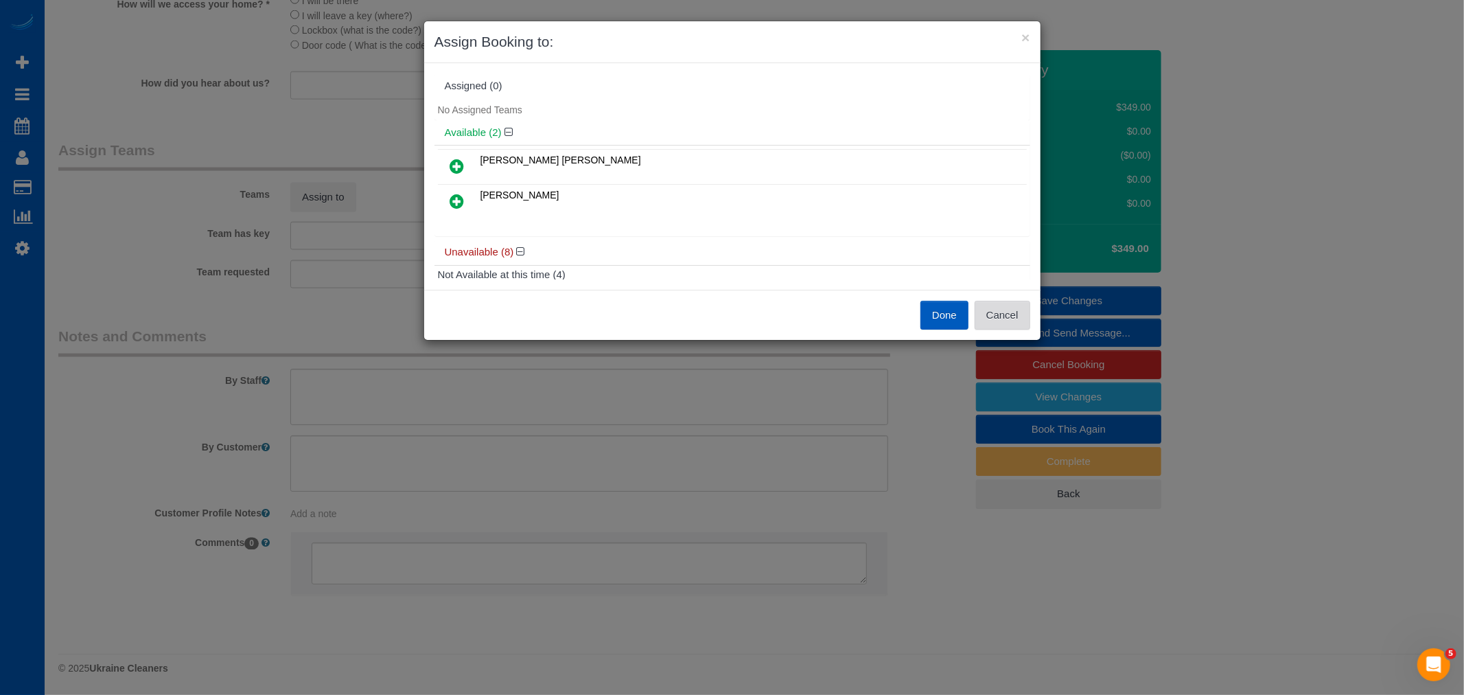
drag, startPoint x: 1001, startPoint y: 302, endPoint x: 1010, endPoint y: 308, distance: 10.5
click at [1001, 302] on button "Cancel" at bounding box center [1003, 315] width 56 height 29
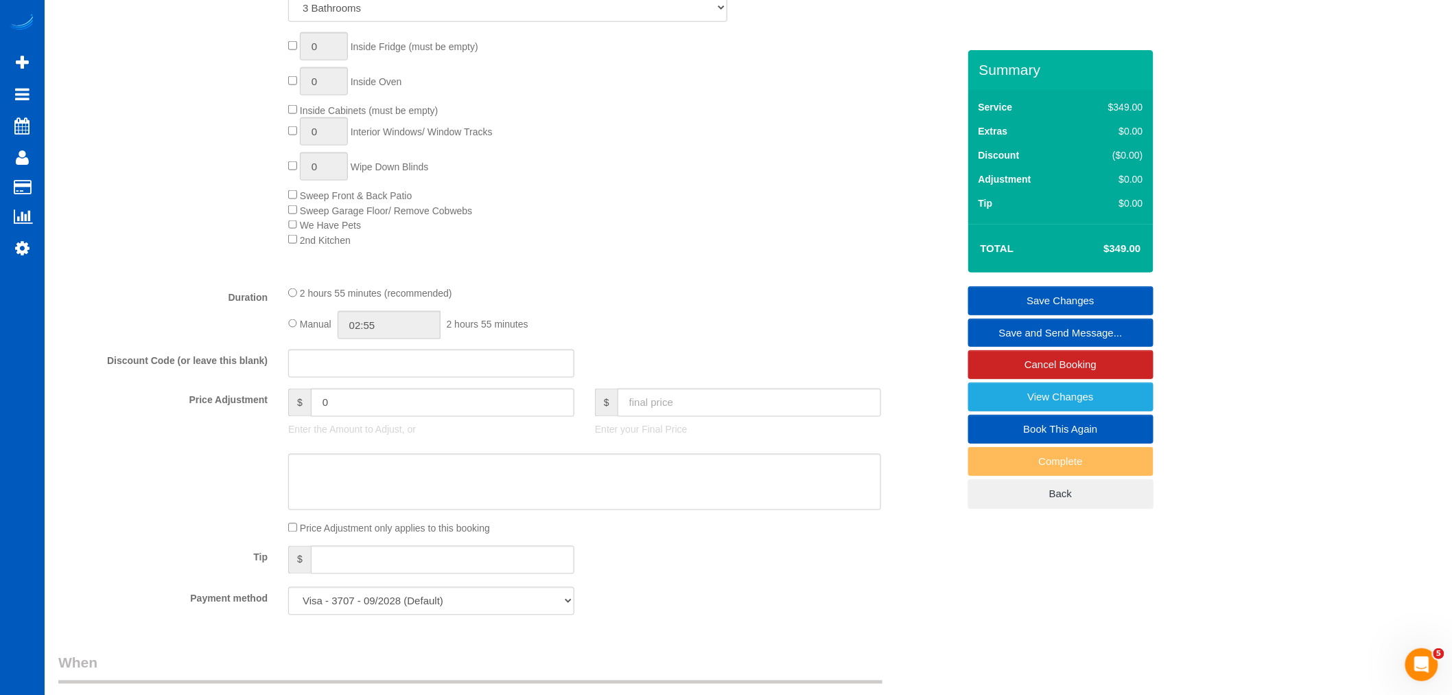
scroll to position [839, 0]
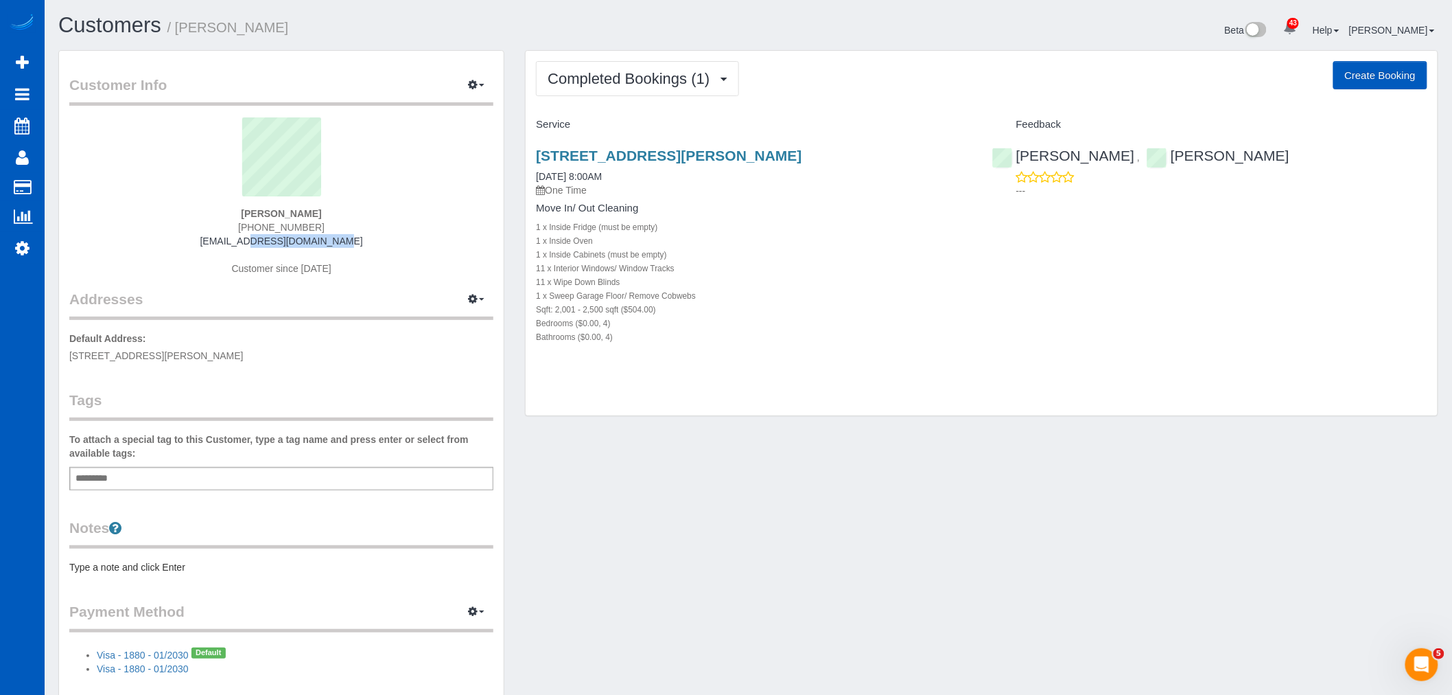
drag, startPoint x: 237, startPoint y: 239, endPoint x: 340, endPoint y: 248, distance: 104.0
click at [340, 248] on div "Tonya Ronstadt (425) 777-5569 tonrons@gmail.com Customer since 2025" at bounding box center [281, 203] width 424 height 172
copy link "[EMAIL_ADDRESS][DOMAIN_NAME]"
click at [649, 80] on span "Completed Bookings (1)" at bounding box center [632, 78] width 169 height 17
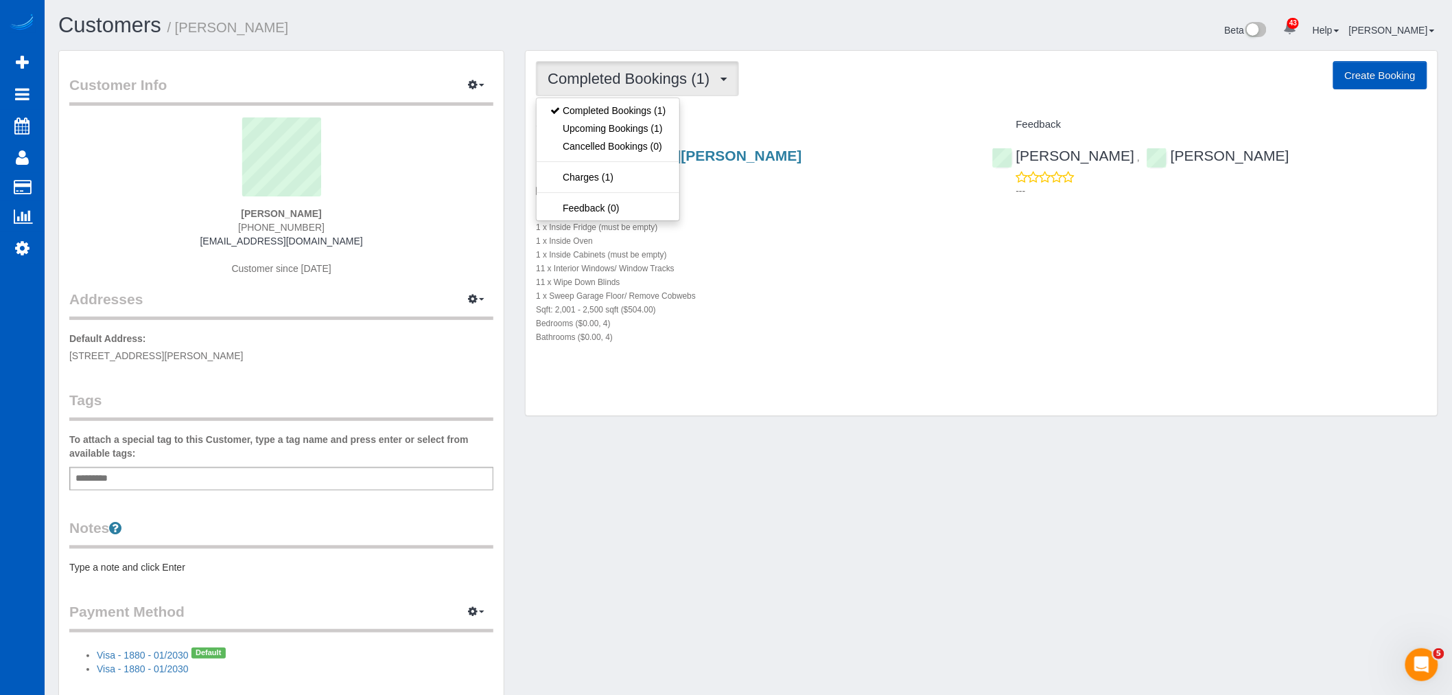
click at [782, 312] on div "Sqft: 2,001 - 2,500 sqft ($504.00)" at bounding box center [753, 309] width 435 height 14
